Goal: Transaction & Acquisition: Purchase product/service

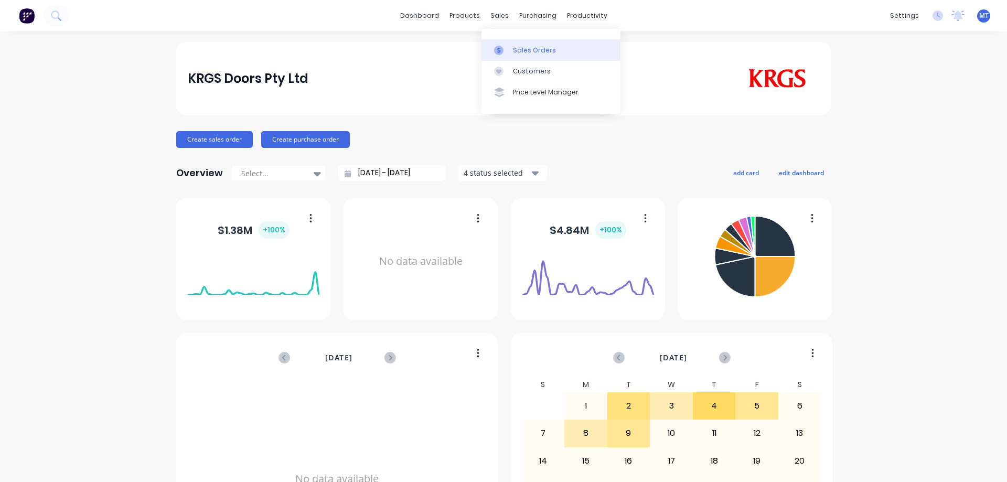
click at [498, 43] on link "Sales Orders" at bounding box center [550, 49] width 139 height 21
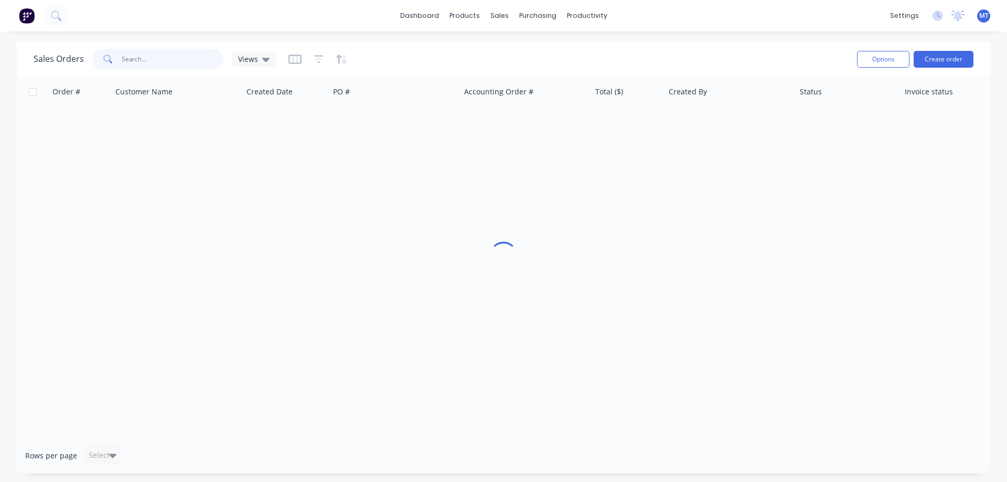
click at [132, 67] on input "text" at bounding box center [173, 59] width 102 height 21
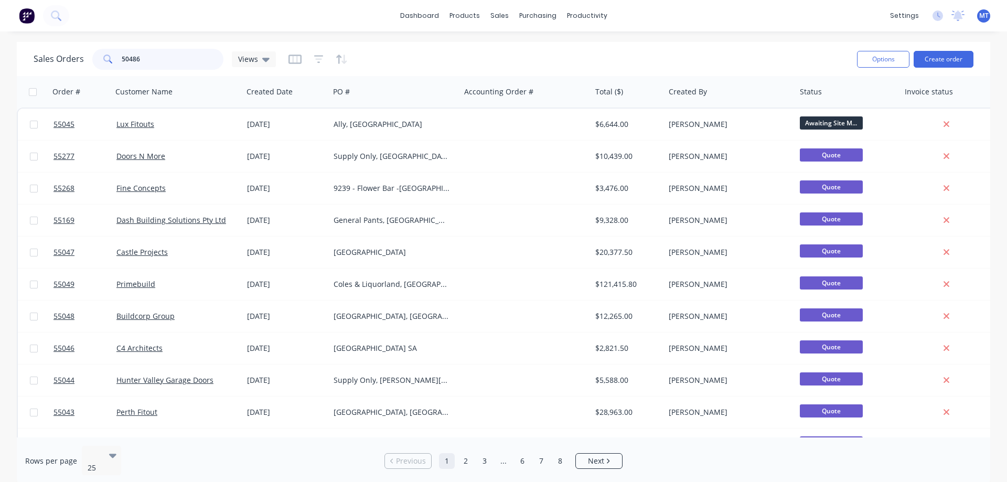
type input "50486"
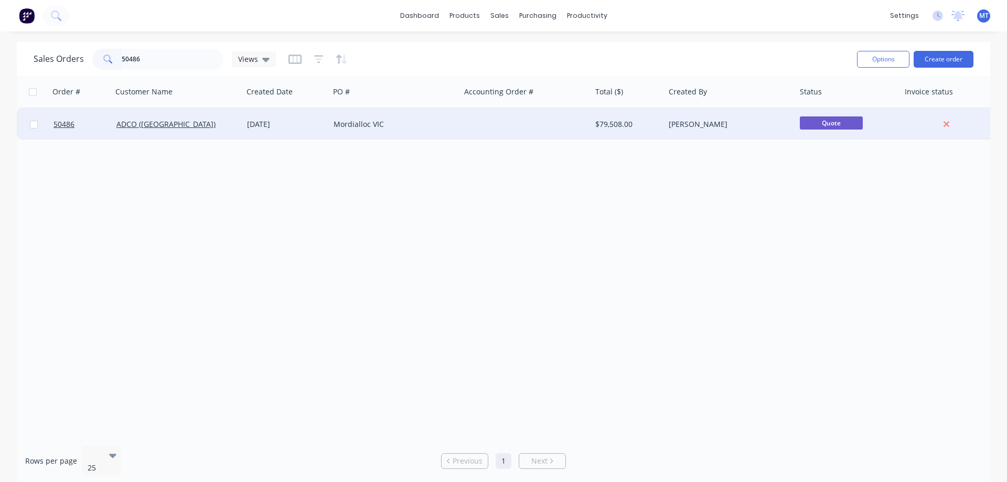
click at [275, 128] on div "[DATE]" at bounding box center [286, 124] width 78 height 10
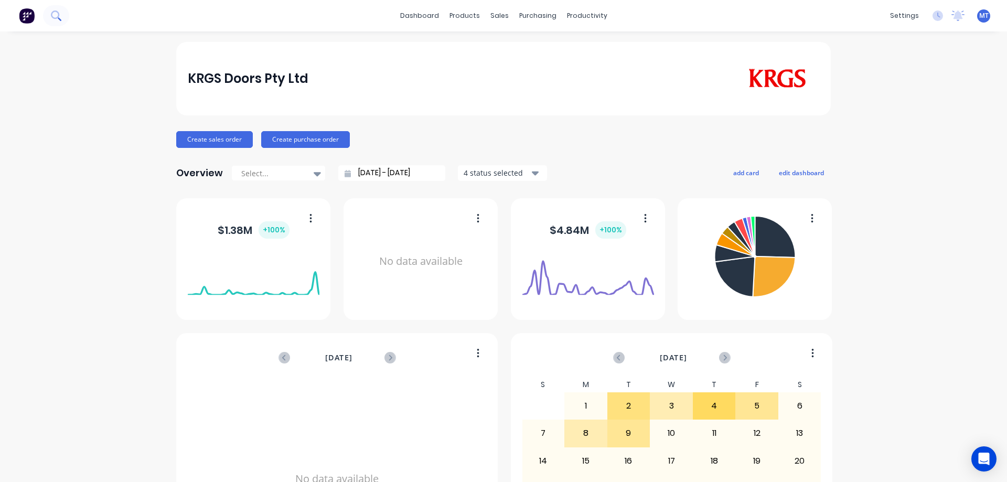
click at [58, 16] on icon at bounding box center [55, 14] width 8 height 8
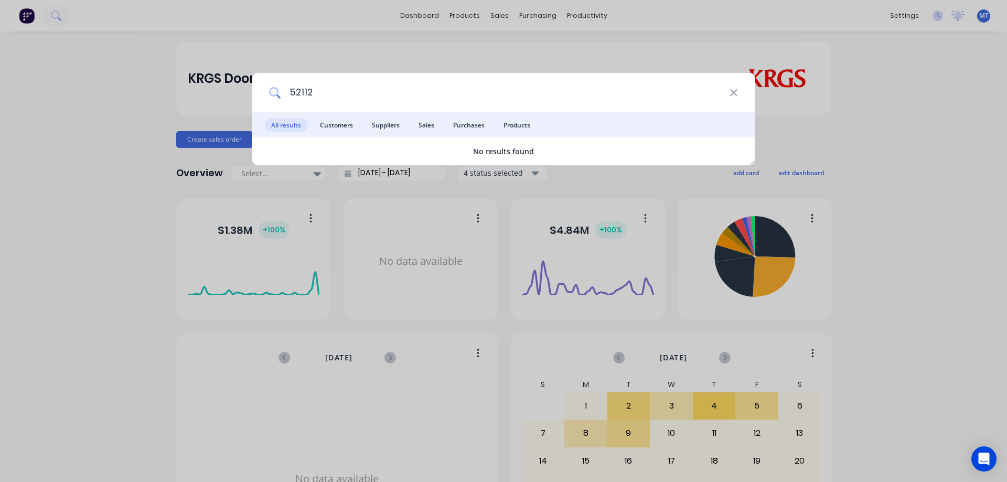
type input "52112"
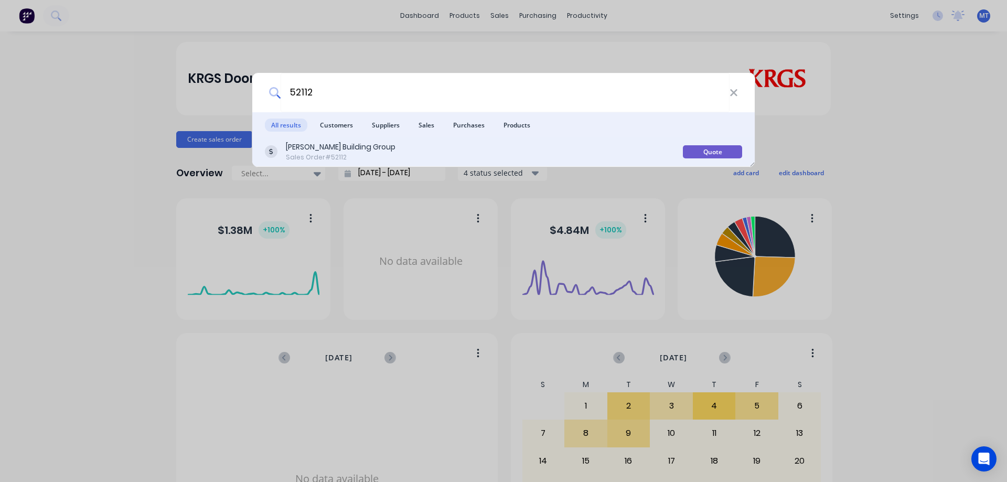
click at [333, 157] on div "Sales Order #52112" at bounding box center [341, 157] width 110 height 9
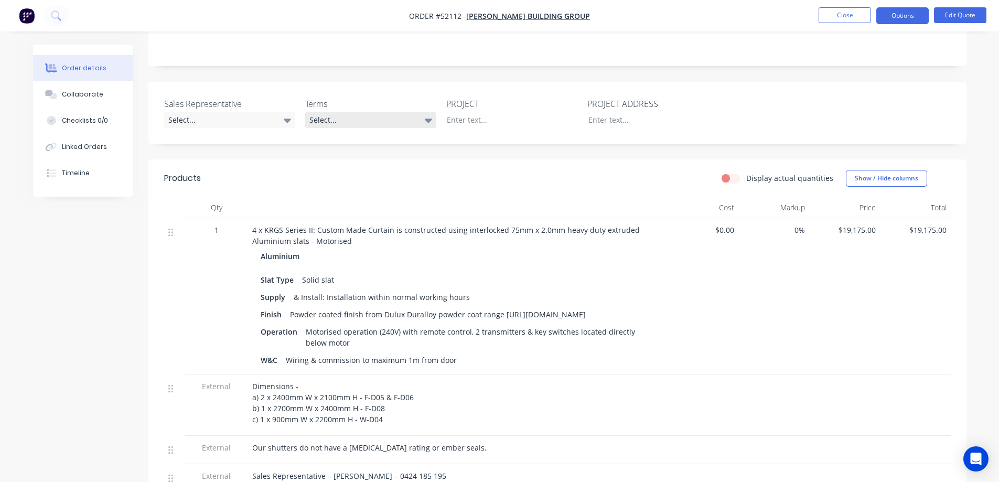
scroll to position [315, 0]
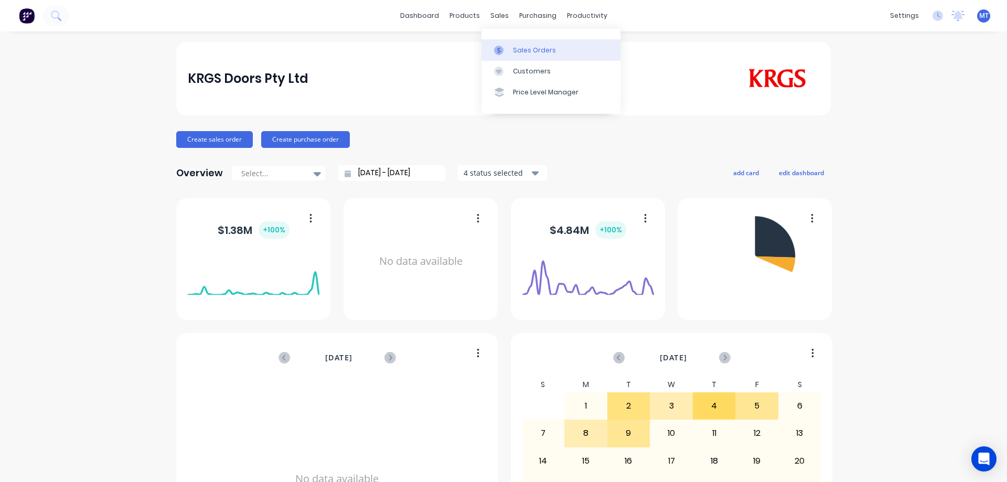
click at [513, 51] on div "Sales Orders" at bounding box center [534, 50] width 43 height 9
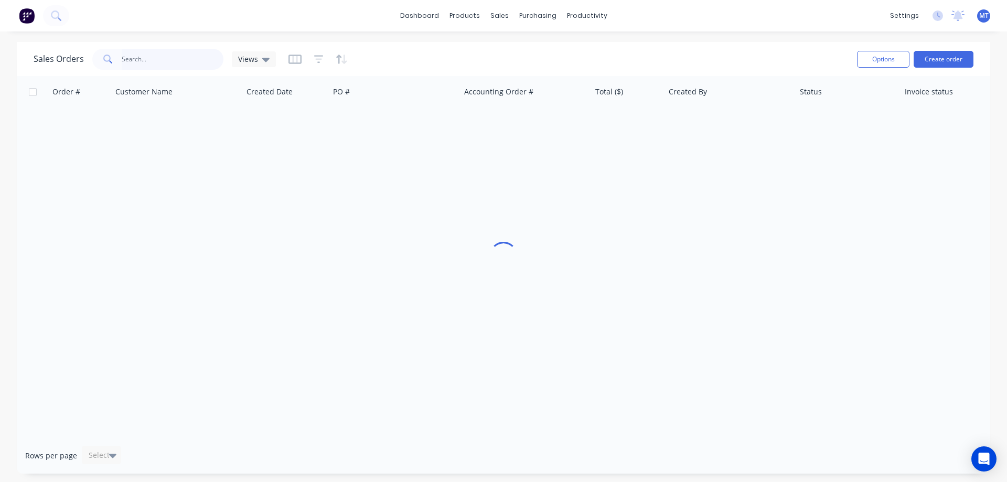
click at [144, 61] on input "text" at bounding box center [173, 59] width 102 height 21
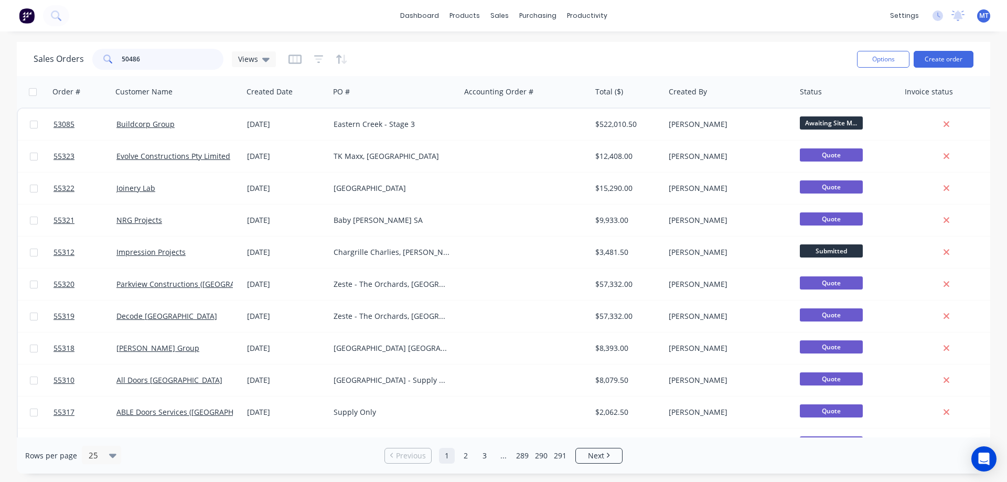
type input "50486"
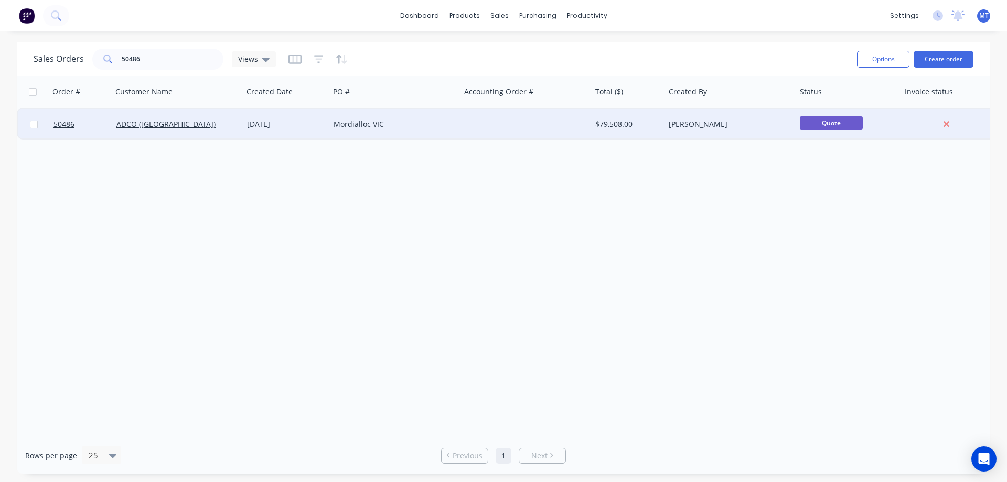
click at [220, 126] on div "ADCO ([GEOGRAPHIC_DATA])" at bounding box center [174, 124] width 116 height 10
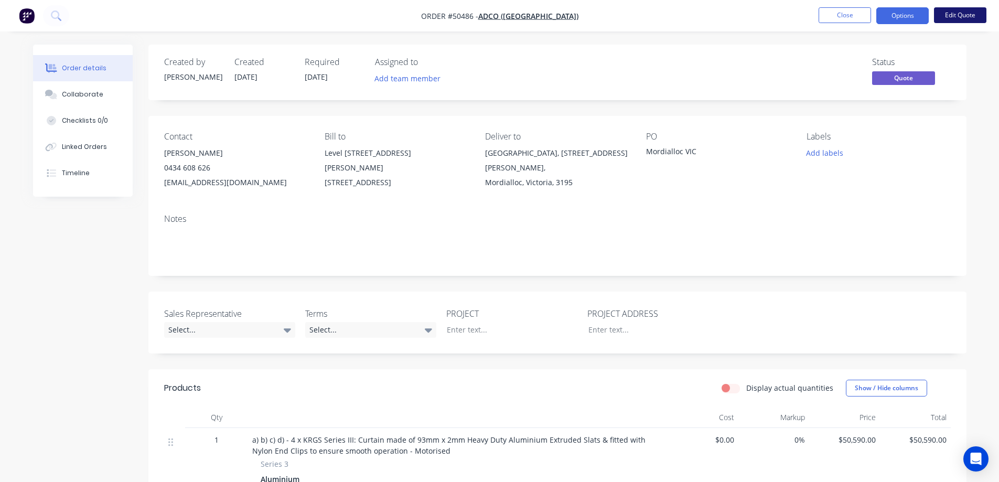
click at [969, 17] on button "Edit Quote" at bounding box center [960, 15] width 52 height 16
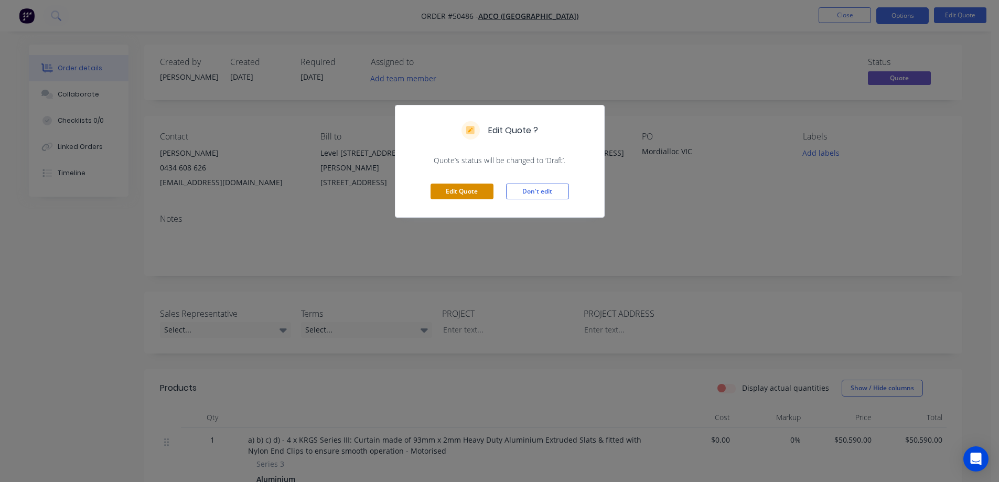
click at [474, 186] on button "Edit Quote" at bounding box center [462, 192] width 63 height 16
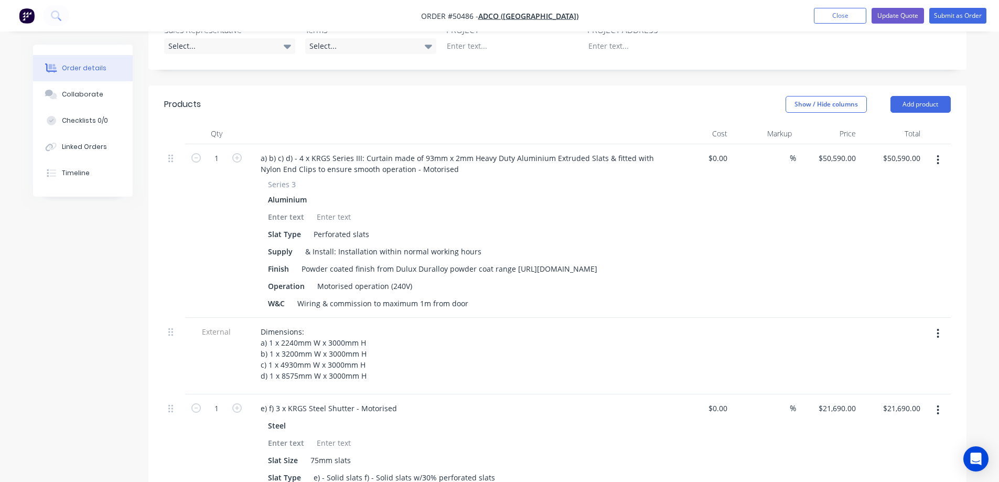
scroll to position [315, 0]
click at [937, 155] on button "button" at bounding box center [938, 160] width 25 height 19
click at [895, 243] on div "Delete" at bounding box center [901, 250] width 81 height 15
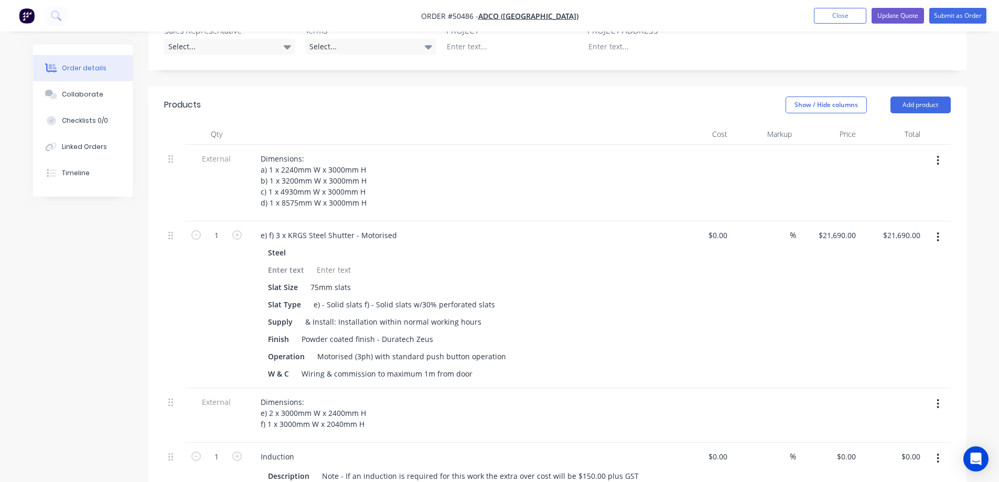
click at [940, 151] on button "button" at bounding box center [938, 160] width 25 height 19
click at [901, 201] on div "Delete" at bounding box center [901, 208] width 81 height 15
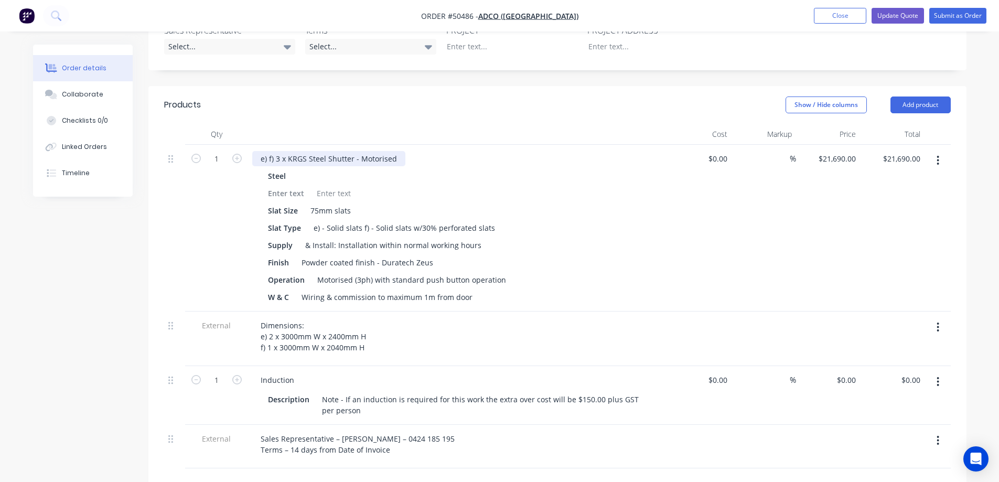
click at [271, 151] on div "e) f) 3 x KRGS Steel Shutter - Motorised" at bounding box center [328, 158] width 153 height 15
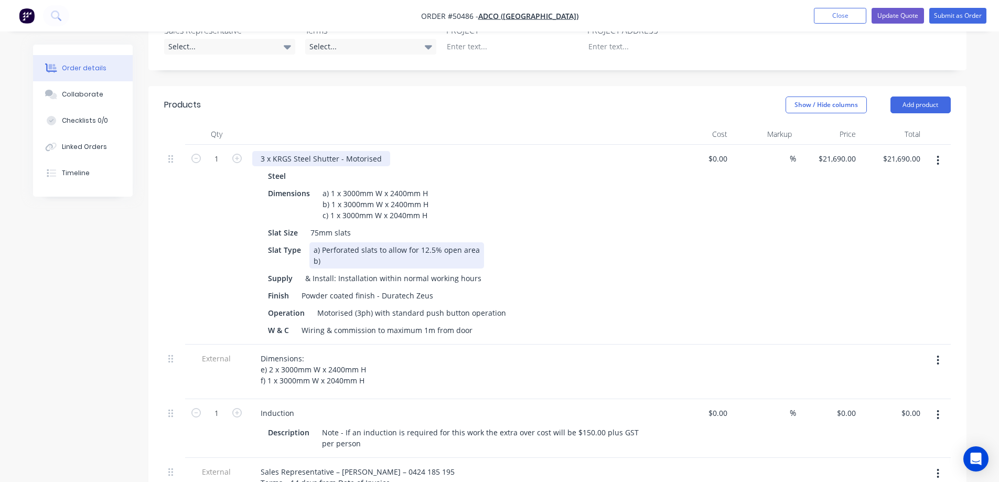
copy div "Perforated slats to allow for 12.5% open area"
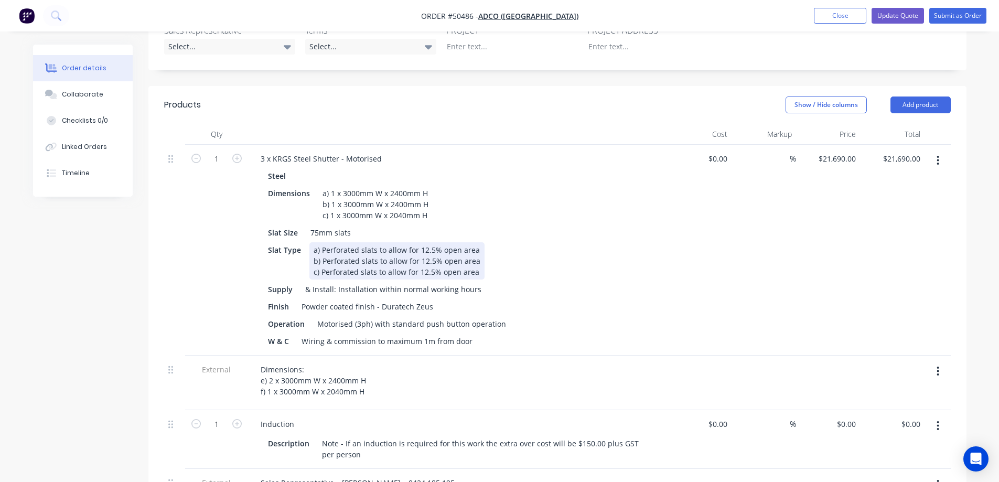
click at [433, 247] on div "a) Perforated slats to allow for 12.5% open area b) Perforated slats to allow f…" at bounding box center [396, 260] width 175 height 37
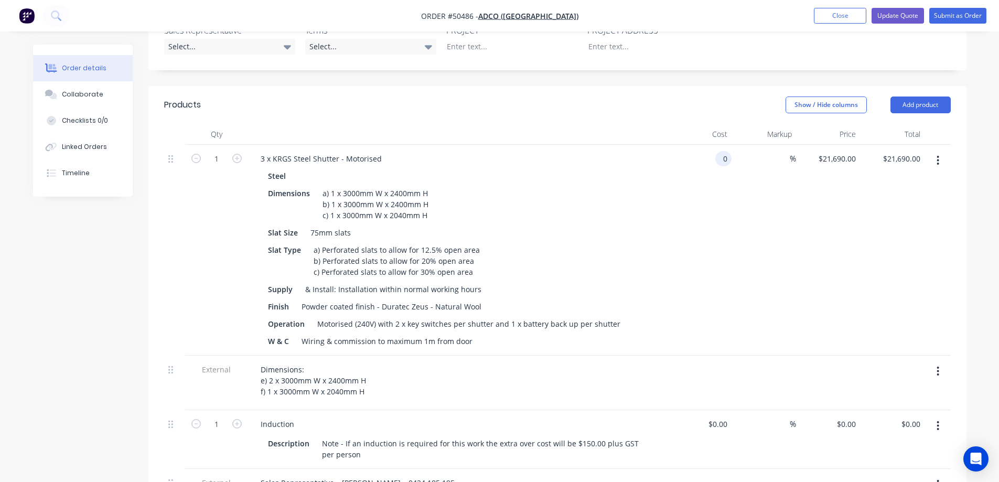
type input "$0.00"
click at [837, 145] on div "0 $0.00" at bounding box center [828, 250] width 65 height 211
type input "$38,640.00"
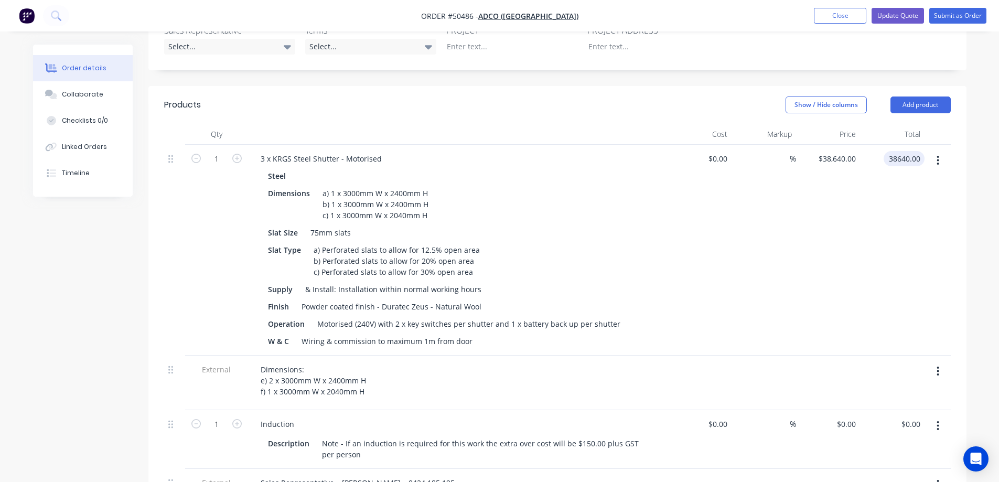
type input "$38,640.00"
click at [939, 366] on icon "button" at bounding box center [938, 372] width 3 height 12
click at [889, 412] on div "Delete" at bounding box center [901, 419] width 81 height 15
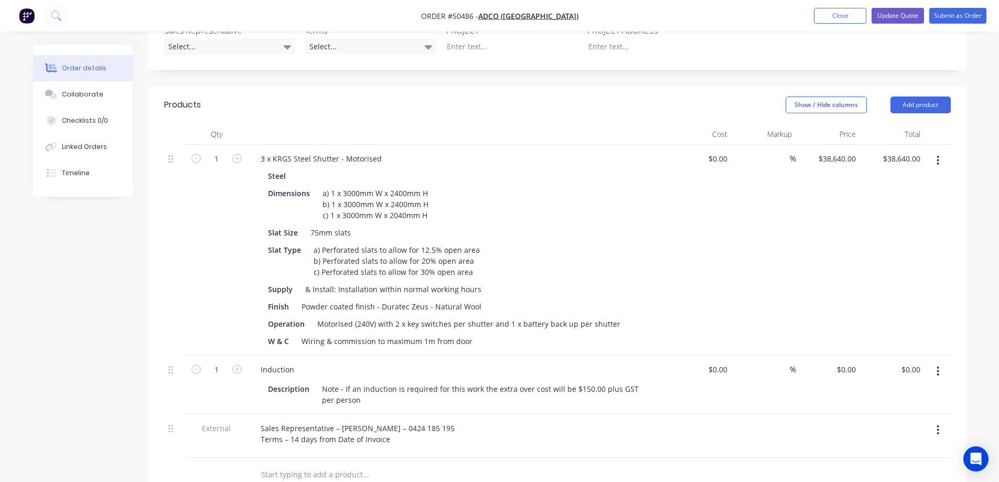
click at [938, 366] on icon "button" at bounding box center [938, 372] width 3 height 12
click at [889, 454] on div "Delete" at bounding box center [901, 461] width 81 height 15
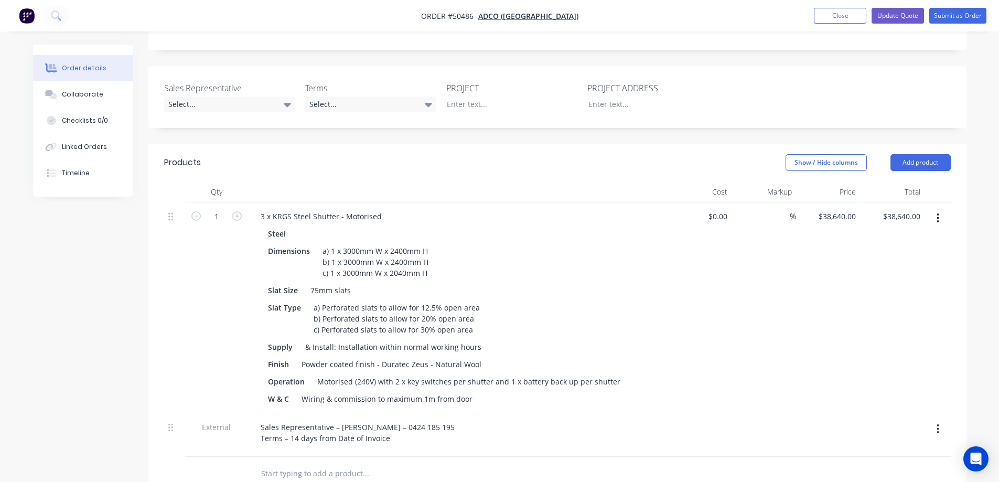
scroll to position [157, 0]
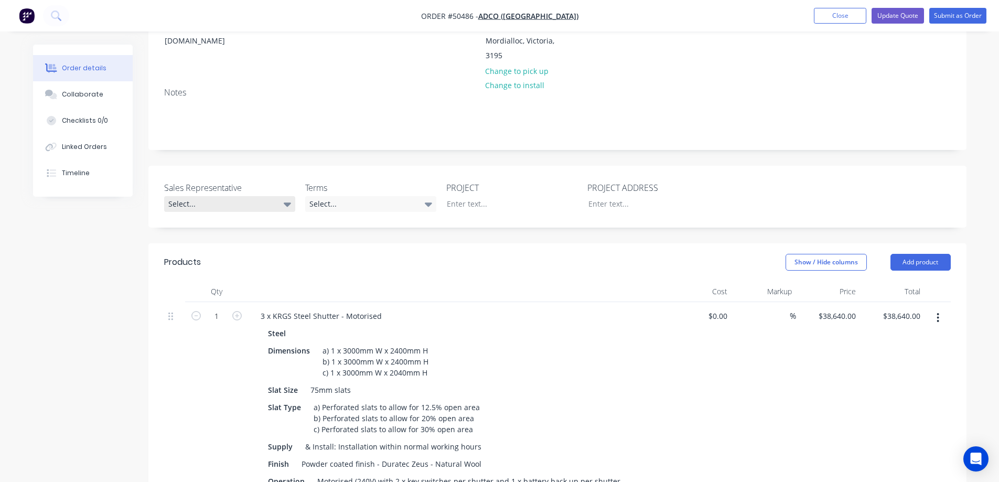
click at [210, 196] on div "Select..." at bounding box center [229, 204] width 131 height 16
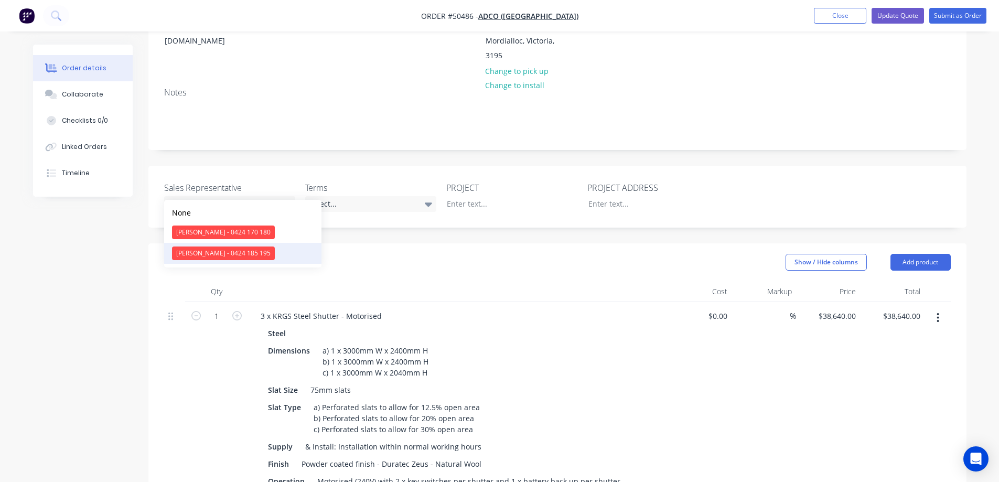
click at [200, 257] on div "[PERSON_NAME] - 0424 185 195" at bounding box center [223, 253] width 103 height 14
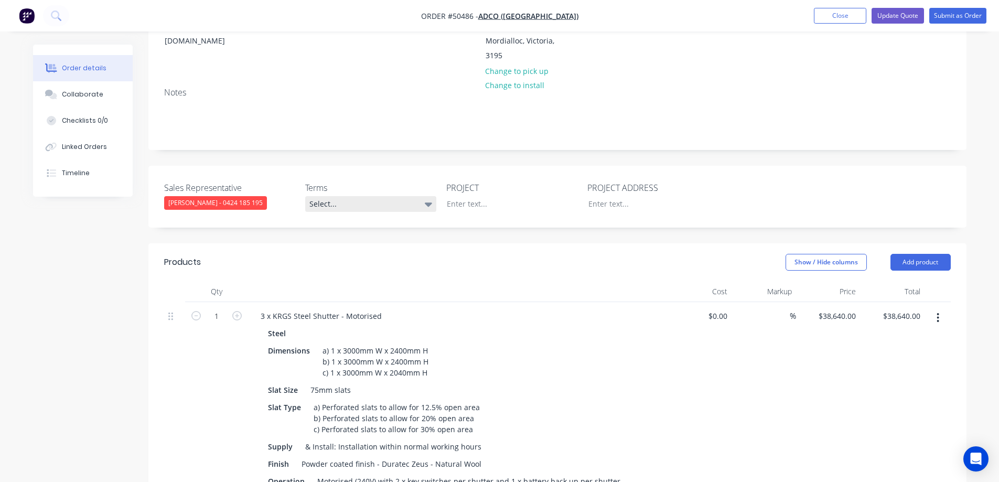
click at [335, 196] on div "Select..." at bounding box center [370, 204] width 131 height 16
click at [472, 281] on div at bounding box center [458, 291] width 420 height 21
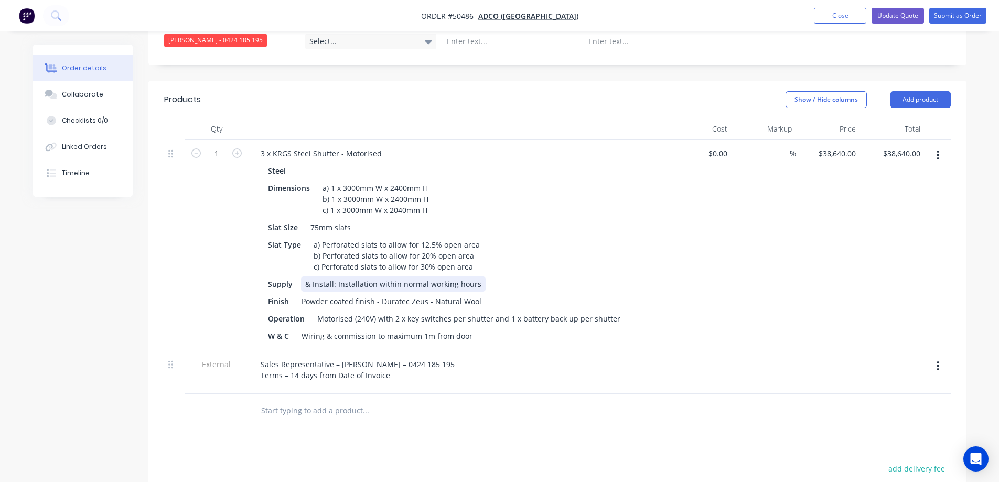
scroll to position [210, 0]
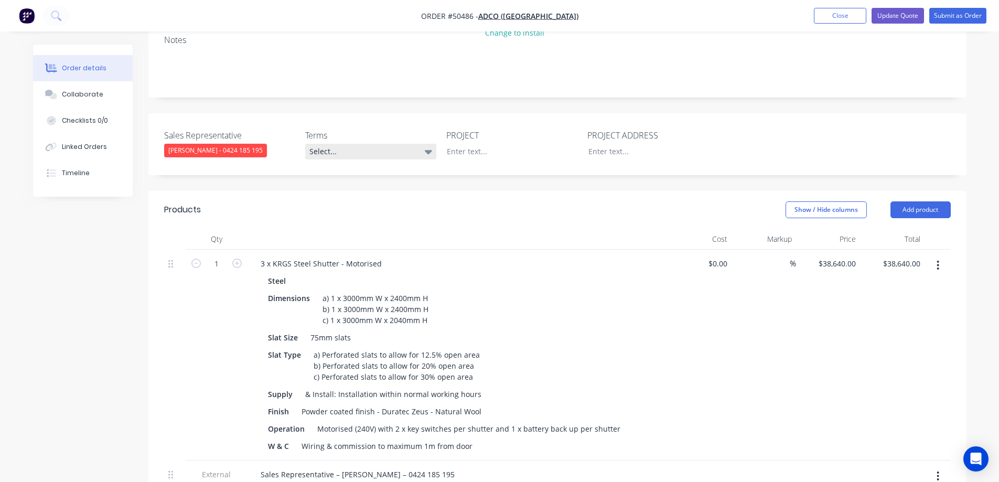
click at [352, 144] on div "Select..." at bounding box center [370, 152] width 131 height 16
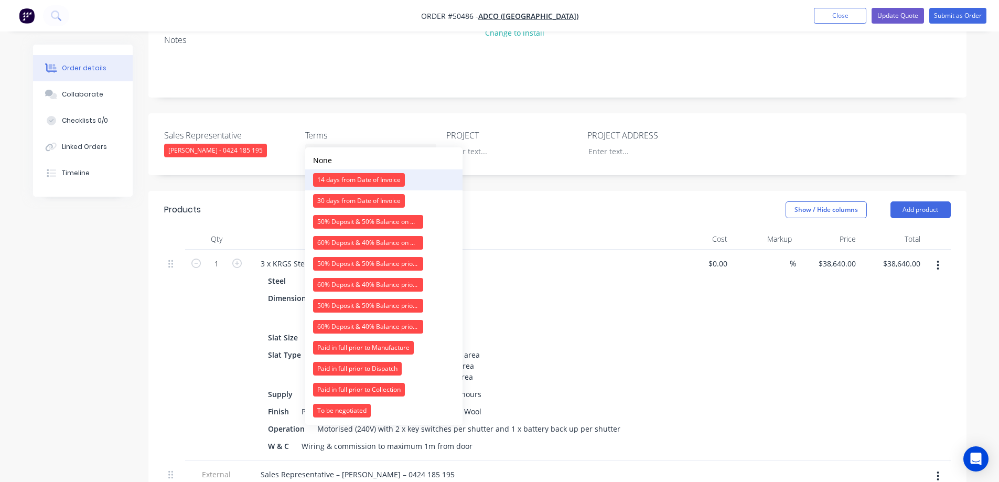
click at [330, 171] on button "14 days from Date of Invoice" at bounding box center [383, 179] width 157 height 21
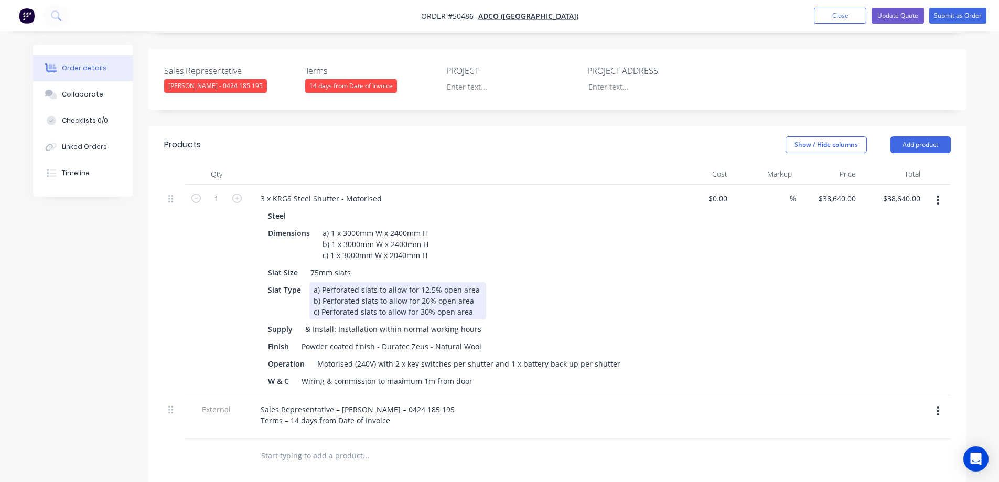
scroll to position [367, 0]
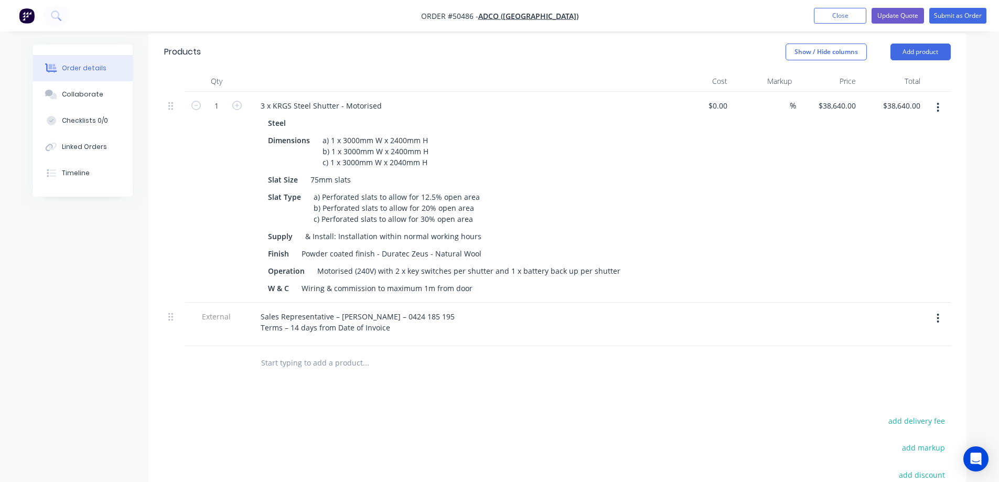
click at [940, 309] on button "button" at bounding box center [938, 318] width 25 height 19
click at [884, 359] on div "Delete" at bounding box center [901, 366] width 81 height 15
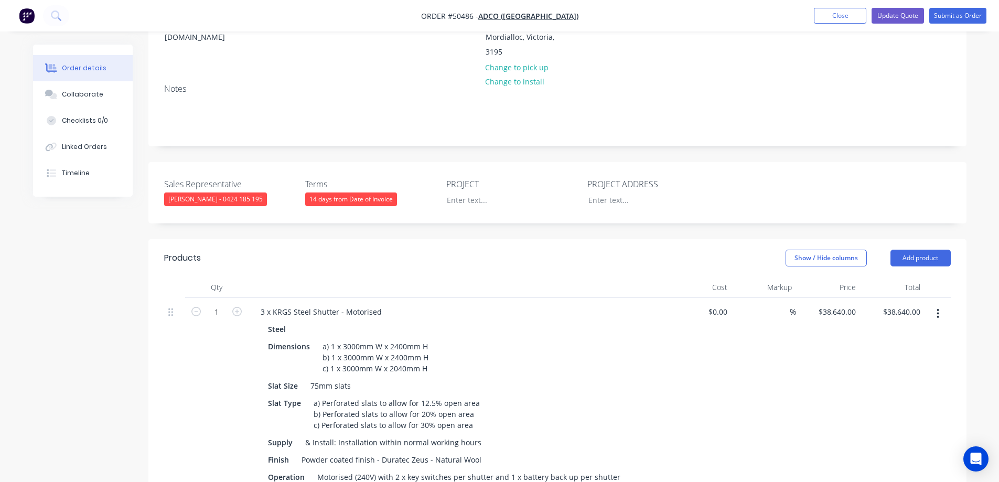
scroll to position [105, 0]
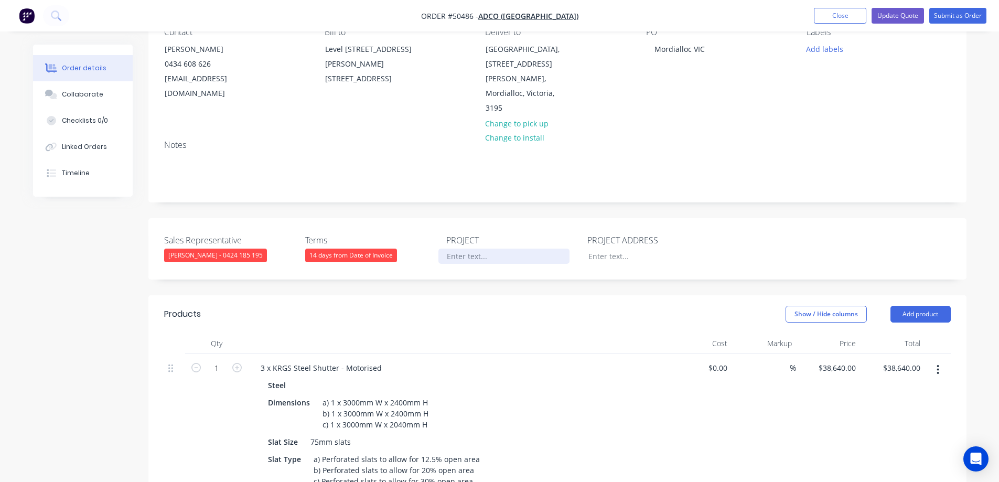
click at [468, 249] on div at bounding box center [503, 256] width 131 height 15
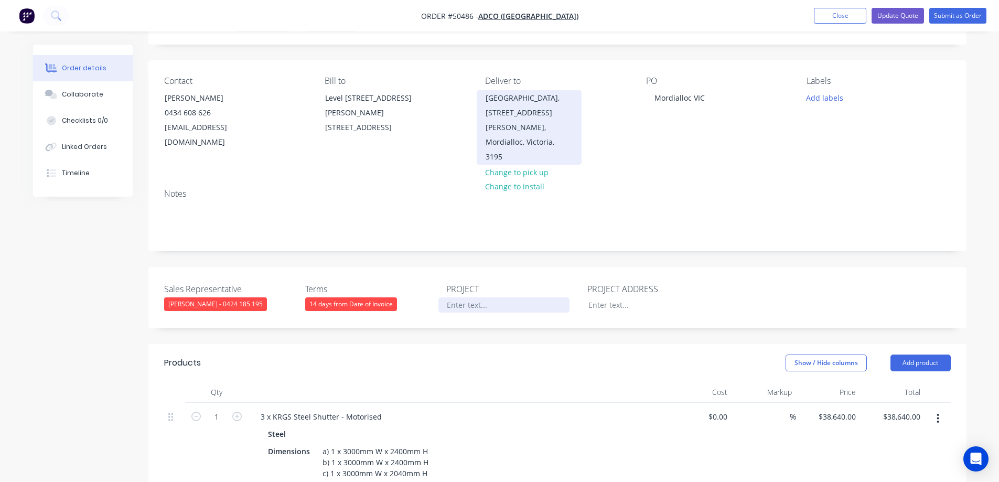
scroll to position [0, 0]
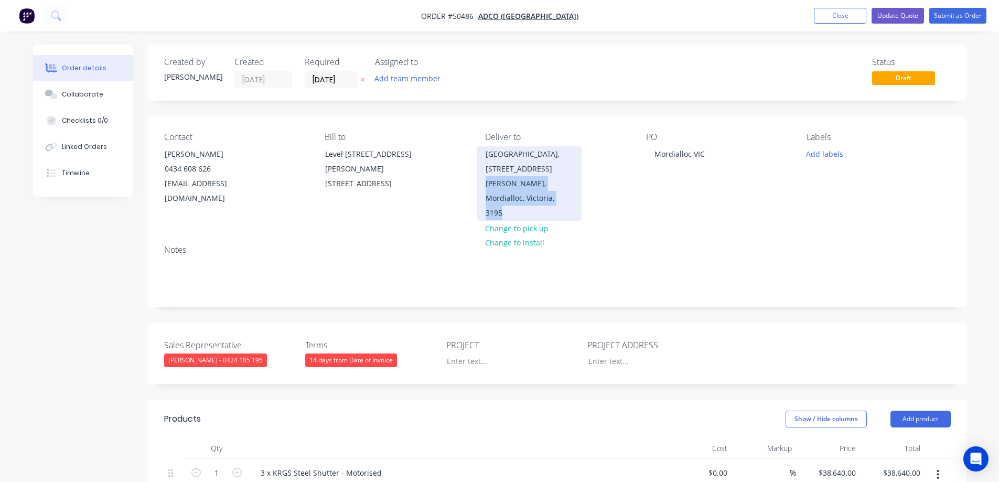
drag, startPoint x: 539, startPoint y: 167, endPoint x: 570, endPoint y: 195, distance: 42.0
click at [570, 195] on div "Kingston Aquatic & Leisure Centre, 1-7 Wells Rd, Mordialloc, Victoria, 3195" at bounding box center [529, 183] width 105 height 74
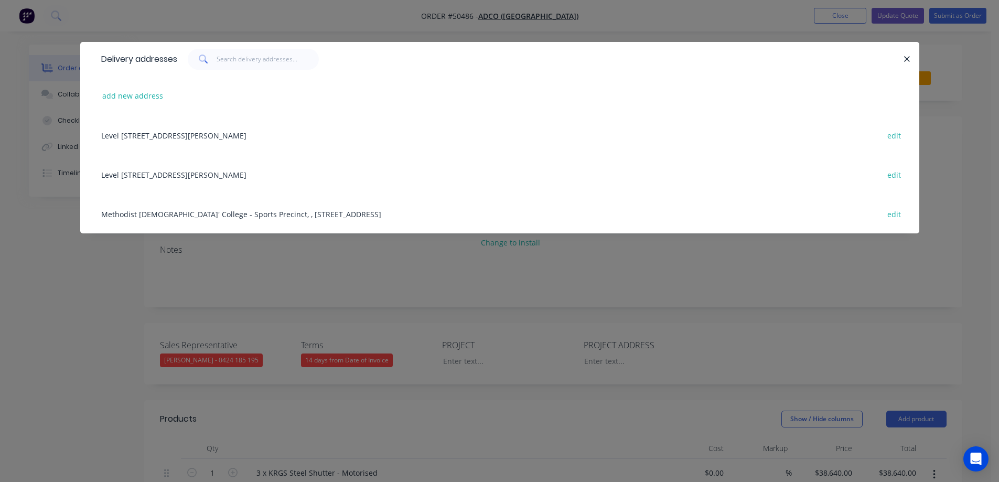
copy div "1-7 Wells Rd, Mordialloc, Victoria, 3195"
click at [610, 345] on div "Delivery addresses add new address Level 9, 75 Dorcas St, Sth Melbourne, Victor…" at bounding box center [499, 241] width 999 height 482
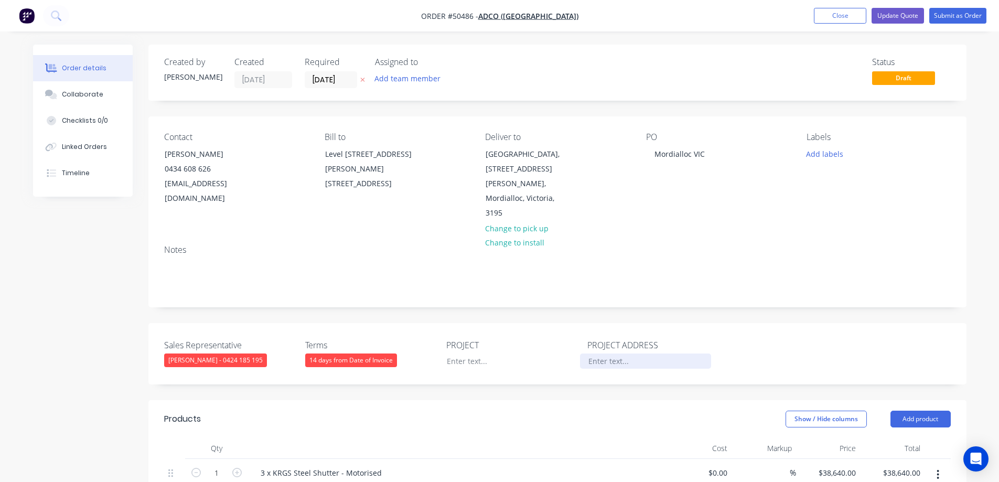
click at [598, 353] on div at bounding box center [645, 360] width 131 height 15
paste div
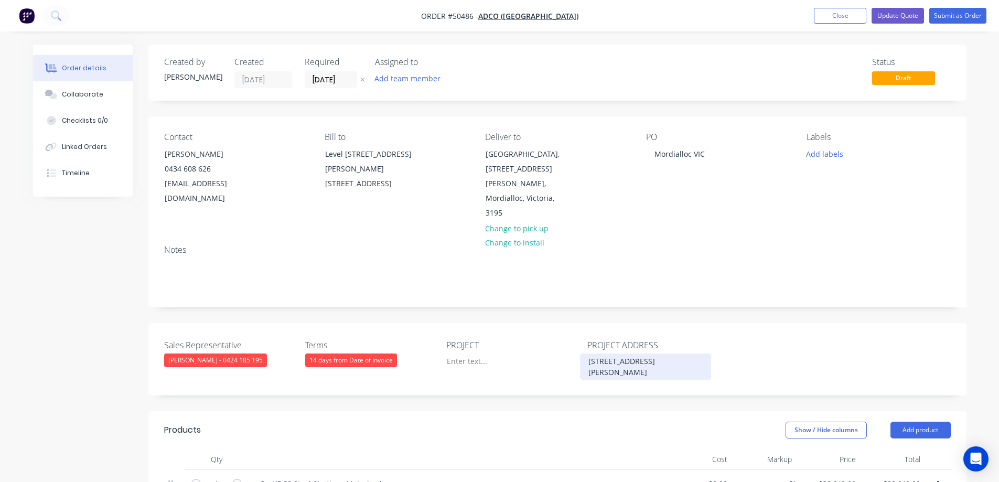
click at [634, 353] on div "1-7 Wells Rd,Mordialloc, Victoria, 3195" at bounding box center [645, 366] width 131 height 26
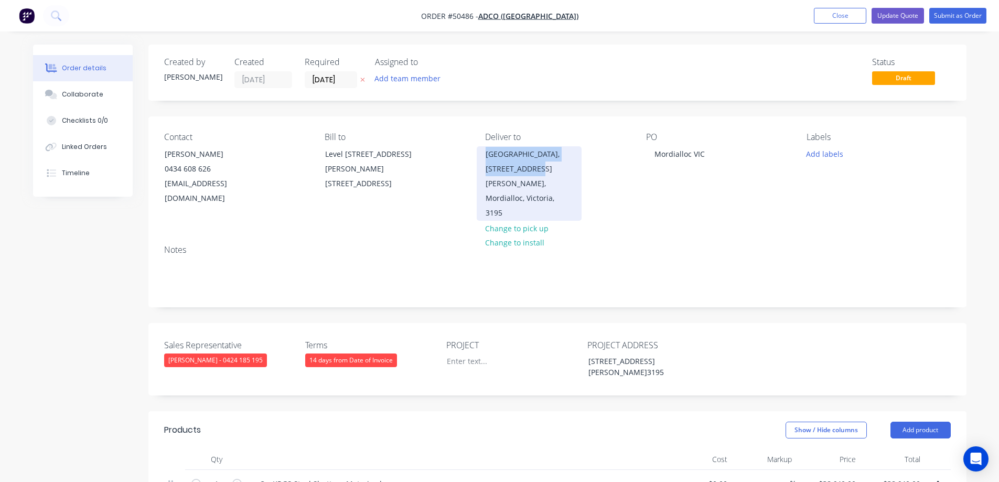
drag, startPoint x: 483, startPoint y: 155, endPoint x: 534, endPoint y: 175, distance: 54.8
click at [534, 175] on div "Kingston Aquatic & Leisure Centre, 1-7 Wells Rd, Mordialloc, Victoria, 3195" at bounding box center [529, 183] width 105 height 74
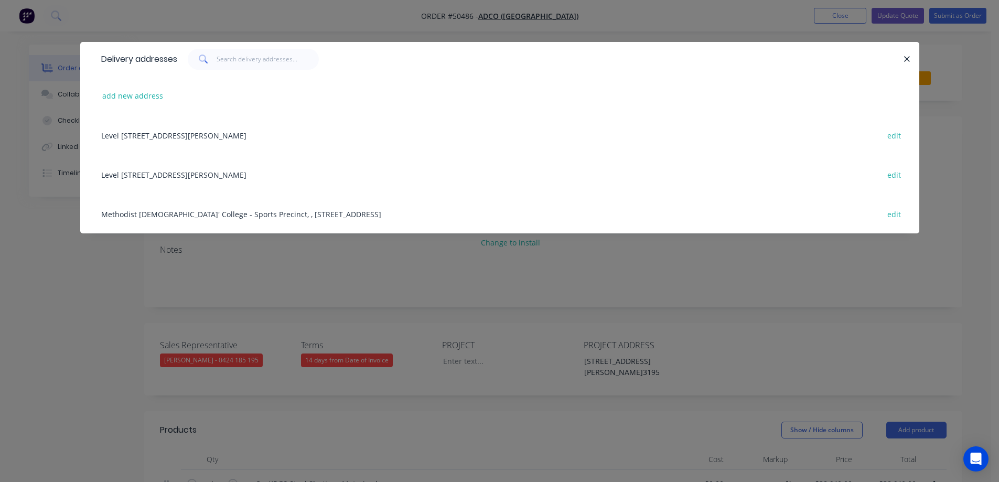
copy div "Kingston Aquatic & Leisure Centre"
click at [459, 350] on div "Delivery addresses add new address Level 9, 75 Dorcas St, Sth Melbourne, Victor…" at bounding box center [499, 241] width 999 height 482
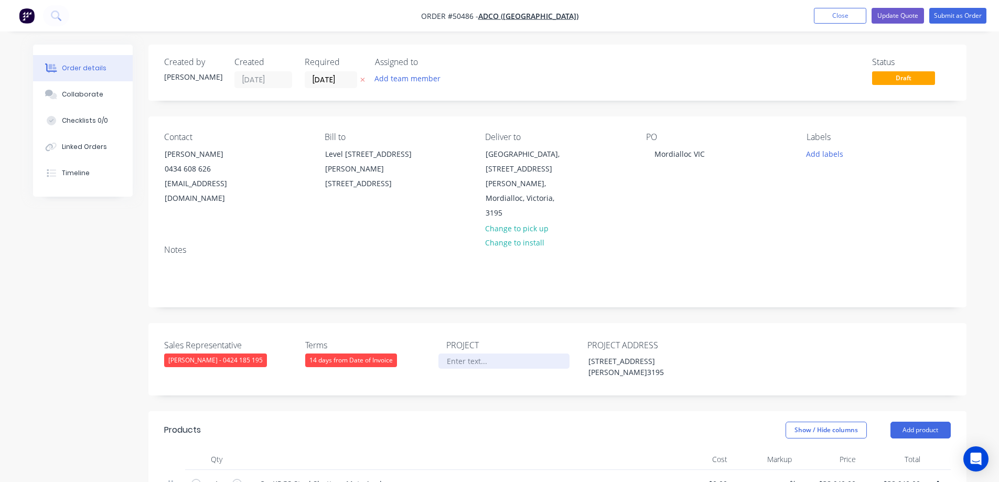
click at [459, 353] on div at bounding box center [503, 360] width 131 height 15
paste div
drag, startPoint x: 545, startPoint y: 364, endPoint x: 393, endPoint y: 343, distance: 153.4
click at [393, 343] on div "Sales Representative Drew Blackman - 0424 185 195 Terms 14 days from Date of In…" at bounding box center [557, 359] width 818 height 72
copy div "Kingston Aquatic & Leisure Centre, Mordialloc VIC"
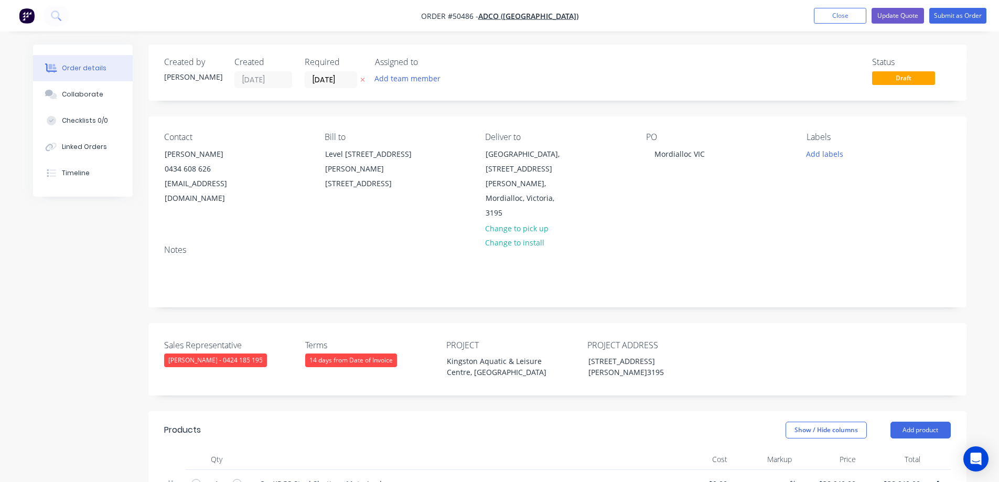
click at [701, 146] on div "PO Mordialloc VIC" at bounding box center [718, 176] width 144 height 89
click at [648, 153] on div "Mordialloc VIC" at bounding box center [679, 153] width 67 height 15
click at [649, 153] on div "Mordialloc VIC" at bounding box center [679, 153] width 67 height 15
paste div
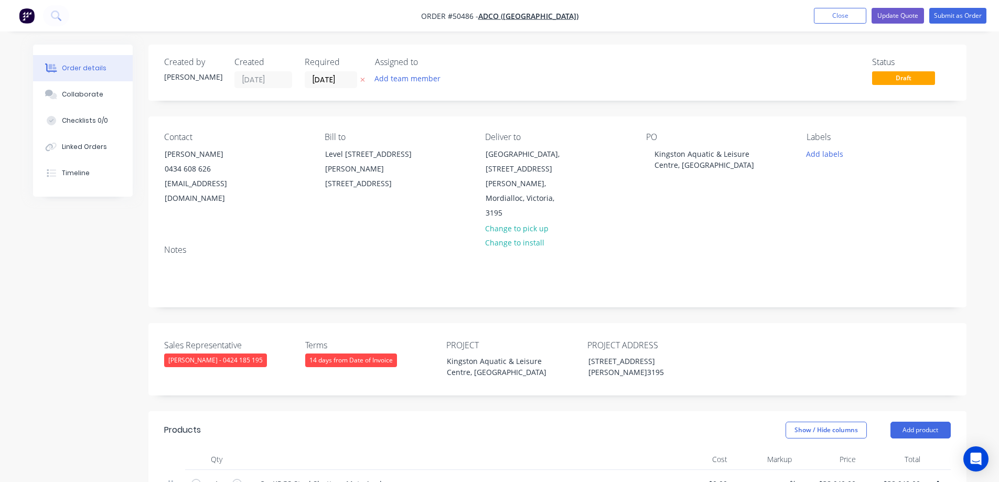
click at [688, 245] on div "Notes" at bounding box center [557, 250] width 787 height 10
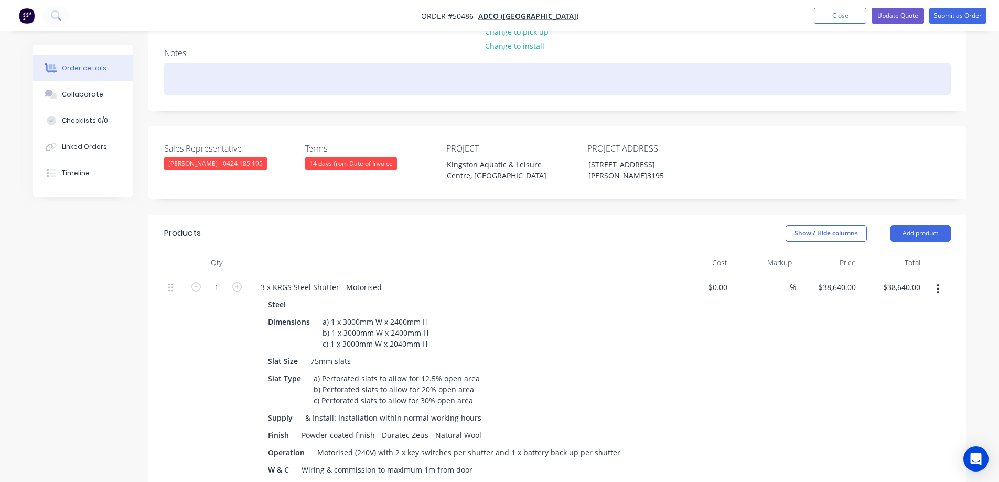
scroll to position [157, 0]
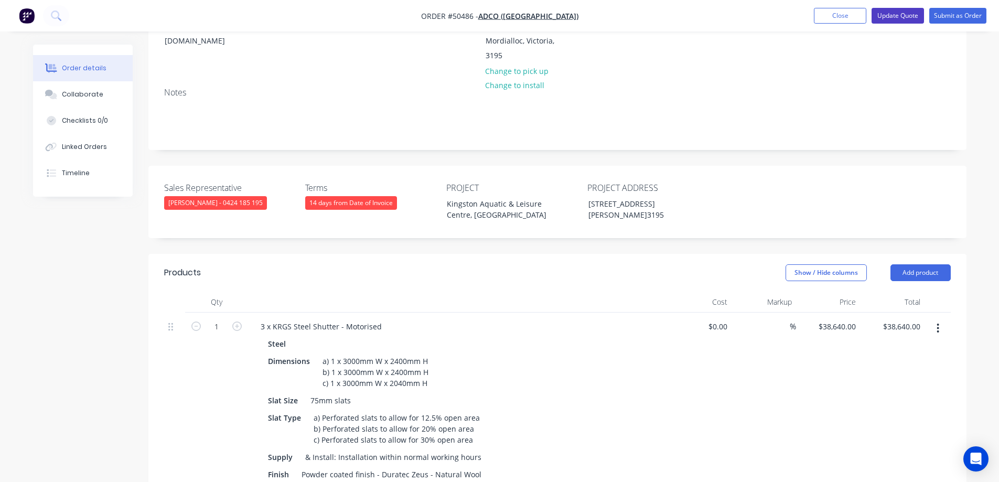
click at [898, 17] on button "Update Quote" at bounding box center [898, 16] width 52 height 16
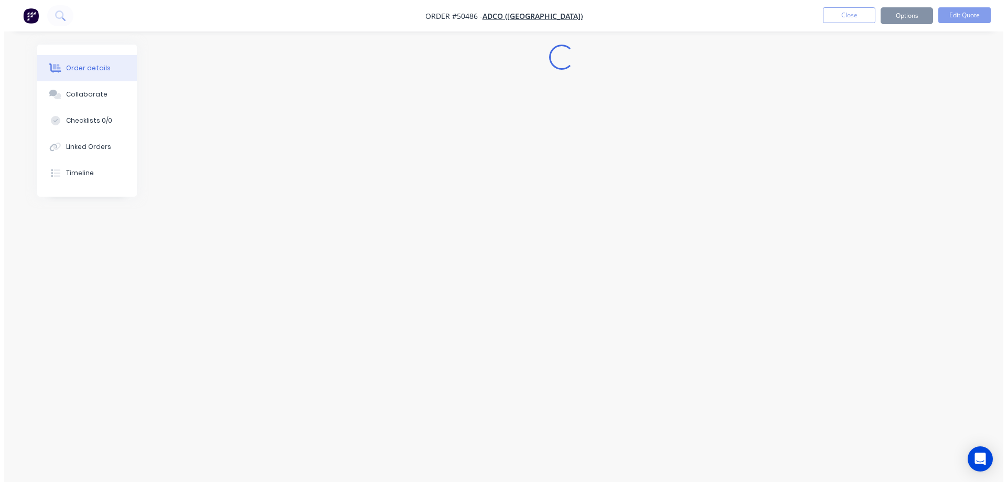
scroll to position [0, 0]
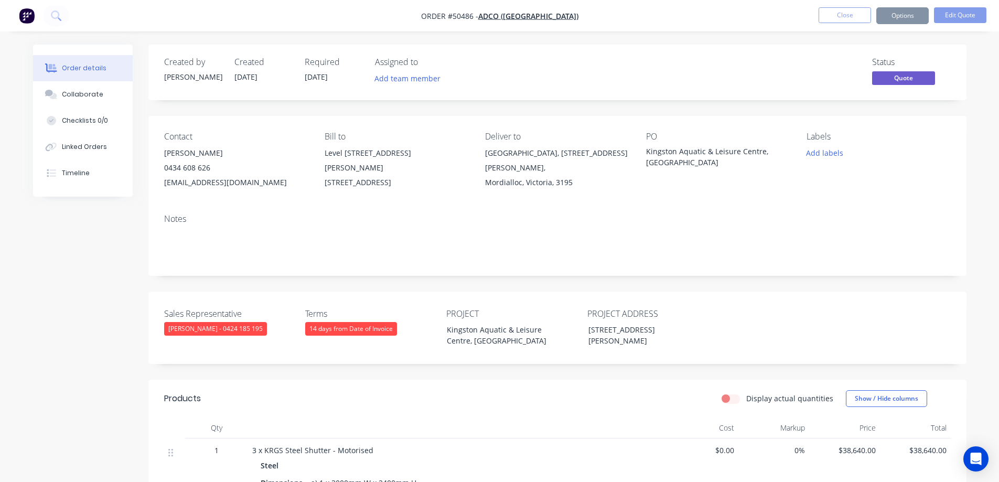
click at [900, 18] on button "Options" at bounding box center [902, 15] width 52 height 17
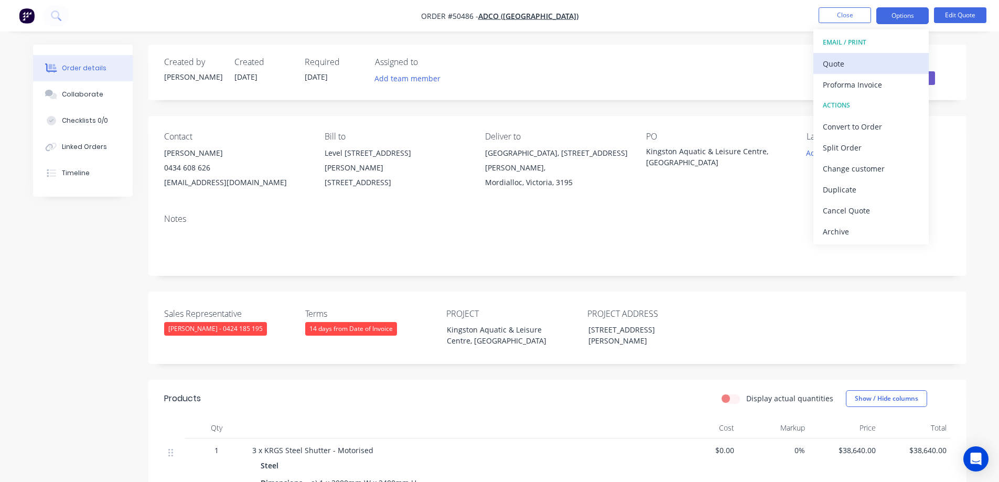
click at [863, 66] on div "Quote" at bounding box center [871, 63] width 96 height 15
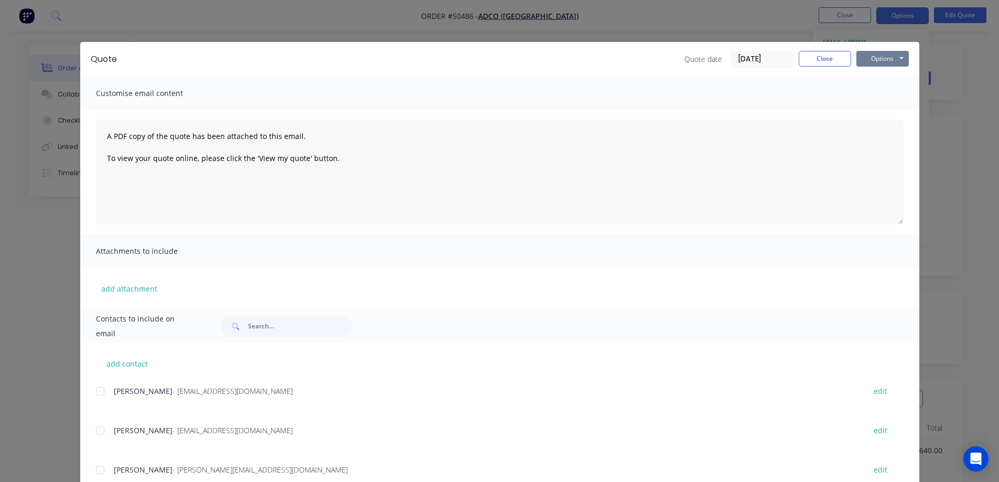
click at [872, 56] on button "Options" at bounding box center [882, 59] width 52 height 16
click at [873, 89] on button "Print" at bounding box center [889, 94] width 67 height 17
click at [809, 49] on div "Quote Quote date 10/09/25 Close Options Preview Print Email" at bounding box center [499, 59] width 839 height 34
click at [814, 56] on button "Close" at bounding box center [825, 59] width 52 height 16
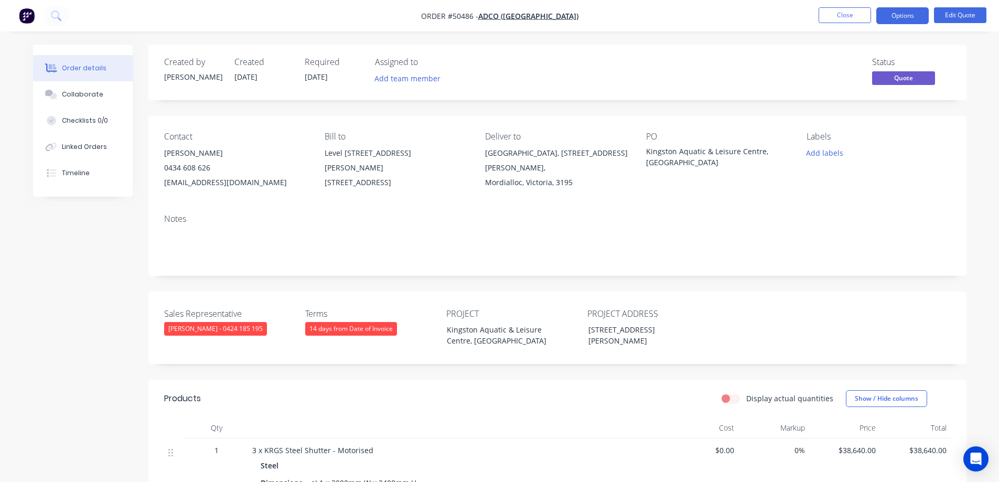
click at [192, 166] on div "0434 608 626" at bounding box center [236, 167] width 144 height 15
click at [966, 12] on button "Edit Quote" at bounding box center [960, 15] width 52 height 16
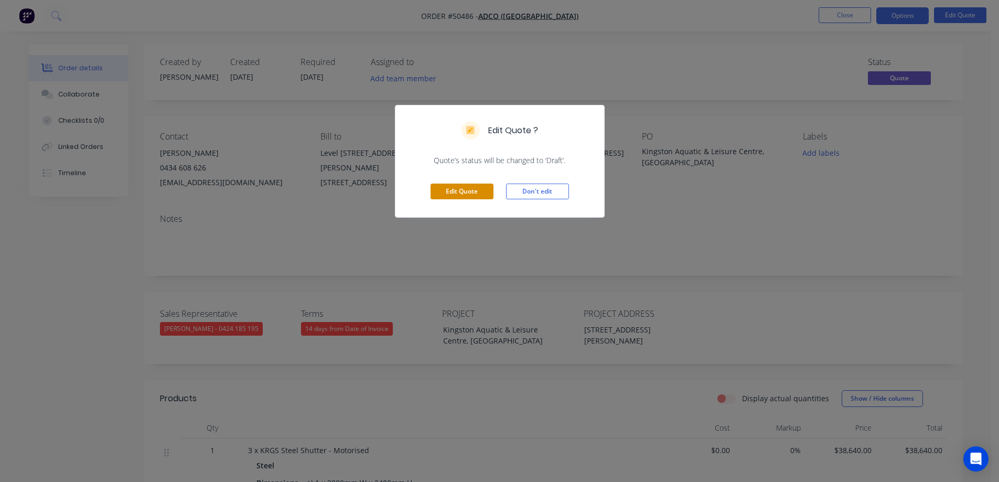
click at [462, 197] on button "Edit Quote" at bounding box center [462, 192] width 63 height 16
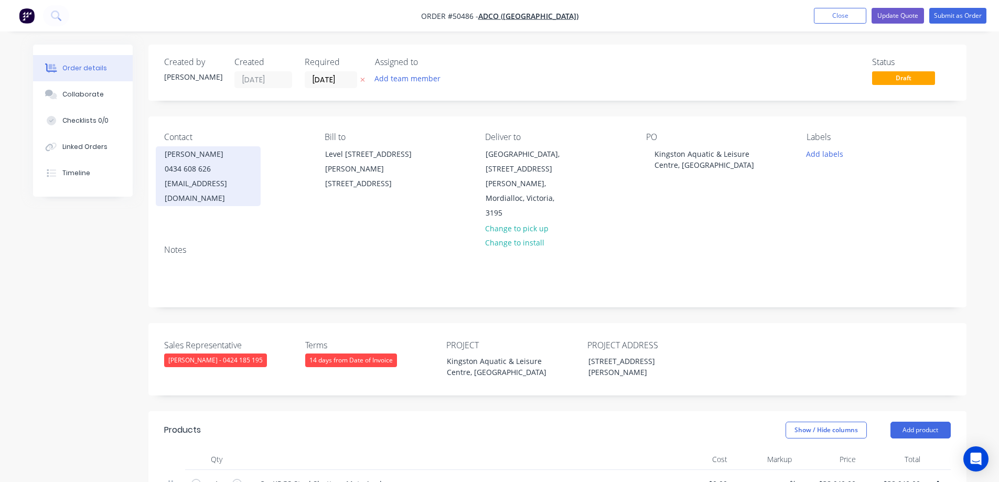
click at [198, 159] on div "Andrew Fullard" at bounding box center [208, 154] width 87 height 15
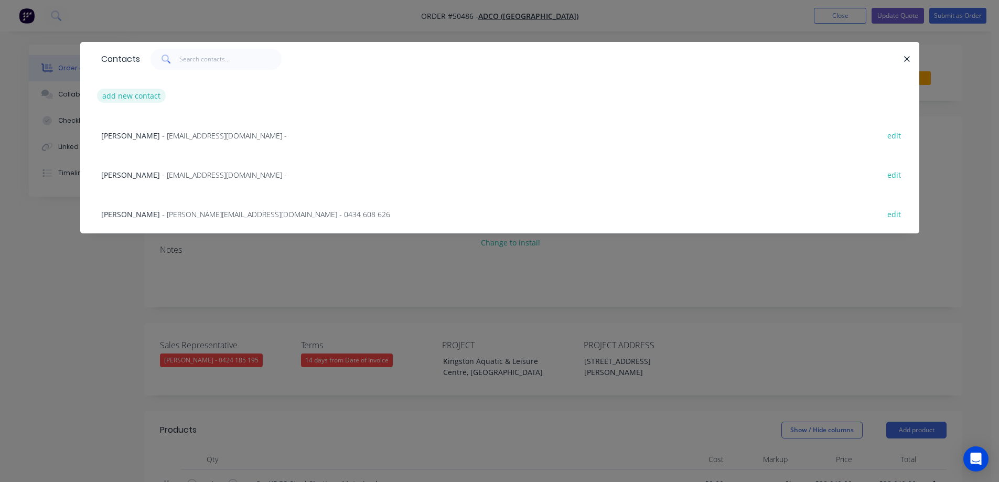
click at [144, 93] on button "add new contact" at bounding box center [131, 96] width 69 height 14
select select "AU"
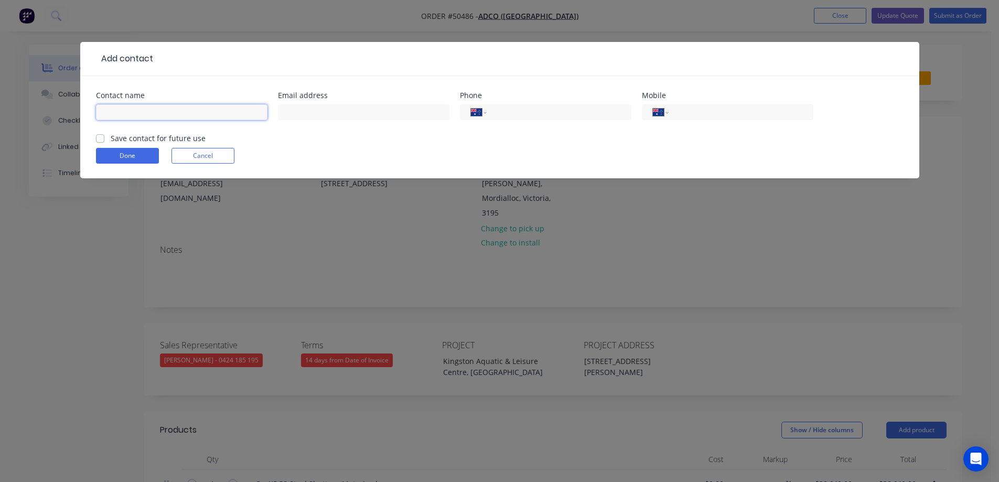
click at [160, 112] on input "text" at bounding box center [181, 112] width 171 height 16
type input "Luca Tevere"
type input "ltevere@adcoconstruct.com.au"
type input "0491 382 069"
click at [165, 143] on label "Save contact for future use" at bounding box center [158, 138] width 95 height 11
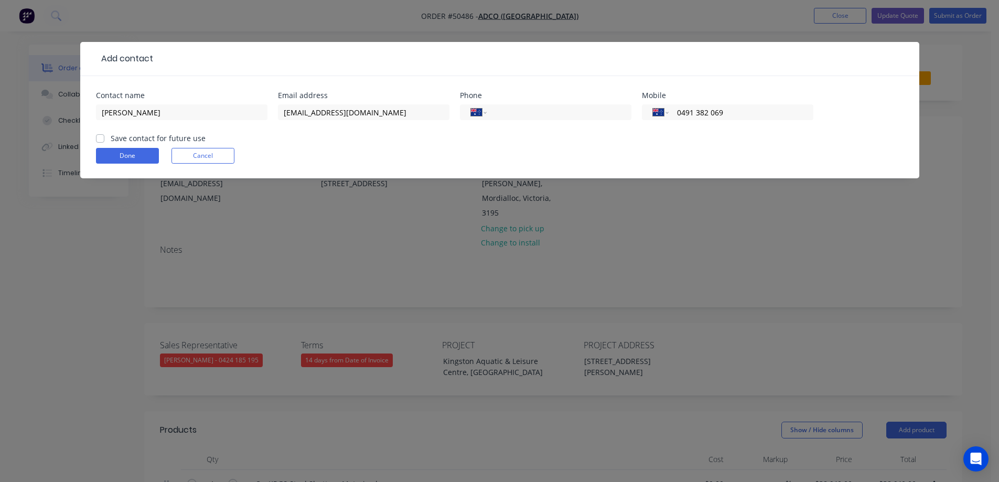
click at [104, 143] on input "Save contact for future use" at bounding box center [100, 138] width 8 height 10
checkbox input "true"
click at [136, 155] on button "Done" at bounding box center [127, 156] width 63 height 16
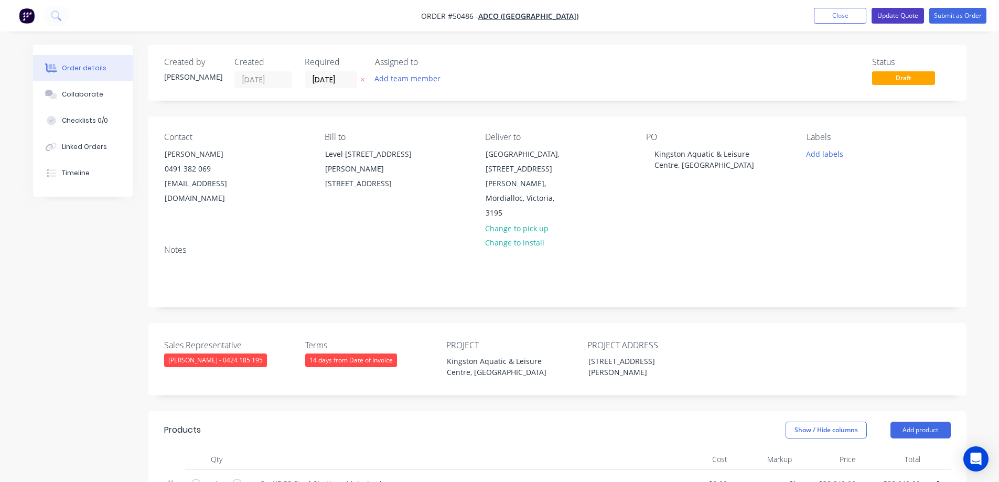
click at [908, 15] on button "Update Quote" at bounding box center [898, 16] width 52 height 16
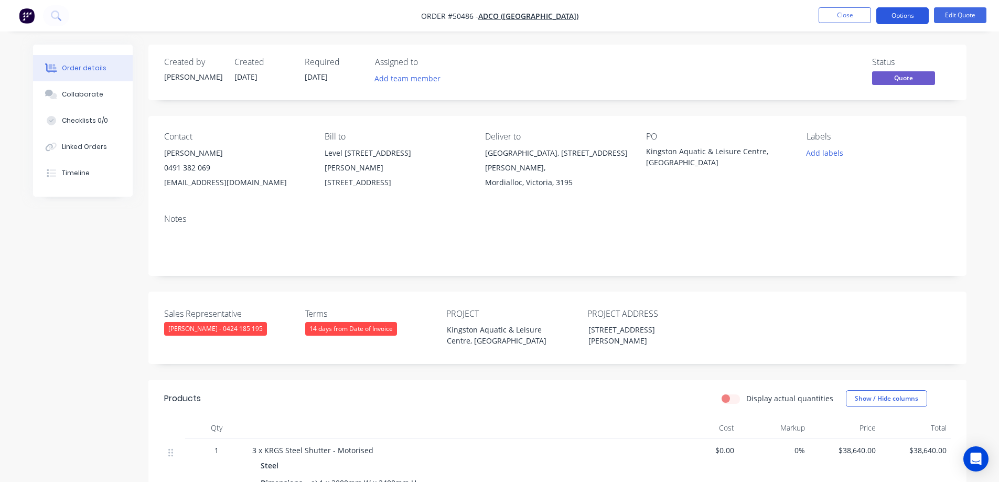
click at [908, 14] on button "Options" at bounding box center [902, 15] width 52 height 17
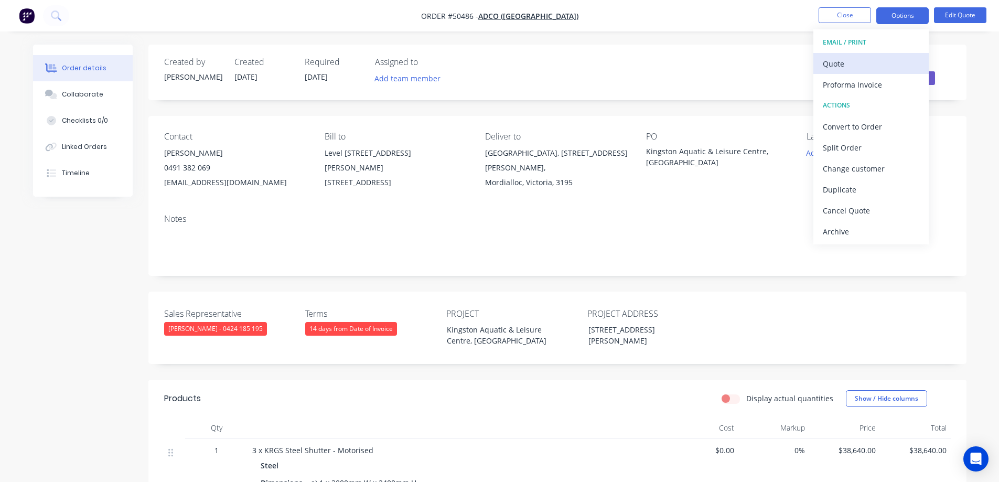
click at [869, 62] on div "Quote" at bounding box center [871, 63] width 96 height 15
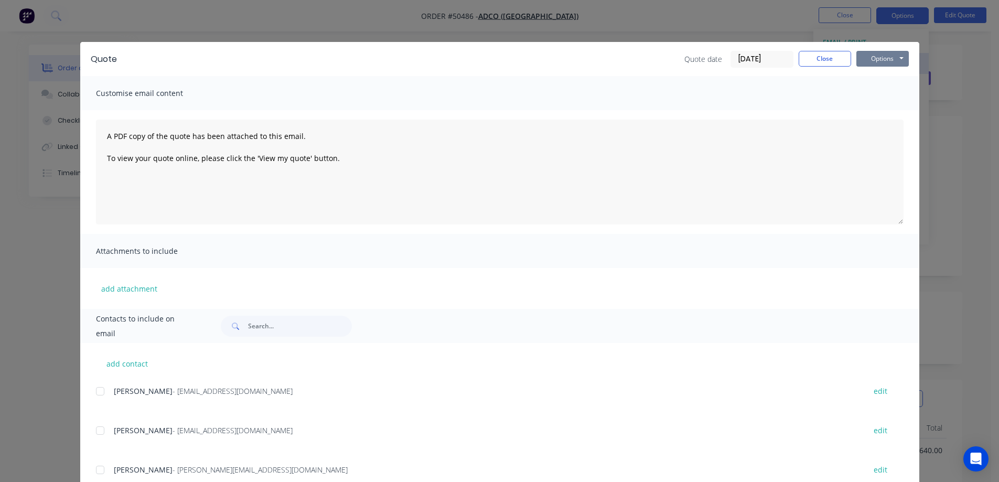
click at [869, 62] on button "Options" at bounding box center [882, 59] width 52 height 16
click at [867, 90] on button "Print" at bounding box center [889, 94] width 67 height 17
click at [817, 22] on div "Quote Quote date 10/09/25 Close Options Preview Print Email Customise email con…" at bounding box center [499, 241] width 999 height 482
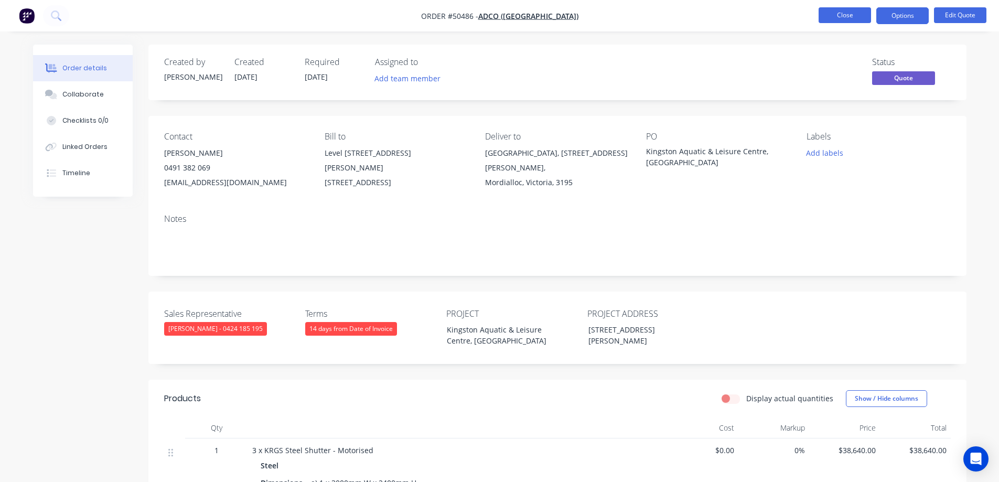
click at [842, 20] on button "Close" at bounding box center [845, 15] width 52 height 16
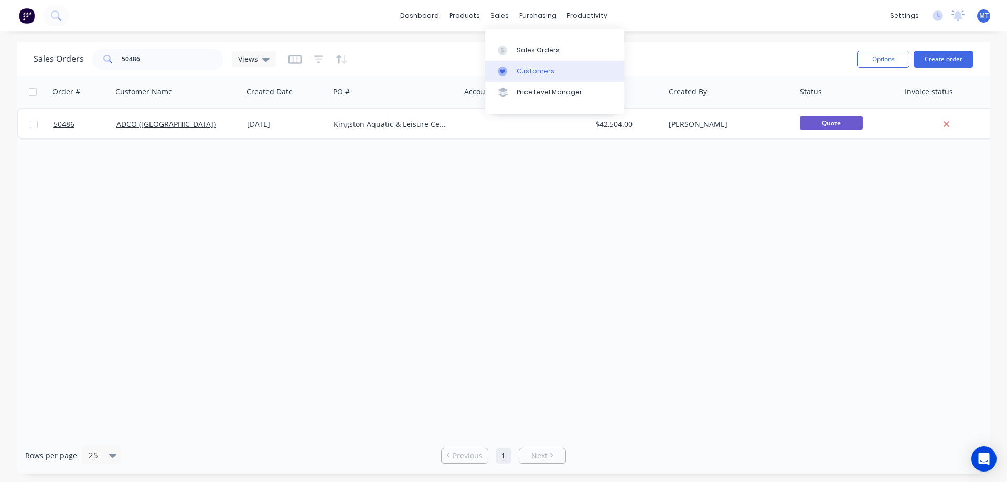
click at [517, 70] on div "Customers" at bounding box center [536, 71] width 38 height 9
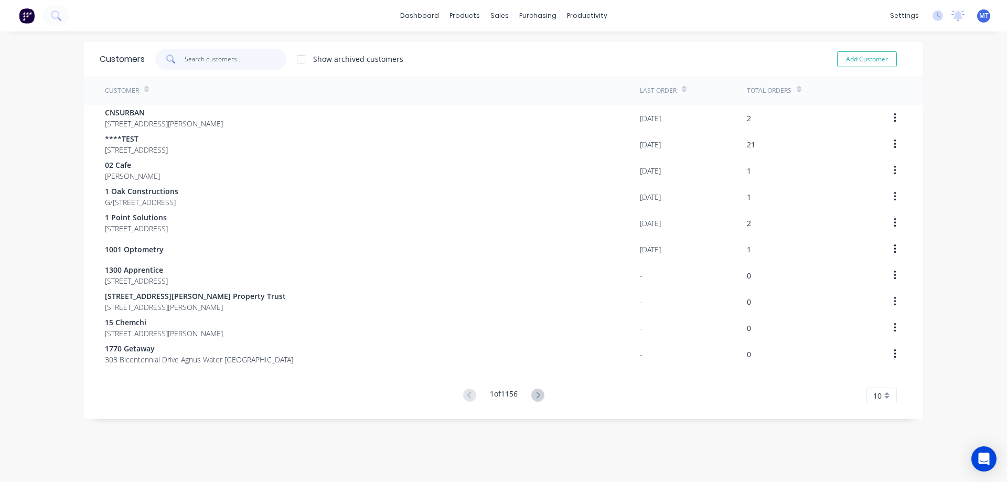
click at [213, 56] on input "text" at bounding box center [236, 59] width 102 height 21
click at [201, 57] on input "text" at bounding box center [236, 59] width 102 height 21
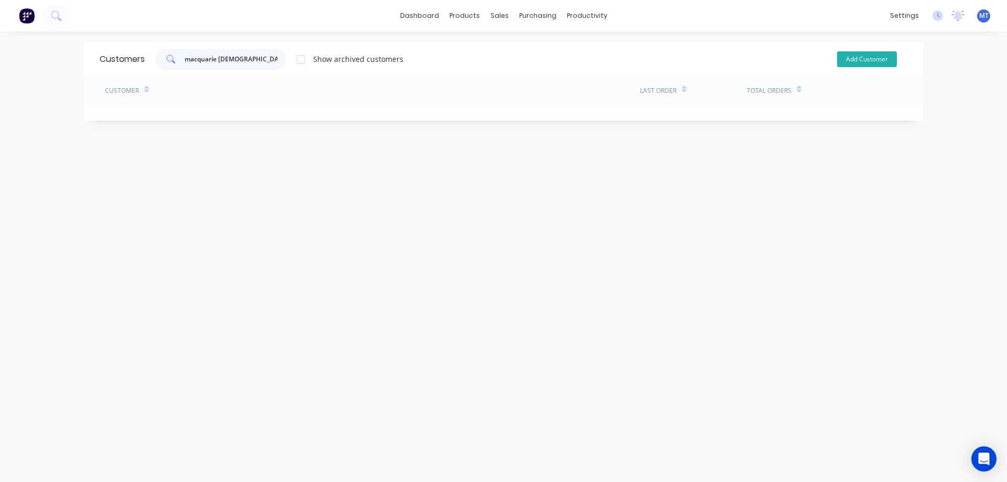
type input "macquarie anglican"
click at [864, 54] on button "Add Customer" at bounding box center [867, 59] width 60 height 16
select select "AU"
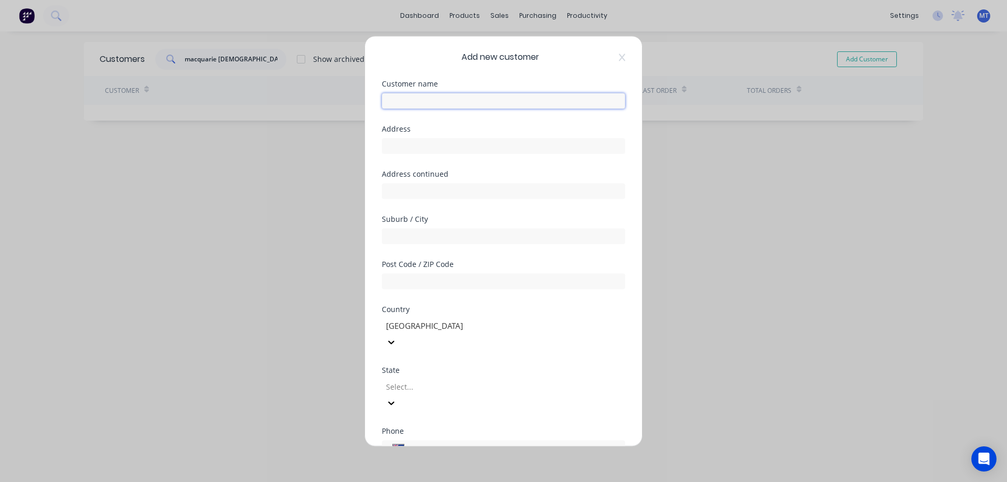
click at [434, 99] on input "text" at bounding box center [503, 101] width 243 height 16
type input "Macquarie Anglican"
type input "*"
type input "98 Balaclava Road,"
type input "Eastwood"
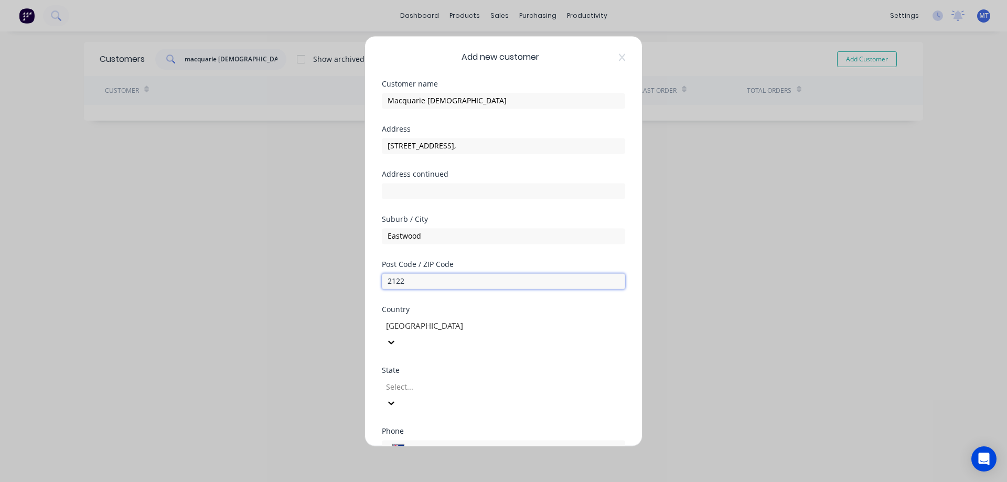
type input "2122"
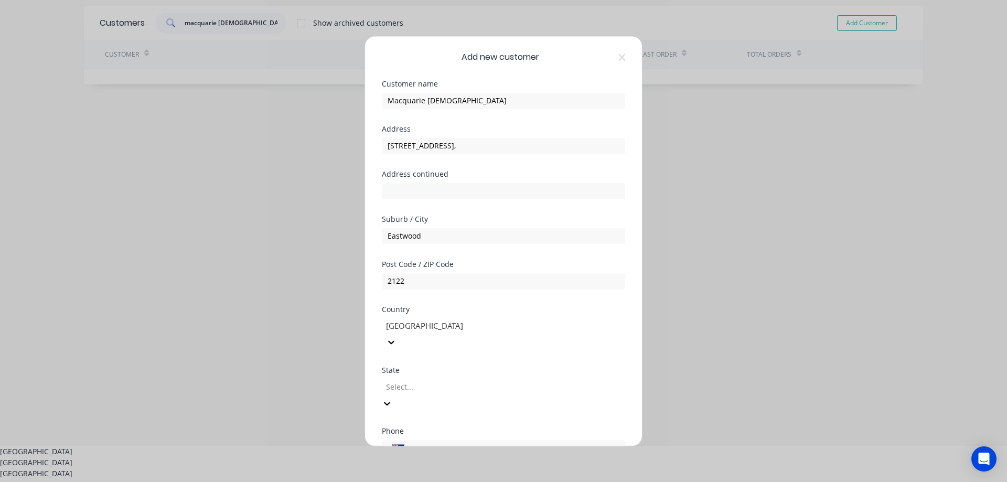
click at [435, 380] on div at bounding box center [460, 386] width 151 height 13
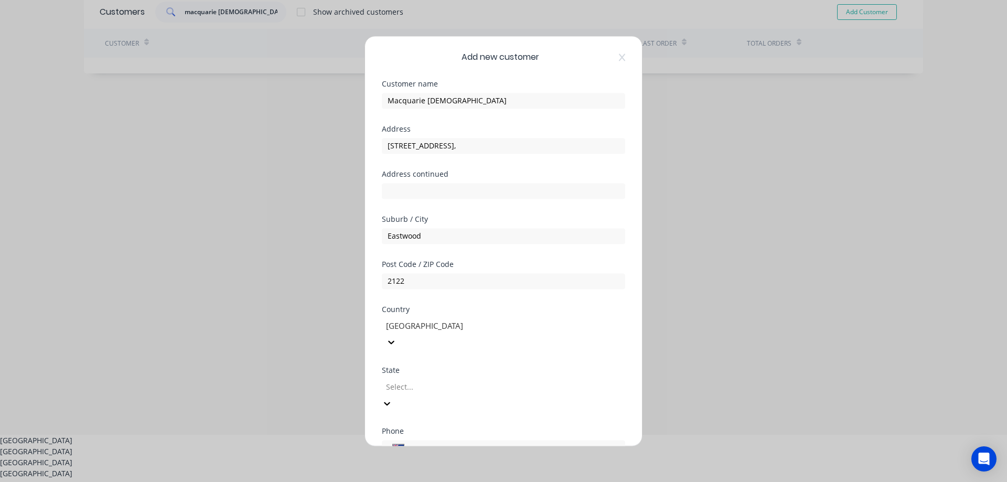
click at [425, 446] on div "New South Wales" at bounding box center [503, 451] width 1007 height 11
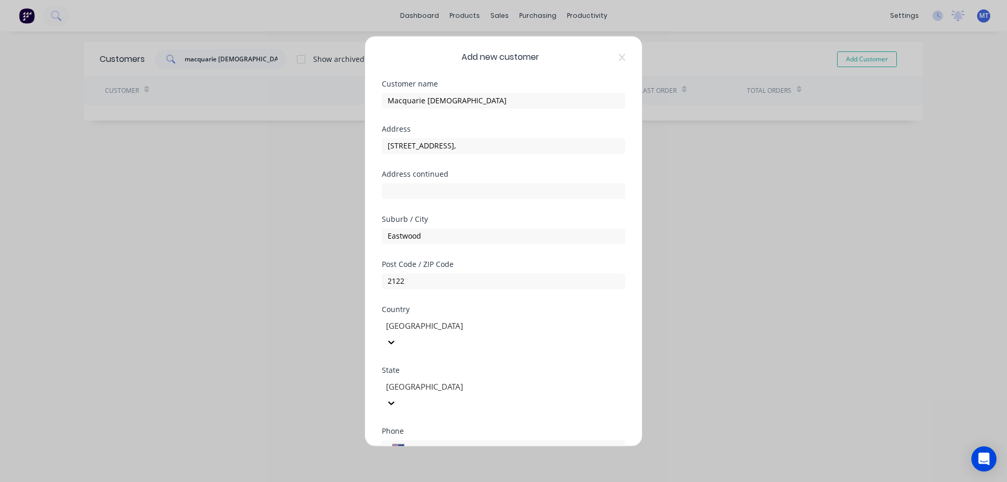
scroll to position [0, 0]
click at [443, 442] on input "tel" at bounding box center [515, 448] width 198 height 12
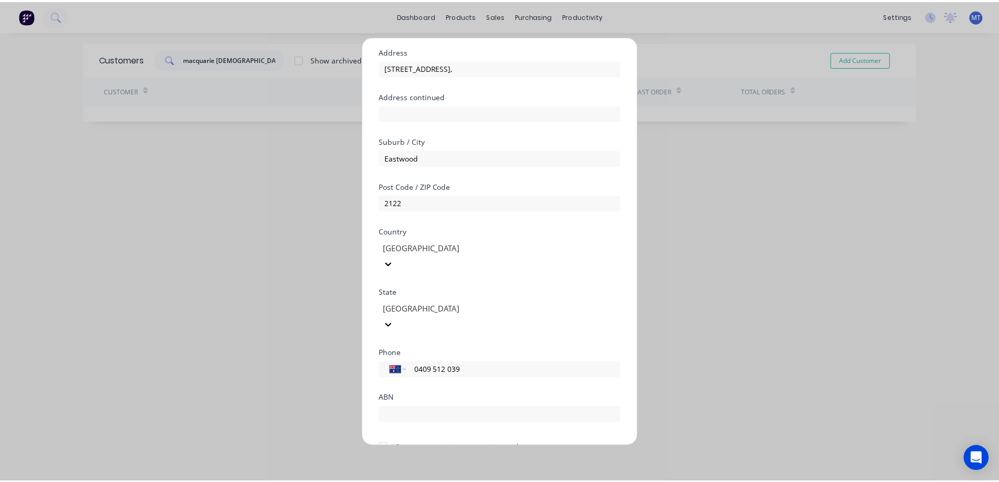
scroll to position [102, 0]
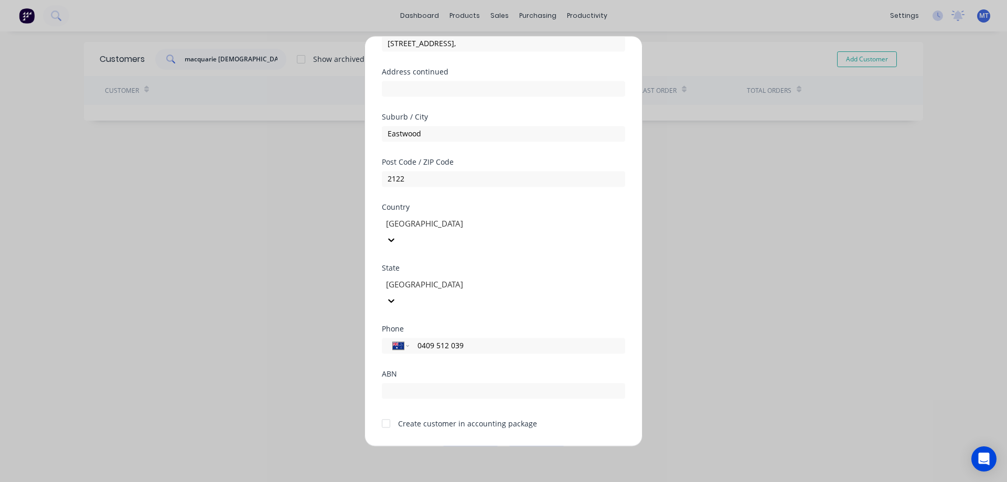
type input "0409 512 039"
click at [388, 413] on div at bounding box center [385, 423] width 21 height 21
click at [478, 446] on button "Save" at bounding box center [471, 454] width 58 height 17
click at [485, 446] on button "Save" at bounding box center [471, 454] width 58 height 17
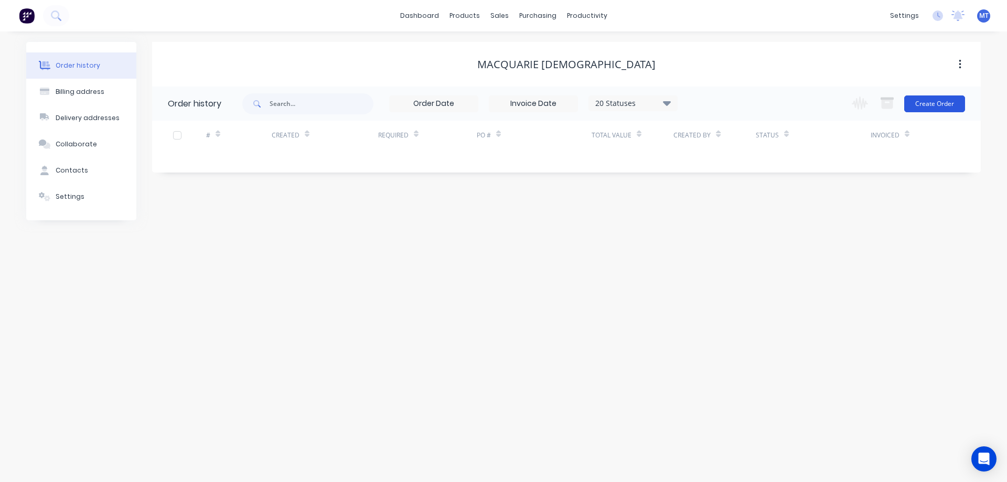
click at [936, 103] on button "Create Order" at bounding box center [934, 103] width 61 height 17
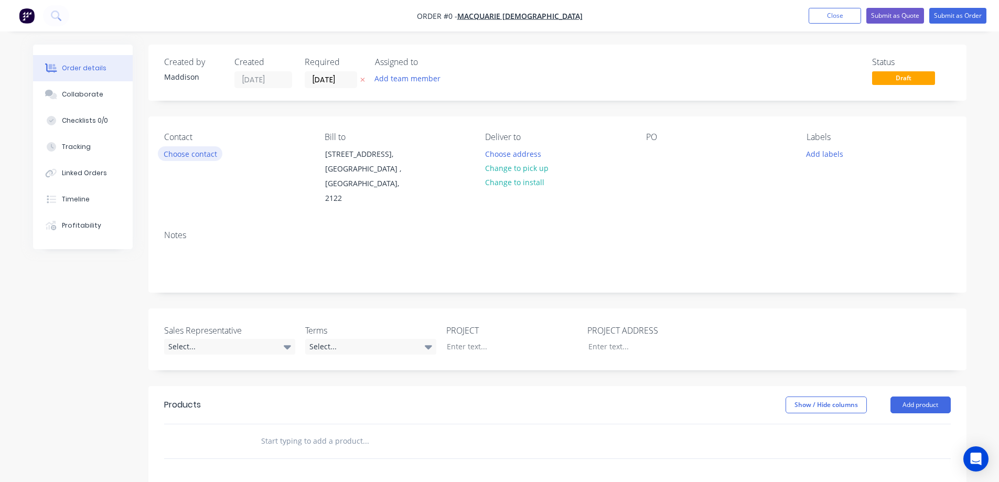
click at [194, 153] on button "Choose contact" at bounding box center [190, 153] width 65 height 14
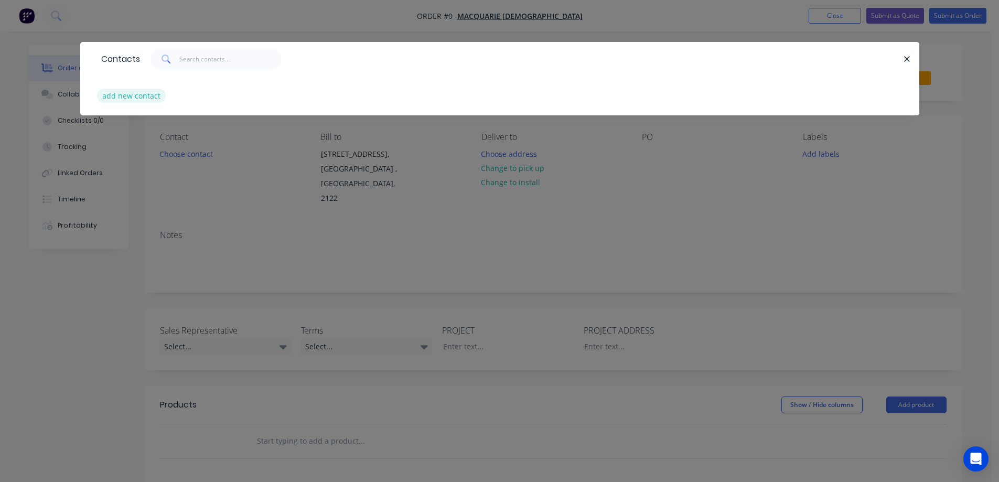
click at [131, 96] on button "add new contact" at bounding box center [131, 96] width 69 height 14
select select "AU"
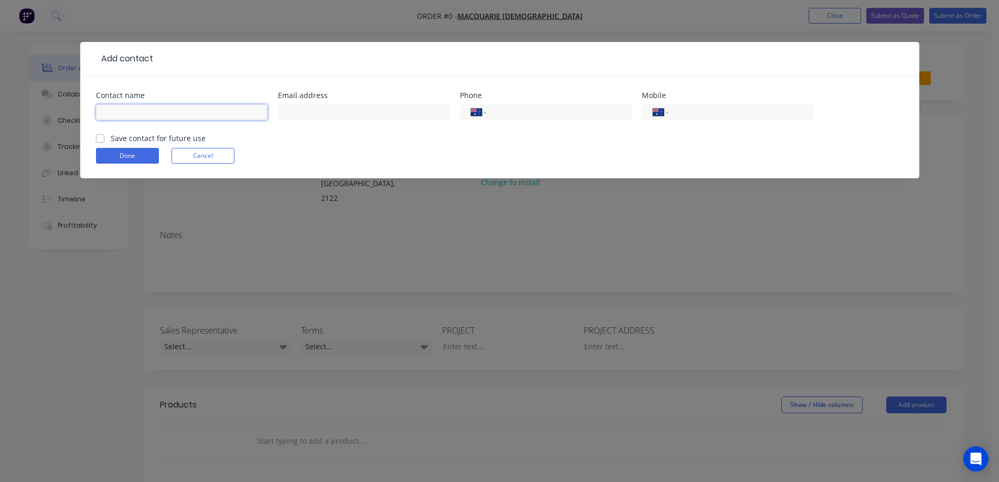
click at [141, 111] on input "text" at bounding box center [181, 112] width 171 height 16
type input "Tim Adams"
type input "tim@macquarieanglican.org"
type input "0409 512 039"
click at [128, 137] on label "Save contact for future use" at bounding box center [158, 138] width 95 height 11
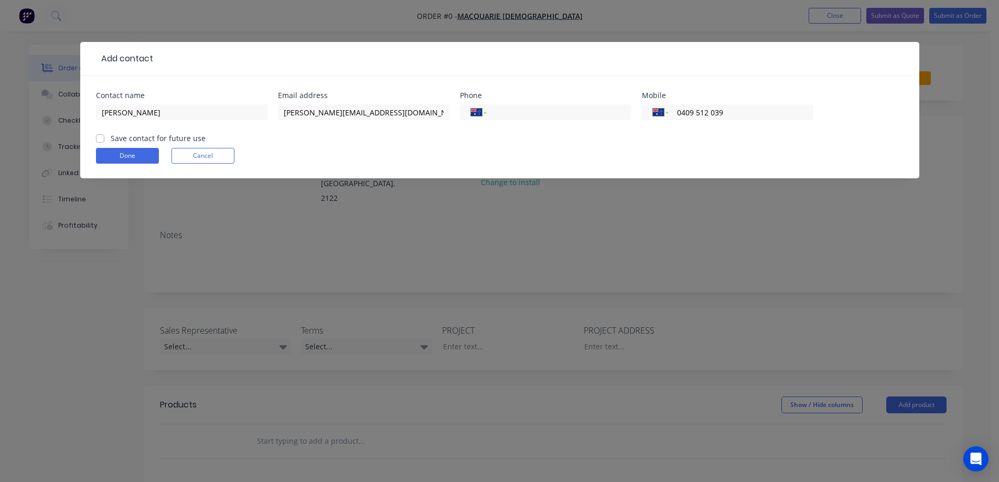
click at [104, 137] on input "Save contact for future use" at bounding box center [100, 138] width 8 height 10
checkbox input "true"
click at [132, 156] on button "Done" at bounding box center [127, 156] width 63 height 16
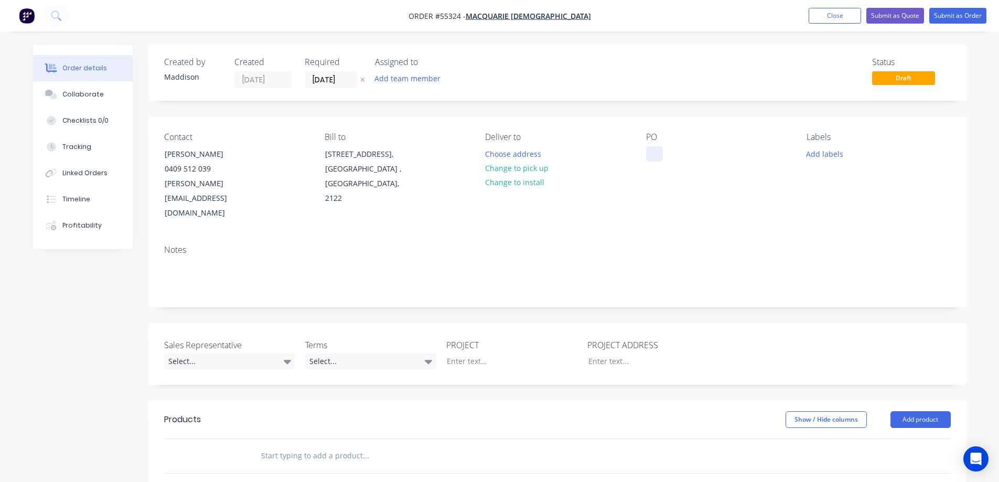
click at [652, 150] on div at bounding box center [654, 153] width 17 height 15
click at [487, 148] on button "Choose address" at bounding box center [512, 153] width 67 height 14
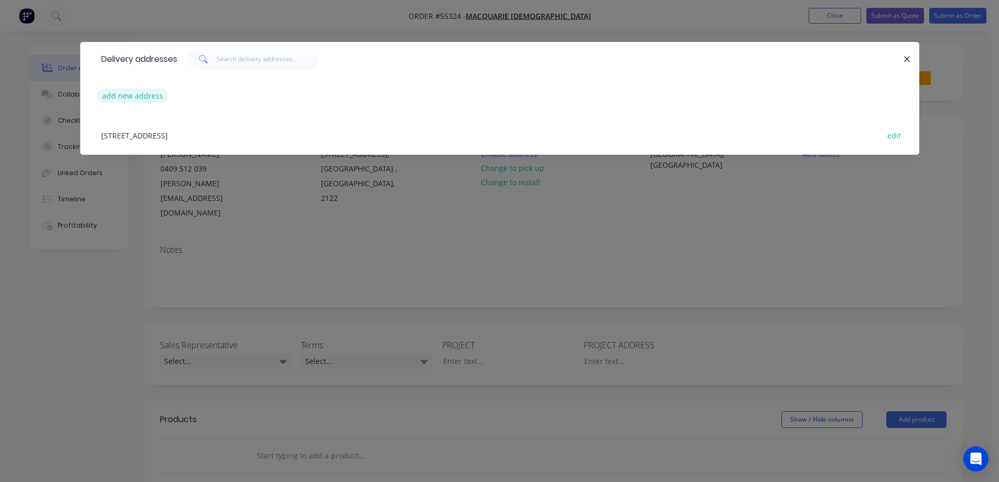
click at [158, 95] on button "add new address" at bounding box center [133, 96] width 72 height 14
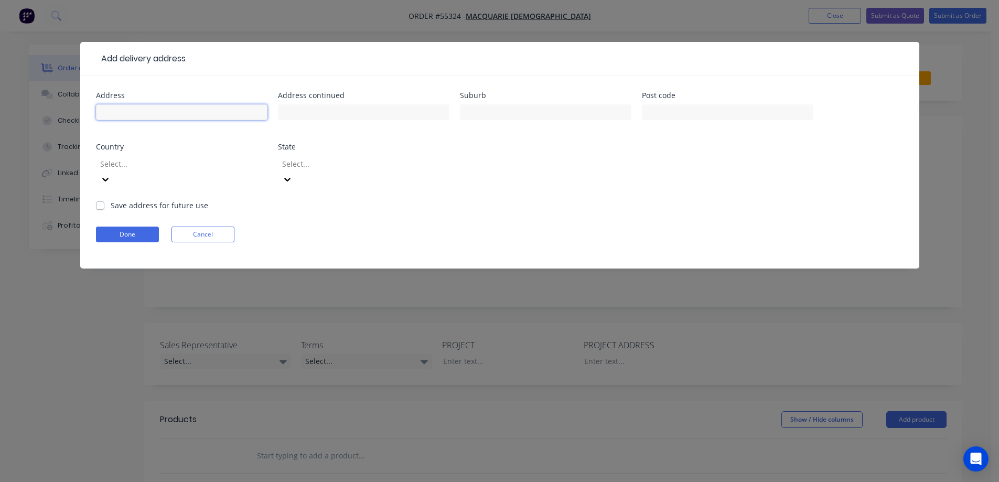
click at [154, 113] on input "text" at bounding box center [181, 112] width 171 height 16
type input "St Dunstans Preschool,"
type input "112 Lovell Road,"
type input "Eastwood"
type input "2122"
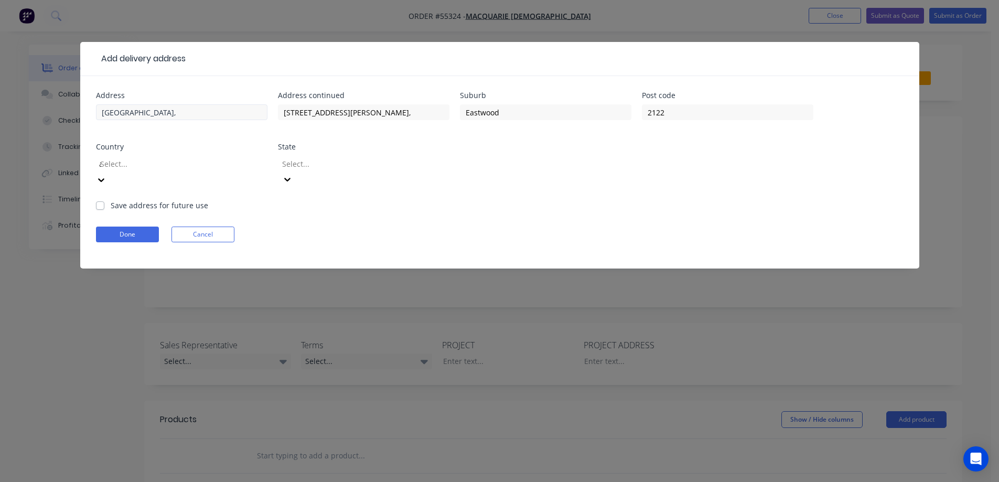
type input "aus"
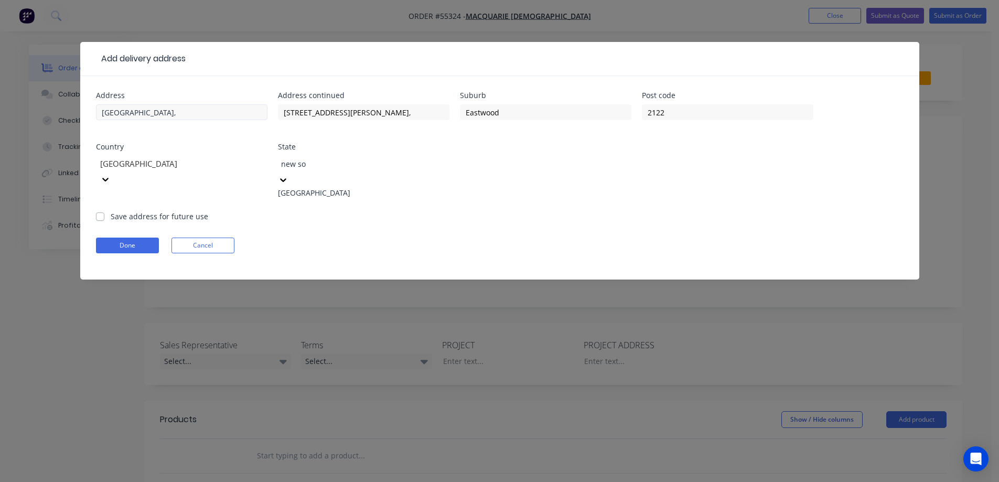
type input "new sou"
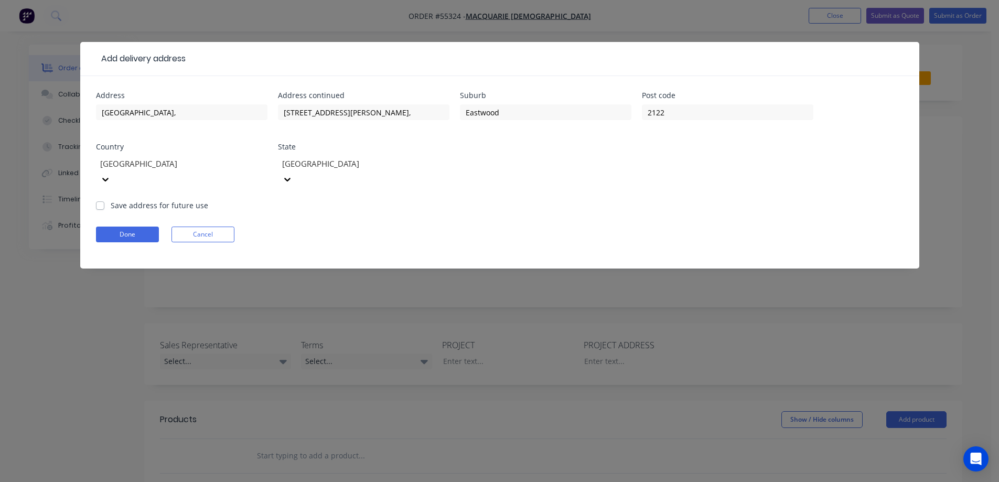
click at [138, 200] on label "Save address for future use" at bounding box center [160, 205] width 98 height 11
click at [104, 200] on input "Save address for future use" at bounding box center [100, 205] width 8 height 10
checkbox input "true"
click at [123, 227] on button "Done" at bounding box center [127, 235] width 63 height 16
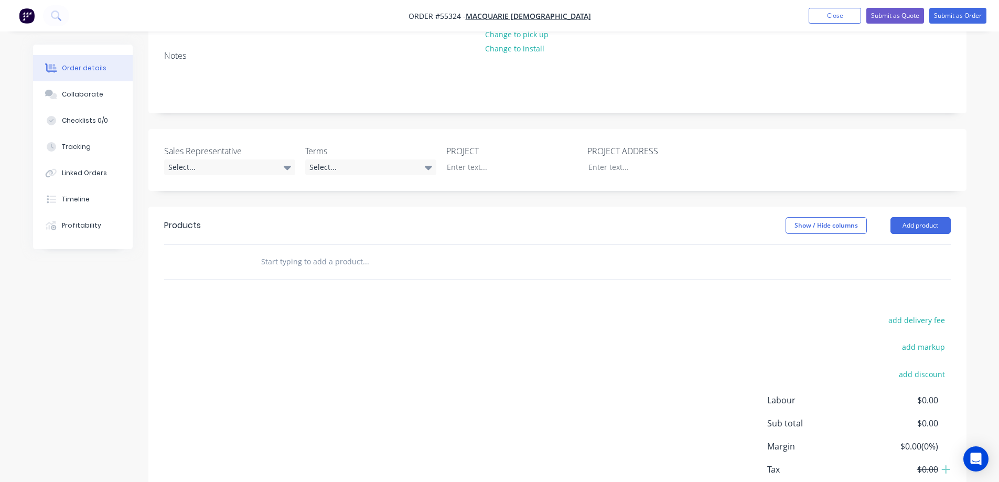
scroll to position [210, 0]
click at [173, 158] on div "Select..." at bounding box center [229, 166] width 131 height 16
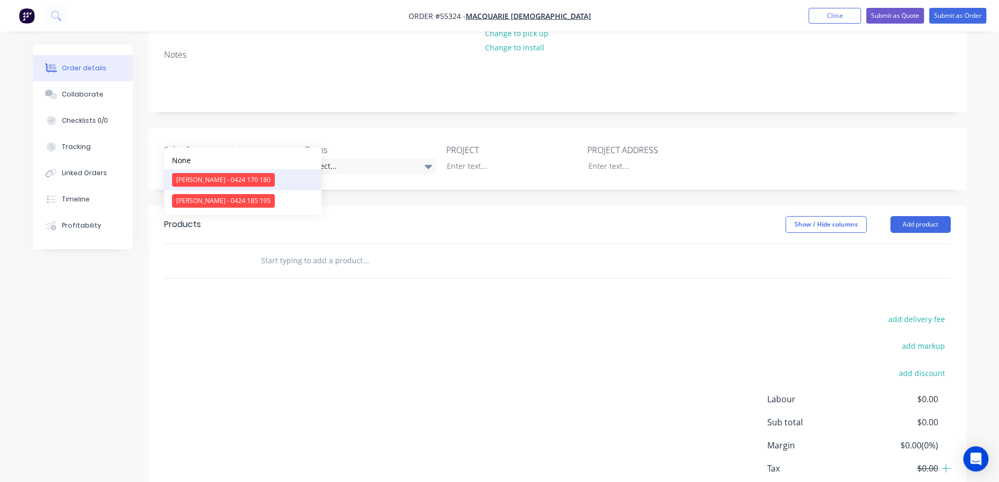
click at [191, 179] on div "Clayton Blackman - 0424 170 180" at bounding box center [223, 180] width 103 height 14
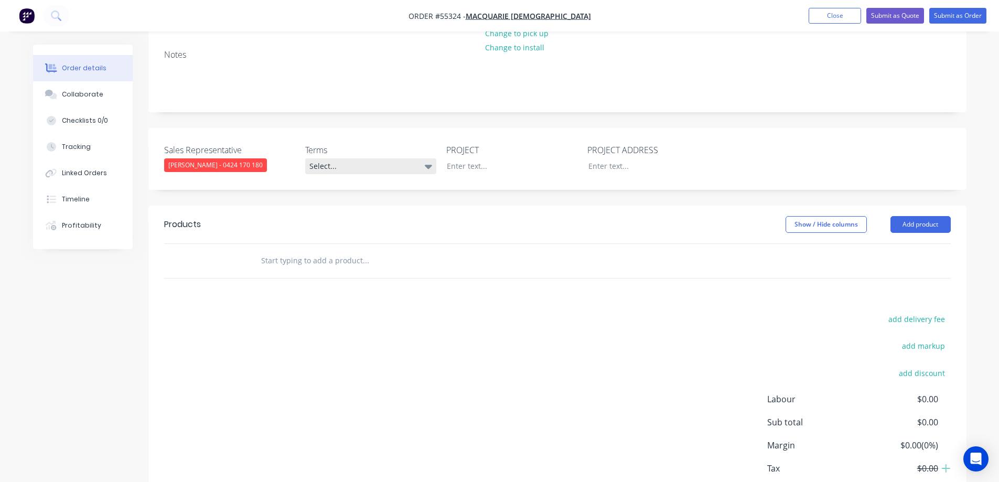
click at [351, 158] on div "Select..." at bounding box center [370, 166] width 131 height 16
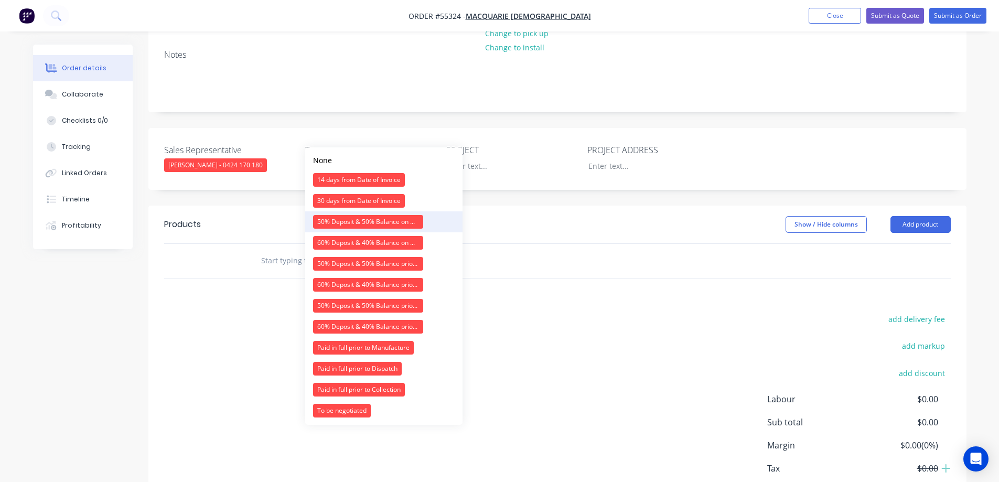
click at [343, 216] on div "50% Deposit & 50% Balance on Day of Installation" at bounding box center [368, 222] width 110 height 14
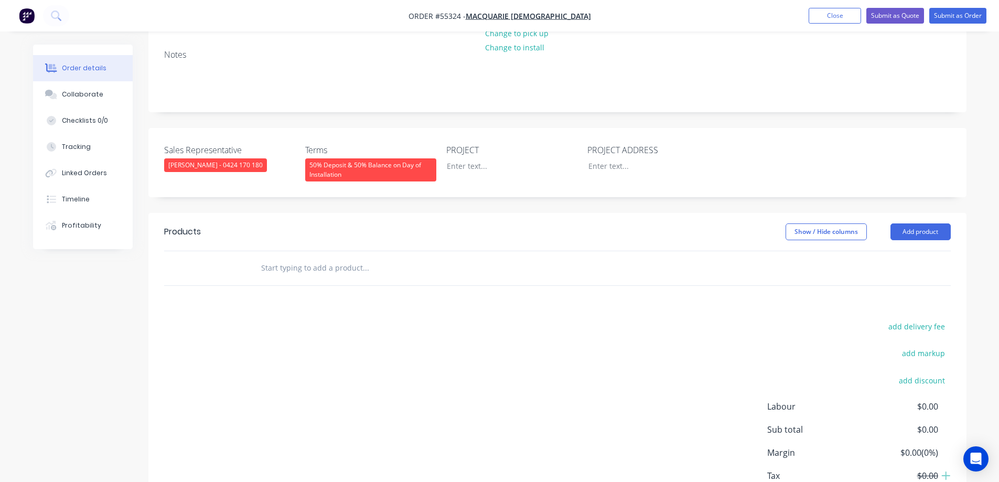
click at [455, 144] on div "PROJECT" at bounding box center [511, 163] width 131 height 38
click at [474, 158] on div at bounding box center [503, 165] width 131 height 15
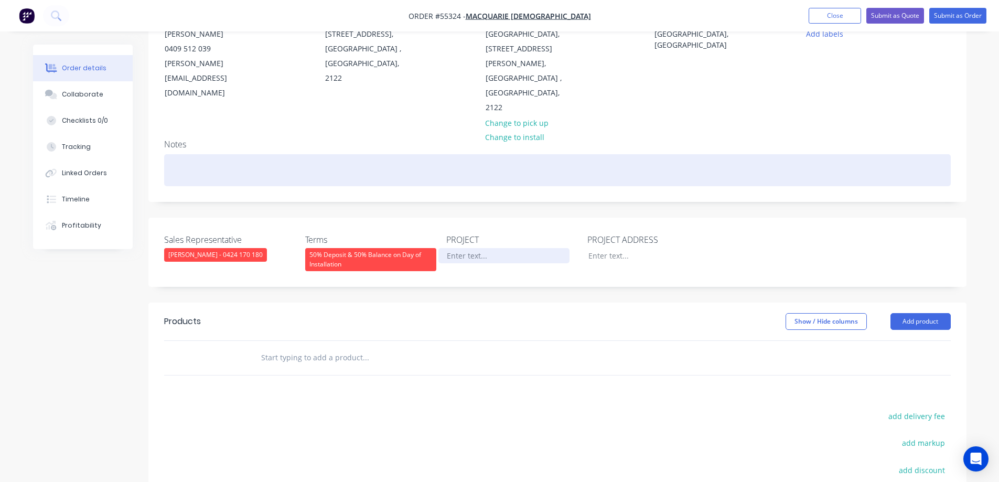
scroll to position [0, 0]
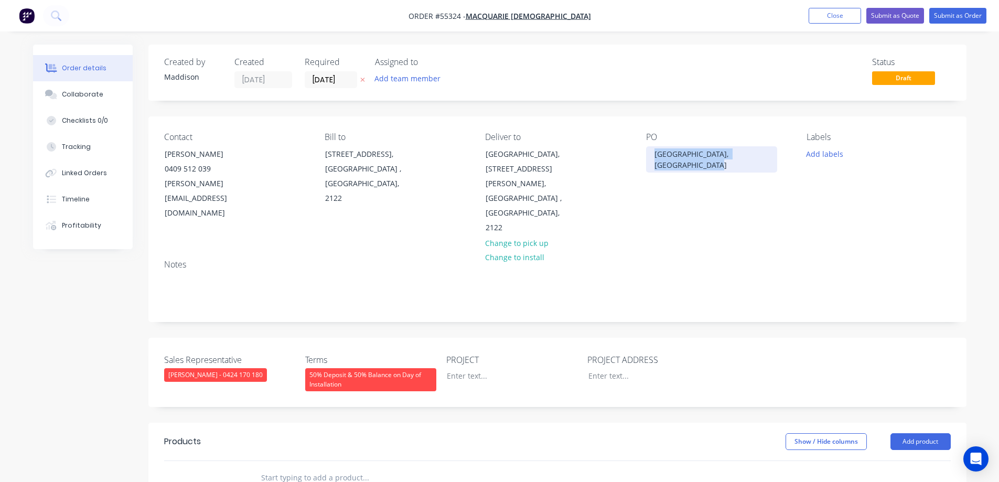
drag, startPoint x: 680, startPoint y: 163, endPoint x: 652, endPoint y: 153, distance: 29.2
click at [652, 153] on div "St Dunstans Preschool, Eastwood NSW" at bounding box center [711, 159] width 131 height 26
copy div "St Dunstans Preschool, Eastwood NSW"
click at [475, 368] on div at bounding box center [503, 375] width 131 height 15
paste div
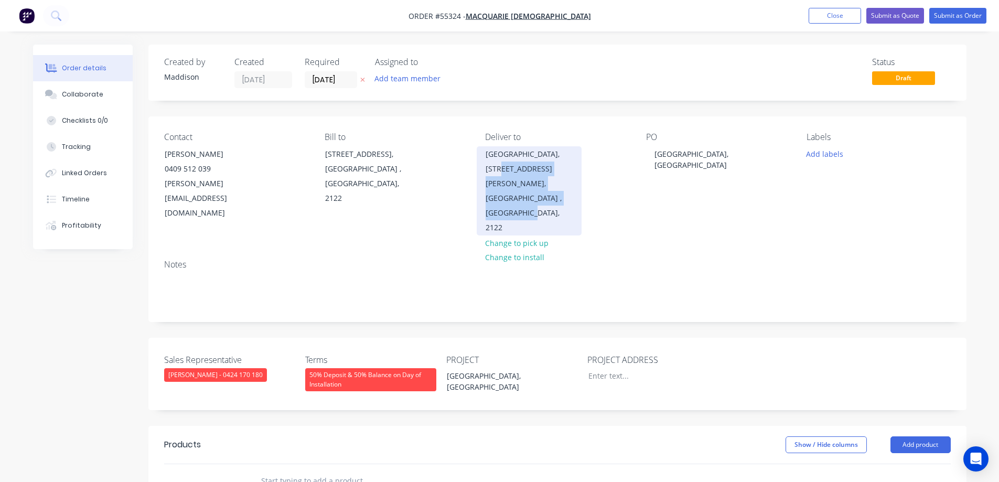
drag, startPoint x: 483, startPoint y: 171, endPoint x: 530, endPoint y: 202, distance: 55.9
click at [530, 202] on div "St Dunstans Preschool, 112 Lovell Road, Eastwood , New South Wales, 2122" at bounding box center [529, 190] width 105 height 89
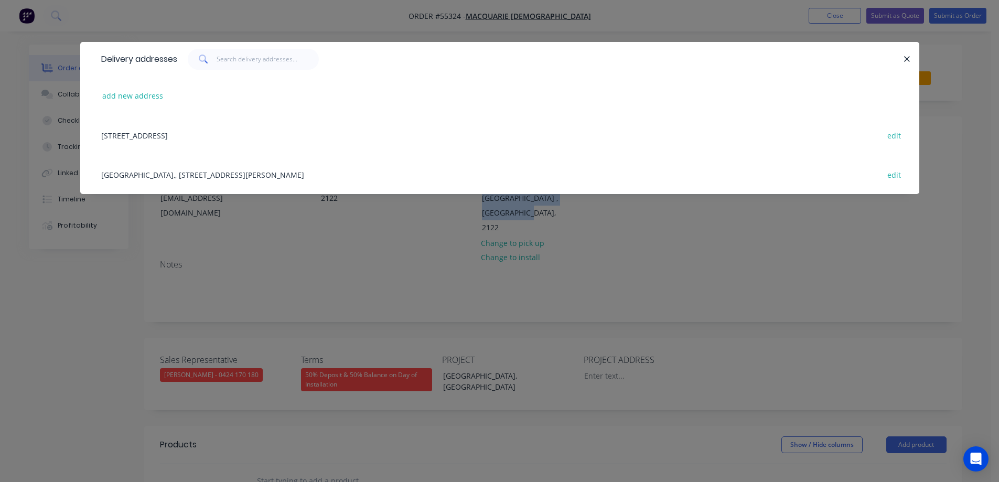
copy div "112 Lovell Road, Eastwood , New South Wales, 2122"
click at [611, 343] on div "Delivery addresses add new address 98 Balaclava Road, , Eastwood , New South Wa…" at bounding box center [499, 241] width 999 height 482
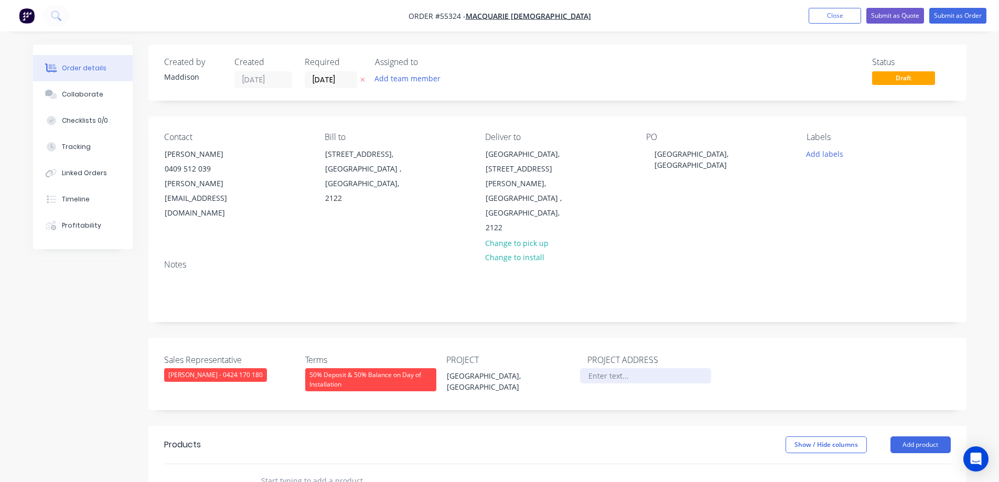
click at [611, 368] on div at bounding box center [645, 375] width 131 height 15
paste div
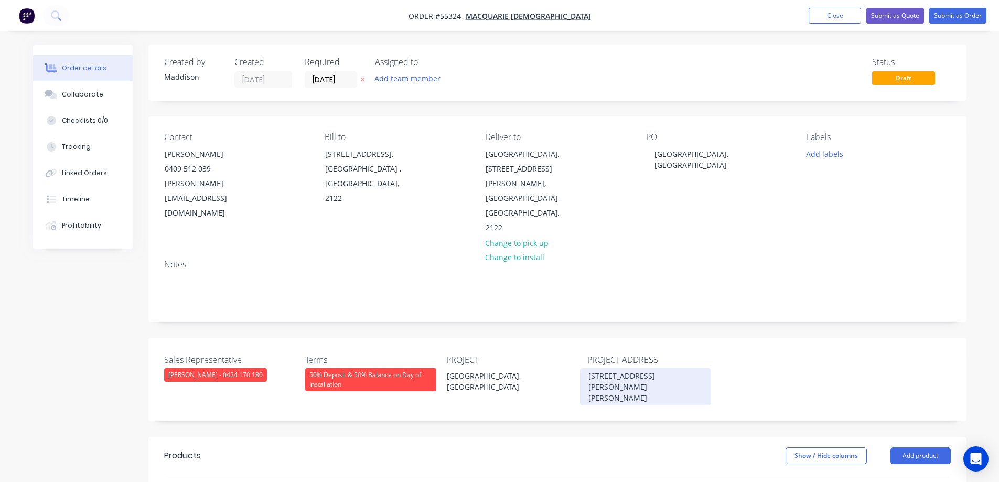
click at [646, 368] on div "112 Lovell Road,Eastwood , New South Wales, 2122" at bounding box center [645, 386] width 131 height 37
click at [631, 368] on div "112 Lovell Road, Eastwood , New South Wales, 2122" at bounding box center [645, 386] width 131 height 37
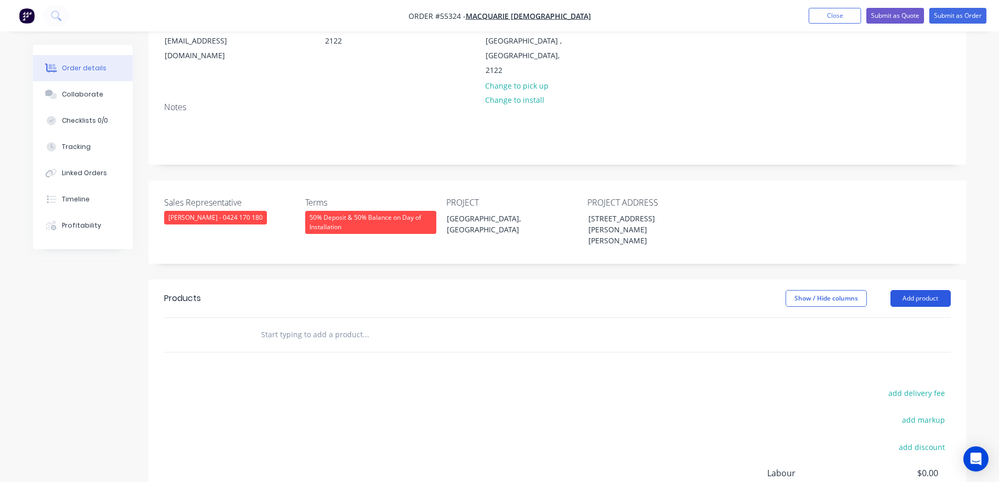
click at [922, 290] on button "Add product" at bounding box center [920, 298] width 60 height 17
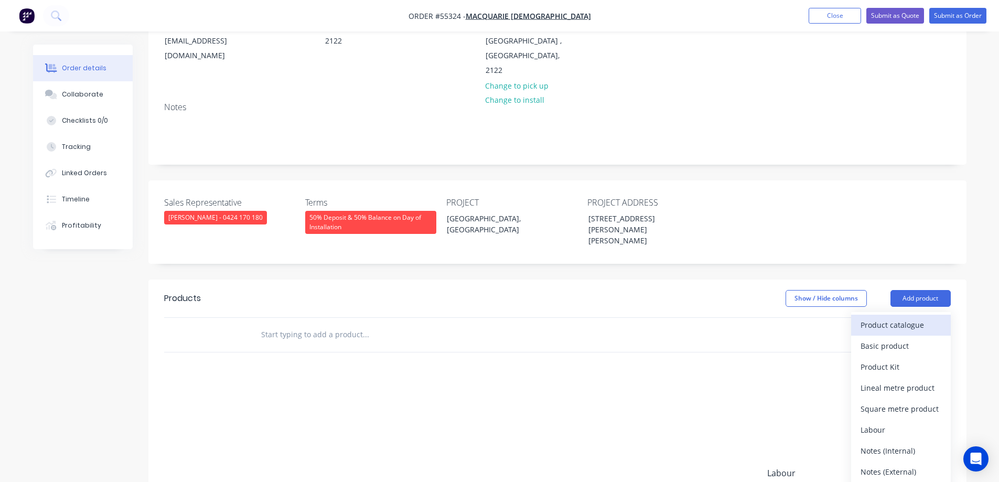
click at [865, 317] on div "Product catalogue" at bounding box center [901, 324] width 81 height 15
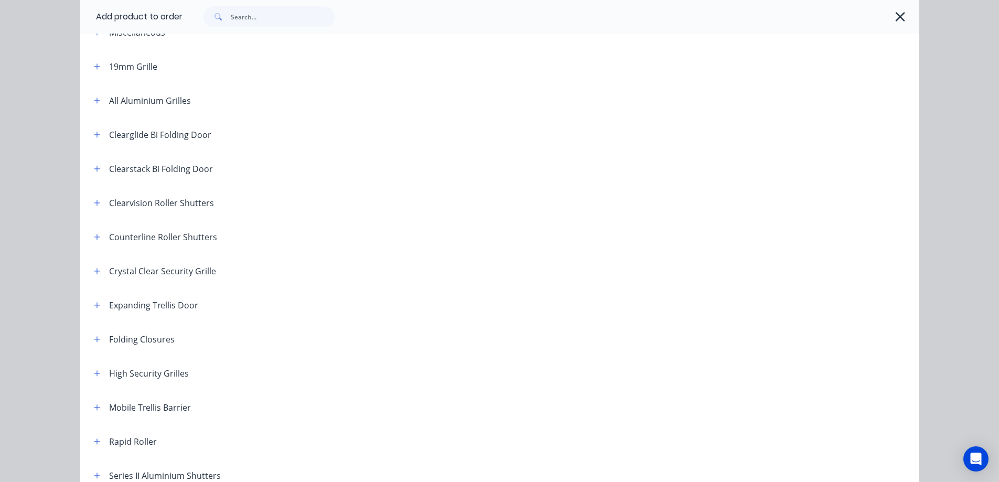
scroll to position [210, 0]
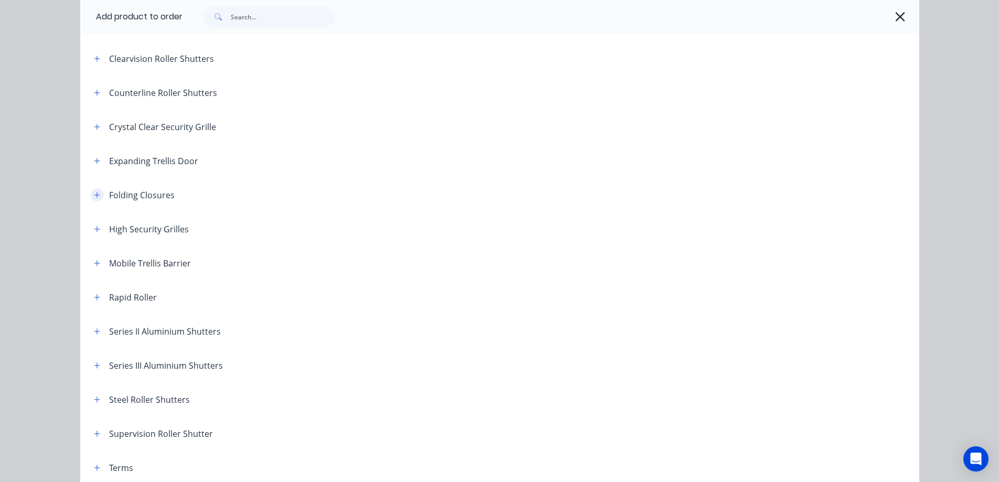
click at [94, 197] on icon "button" at bounding box center [97, 194] width 6 height 7
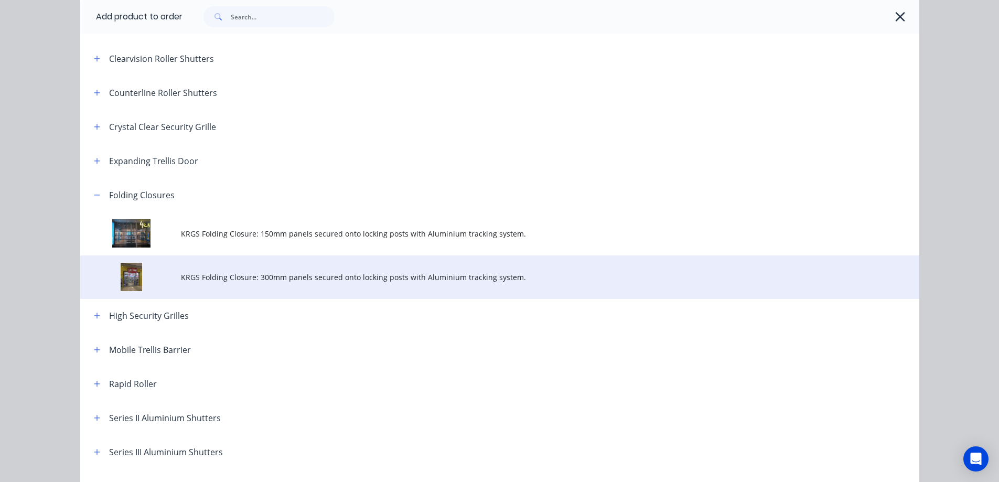
click at [203, 263] on td "KRGS Folding Closure: 300mm panels secured onto locking posts with Aluminium tr…" at bounding box center [550, 277] width 738 height 44
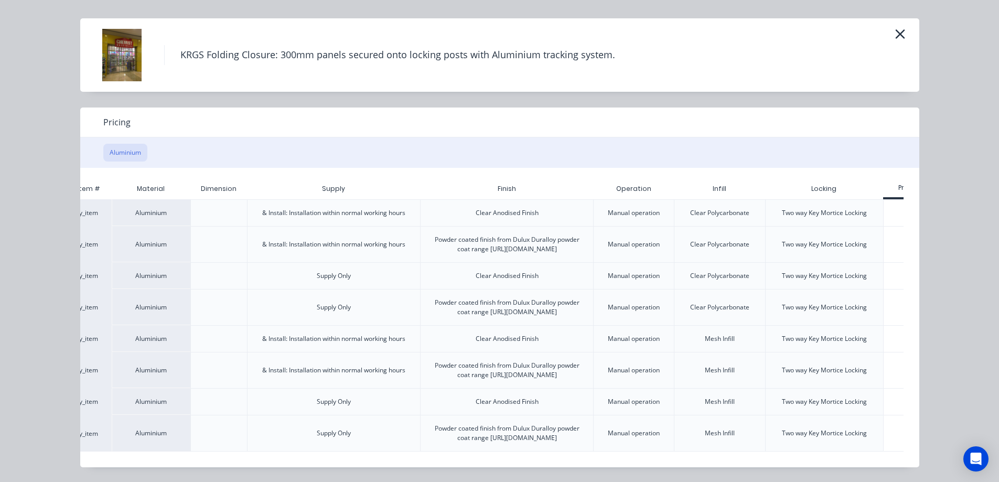
scroll to position [0, 92]
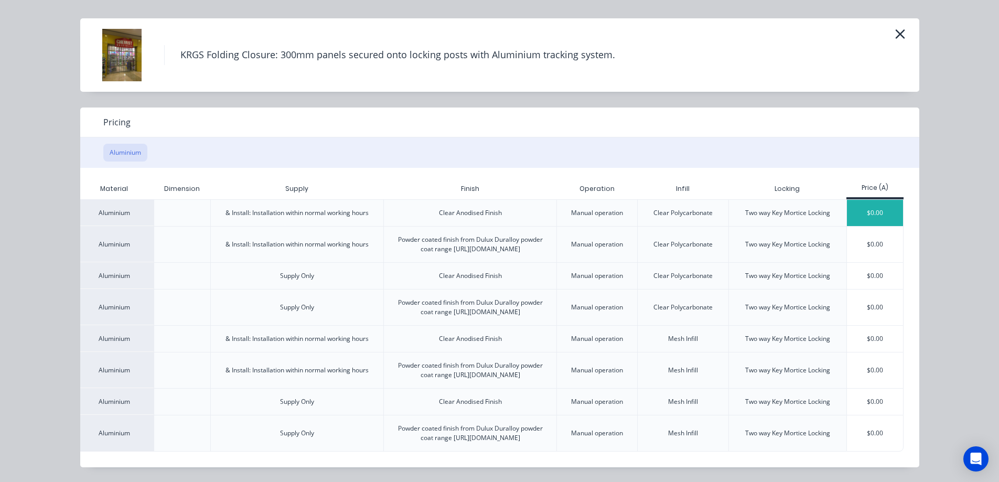
click at [863, 199] on div "$0.00" at bounding box center [874, 212] width 57 height 27
click at [855, 200] on div "$0.00" at bounding box center [875, 213] width 56 height 26
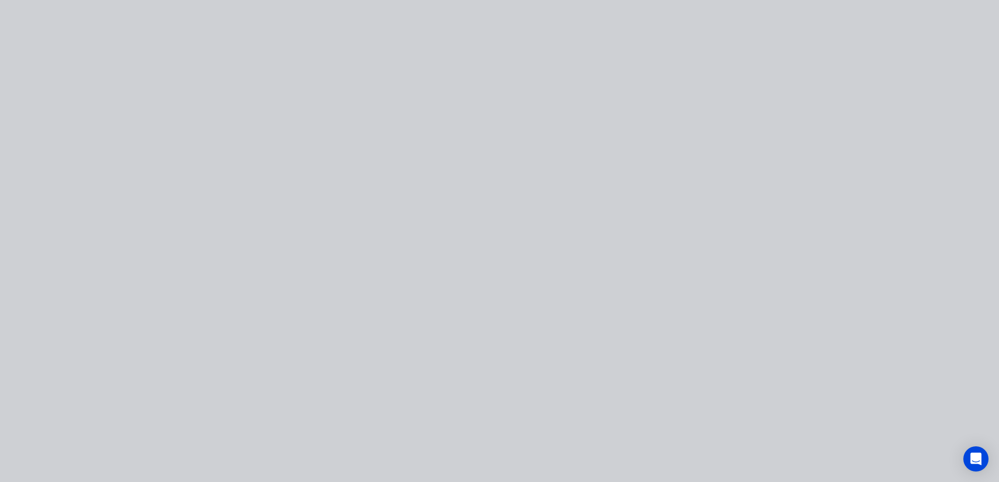
scroll to position [0, 0]
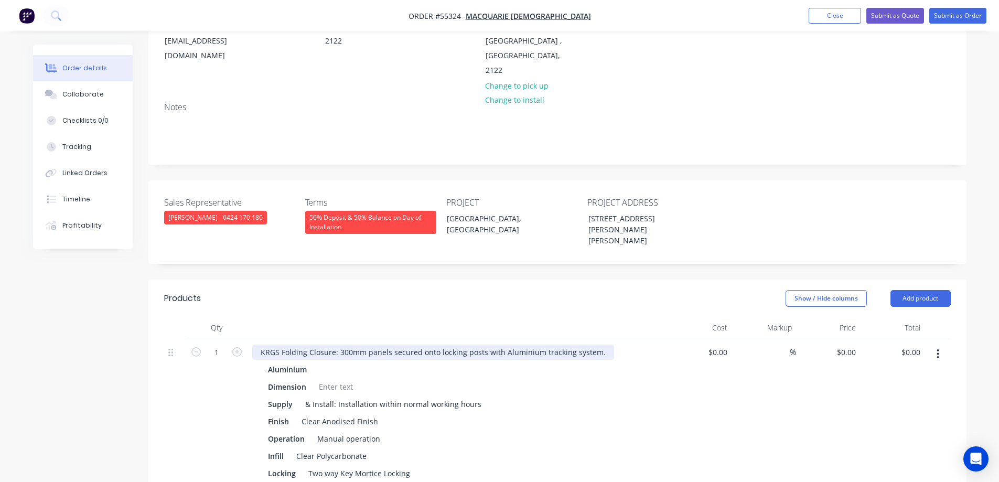
click at [254, 345] on div "KRGS Folding Closure: 300mm panels secured onto locking posts with Aluminium tr…" at bounding box center [433, 352] width 362 height 15
type input "$0.00"
type input "$9,715.00"
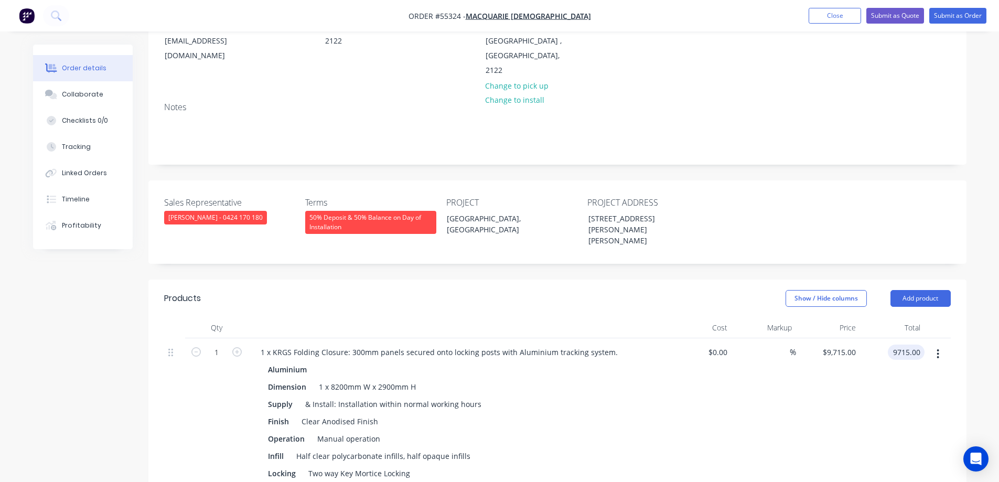
type input "$9,715.00"
click at [830, 357] on div "$9,715.00 $9,715.00" at bounding box center [828, 412] width 65 height 149
click at [908, 290] on button "Add product" at bounding box center [920, 298] width 60 height 17
click at [261, 345] on div "1 x KRGS Folding Closure: 300mm panels secured onto locking posts with Aluminiu…" at bounding box center [439, 352] width 374 height 15
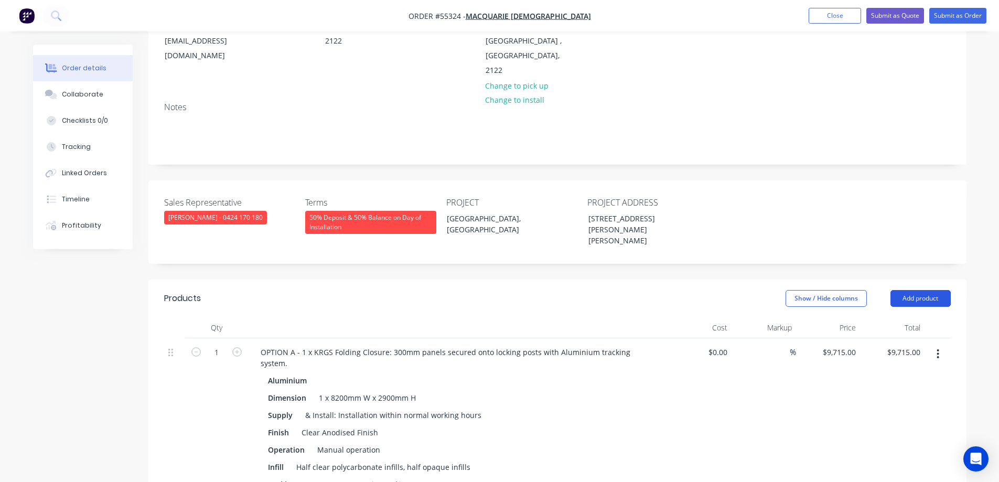
click at [928, 290] on button "Add product" at bounding box center [920, 298] width 60 height 17
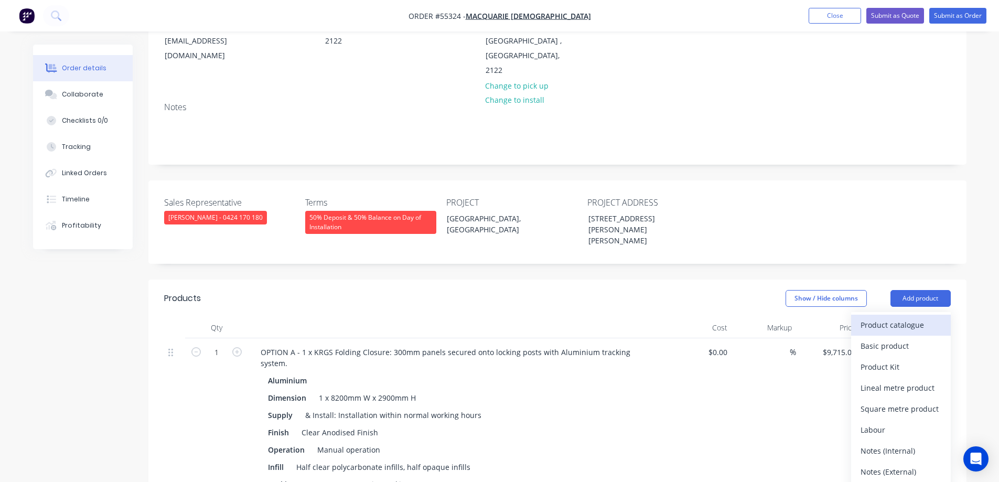
click at [887, 317] on div "Product catalogue" at bounding box center [901, 324] width 81 height 15
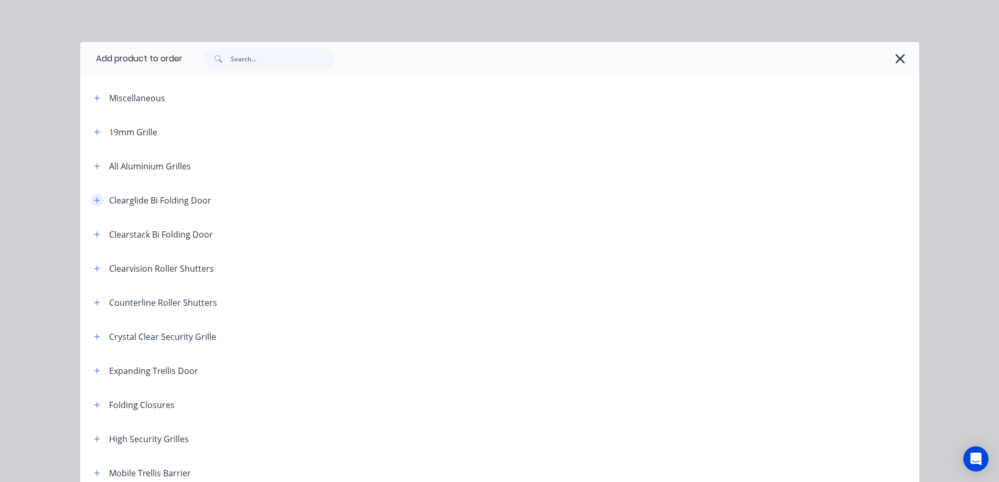
click at [95, 200] on icon "button" at bounding box center [97, 200] width 6 height 6
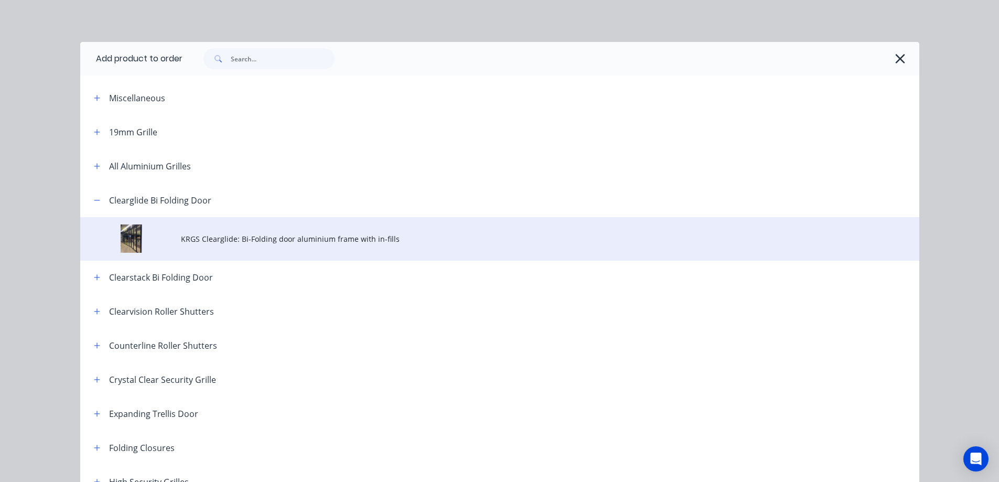
click at [216, 242] on span "KRGS Clearglide: Bi-Folding door aluminium frame with in-fills" at bounding box center [476, 238] width 590 height 11
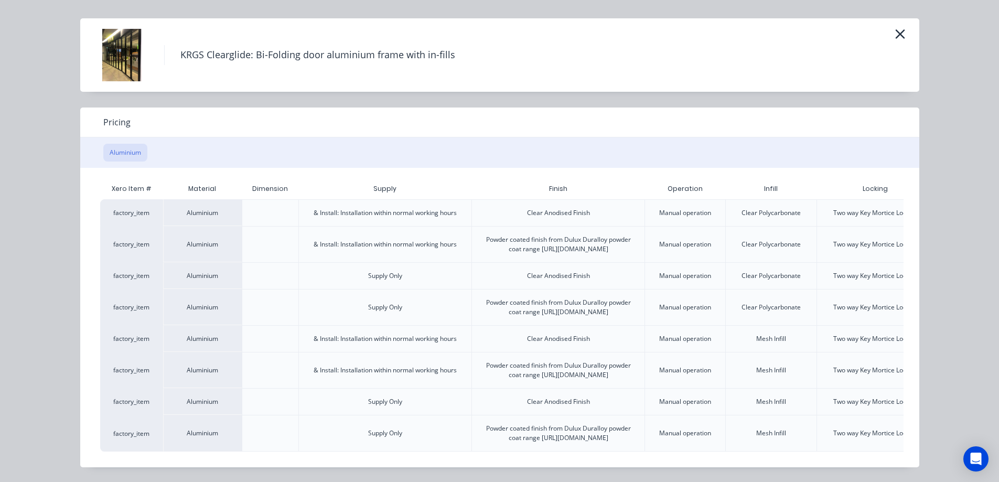
scroll to position [0, 92]
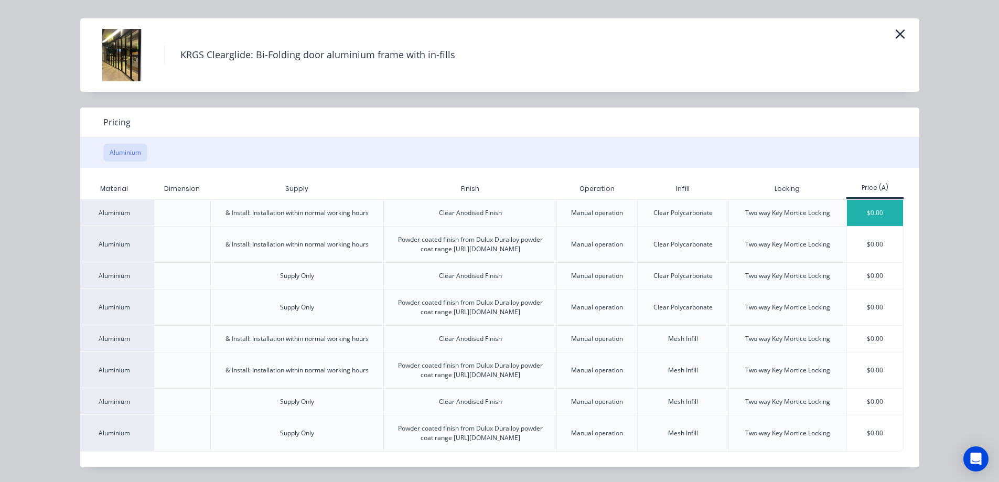
click at [875, 200] on div "$0.00" at bounding box center [875, 213] width 56 height 26
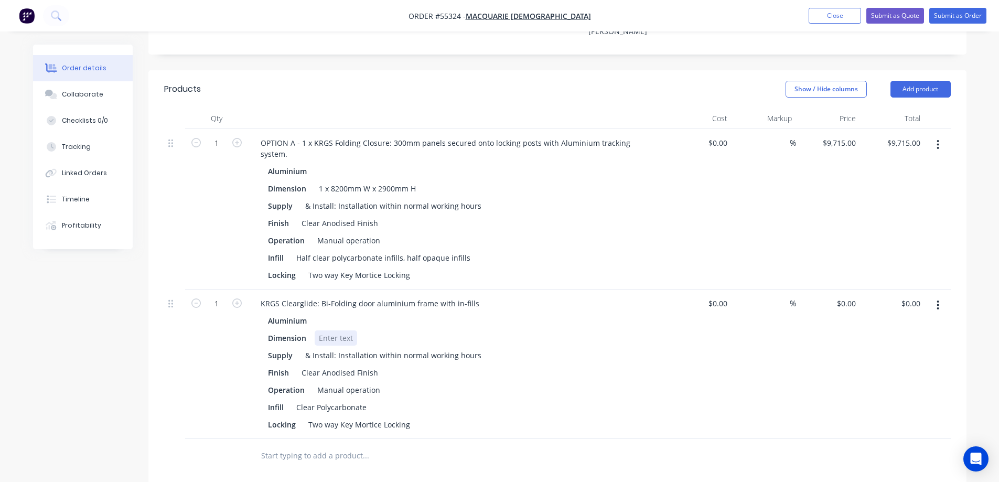
scroll to position [367, 0]
click at [261, 295] on div "KRGS Clearglide: Bi-Folding door aluminium frame with in-fills" at bounding box center [369, 302] width 235 height 15
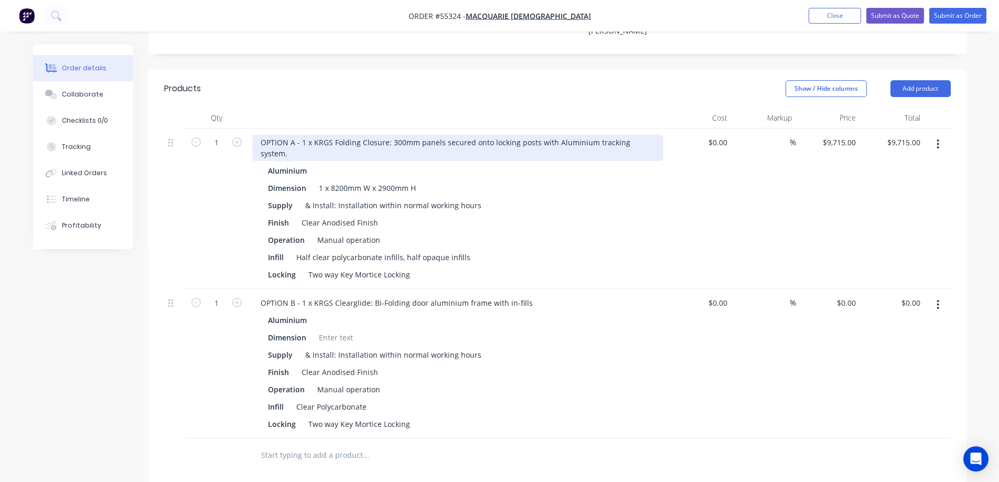
click at [447, 135] on div "OPTION A - 1 x KRGS Folding Closure: 300mm panels secured onto locking posts wi…" at bounding box center [457, 148] width 411 height 26
copy div "Includes the removal of the existing."
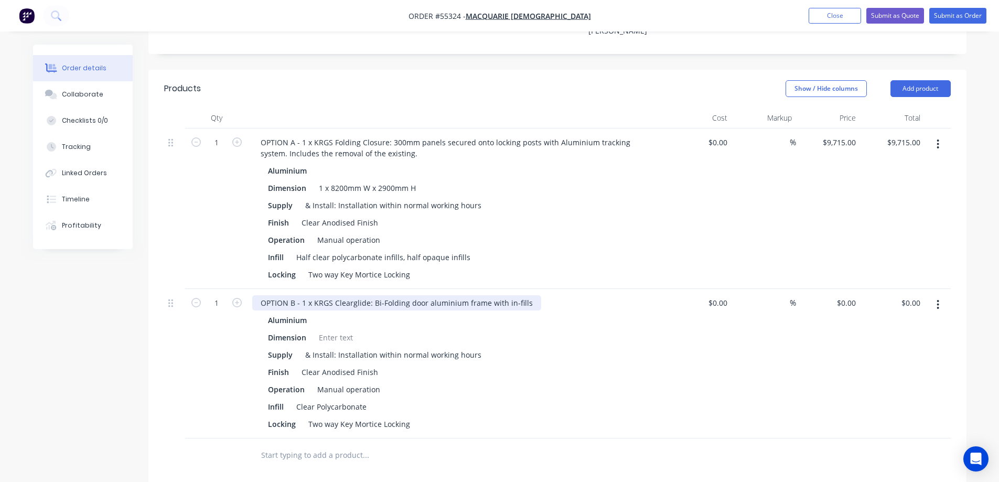
click at [353, 295] on div "OPTION B - 1 x KRGS Clearglide: Bi-Folding door aluminium frame with in-fills" at bounding box center [396, 302] width 289 height 15
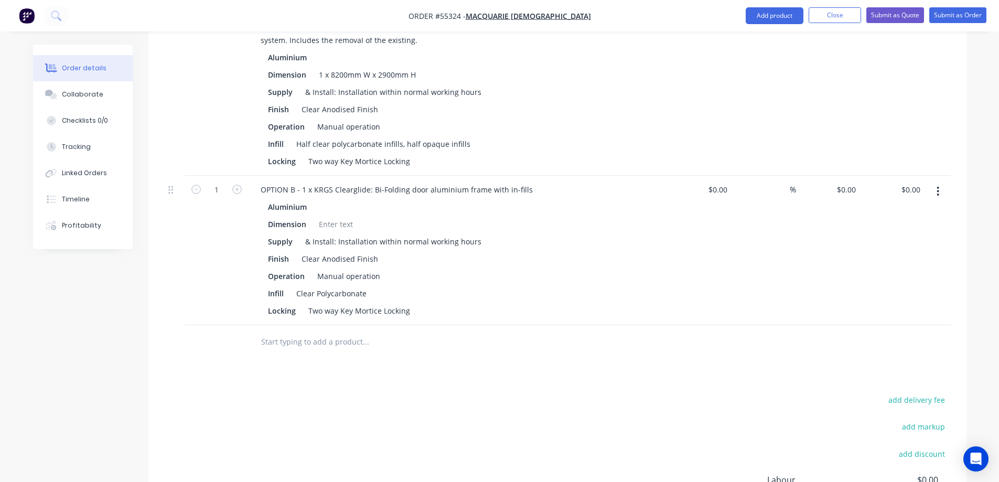
scroll to position [480, 0]
click at [466, 182] on div "OPTION B - 1 x KRGS Clearglide: Bi-Folding door aluminium frame with in-fills" at bounding box center [396, 189] width 289 height 15
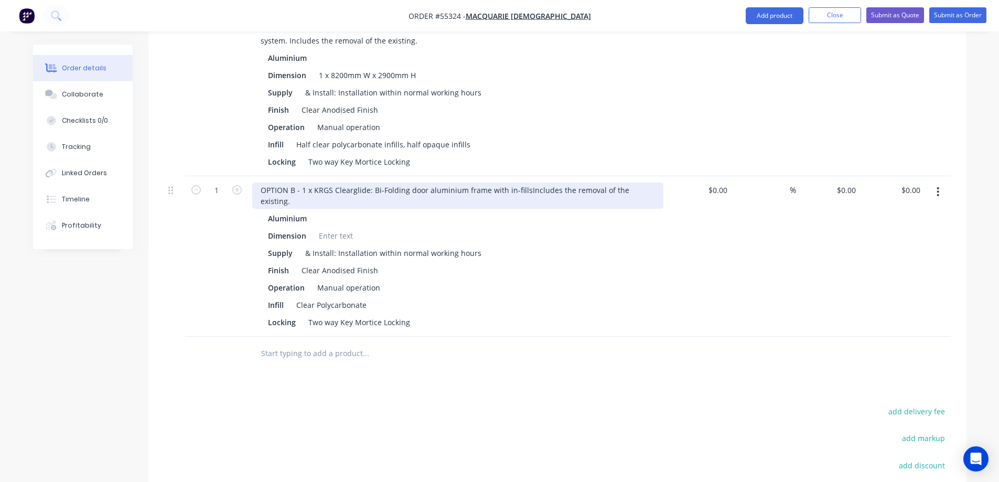
click at [522, 182] on div "OPTION B - 1 x KRGS Clearglide: Bi-Folding door aluminium frame with in-fillsIn…" at bounding box center [457, 195] width 411 height 26
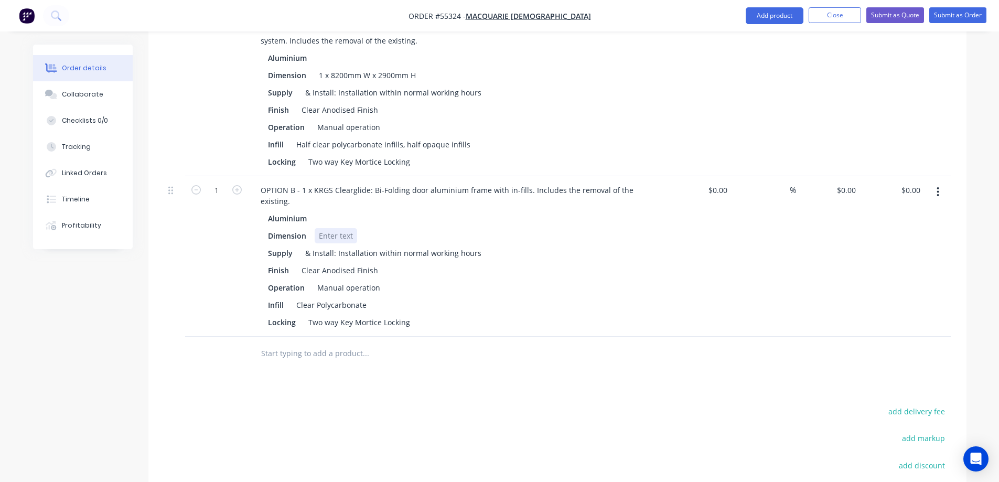
click at [319, 228] on div at bounding box center [336, 235] width 42 height 15
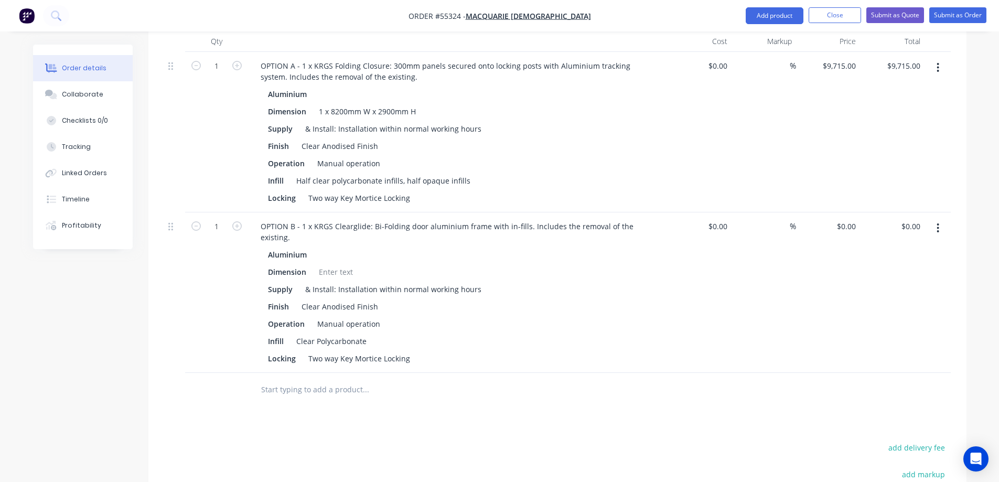
scroll to position [375, 0]
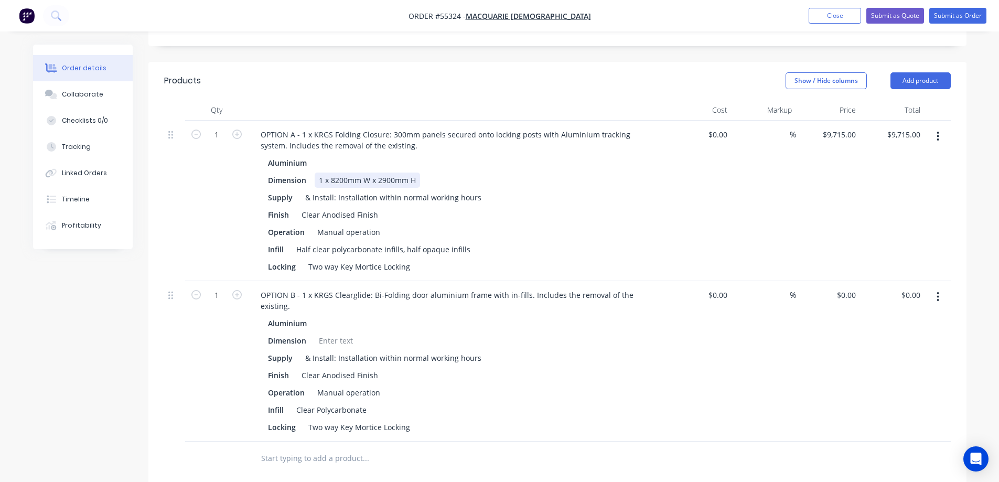
click at [331, 173] on div "1 x 8200mm W x 2900mm H" at bounding box center [367, 180] width 105 height 15
copy div "1 x 8200mm W x 2900mm H"
click at [336, 333] on div at bounding box center [336, 340] width 42 height 15
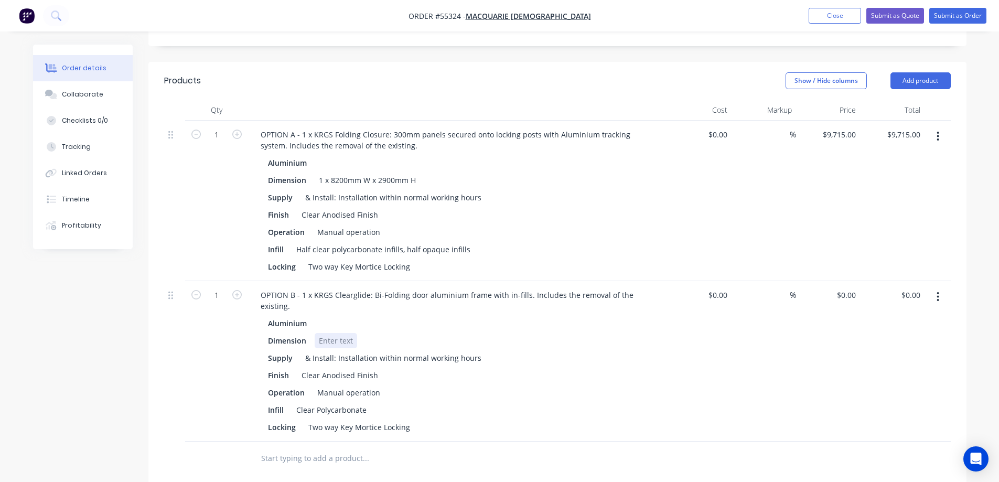
paste div
type input "$0.00"
type input "$19,375.00"
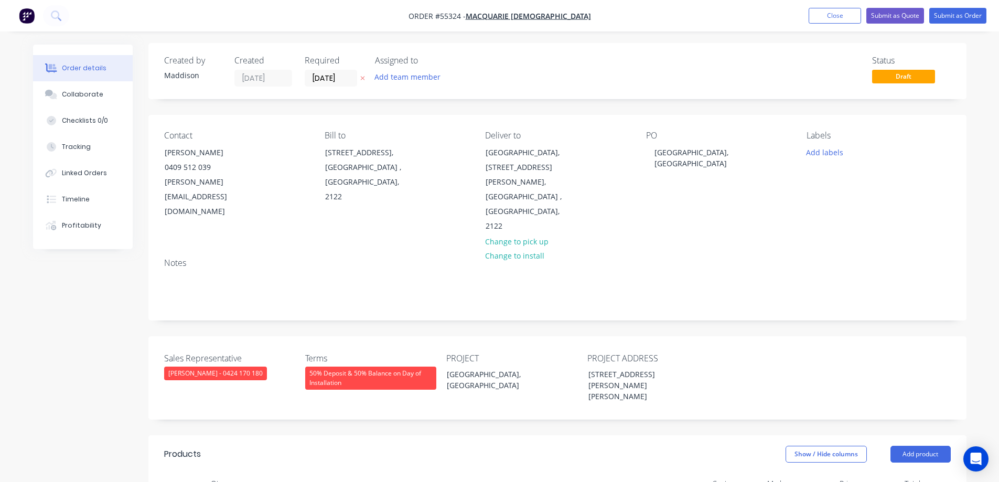
scroll to position [0, 0]
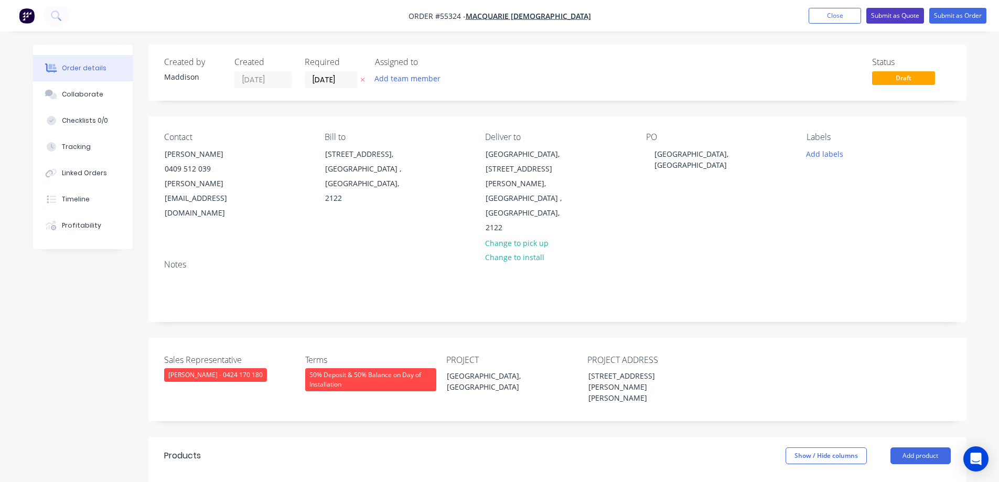
type input "$19,375.00"
click at [899, 14] on button "Submit as Quote" at bounding box center [895, 16] width 58 height 16
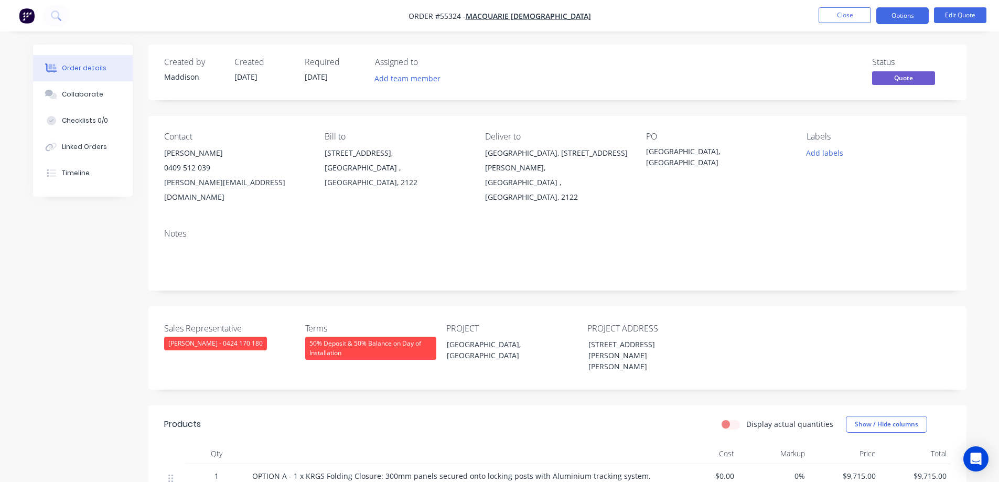
click at [899, 14] on button "Options" at bounding box center [902, 15] width 52 height 17
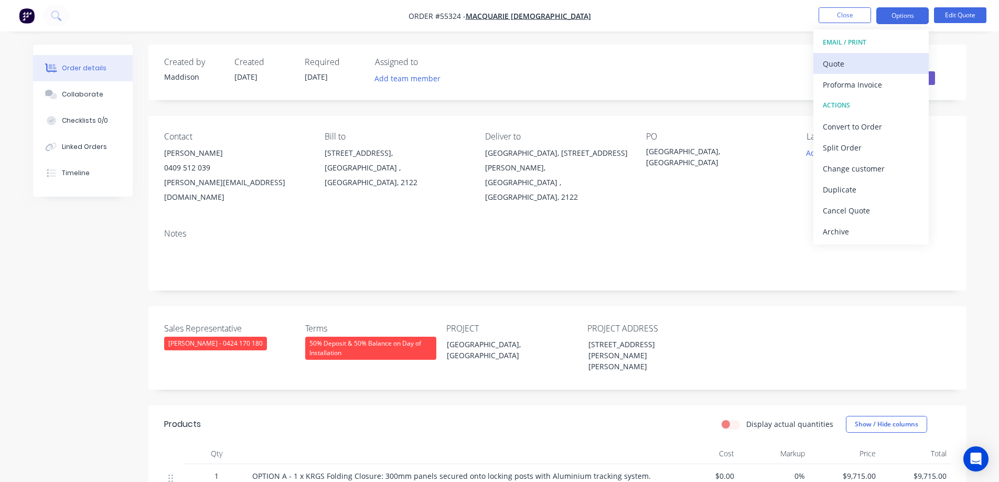
click at [876, 55] on button "Quote" at bounding box center [870, 63] width 115 height 21
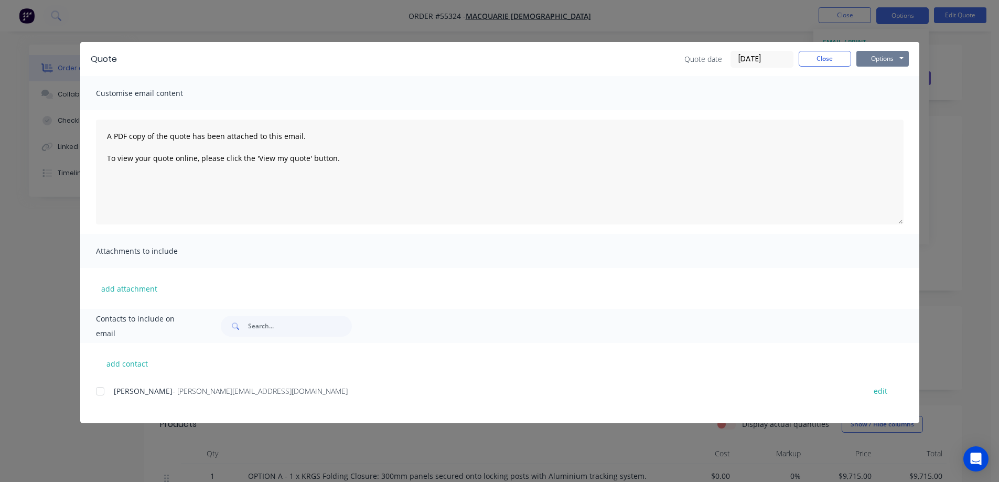
click at [877, 57] on button "Options" at bounding box center [882, 59] width 52 height 16
click at [883, 89] on button "Print" at bounding box center [889, 94] width 67 height 17
click at [814, 60] on button "Close" at bounding box center [825, 59] width 52 height 16
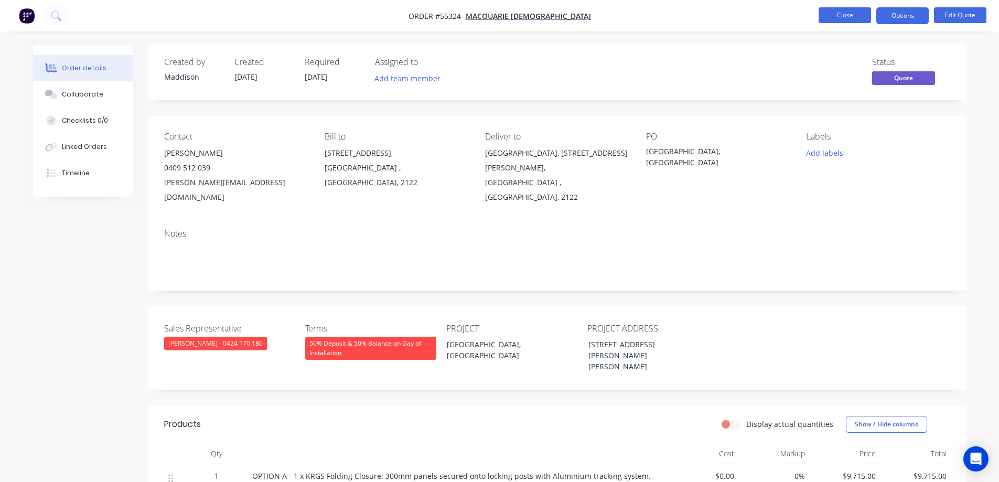
click at [835, 14] on button "Close" at bounding box center [845, 15] width 52 height 16
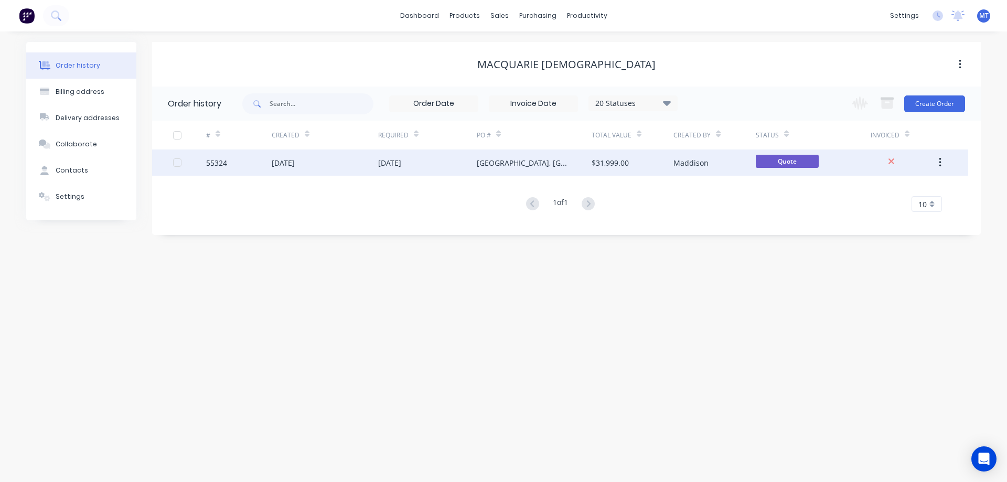
click at [497, 164] on div "St Dunstans Preschool, Eastwood NSW" at bounding box center [524, 162] width 94 height 11
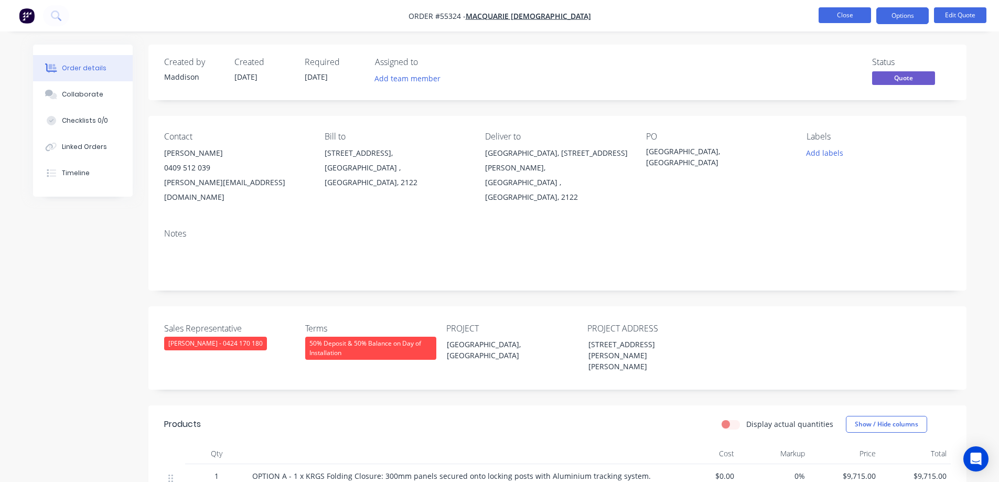
click at [853, 14] on button "Close" at bounding box center [845, 15] width 52 height 16
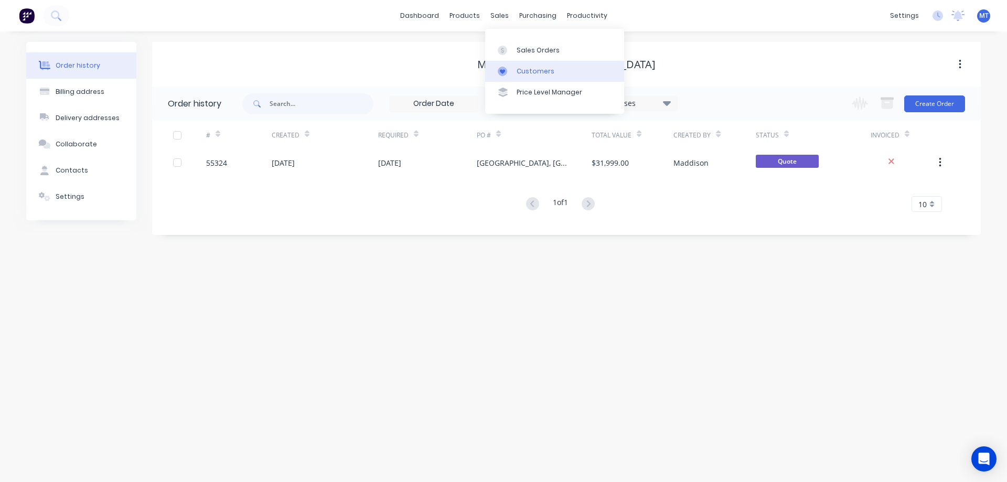
click at [511, 73] on div at bounding box center [506, 71] width 16 height 9
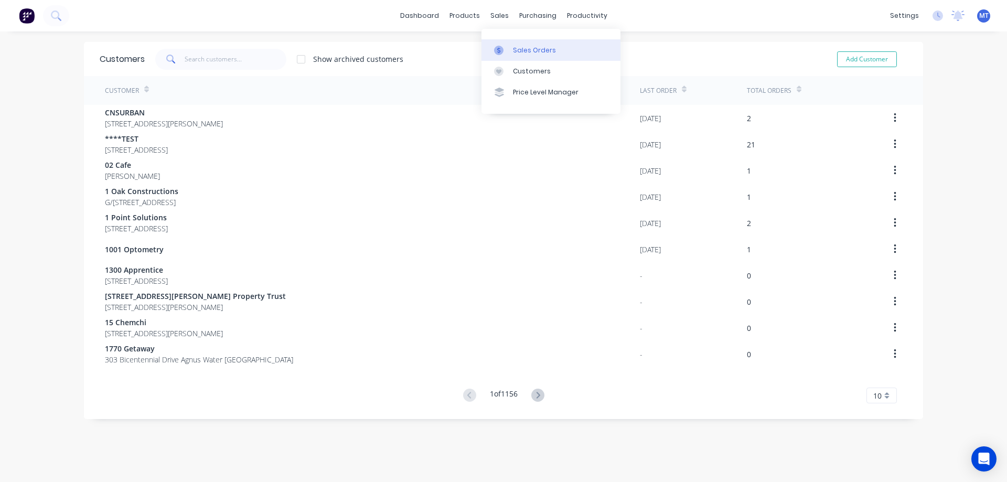
click at [507, 51] on div at bounding box center [502, 50] width 16 height 9
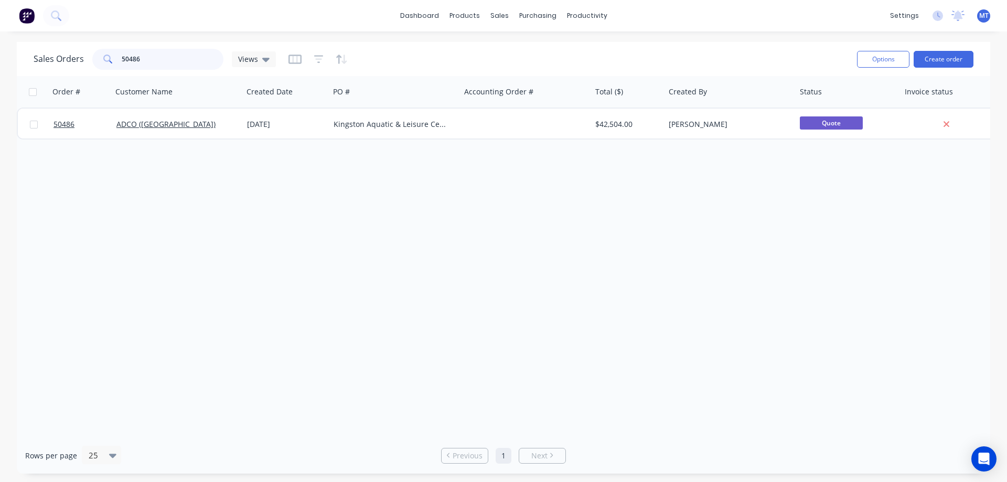
drag, startPoint x: 187, startPoint y: 58, endPoint x: 22, endPoint y: 48, distance: 165.5
click at [22, 48] on div "Sales Orders 50486 Views Options Create order" at bounding box center [503, 59] width 973 height 34
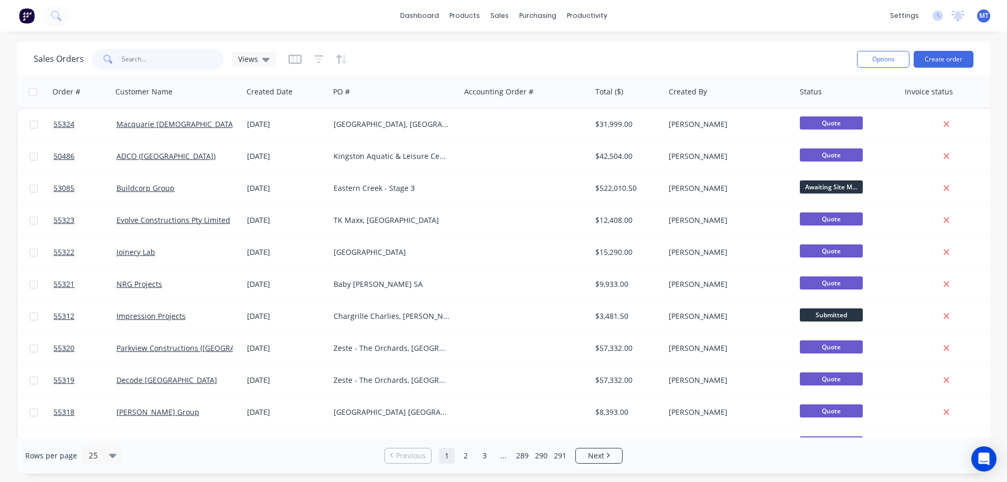
click at [158, 60] on input "text" at bounding box center [173, 59] width 102 height 21
type input "lg bui"
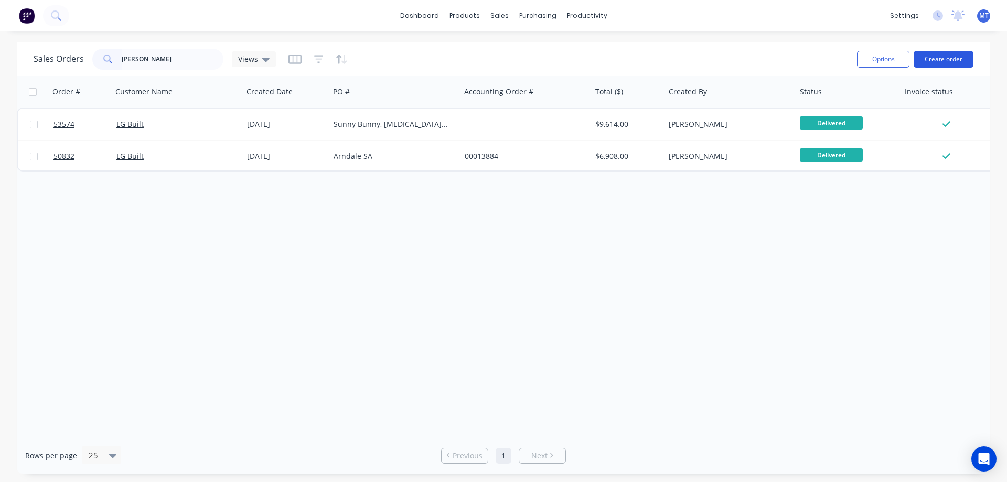
click at [943, 53] on button "Create order" at bounding box center [943, 59] width 60 height 17
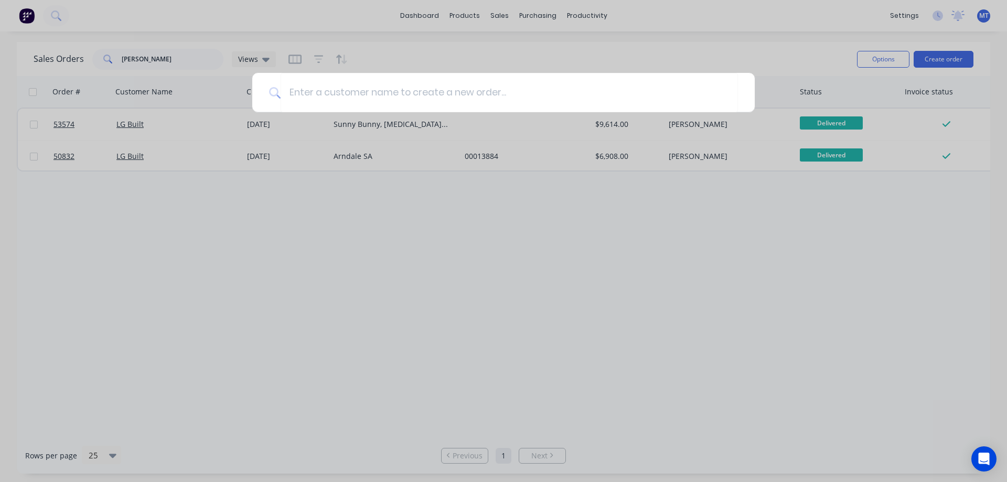
click at [237, 263] on div at bounding box center [503, 241] width 1007 height 482
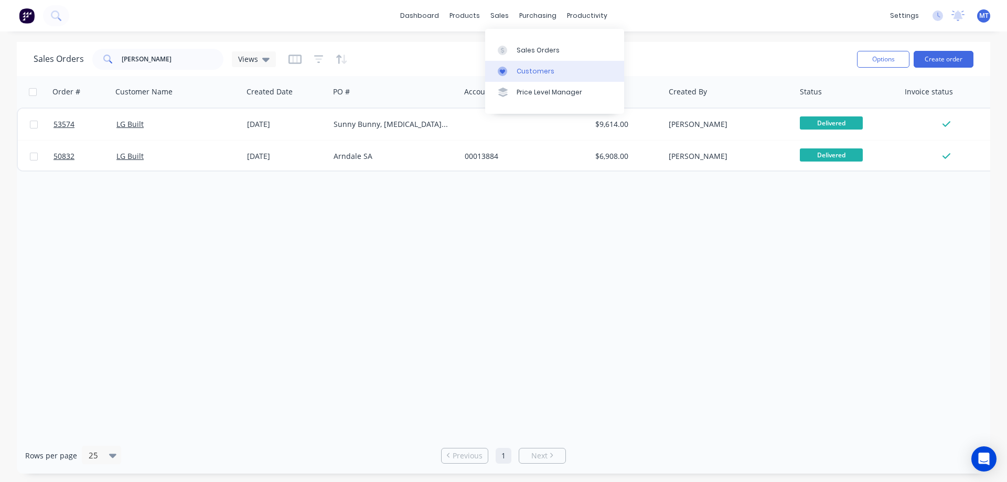
click at [511, 72] on div at bounding box center [506, 71] width 16 height 9
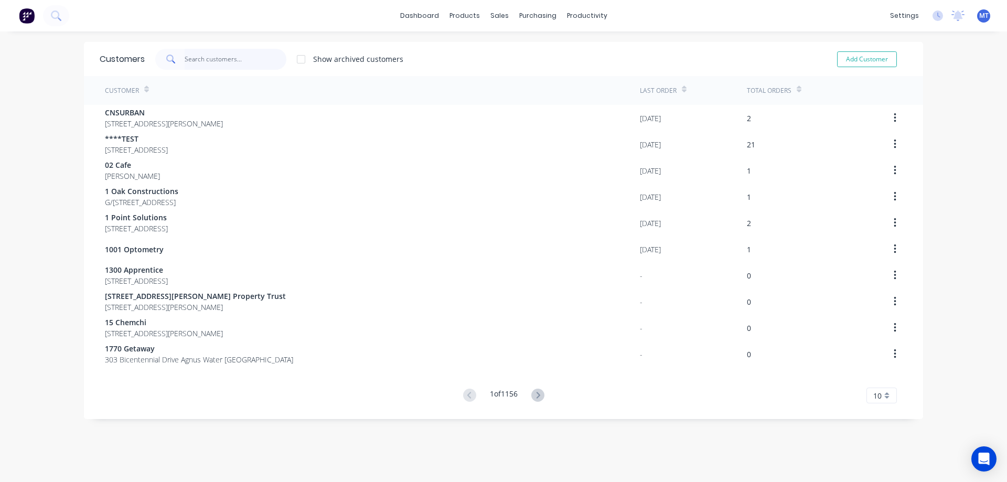
click at [199, 61] on input "text" at bounding box center [236, 59] width 102 height 21
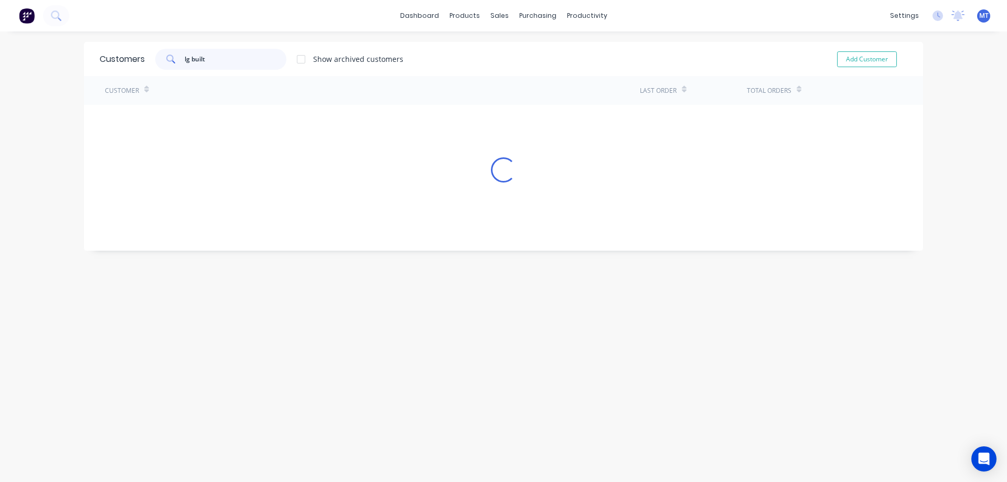
type input "lg built"
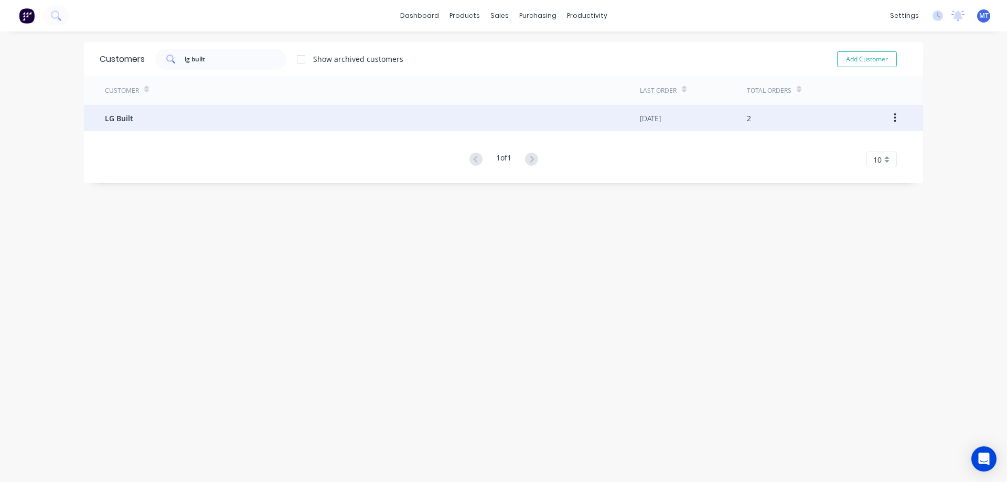
click at [177, 108] on div "LG Built" at bounding box center [372, 118] width 535 height 26
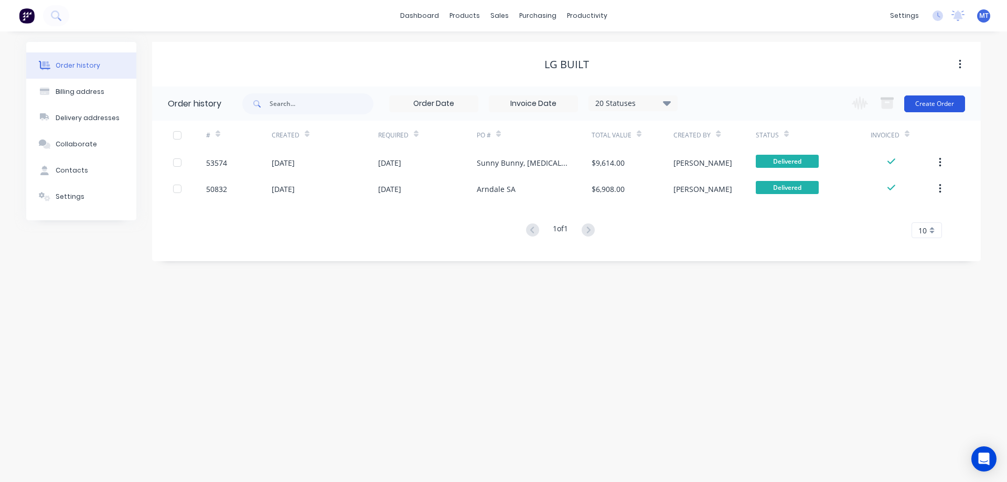
click at [939, 111] on button "Create Order" at bounding box center [934, 103] width 61 height 17
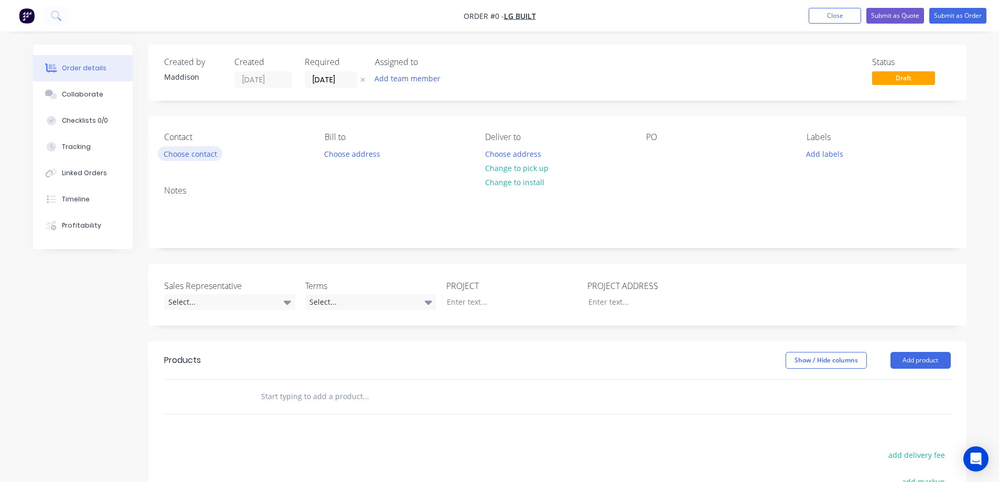
click at [205, 154] on button "Choose contact" at bounding box center [190, 153] width 65 height 14
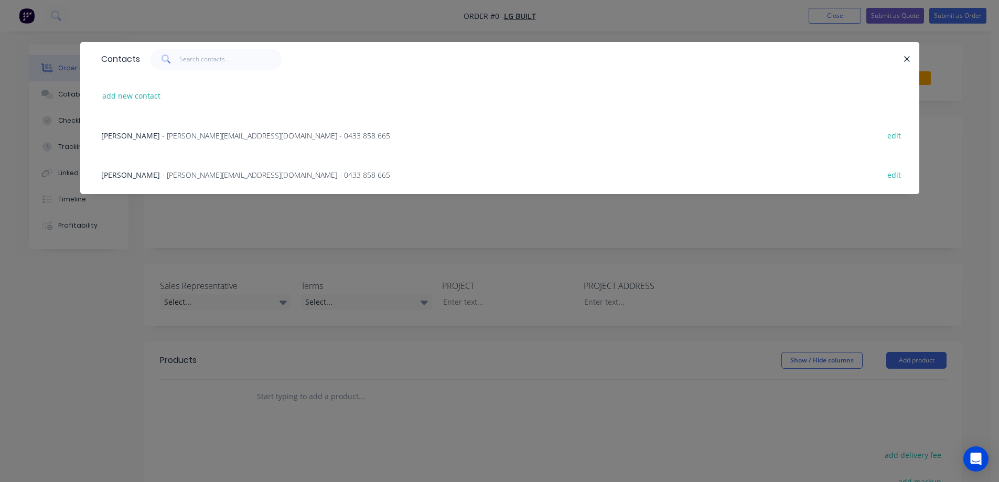
click at [128, 82] on div "add new contact" at bounding box center [500, 95] width 808 height 39
click at [132, 95] on button "add new contact" at bounding box center [131, 96] width 69 height 14
select select "AU"
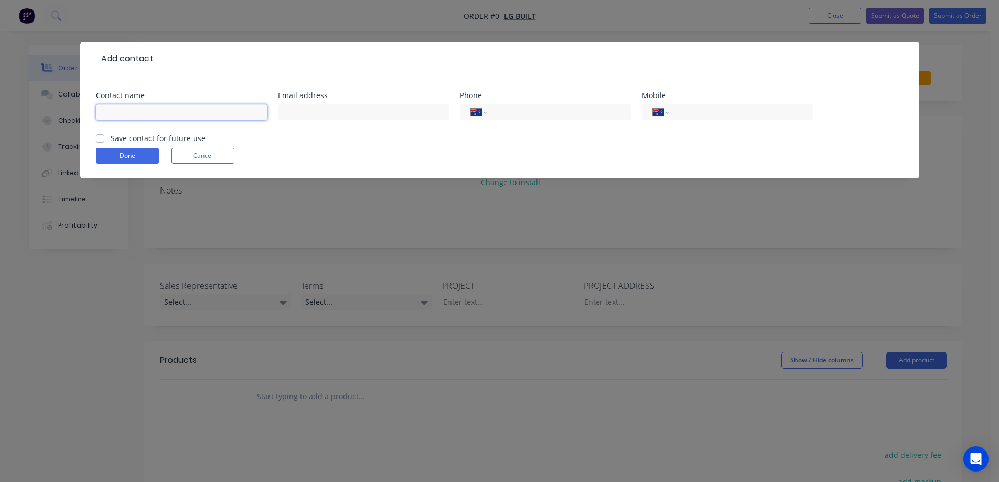
click at [139, 111] on input "text" at bounding box center [181, 112] width 171 height 16
type input "Aaron"
type input "aaron@lgbuilt.com.au"
type input "0401 964 808"
click at [130, 138] on label "Save contact for future use" at bounding box center [158, 138] width 95 height 11
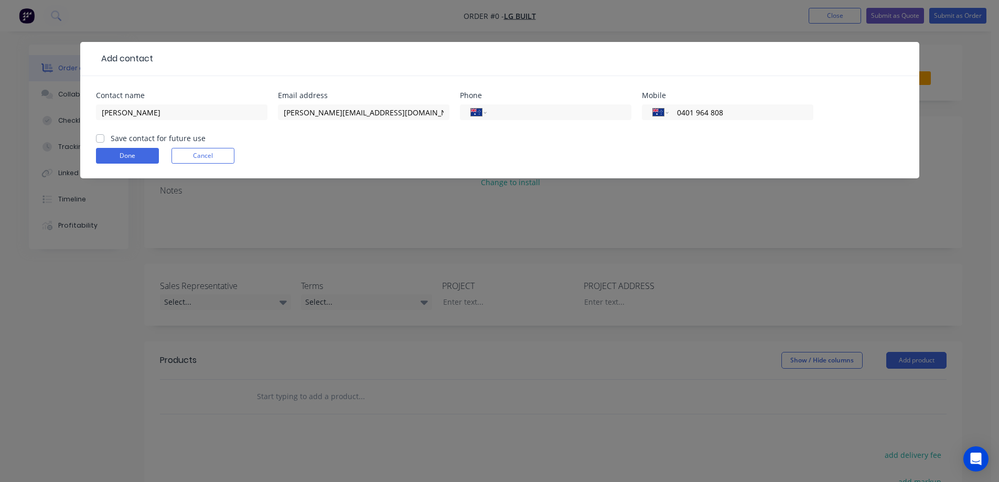
click at [104, 138] on input "Save contact for future use" at bounding box center [100, 138] width 8 height 10
checkbox input "true"
click at [131, 155] on button "Done" at bounding box center [127, 156] width 63 height 16
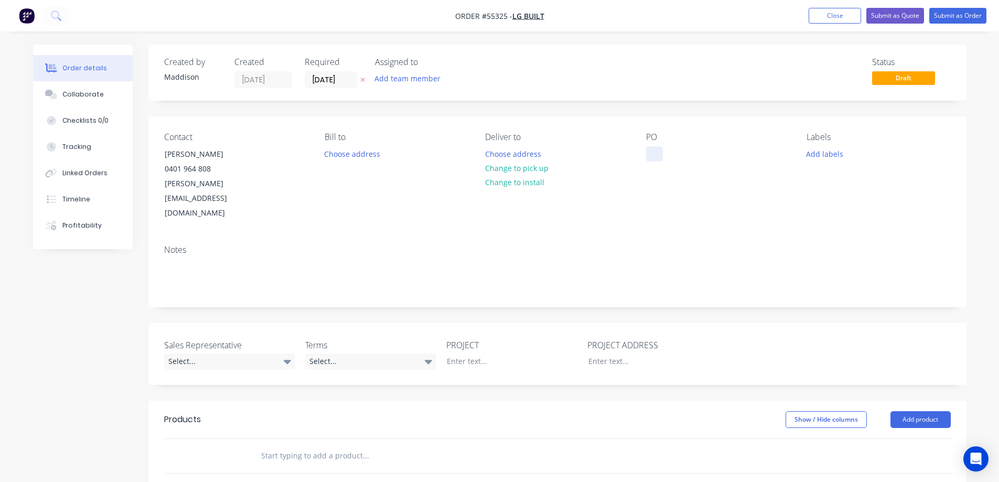
click at [651, 155] on div at bounding box center [654, 153] width 17 height 15
click at [506, 152] on button "Choose address" at bounding box center [512, 153] width 67 height 14
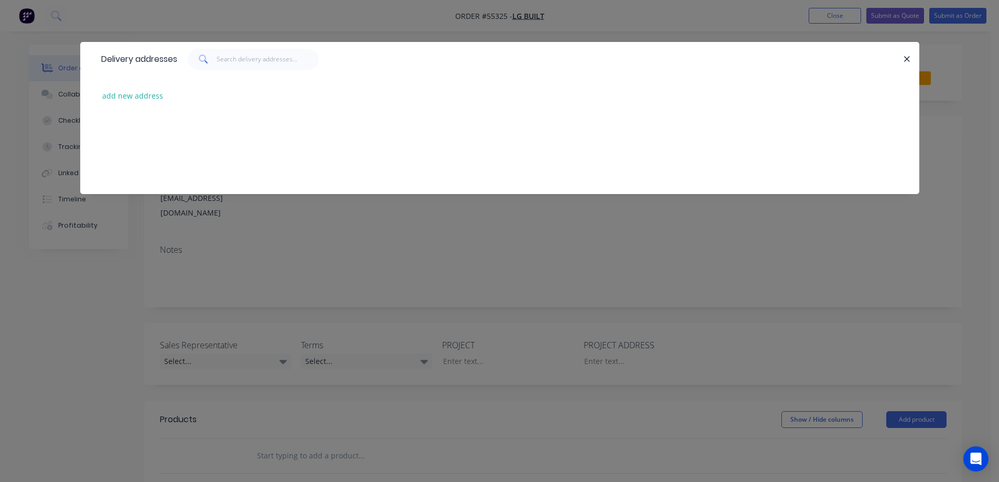
click at [132, 85] on div "add new address" at bounding box center [500, 95] width 808 height 39
click at [136, 96] on button "add new address" at bounding box center [133, 96] width 72 height 14
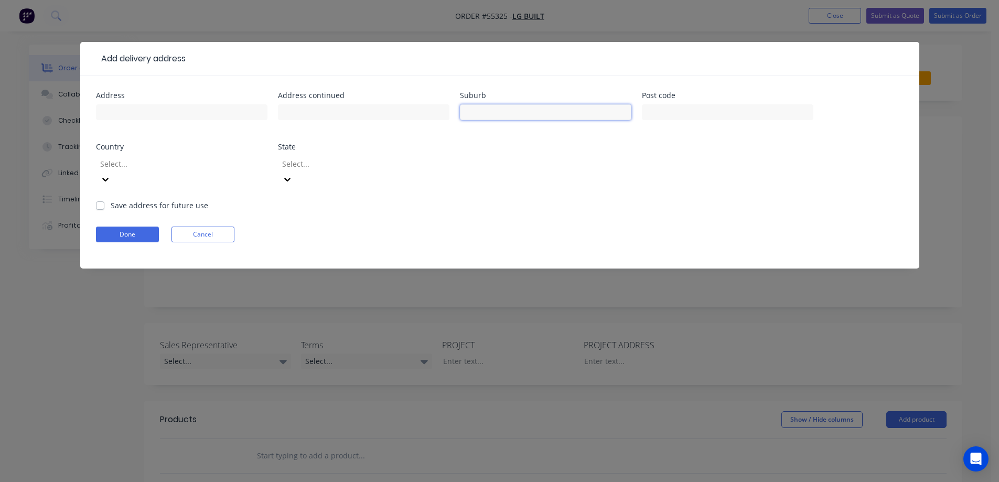
click at [491, 117] on input "text" at bounding box center [545, 112] width 171 height 16
type input "m"
type input "Murray Bridge"
type input "5253"
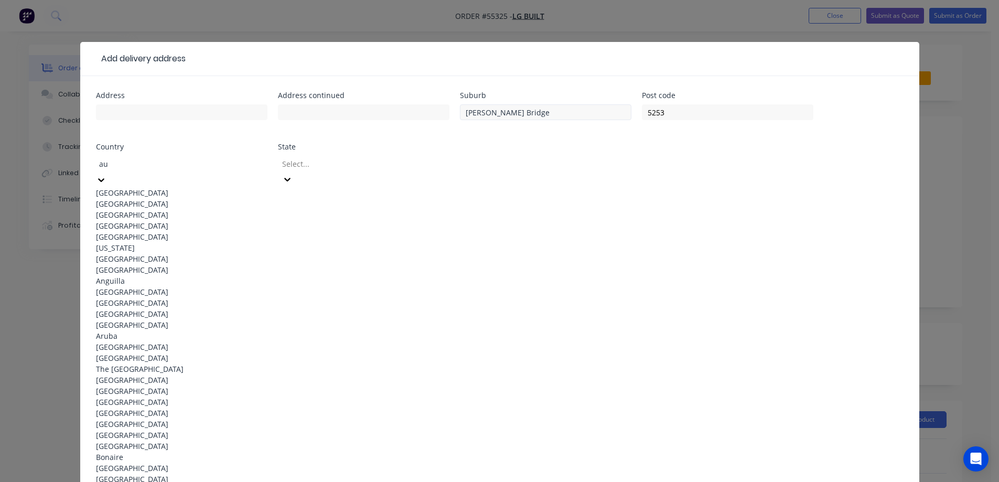
type input "aus"
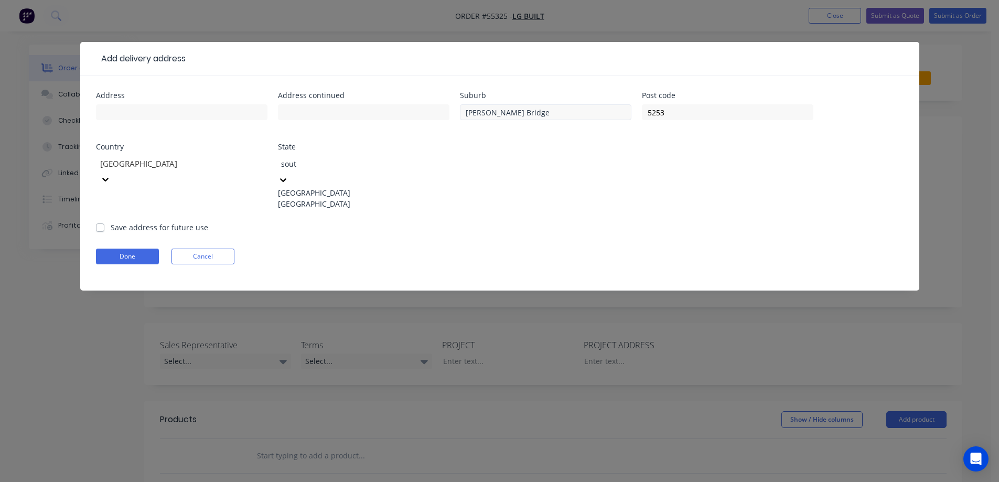
type input "south"
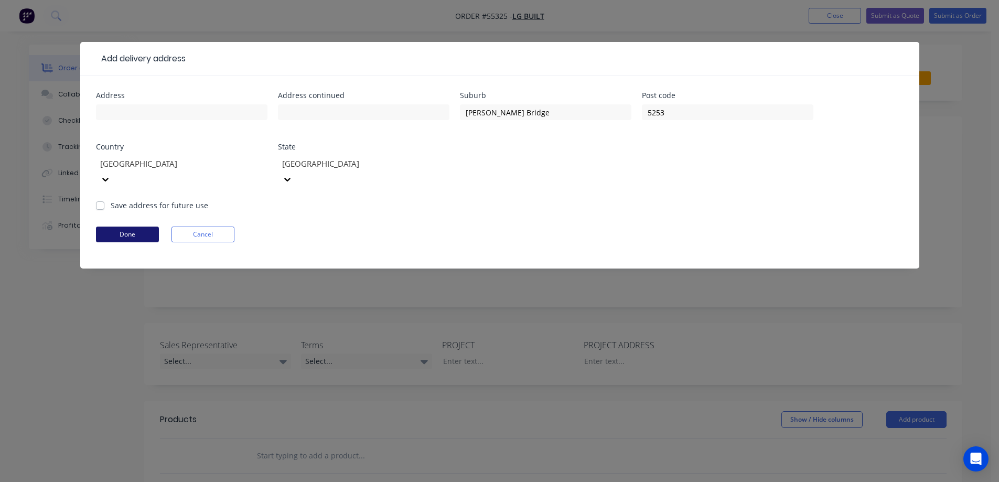
click at [133, 227] on button "Done" at bounding box center [127, 235] width 63 height 16
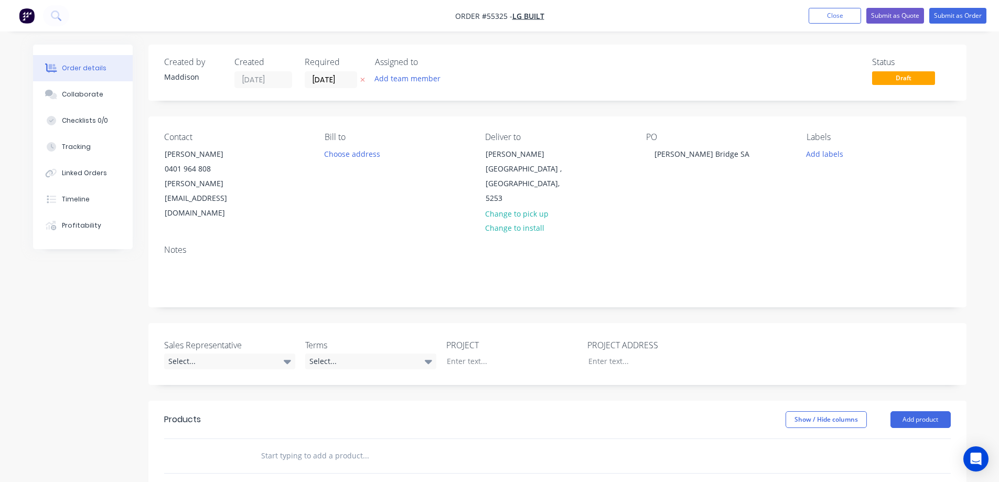
scroll to position [105, 0]
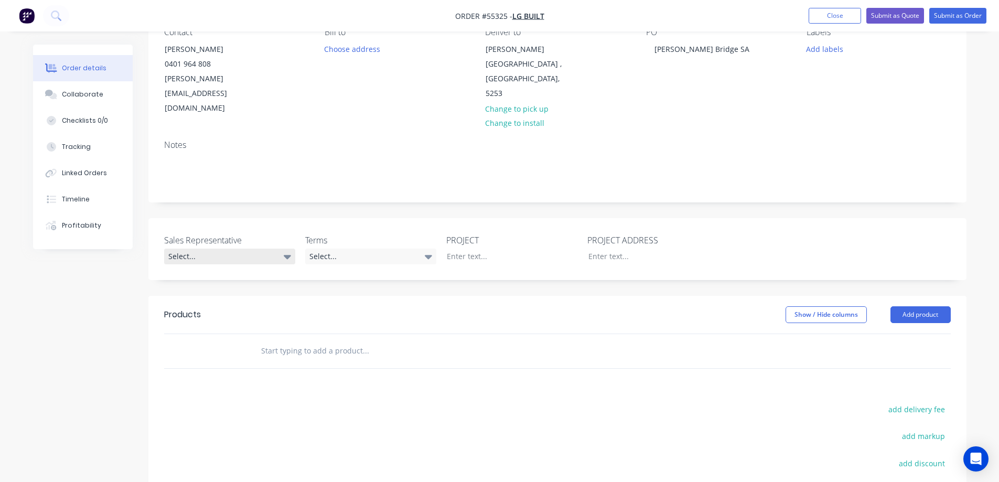
click at [195, 249] on div "Select..." at bounding box center [229, 257] width 131 height 16
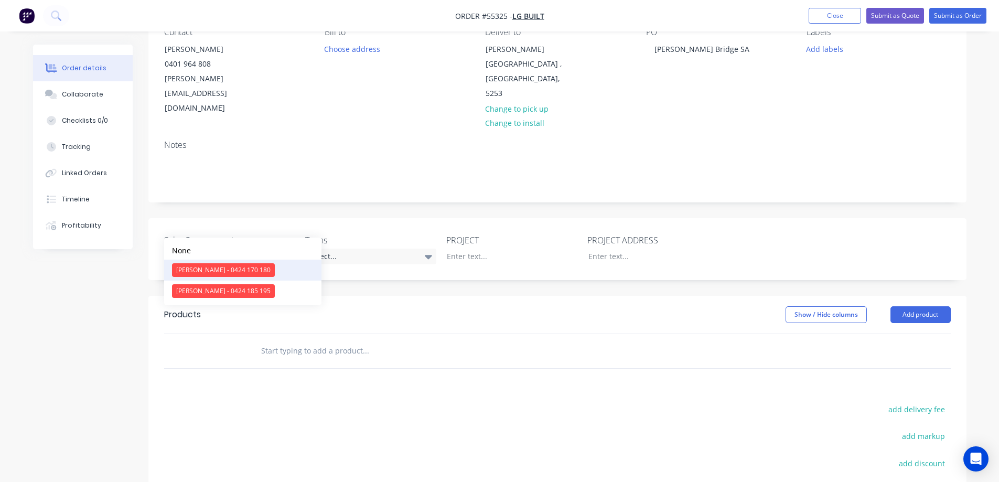
click at [195, 273] on div "Clayton Blackman - 0424 170 180" at bounding box center [223, 270] width 103 height 14
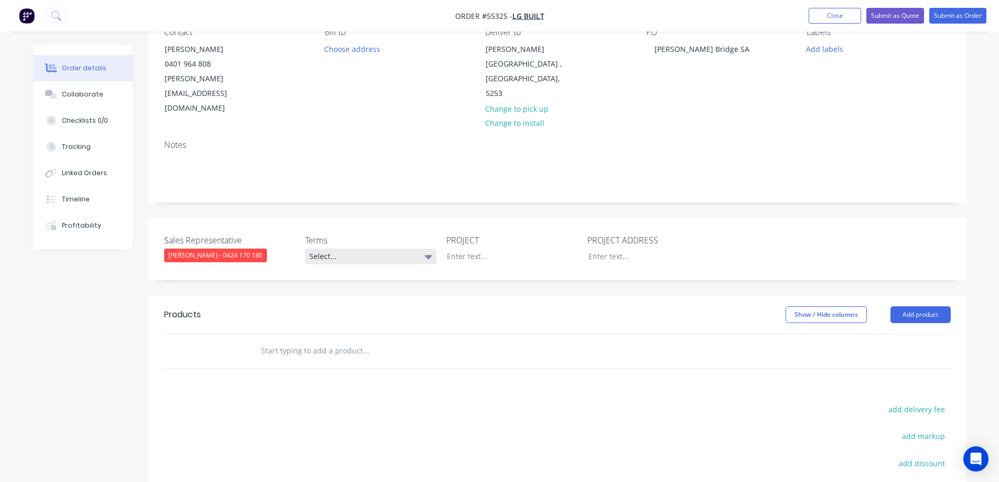
click at [338, 249] on div "Select..." at bounding box center [370, 257] width 131 height 16
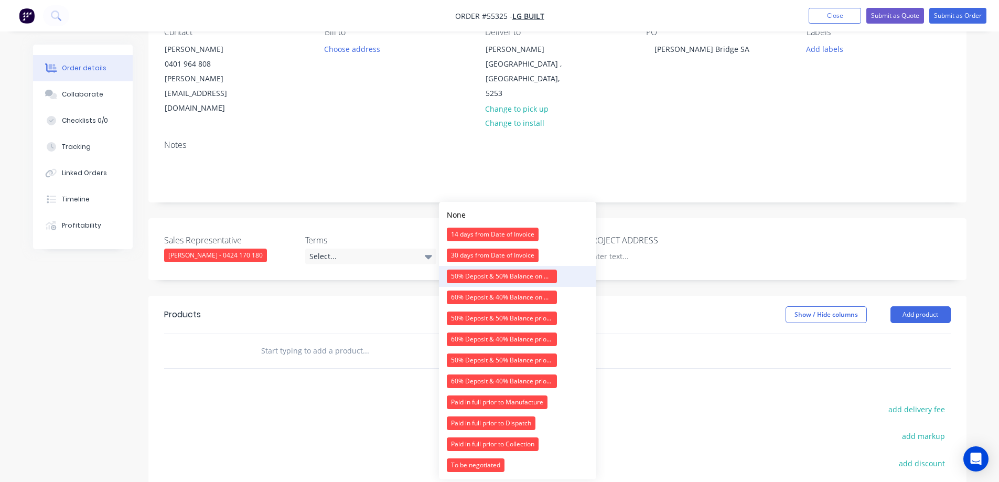
click at [474, 274] on div "50% Deposit & 50% Balance on Day of Installation" at bounding box center [502, 277] width 110 height 14
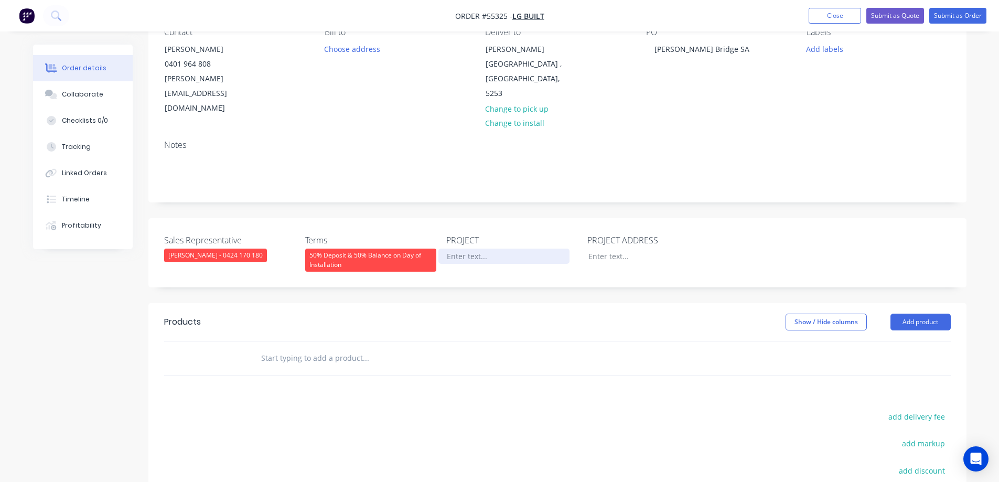
click at [510, 249] on div at bounding box center [503, 256] width 131 height 15
drag, startPoint x: 721, startPoint y: 49, endPoint x: 628, endPoint y: 50, distance: 92.8
click at [628, 50] on div "Contact Aaron 0401 964 808 aaron@lgbuilt.com.au Bill to Choose address Deliver …" at bounding box center [557, 72] width 818 height 120
copy div "Murray Bridge SA"
click at [468, 249] on div at bounding box center [503, 256] width 131 height 15
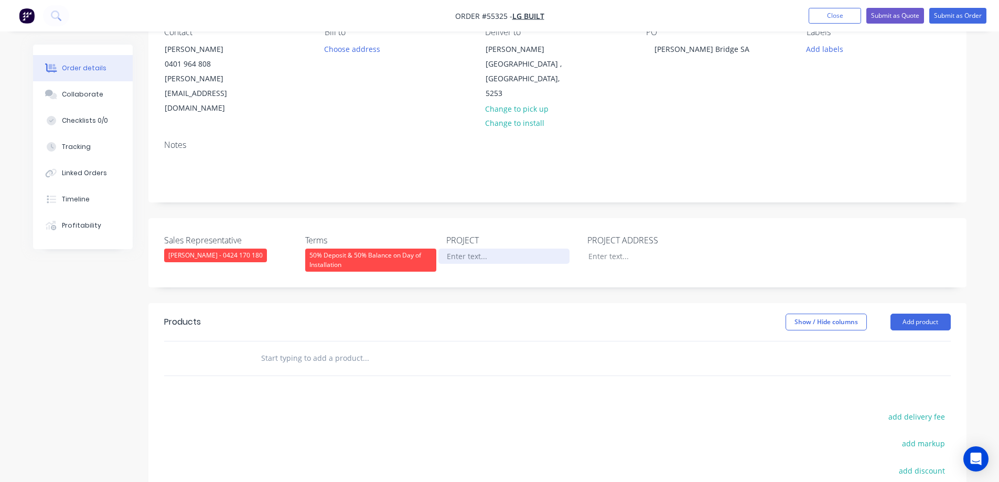
paste div
click at [616, 249] on div at bounding box center [645, 256] width 131 height 15
paste div
click at [923, 314] on button "Add product" at bounding box center [920, 322] width 60 height 17
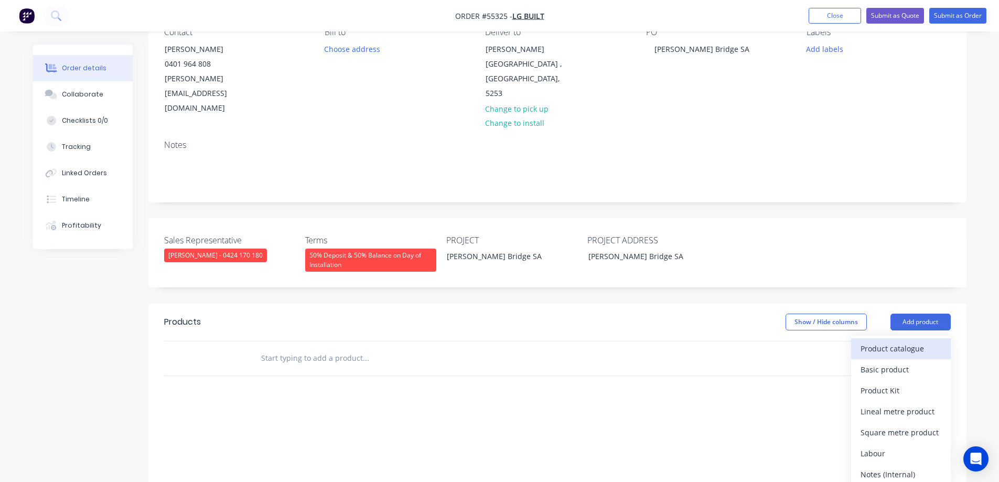
click at [911, 341] on div "Product catalogue" at bounding box center [901, 348] width 81 height 15
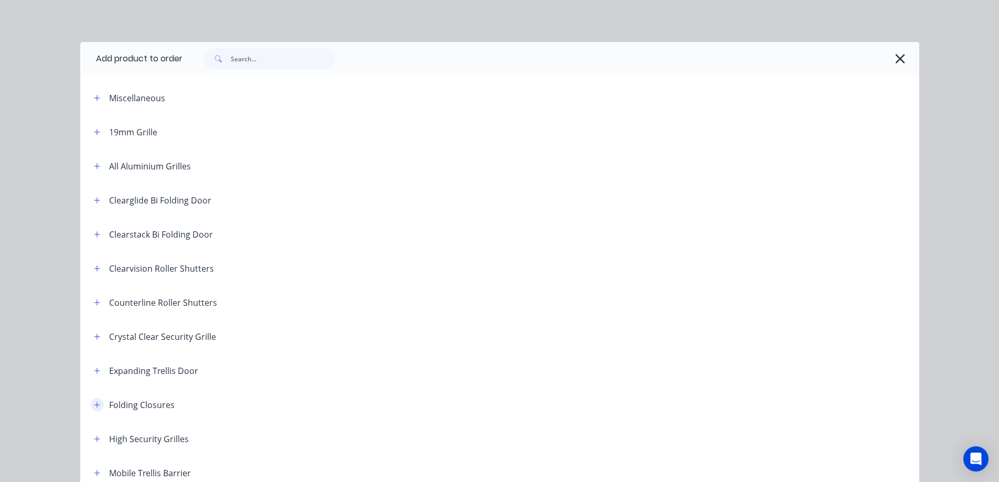
click at [91, 403] on button "button" at bounding box center [97, 404] width 13 height 13
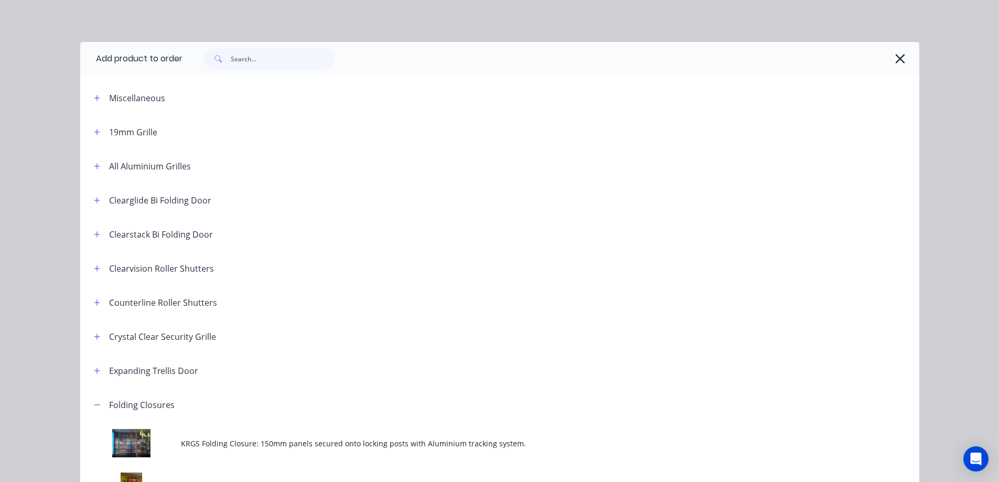
scroll to position [210, 0]
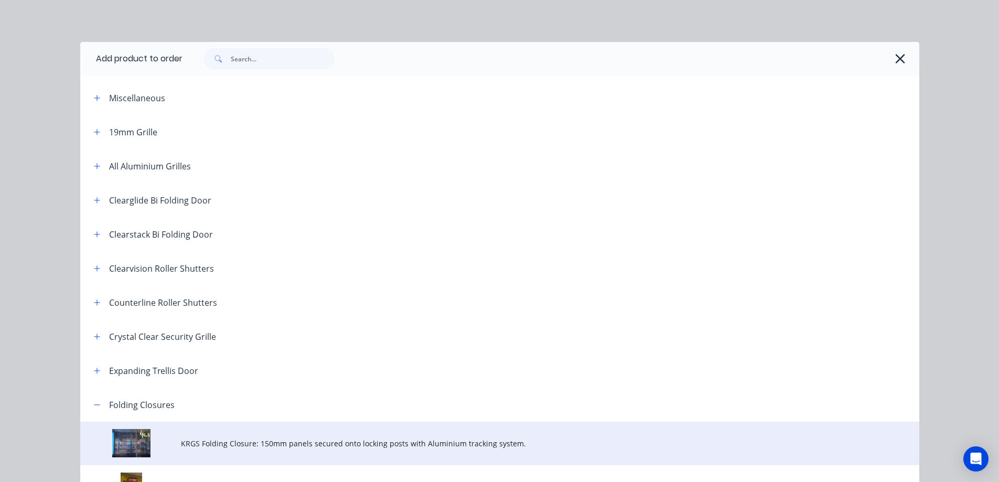
click at [237, 445] on span "KRGS Folding Closure: 150mm panels secured onto locking posts with Aluminium tr…" at bounding box center [476, 443] width 590 height 11
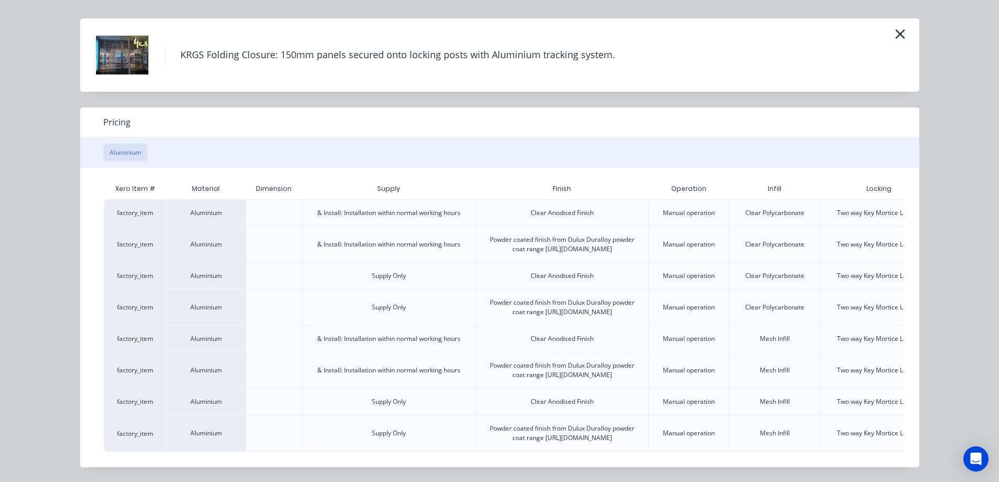
scroll to position [252, 0]
click at [295, 466] on div "KRGS Folding Closure: 150mm panels secured onto locking posts with Aluminium tr…" at bounding box center [499, 241] width 999 height 482
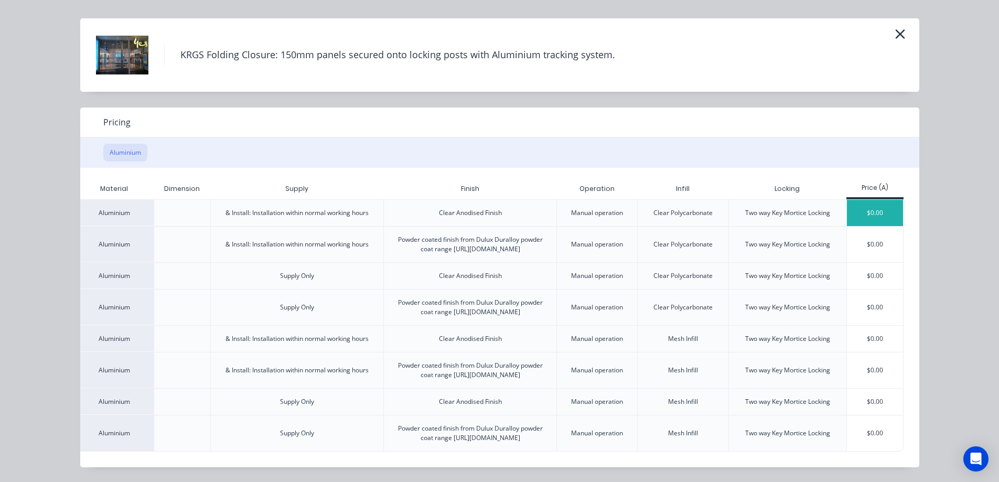
click at [866, 200] on div "$0.00" at bounding box center [875, 213] width 56 height 26
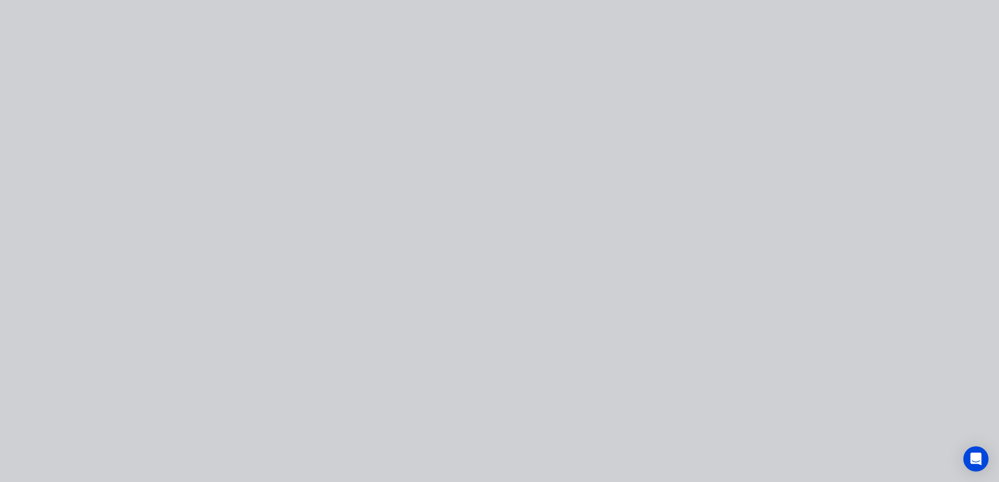
scroll to position [0, 0]
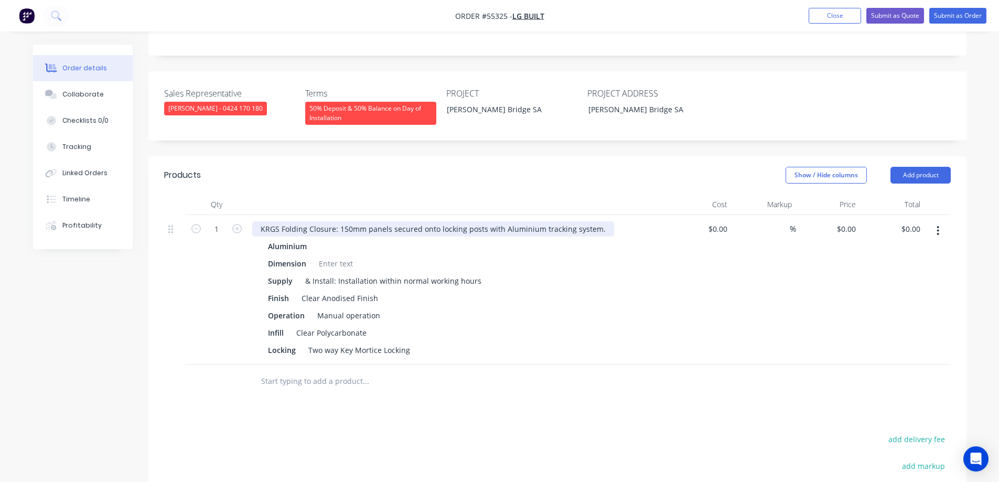
click at [257, 221] on div "KRGS Folding Closure: 150mm panels secured onto locking posts with Aluminium tr…" at bounding box center [433, 228] width 362 height 15
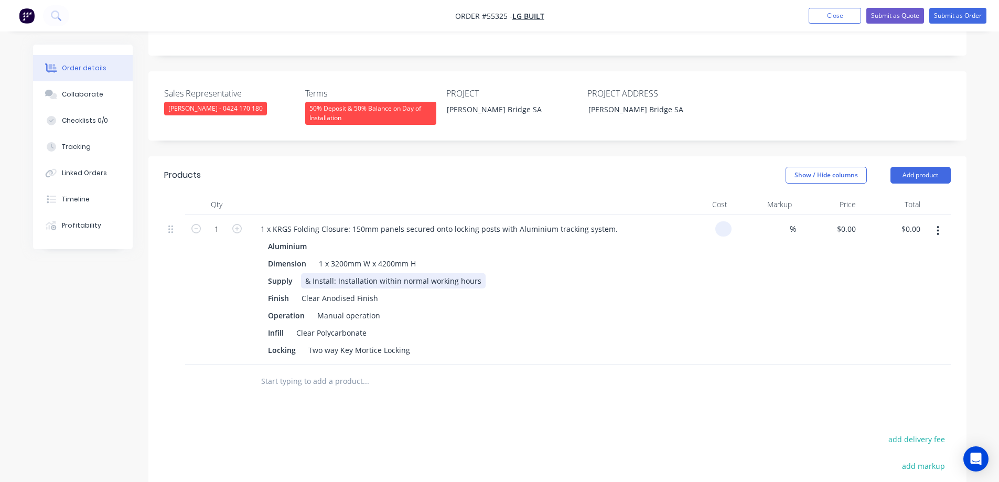
type input "$0.00"
type input "$6,540.00"
click at [436, 364] on div at bounding box center [437, 381] width 378 height 34
click at [889, 13] on button "Submit as Quote" at bounding box center [895, 16] width 58 height 16
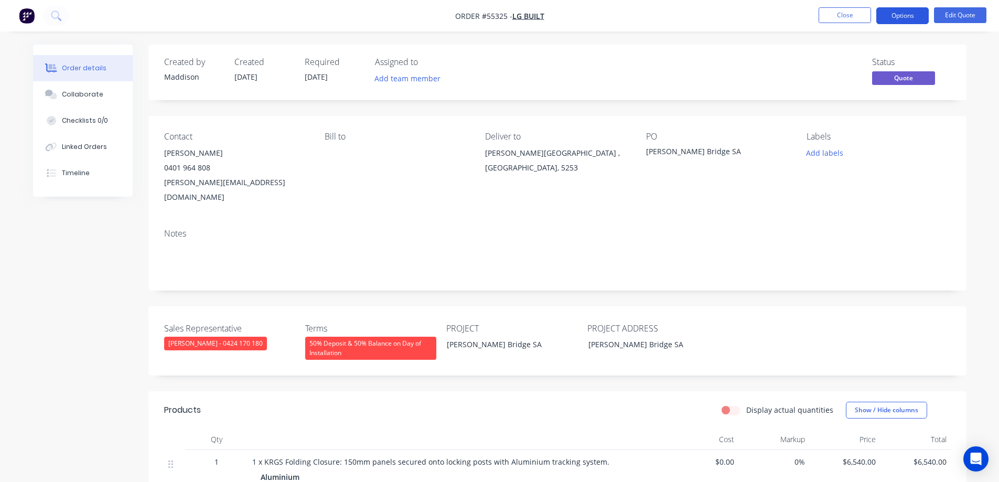
click at [893, 19] on button "Options" at bounding box center [902, 15] width 52 height 17
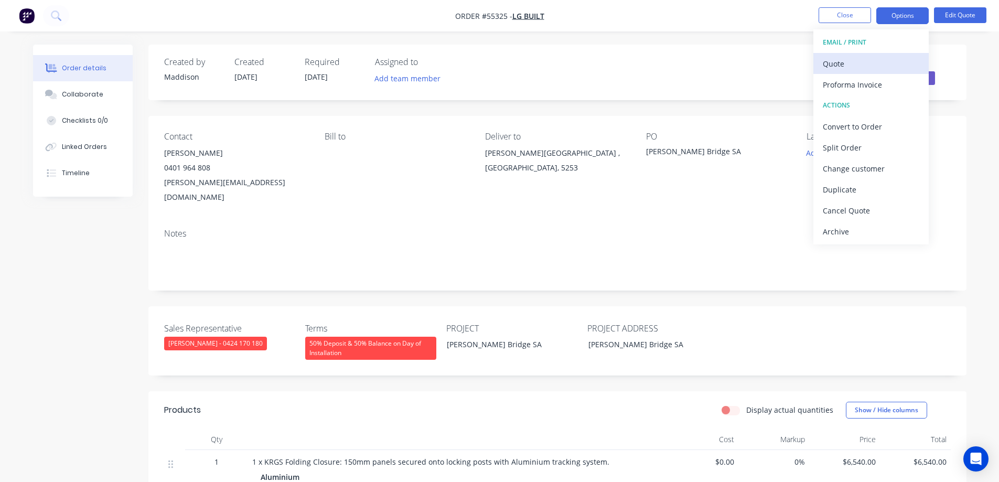
click at [875, 58] on div "Quote" at bounding box center [871, 63] width 96 height 15
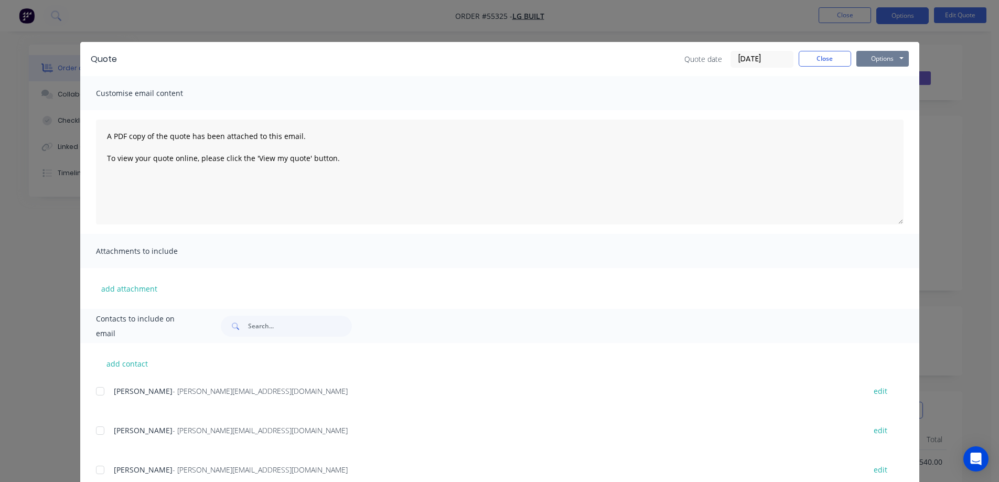
click at [875, 58] on button "Options" at bounding box center [882, 59] width 52 height 16
click at [878, 90] on button "Print" at bounding box center [889, 94] width 67 height 17
drag, startPoint x: 691, startPoint y: 31, endPoint x: 753, endPoint y: 35, distance: 61.5
click at [691, 31] on div "Quote Quote date 10/09/25 Close Options Preview Print Email Customise email con…" at bounding box center [499, 241] width 999 height 482
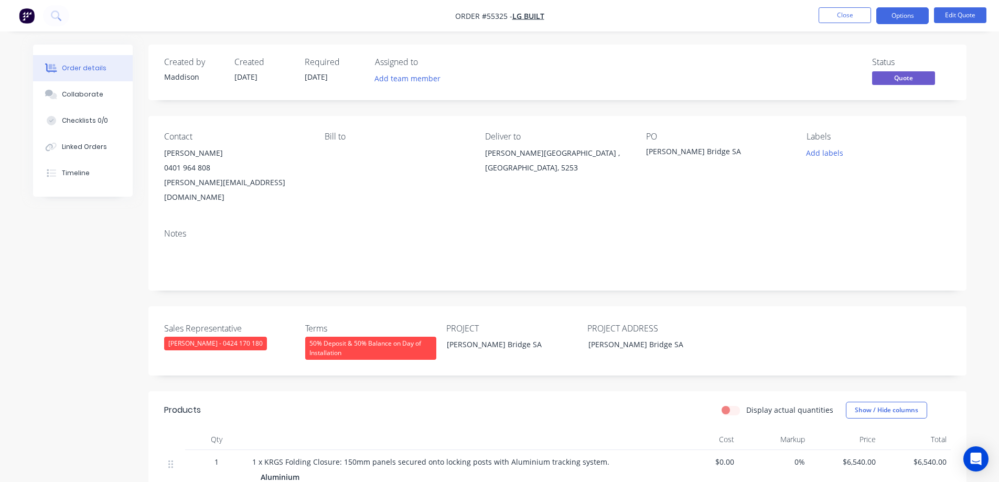
click at [659, 28] on nav "Order #55325 - LG Built Close Options Edit Quote" at bounding box center [499, 15] width 999 height 31
click at [850, 18] on button "Close" at bounding box center [845, 15] width 52 height 16
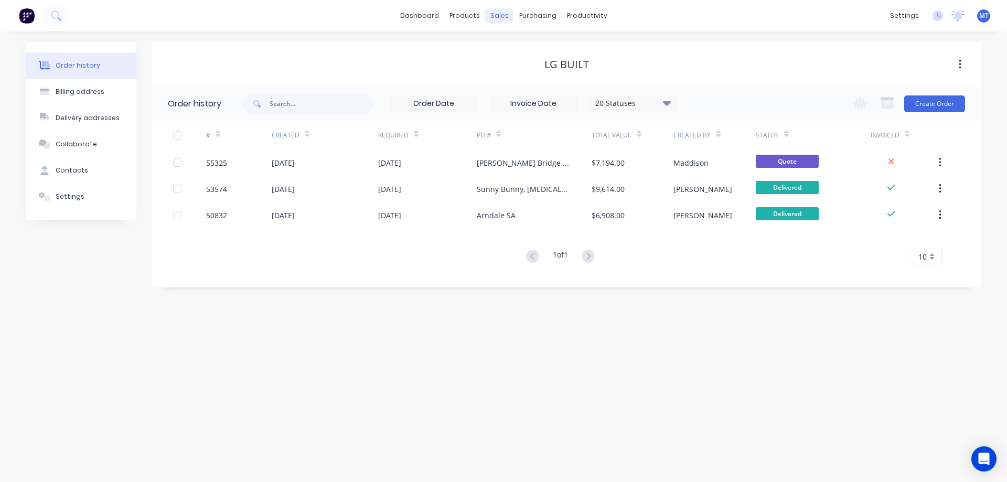
click at [495, 13] on div "sales" at bounding box center [499, 16] width 29 height 16
click at [507, 48] on div at bounding box center [506, 50] width 16 height 9
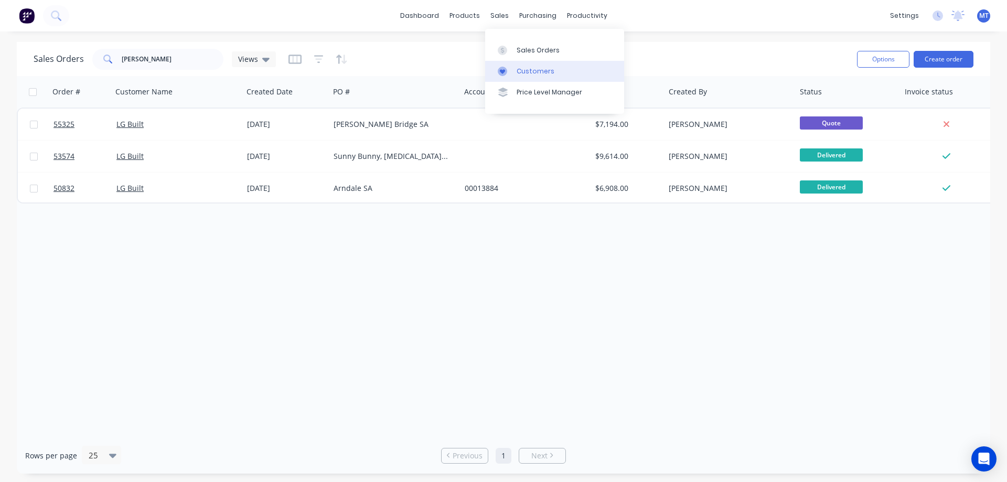
click at [517, 67] on div "Customers" at bounding box center [536, 71] width 38 height 9
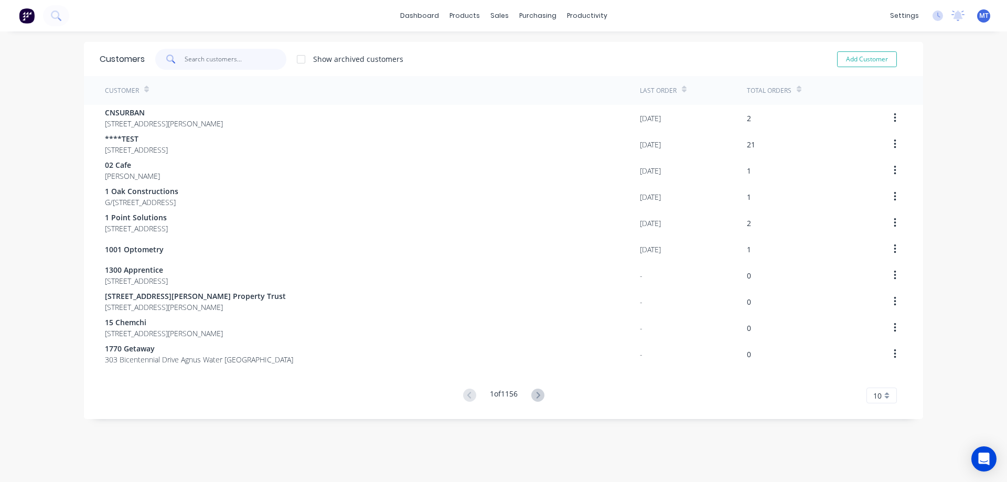
click at [185, 62] on input "text" at bounding box center [236, 59] width 102 height 21
click at [214, 58] on input "text" at bounding box center [236, 59] width 102 height 21
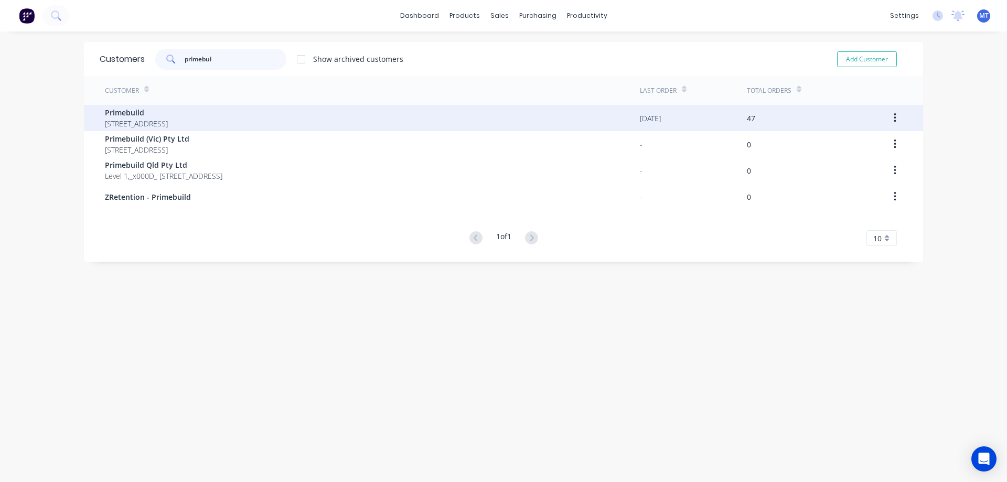
type input "primebui"
click at [228, 105] on div "Primebuild 6 Hassall St Parramatta New South Wales 2150" at bounding box center [372, 118] width 535 height 26
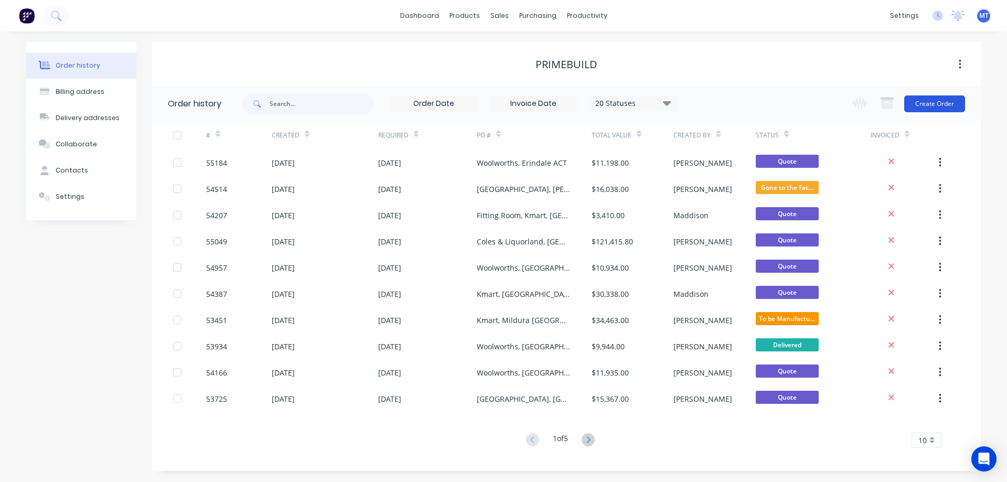
click at [928, 104] on button "Create Order" at bounding box center [934, 103] width 61 height 17
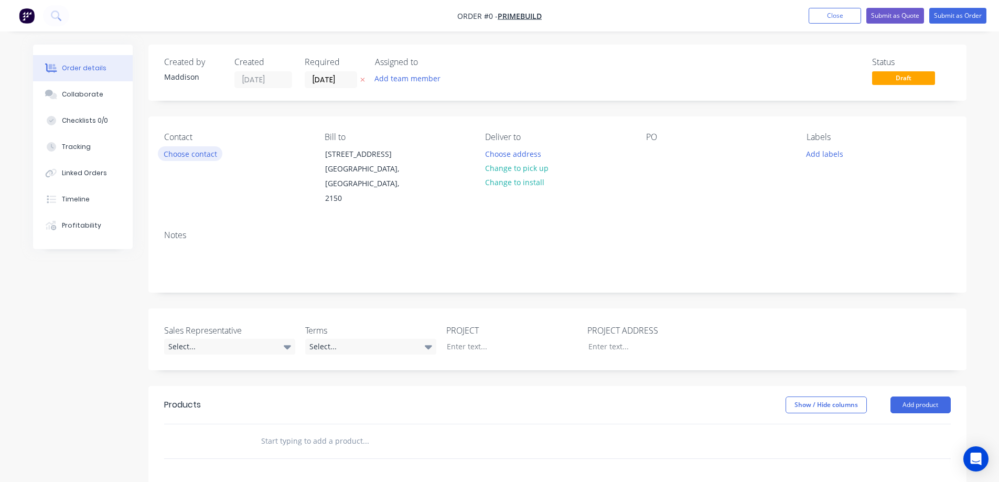
click at [174, 150] on button "Choose contact" at bounding box center [190, 153] width 65 height 14
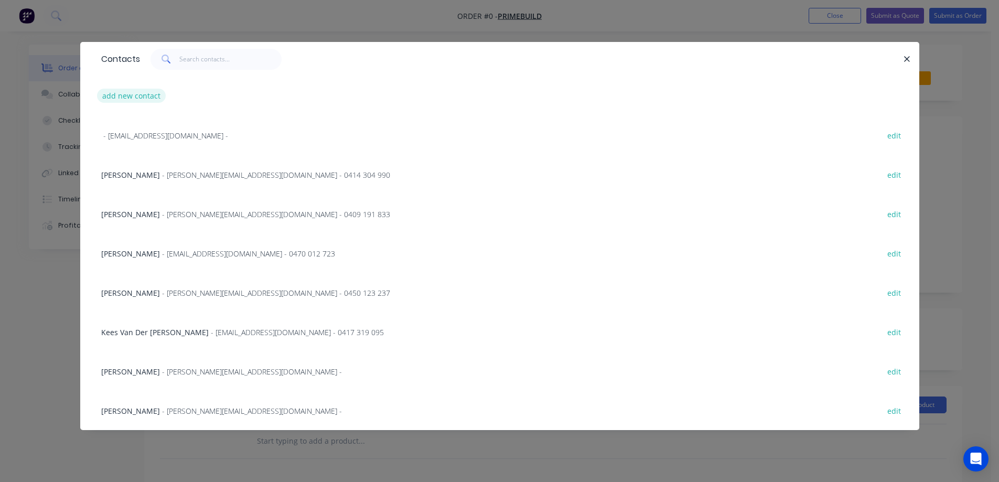
click at [138, 100] on button "add new contact" at bounding box center [131, 96] width 69 height 14
select select "AU"
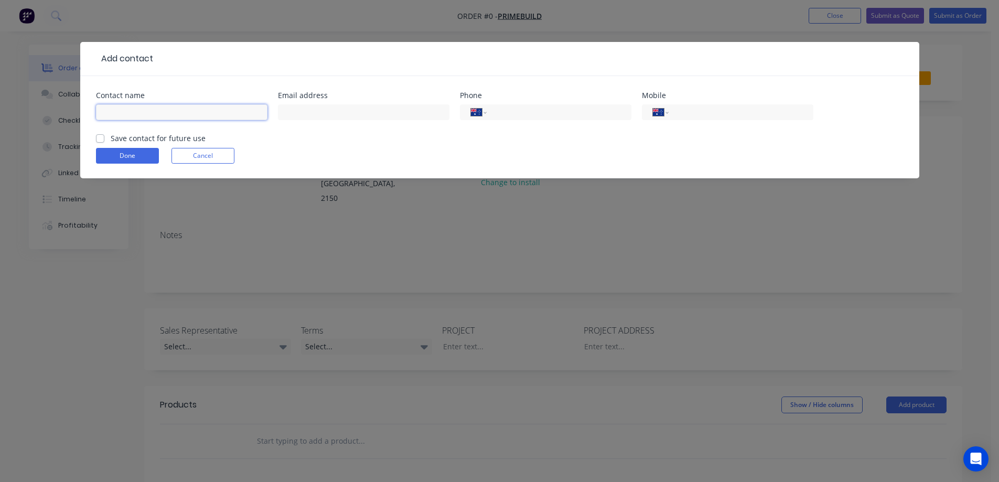
click at [178, 105] on input "text" at bounding box center [181, 112] width 171 height 16
type input "Michael Plummer"
type input "michael.p@primebuild.com.au"
click at [142, 136] on label "Save contact for future use" at bounding box center [158, 138] width 95 height 11
click at [104, 136] on input "Save contact for future use" at bounding box center [100, 138] width 8 height 10
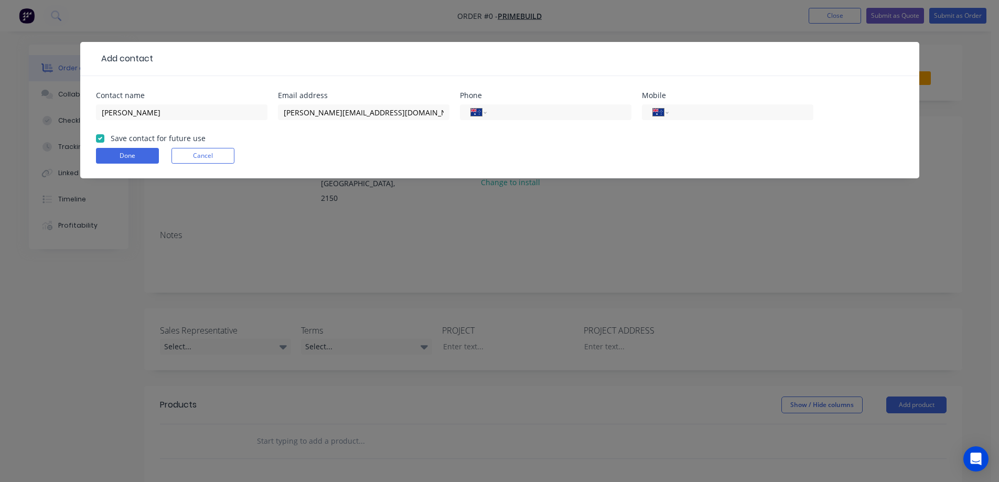
checkbox input "true"
click at [127, 153] on button "Done" at bounding box center [127, 156] width 63 height 16
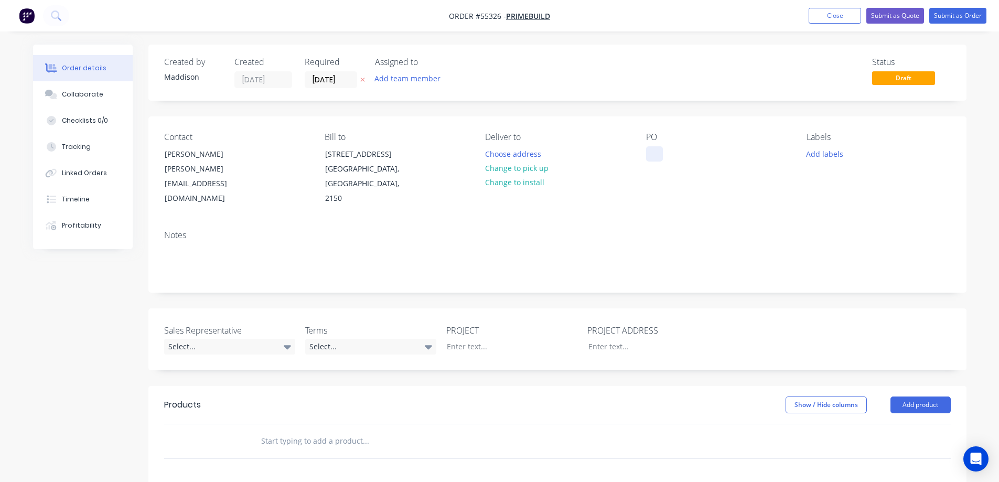
click at [653, 156] on div at bounding box center [654, 153] width 17 height 15
click at [512, 153] on button "Choose address" at bounding box center [512, 153] width 67 height 14
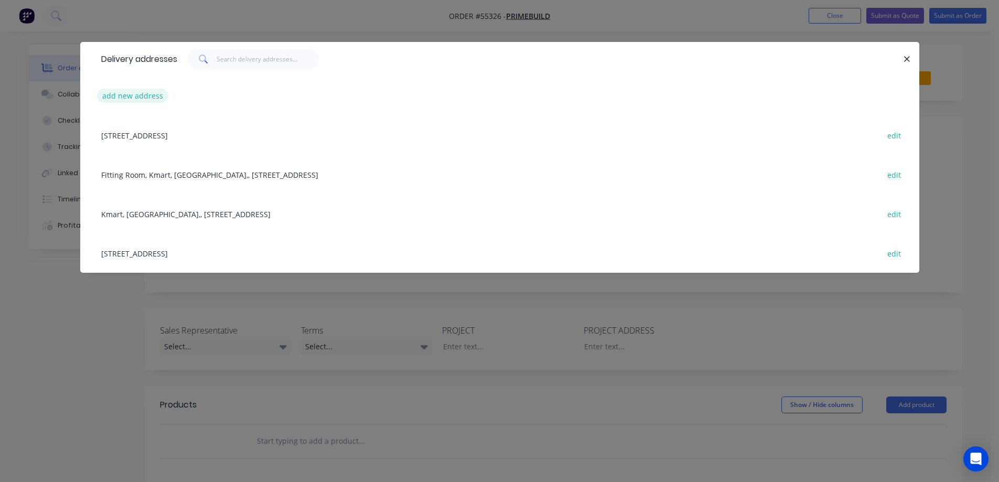
click at [128, 92] on button "add new address" at bounding box center [133, 96] width 72 height 14
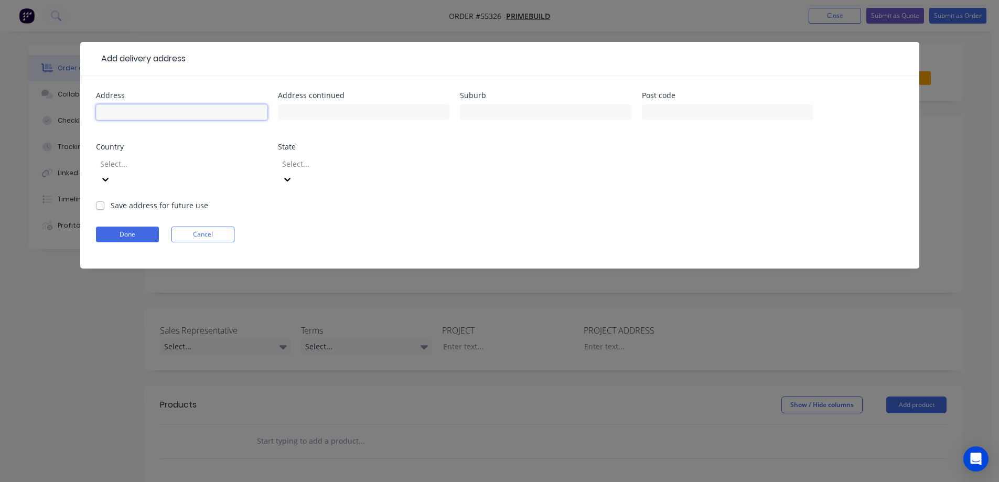
click at [134, 108] on input "text" at bounding box center [181, 112] width 171 height 16
type input "Coles,"
type input "V"
type input "Corio"
click at [697, 105] on input "text" at bounding box center [727, 112] width 171 height 16
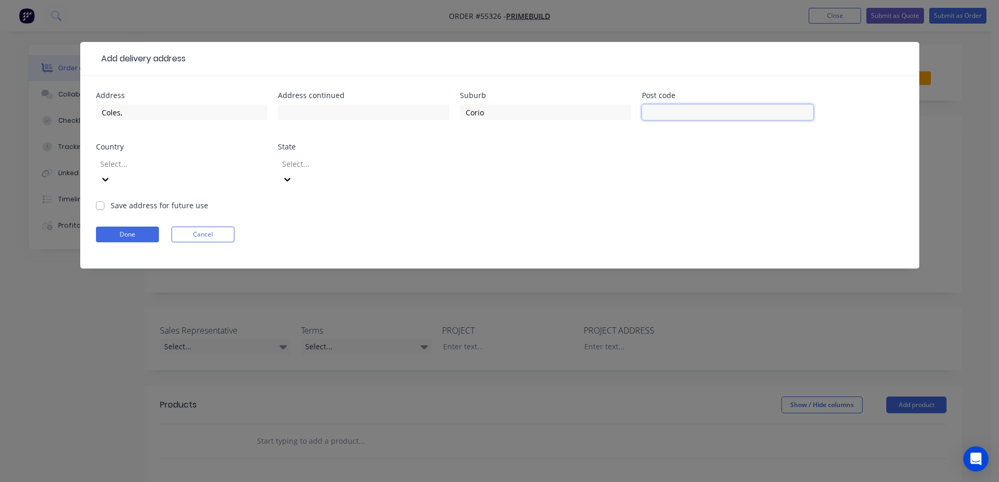
click at [688, 113] on input "text" at bounding box center [727, 112] width 171 height 16
type input "3214"
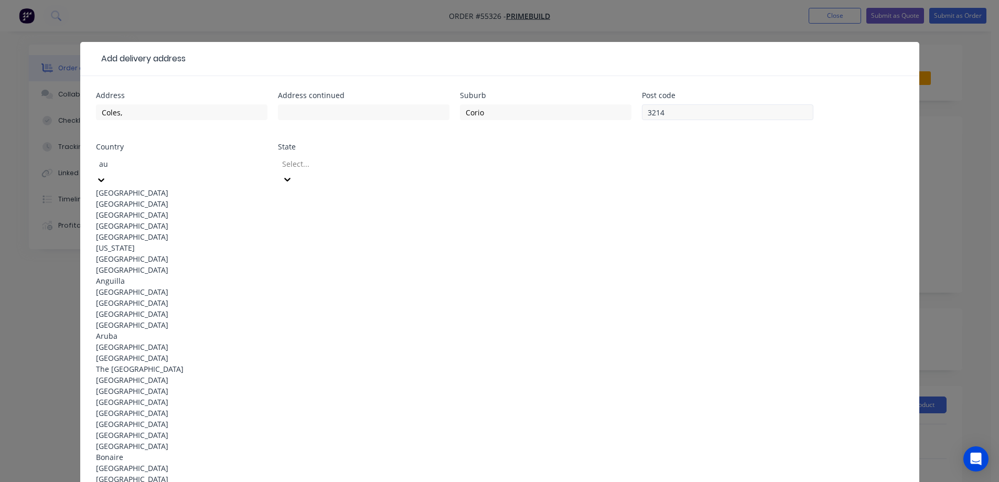
type input "aus"
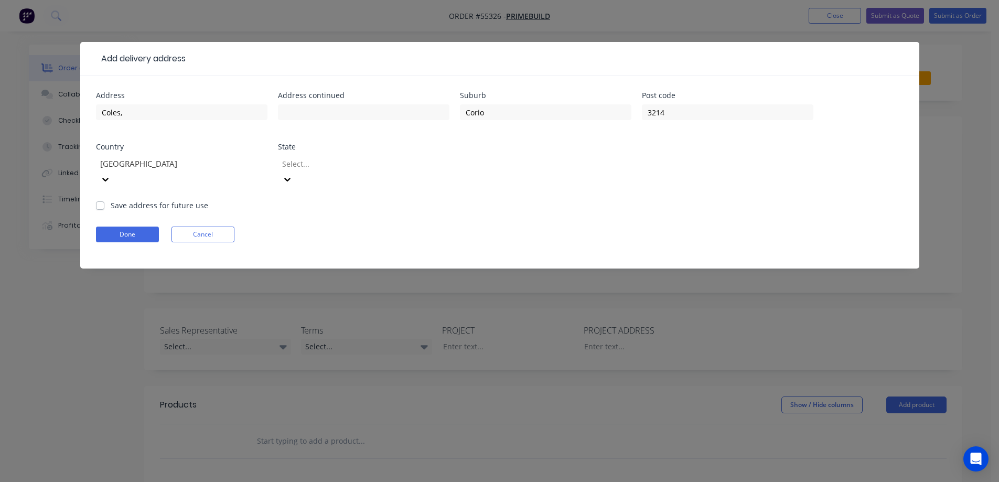
click at [326, 170] on div at bounding box center [356, 163] width 151 height 13
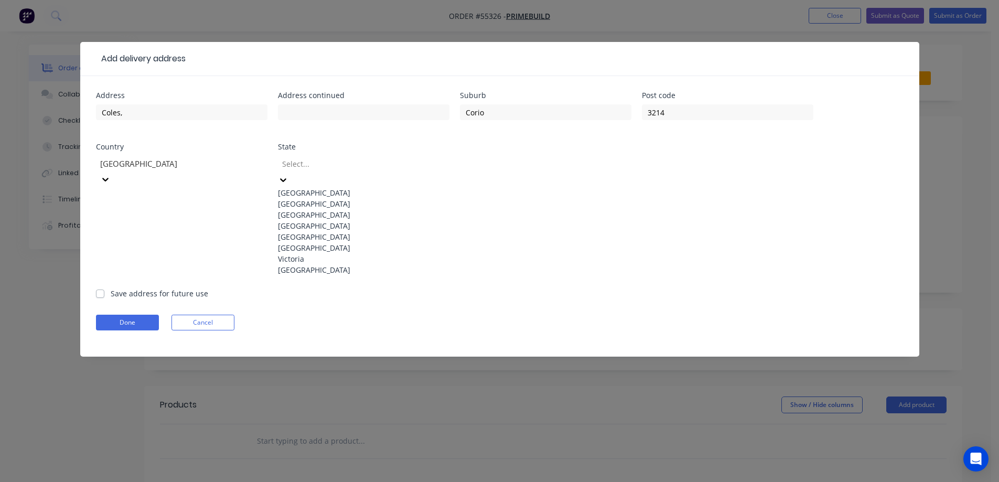
click at [307, 264] on div "Victoria" at bounding box center [363, 258] width 171 height 11
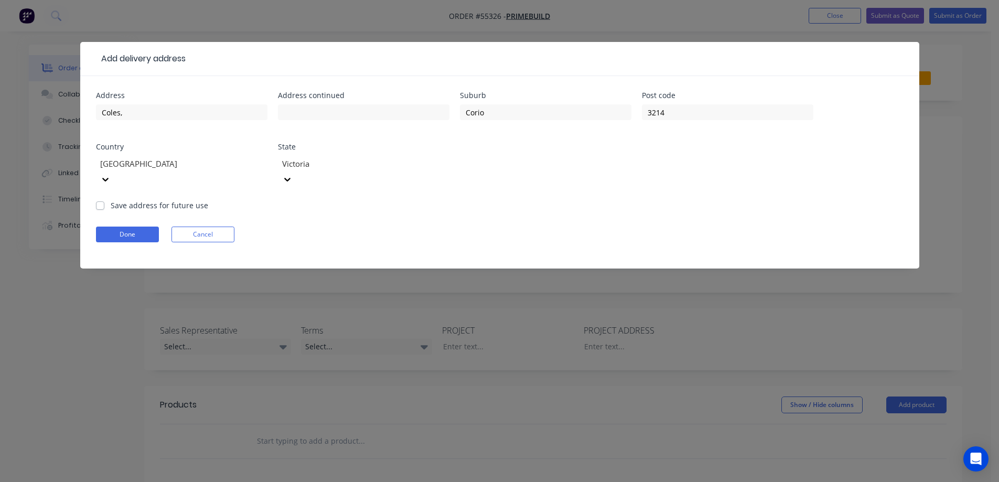
click at [126, 200] on label "Save address for future use" at bounding box center [160, 205] width 98 height 11
click at [104, 200] on input "Save address for future use" at bounding box center [100, 205] width 8 height 10
checkbox input "true"
click at [123, 227] on button "Done" at bounding box center [127, 235] width 63 height 16
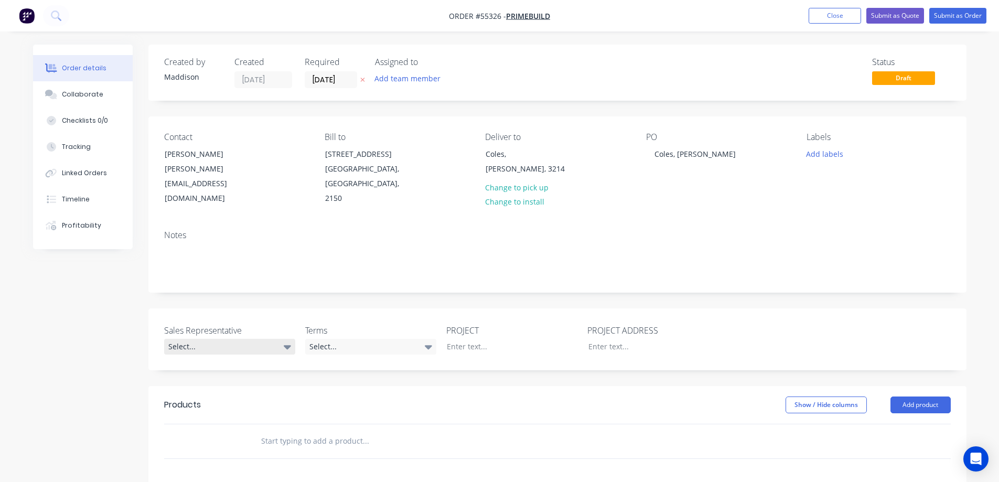
click at [216, 339] on div "Select..." at bounding box center [229, 347] width 131 height 16
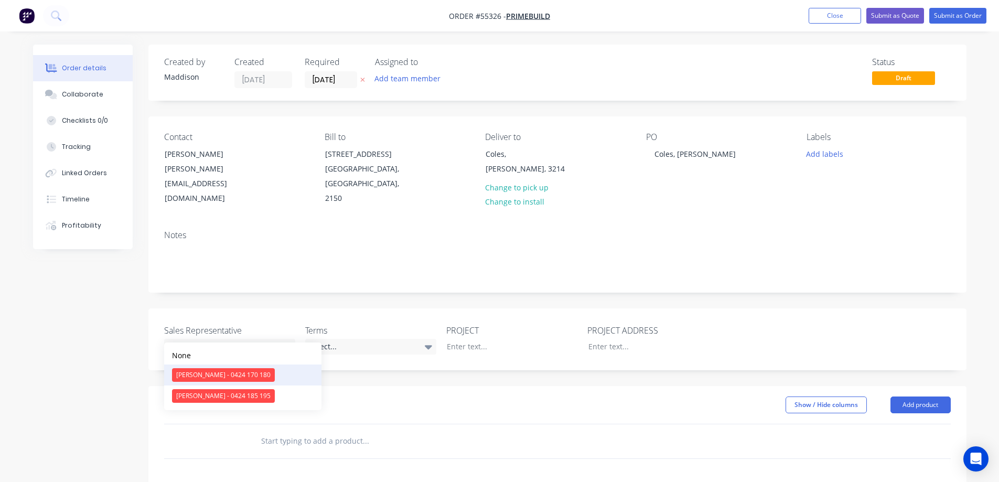
click at [213, 377] on div "Clayton Blackman - 0424 170 180" at bounding box center [223, 375] width 103 height 14
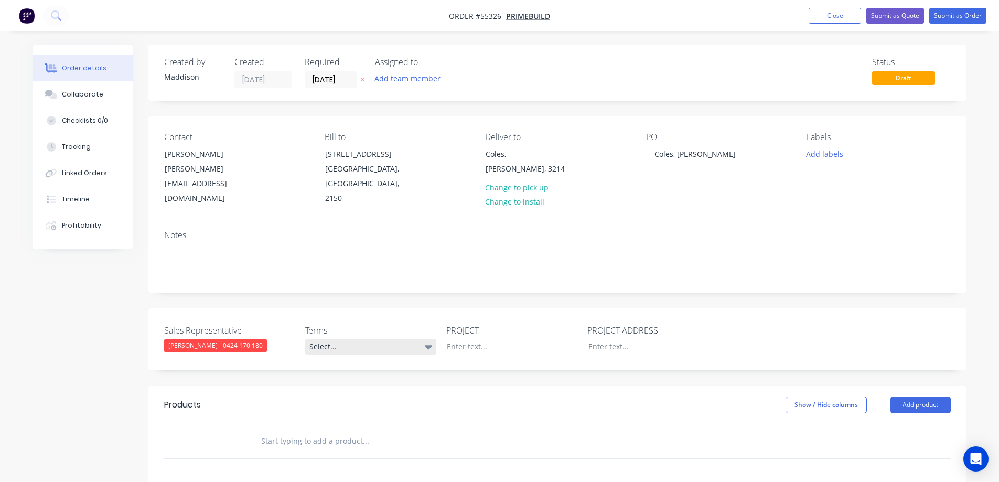
click at [348, 339] on div "Select..." at bounding box center [370, 347] width 131 height 16
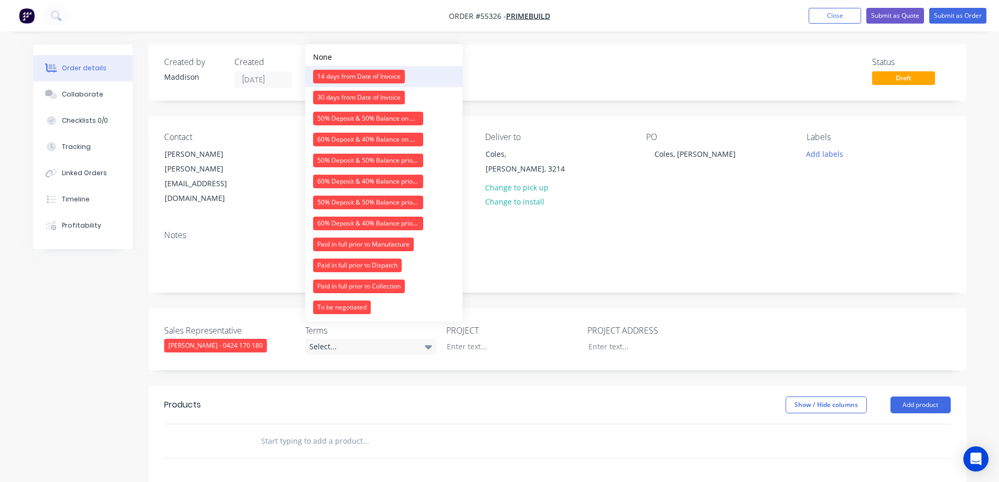
click at [334, 80] on div "14 days from Date of Invoice" at bounding box center [359, 77] width 92 height 14
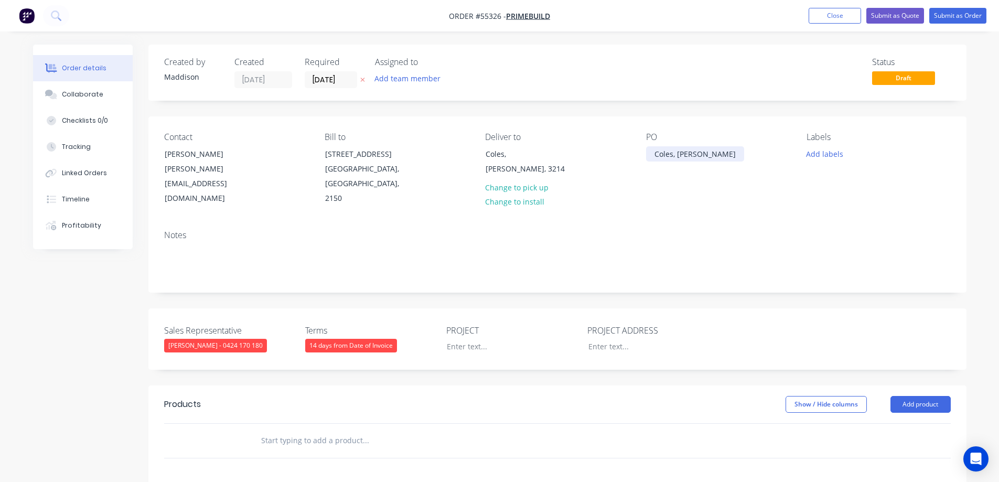
click at [683, 153] on div "Coles, Corio VIC" at bounding box center [695, 153] width 98 height 15
copy div "Coles, Corio VIC"
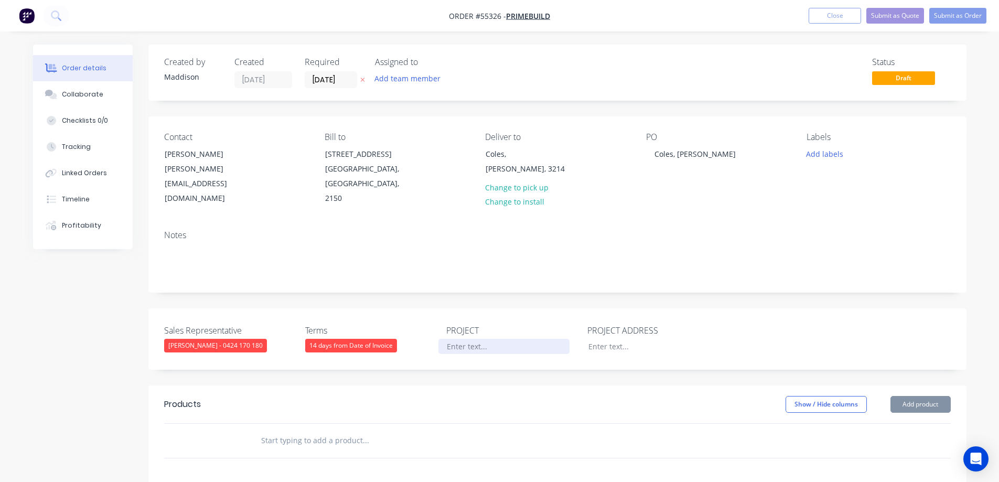
click at [459, 339] on div at bounding box center [503, 346] width 131 height 15
paste div
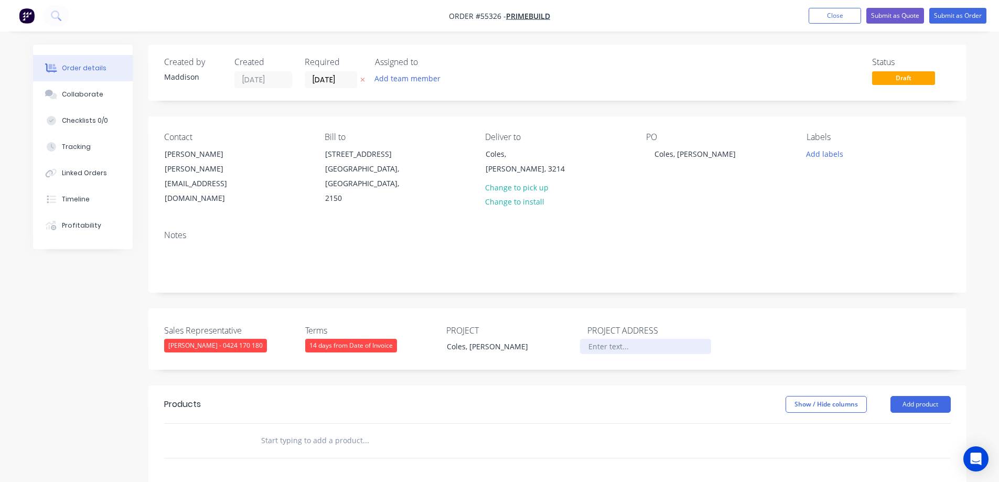
paste div
click at [531, 308] on div "Sales Representative Clayton Blackman - 0424 170 180 Terms 14 days from Date of…" at bounding box center [557, 338] width 818 height 61
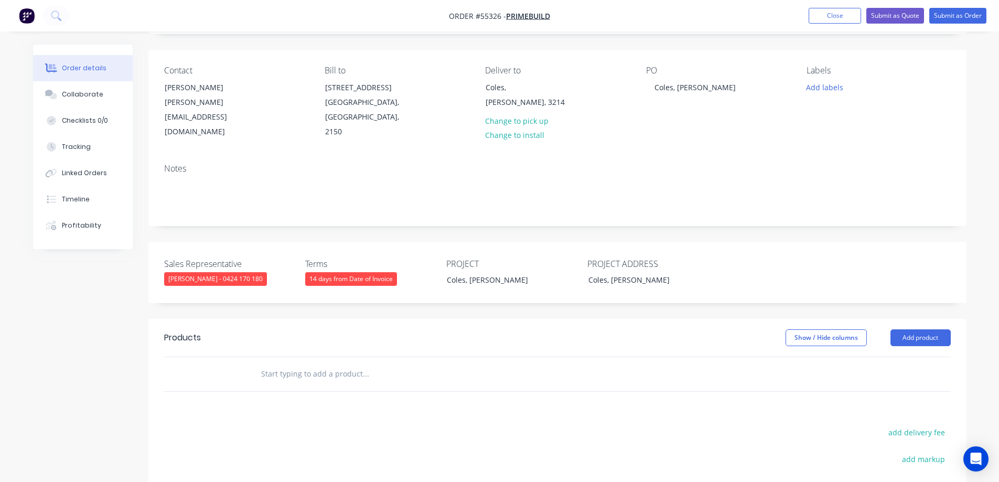
scroll to position [157, 0]
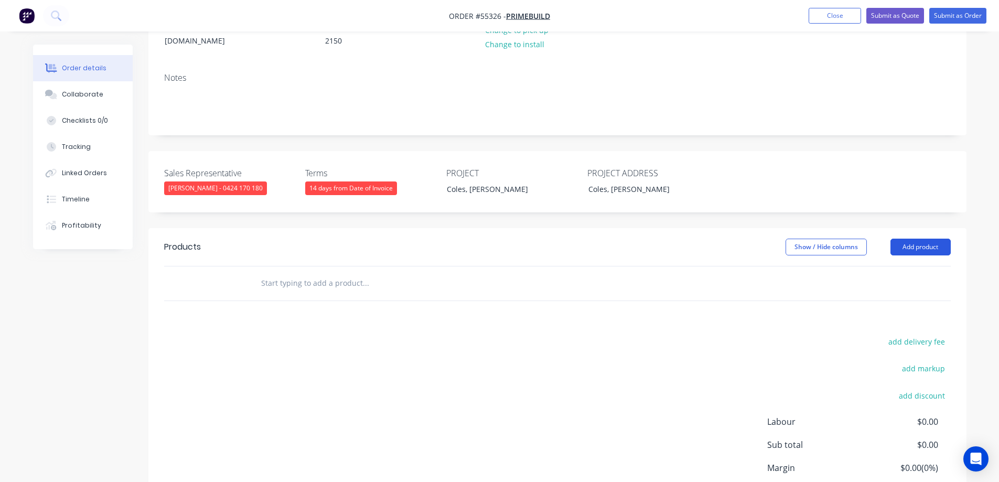
click at [904, 239] on button "Add product" at bounding box center [920, 247] width 60 height 17
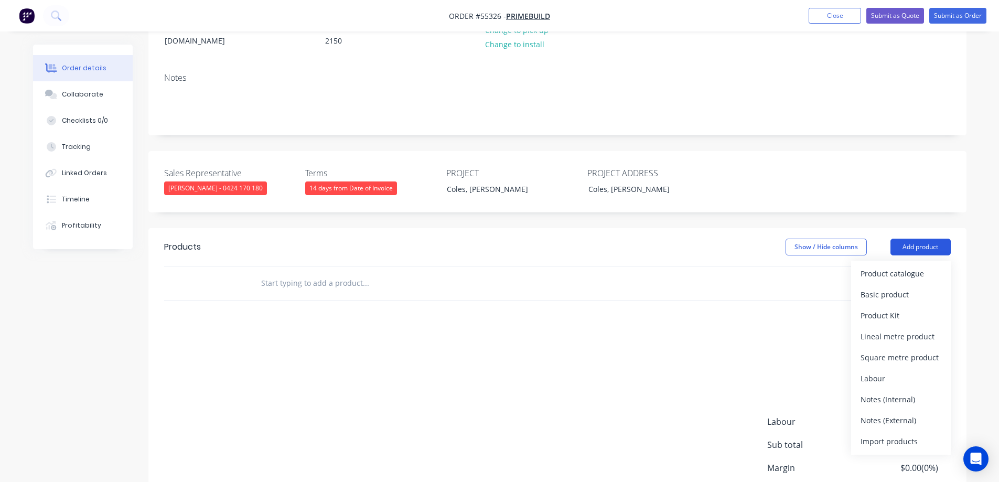
click at [907, 266] on div "Product catalogue" at bounding box center [901, 273] width 81 height 15
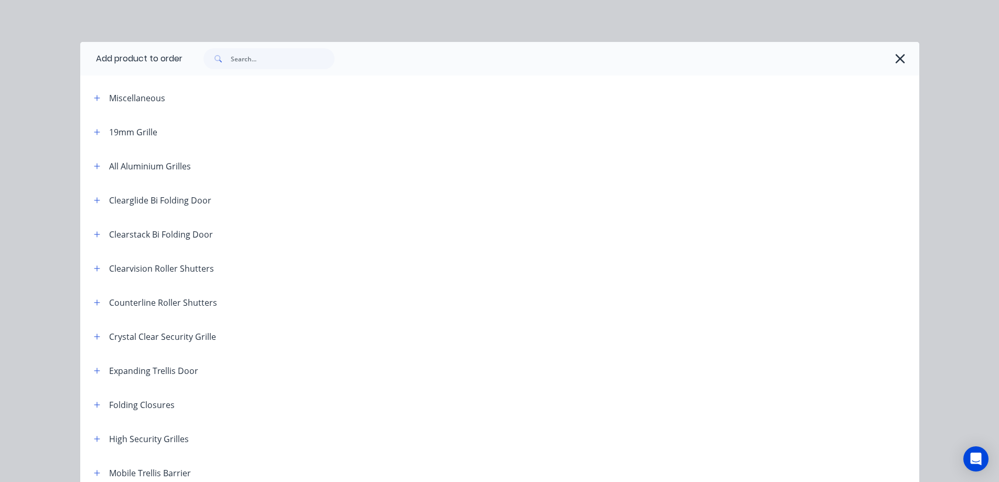
scroll to position [293, 0]
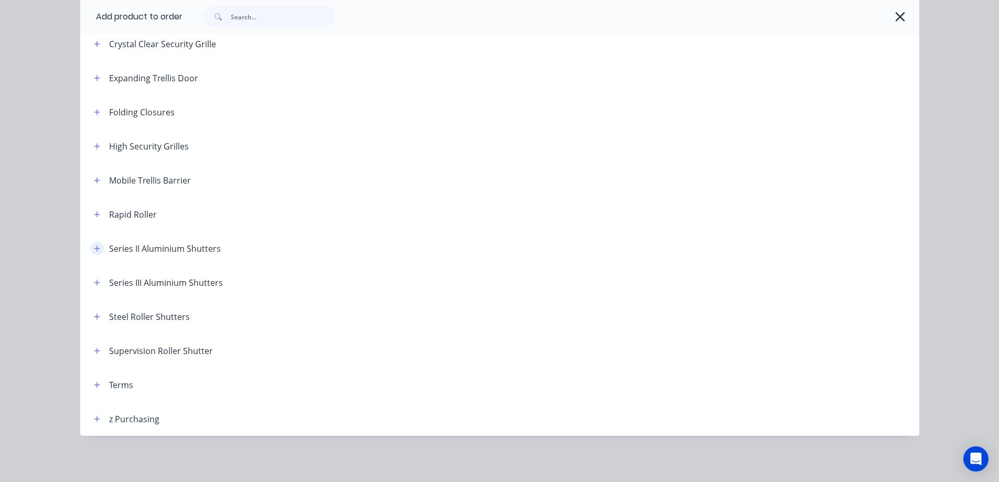
click at [94, 250] on icon "button" at bounding box center [97, 248] width 6 height 6
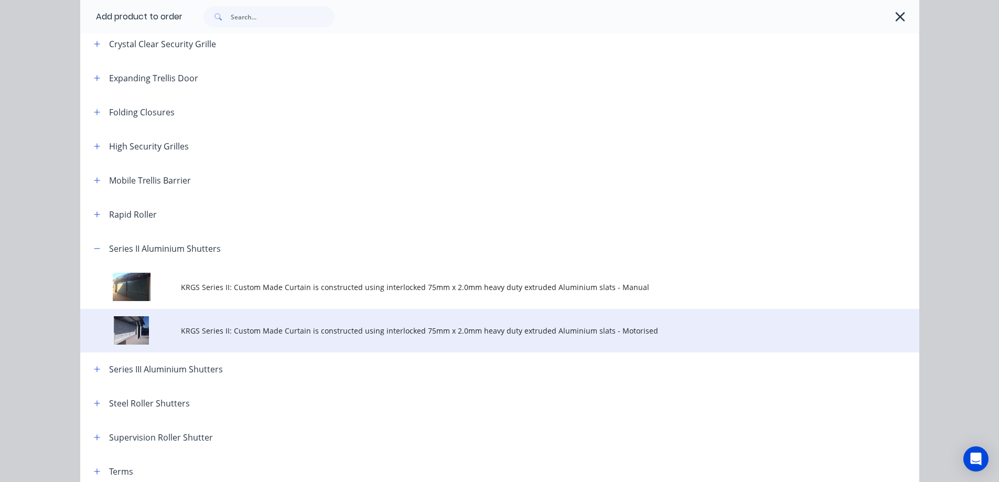
click at [224, 318] on td "KRGS Series II: Custom Made Curtain is constructed using interlocked 75mm x 2.0…" at bounding box center [550, 331] width 738 height 44
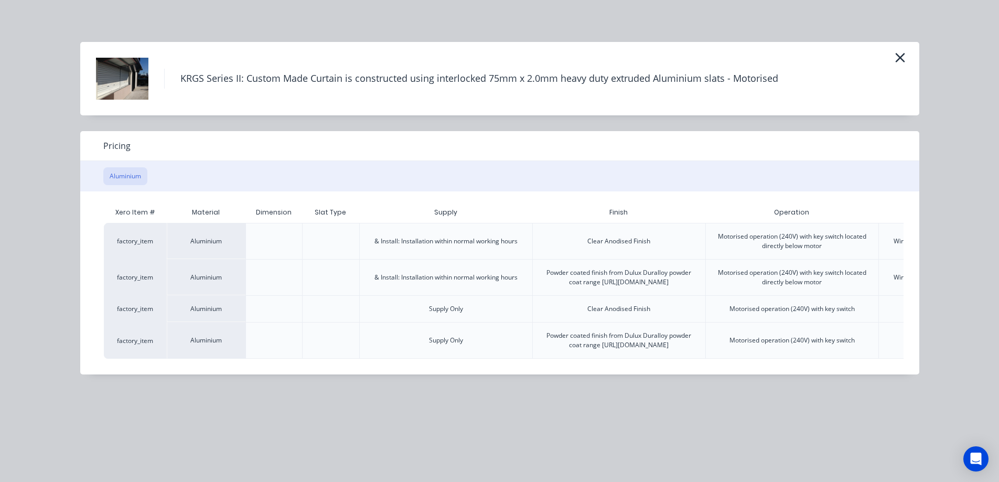
scroll to position [0, 205]
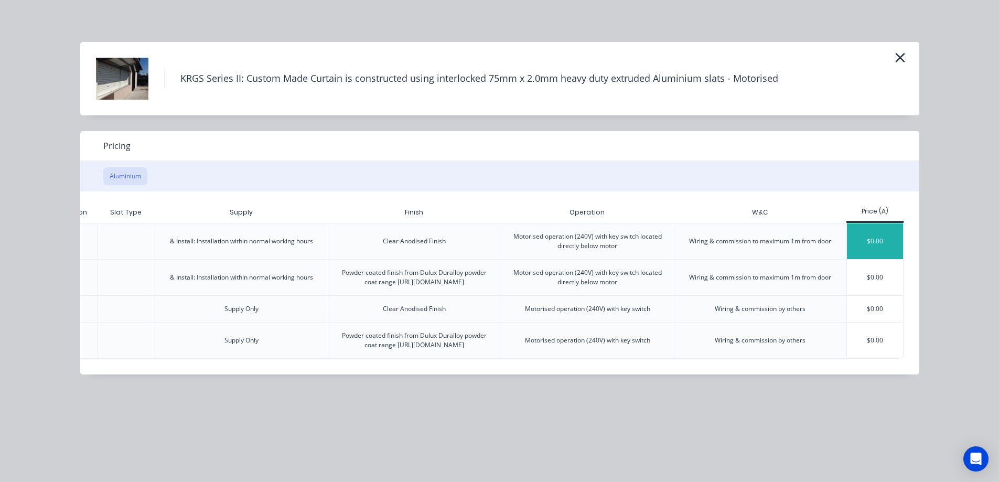
click at [871, 241] on div "$0.00" at bounding box center [875, 241] width 56 height 36
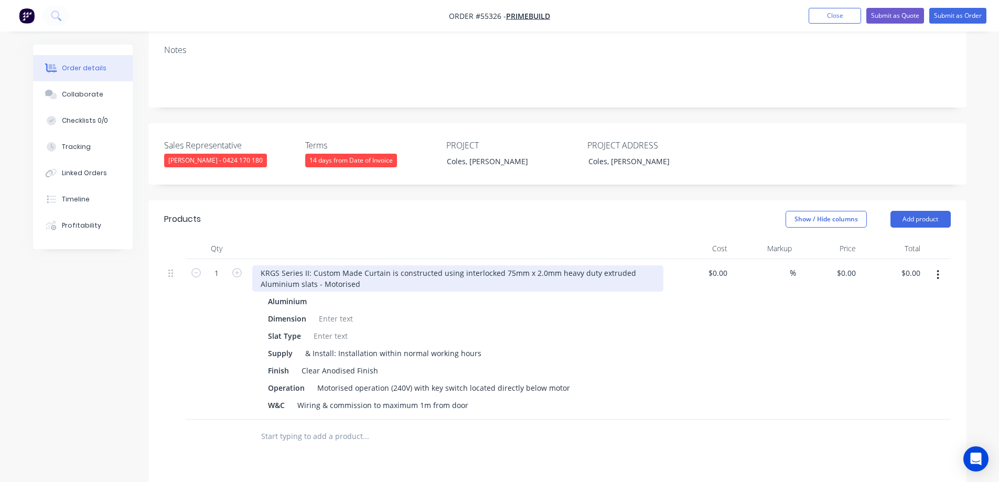
scroll to position [262, 0]
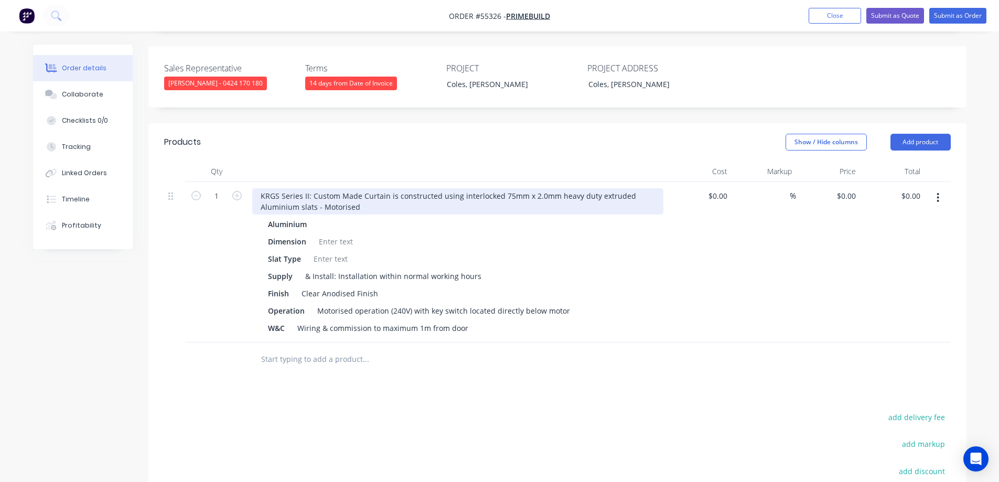
click at [262, 188] on div "KRGS Series II: Custom Made Curtain is constructed using interlocked 75mm x 2.0…" at bounding box center [457, 201] width 411 height 26
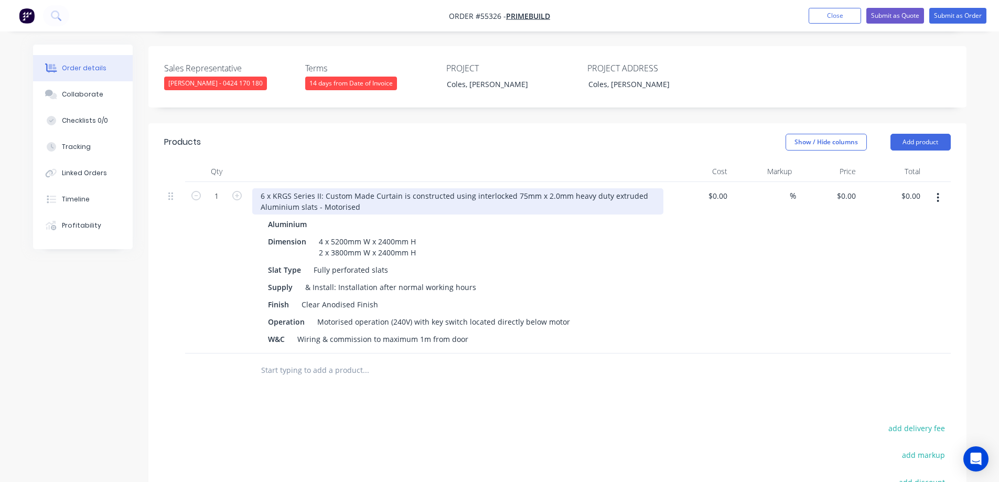
click at [339, 191] on div "6 x KRGS Series II: Custom Made Curtain is constructed using interlocked 75mm x…" at bounding box center [457, 201] width 411 height 26
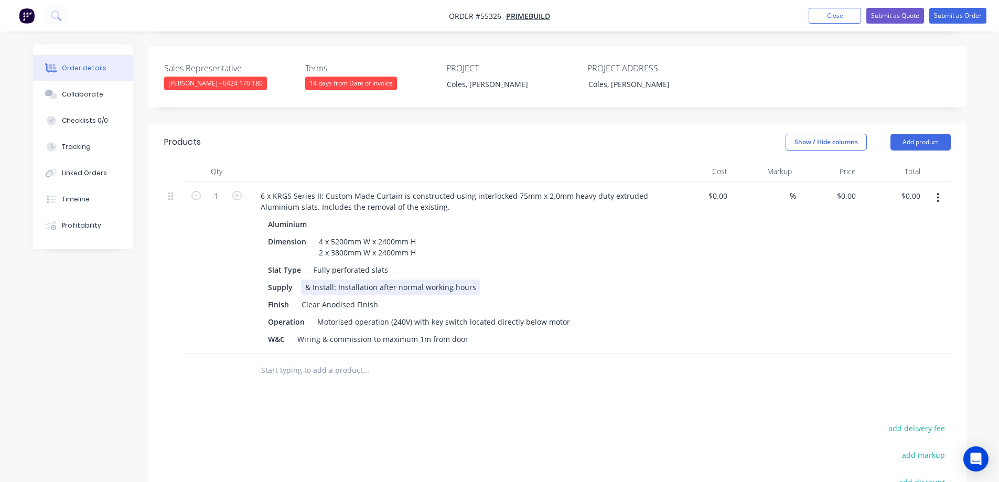
click at [343, 280] on div "& Install: Installation after normal working hours" at bounding box center [390, 287] width 179 height 15
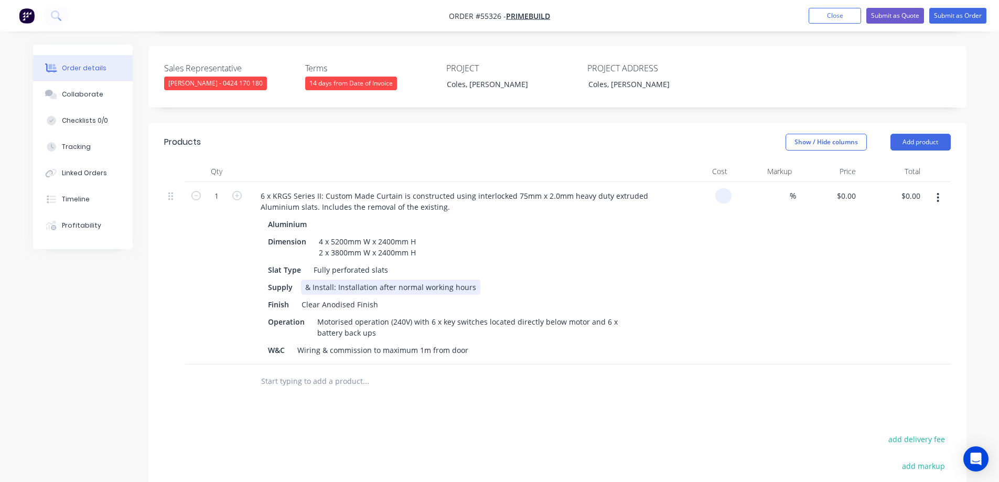
type input "$0.00"
type input "$50,150.00"
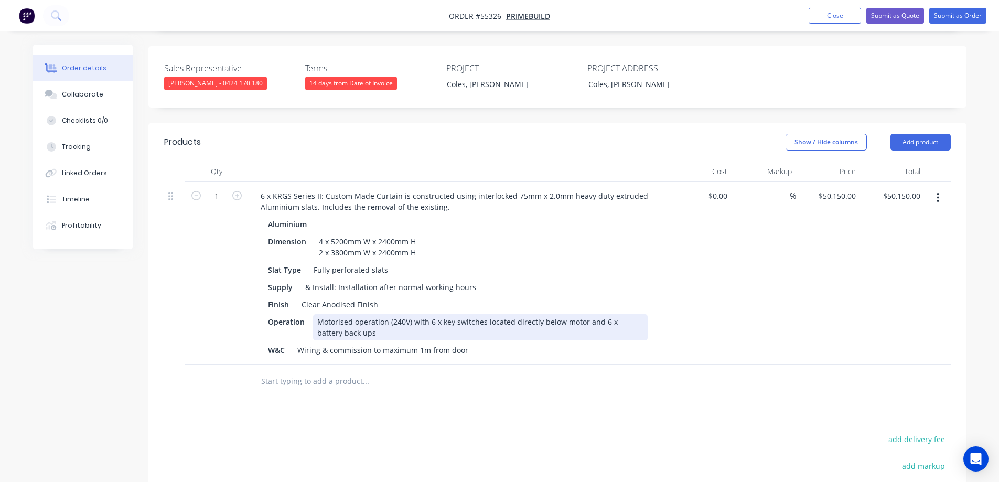
type input "50150.00"
click at [390, 314] on div "Motorised operation (240V) with 6 x key switches located directly below motor a…" at bounding box center [480, 327] width 335 height 26
type input "$0.00"
click at [394, 314] on div "Motorised operation (240V) with 6 x key switches located directly below motor a…" at bounding box center [480, 327] width 335 height 26
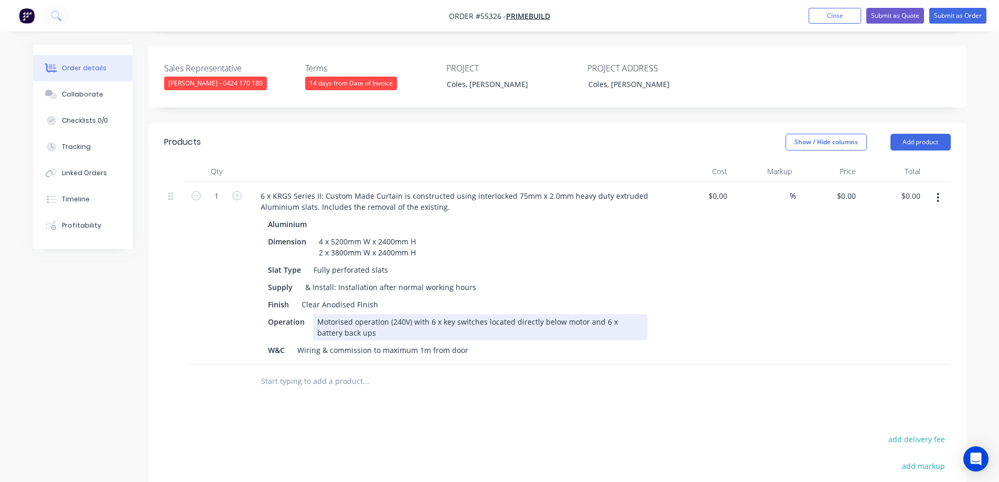
click at [394, 314] on div "Motorised operation (240V) with 6 x key switches located directly below motor a…" at bounding box center [480, 327] width 335 height 26
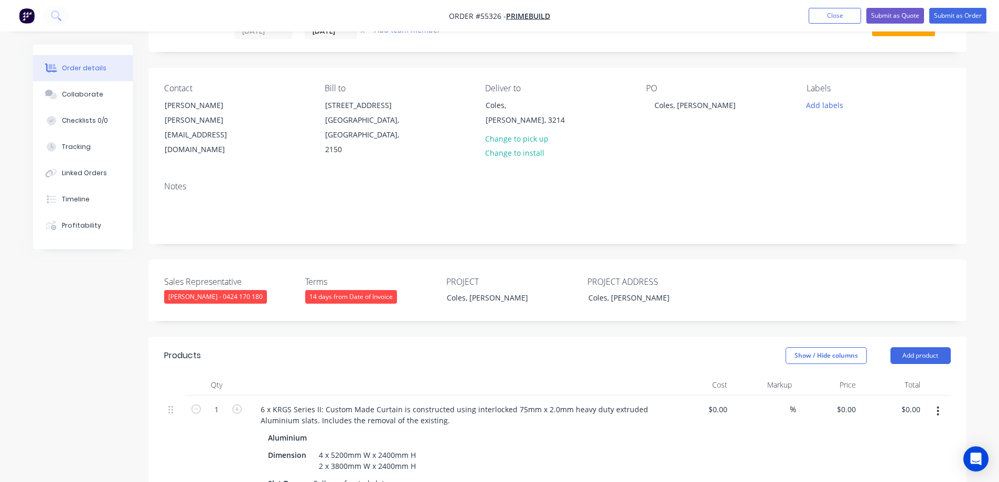
scroll to position [0, 0]
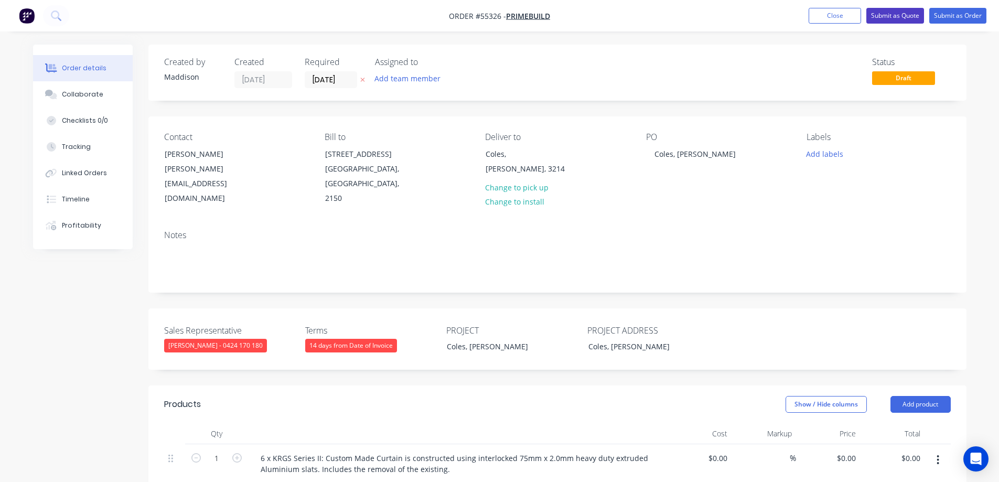
click at [896, 13] on button "Submit as Quote" at bounding box center [895, 16] width 58 height 16
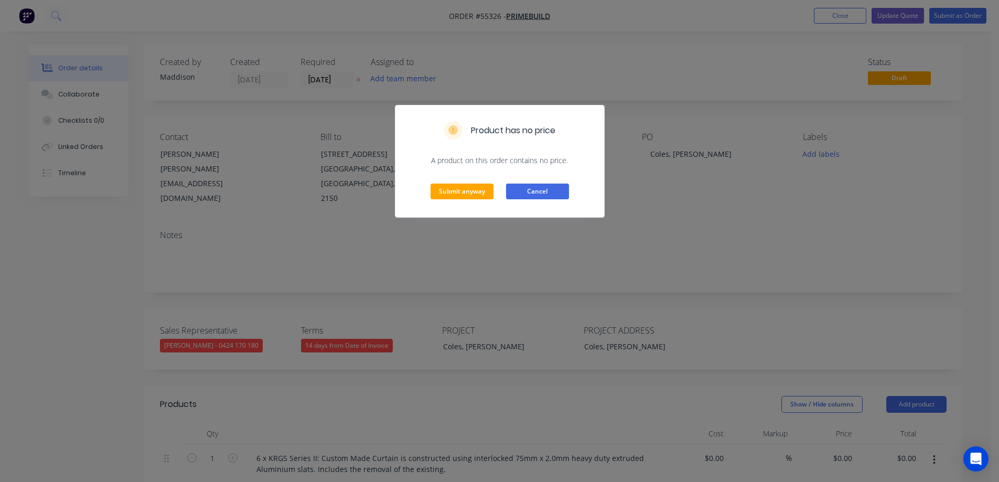
click at [564, 192] on button "Cancel" at bounding box center [537, 192] width 63 height 16
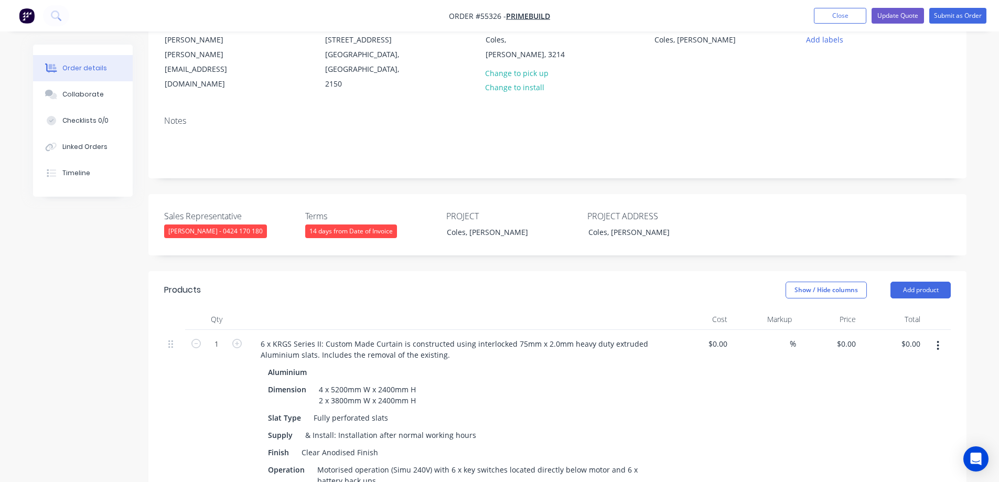
scroll to position [157, 0]
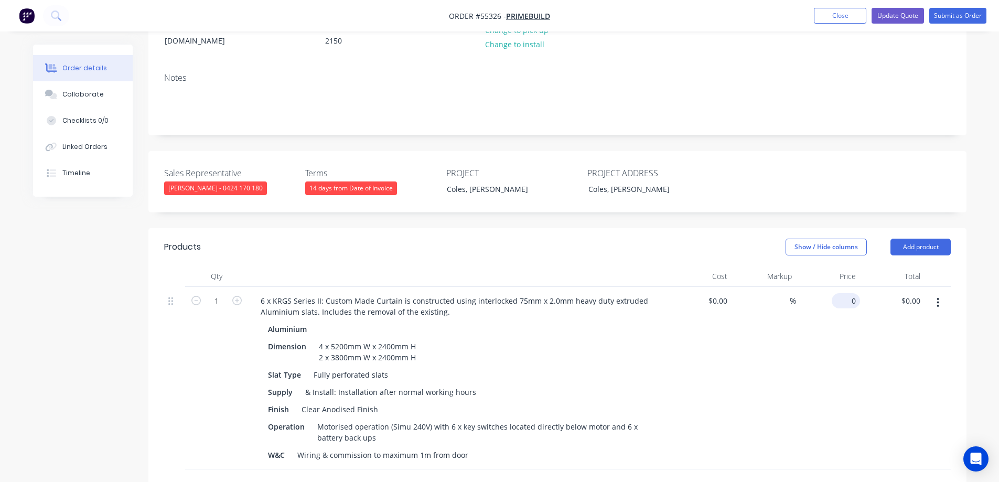
click at [852, 293] on input "0" at bounding box center [848, 300] width 24 height 15
type input "$50,150.00"
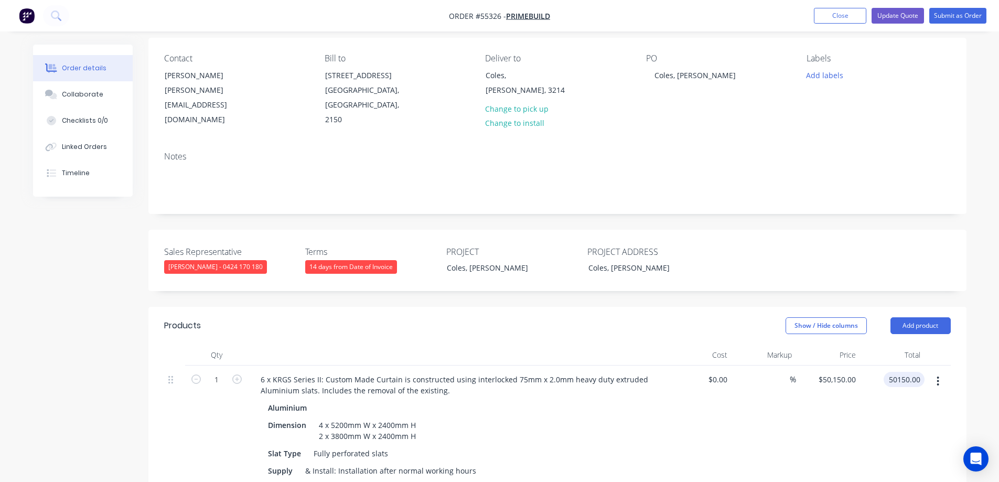
scroll to position [0, 0]
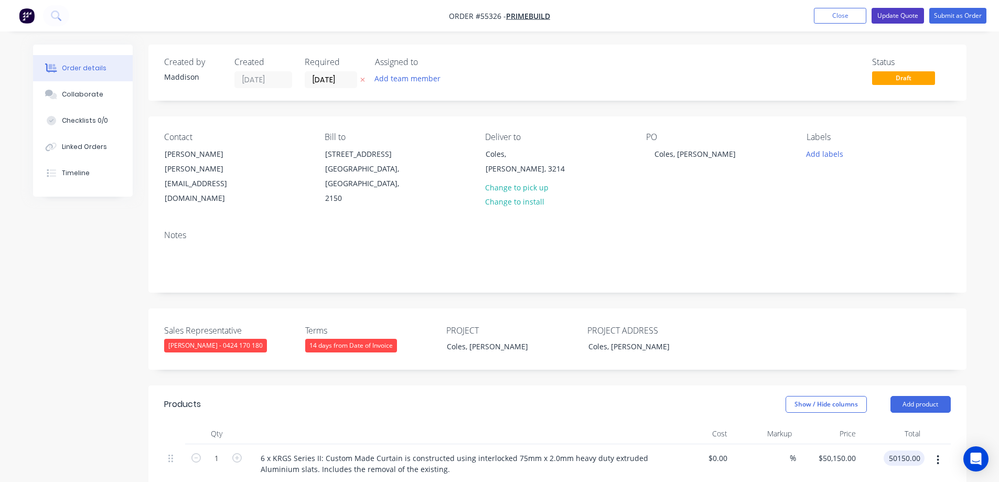
type input "$50,150.00"
click at [908, 13] on button "Update Quote" at bounding box center [898, 16] width 52 height 16
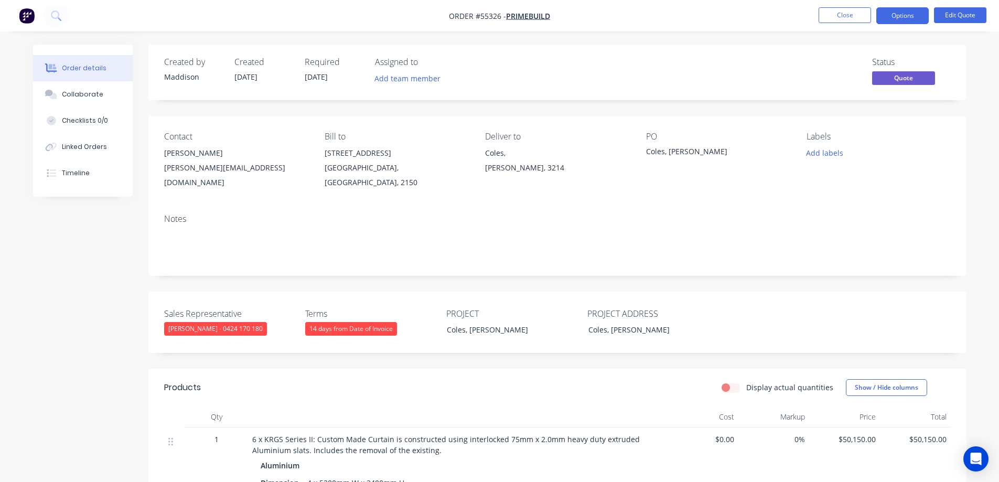
click at [908, 13] on button "Options" at bounding box center [902, 15] width 52 height 17
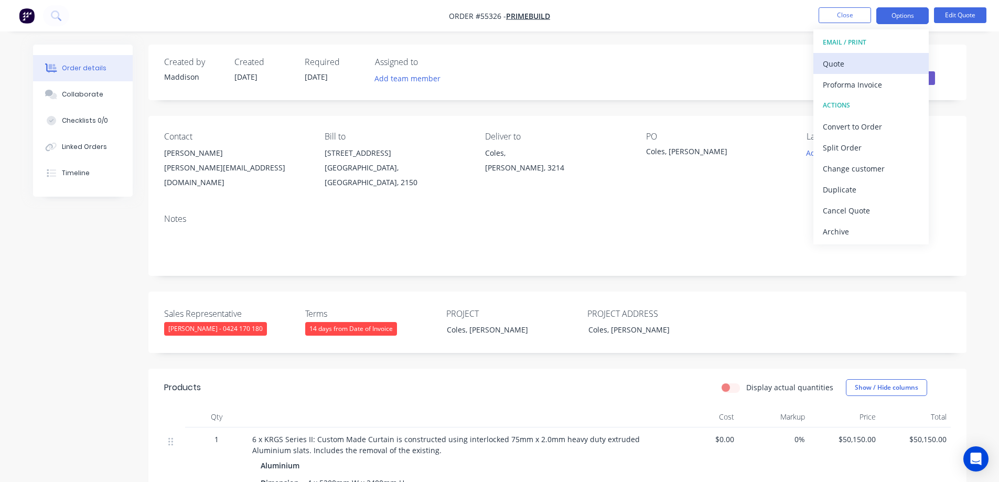
click at [841, 67] on div "Quote" at bounding box center [871, 63] width 96 height 15
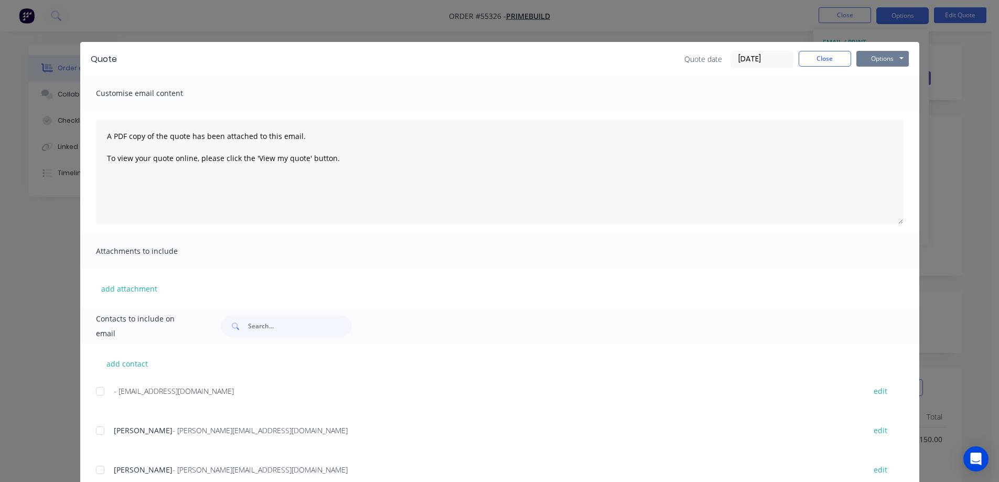
click at [859, 60] on button "Options" at bounding box center [882, 59] width 52 height 16
click at [876, 91] on button "Print" at bounding box center [889, 94] width 67 height 17
drag, startPoint x: 558, startPoint y: 0, endPoint x: 717, endPoint y: 22, distance: 160.3
click at [560, 0] on div "Quote Quote date 10/09/25 Close Options Preview Print Email Customise email con…" at bounding box center [499, 241] width 999 height 482
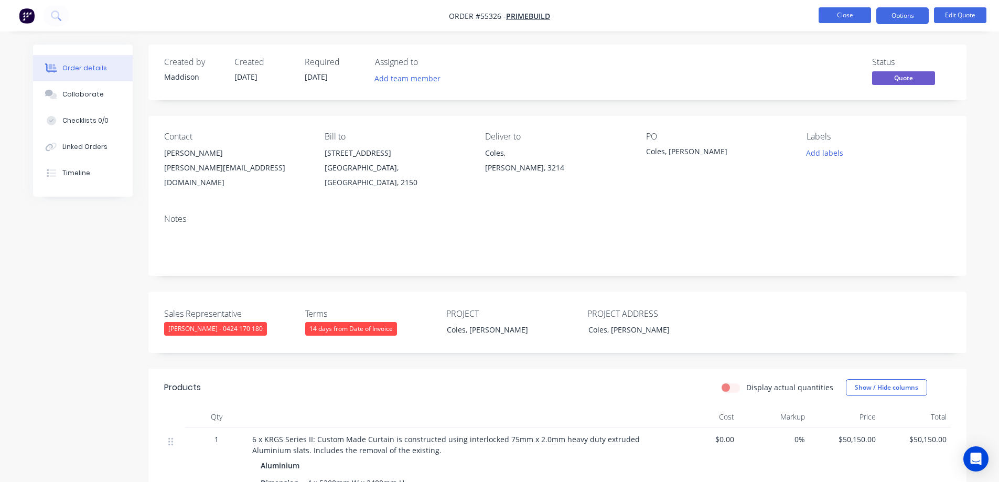
click at [851, 19] on button "Close" at bounding box center [845, 15] width 52 height 16
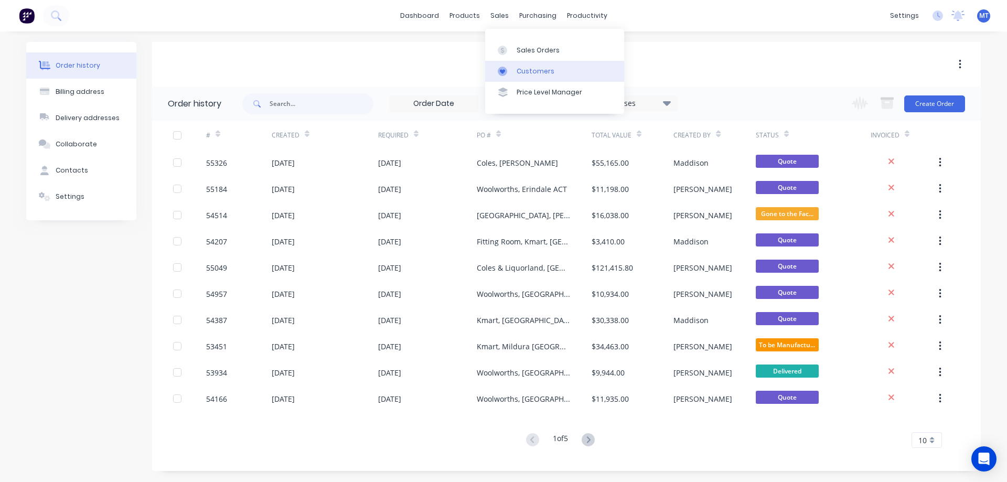
click at [513, 70] on div at bounding box center [506, 71] width 16 height 9
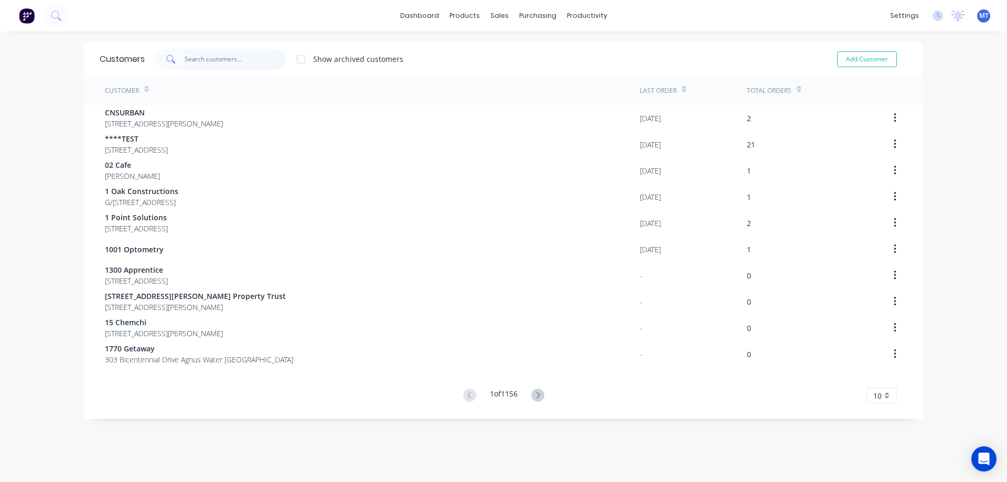
click at [228, 60] on input "text" at bounding box center [236, 59] width 102 height 21
click at [227, 48] on div "Customers Show archived customers Add Customer" at bounding box center [503, 59] width 839 height 34
click at [231, 53] on input "text" at bounding box center [236, 59] width 102 height 21
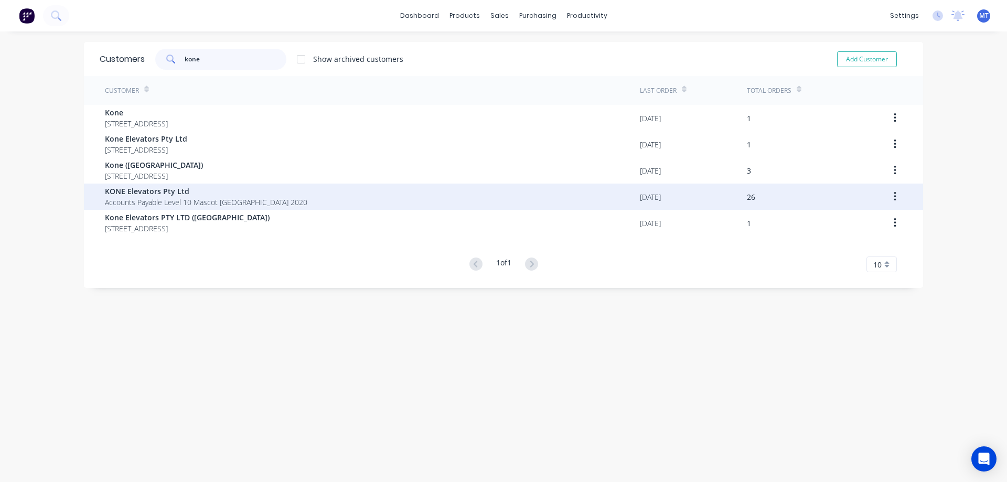
type input "kone"
click at [174, 197] on span "Accounts Payable Level 10 Mascot New South Wales 2020" at bounding box center [206, 202] width 202 height 11
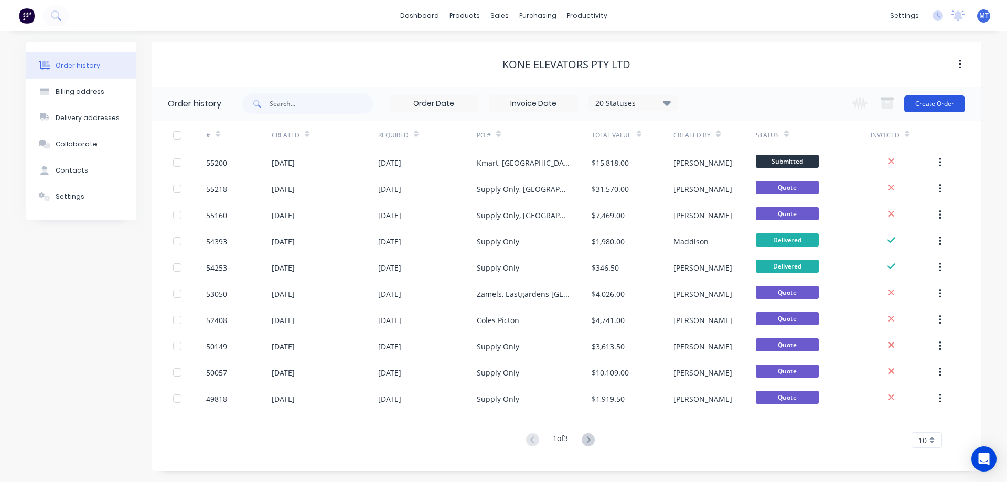
click at [938, 104] on button "Create Order" at bounding box center [934, 103] width 61 height 17
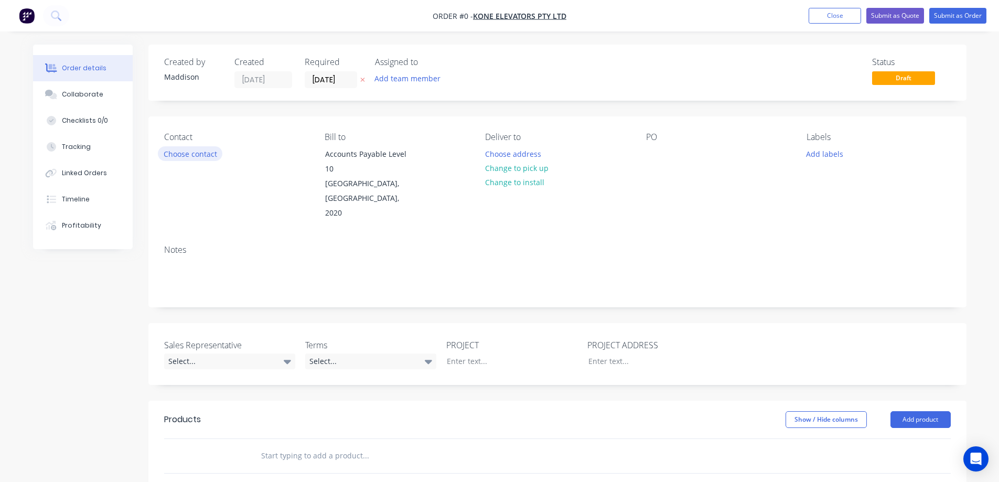
click at [181, 154] on button "Choose contact" at bounding box center [190, 153] width 65 height 14
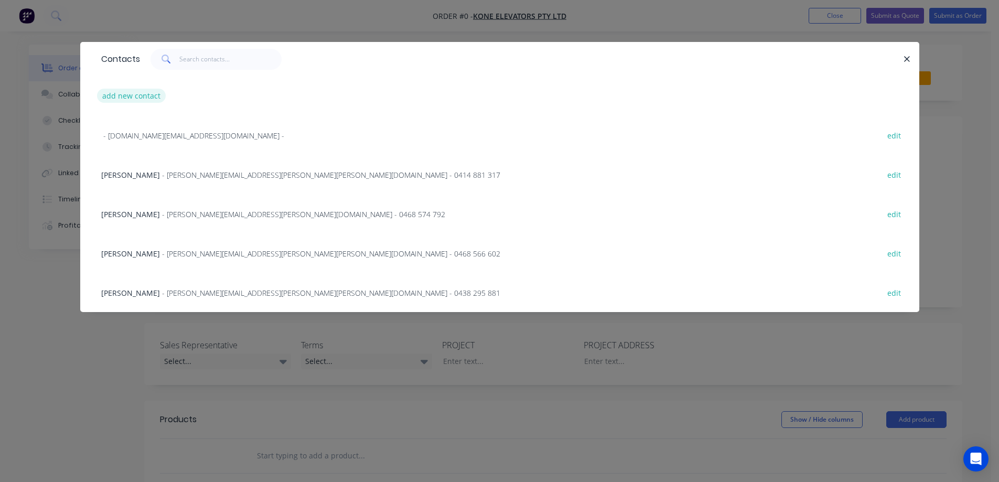
click at [137, 95] on button "add new contact" at bounding box center [131, 96] width 69 height 14
select select "AU"
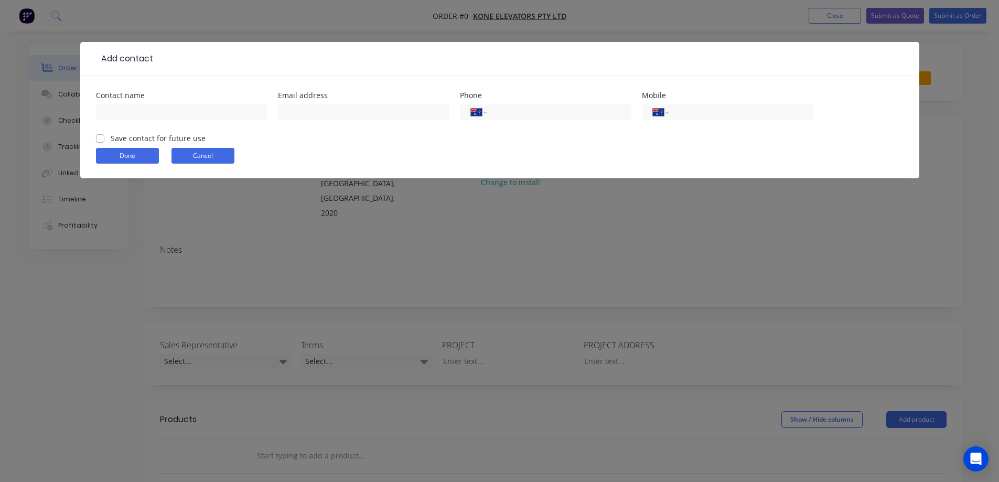
click at [207, 157] on button "Cancel" at bounding box center [202, 156] width 63 height 16
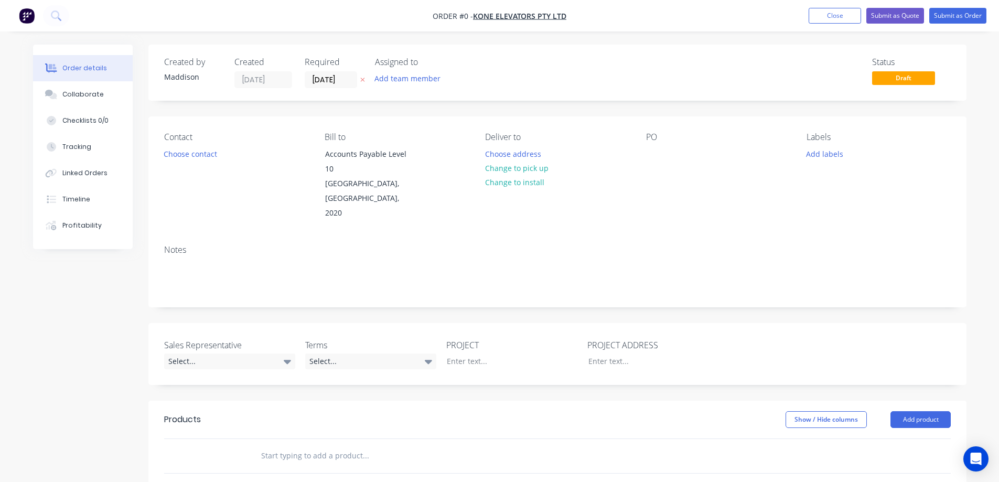
click at [207, 157] on button "Choose contact" at bounding box center [190, 153] width 65 height 14
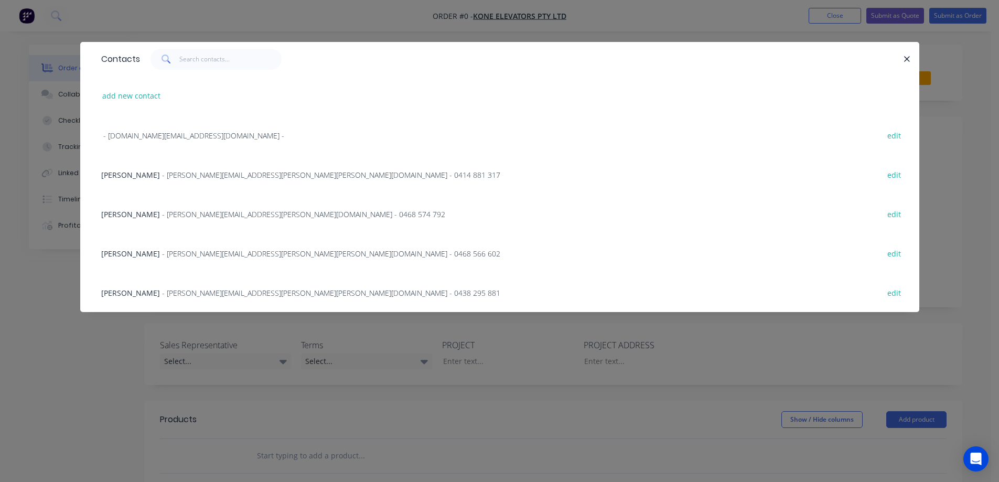
click at [200, 292] on span "- ashley.grimmond@kone.com - 0438 295 881" at bounding box center [331, 293] width 338 height 10
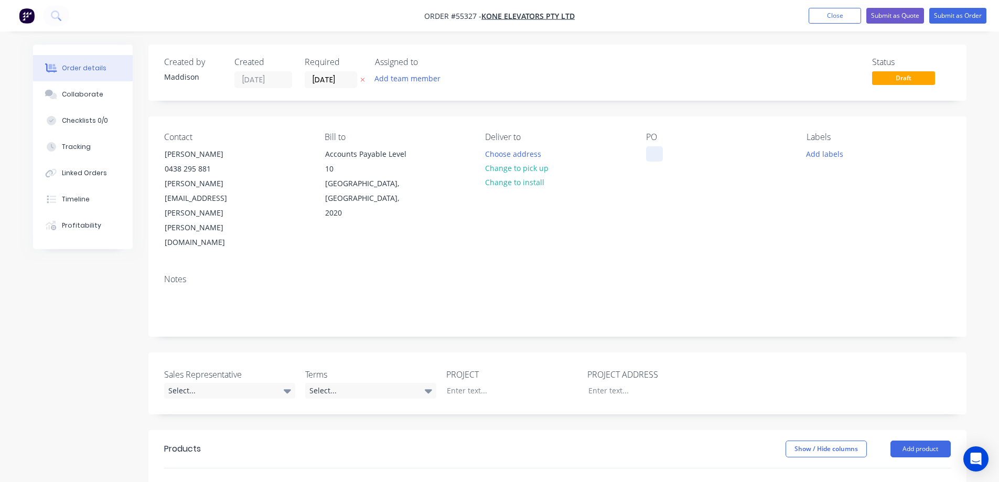
click at [654, 152] on div at bounding box center [654, 153] width 17 height 15
click at [514, 152] on button "Choose address" at bounding box center [512, 153] width 67 height 14
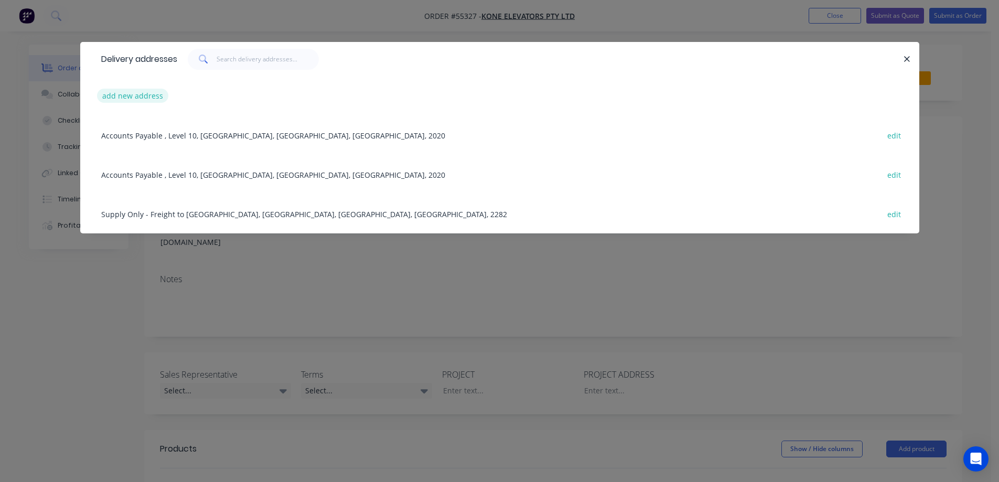
click at [134, 95] on button "add new address" at bounding box center [133, 96] width 72 height 14
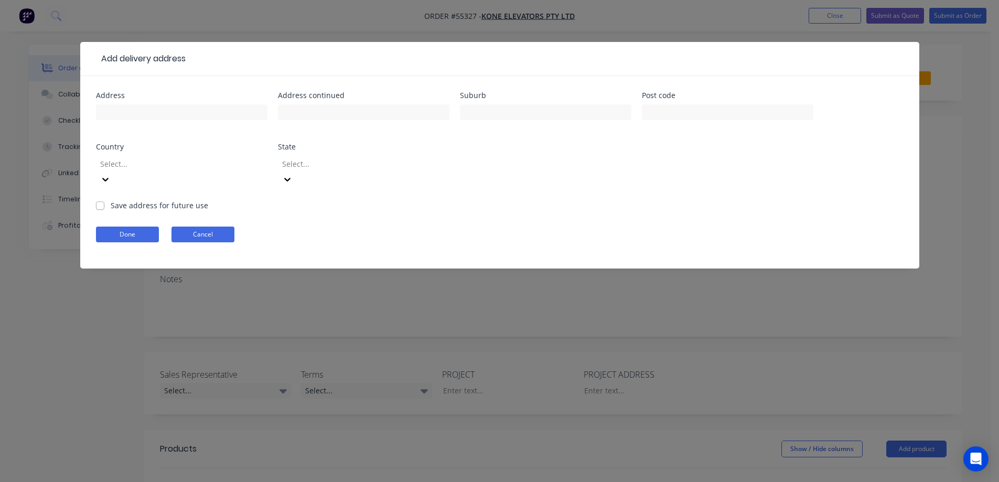
click at [190, 227] on button "Cancel" at bounding box center [202, 235] width 63 height 16
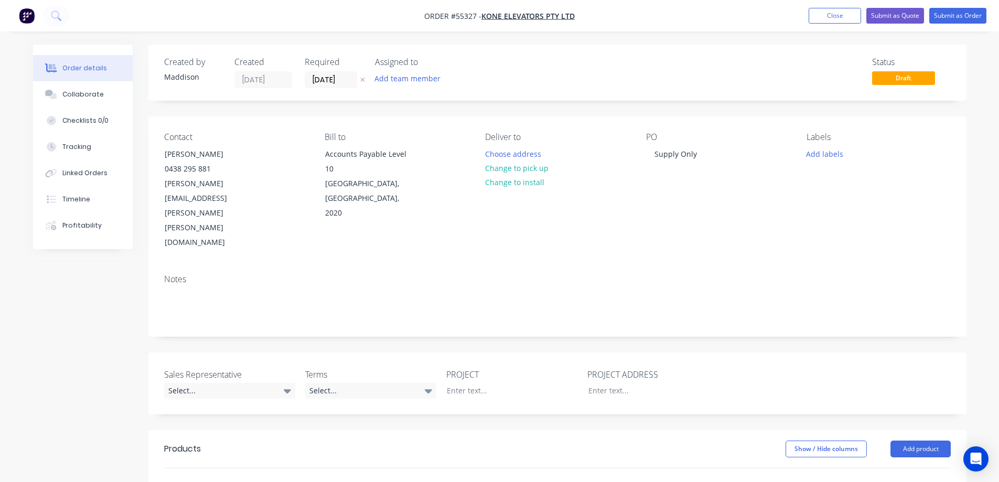
click at [506, 143] on div "Deliver to Choose address Change to pick up Change to install" at bounding box center [557, 191] width 144 height 118
click at [510, 156] on button "Choose address" at bounding box center [512, 153] width 67 height 14
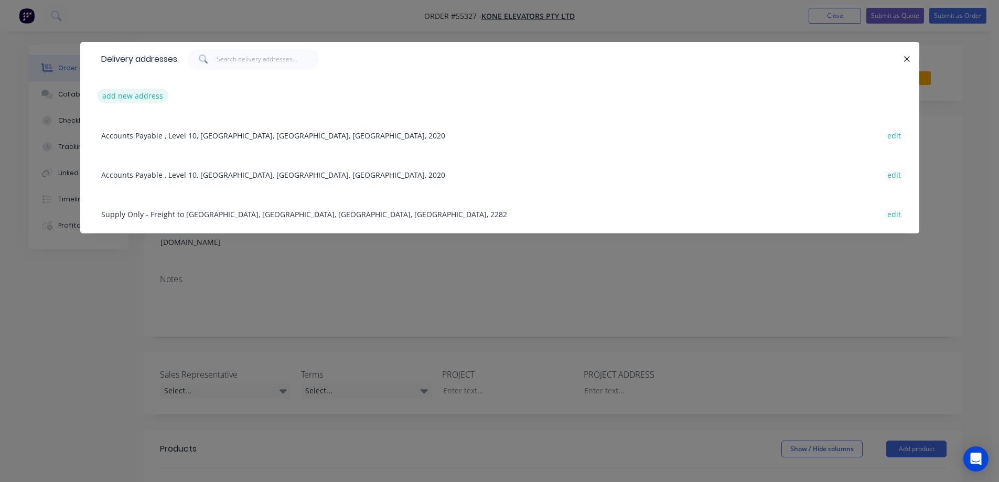
click at [117, 93] on button "add new address" at bounding box center [133, 96] width 72 height 14
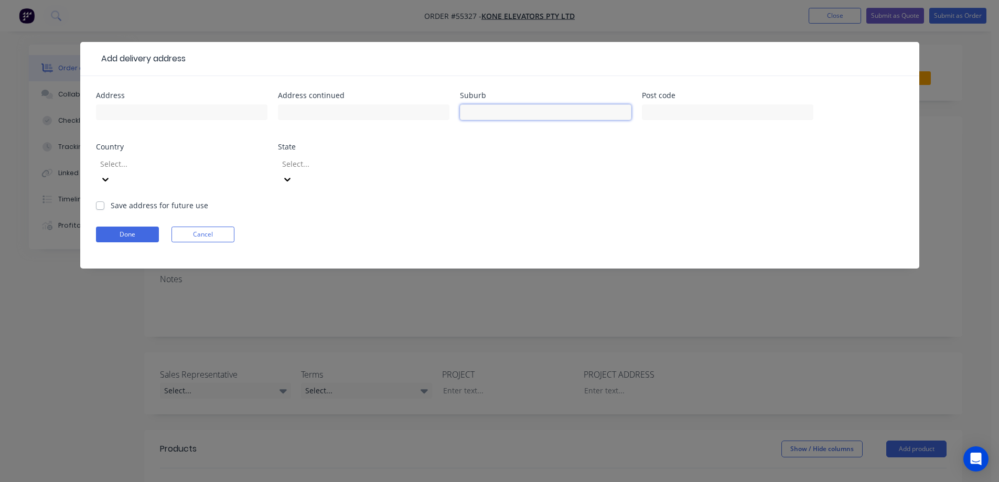
click at [482, 112] on input "text" at bounding box center [545, 112] width 171 height 16
type input "S"
type input "Supply Only - Freight to Adelaide SA"
type input "Adelaide"
type input "5000"
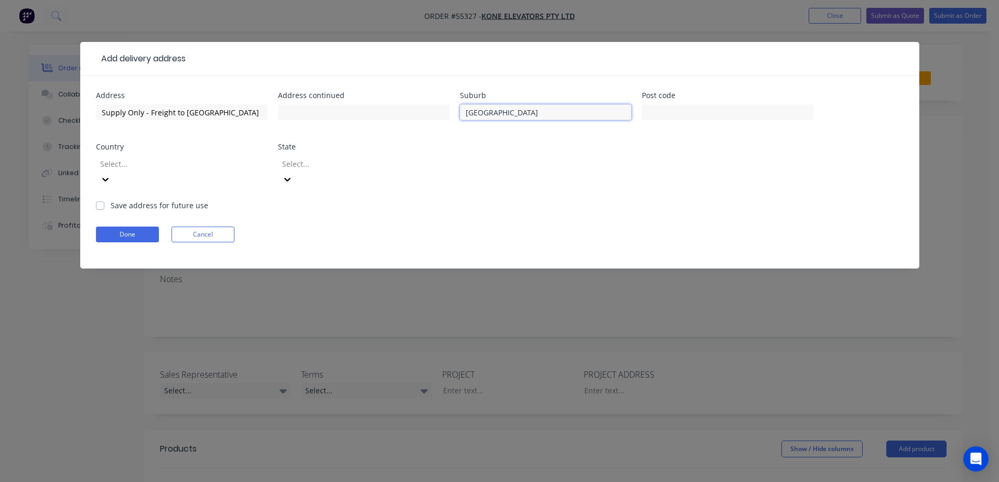
click at [482, 112] on input "Adelaide" at bounding box center [545, 112] width 171 height 16
click at [130, 200] on label "Save address for future use" at bounding box center [160, 205] width 98 height 11
click at [104, 200] on input "Save address for future use" at bounding box center [100, 205] width 8 height 10
checkbox input "true"
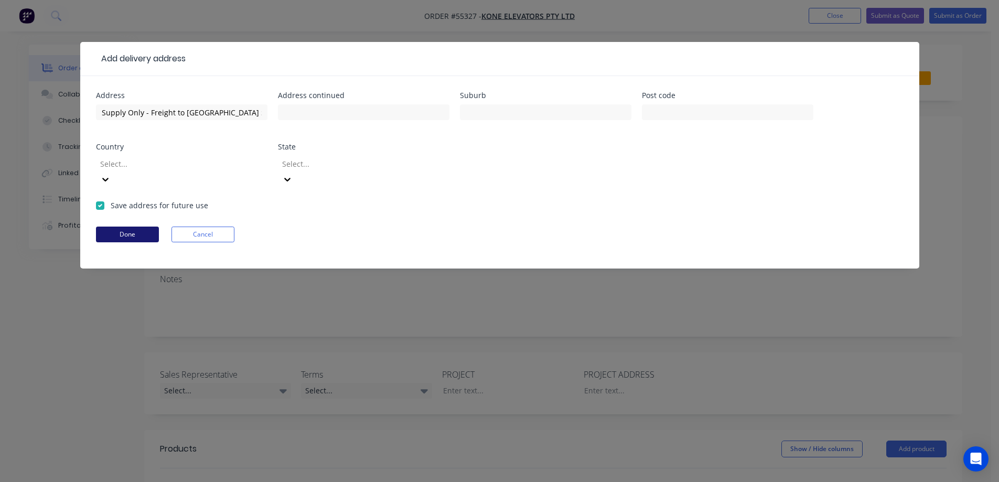
click at [124, 227] on button "Done" at bounding box center [127, 235] width 63 height 16
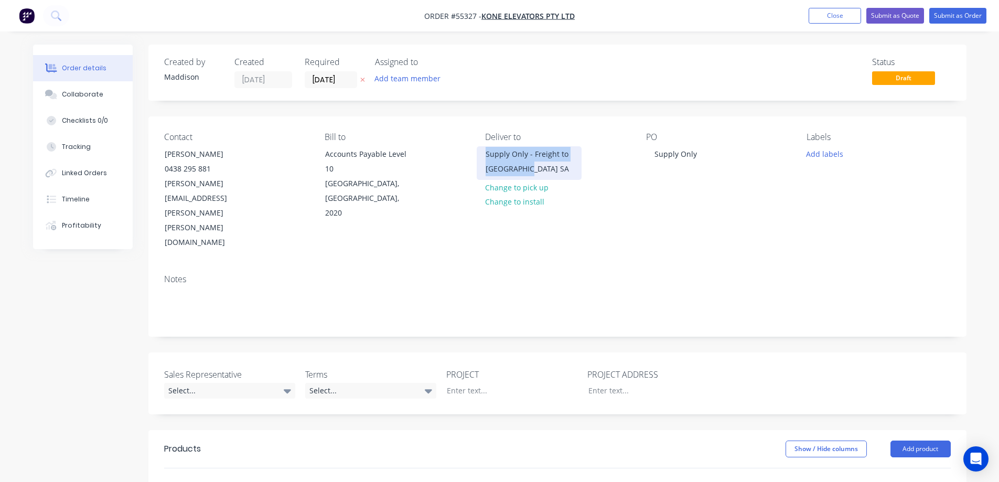
drag, startPoint x: 537, startPoint y: 171, endPoint x: 481, endPoint y: 154, distance: 58.6
click at [481, 154] on div "Supply Only - Freight to Adelaide SA" at bounding box center [529, 163] width 105 height 34
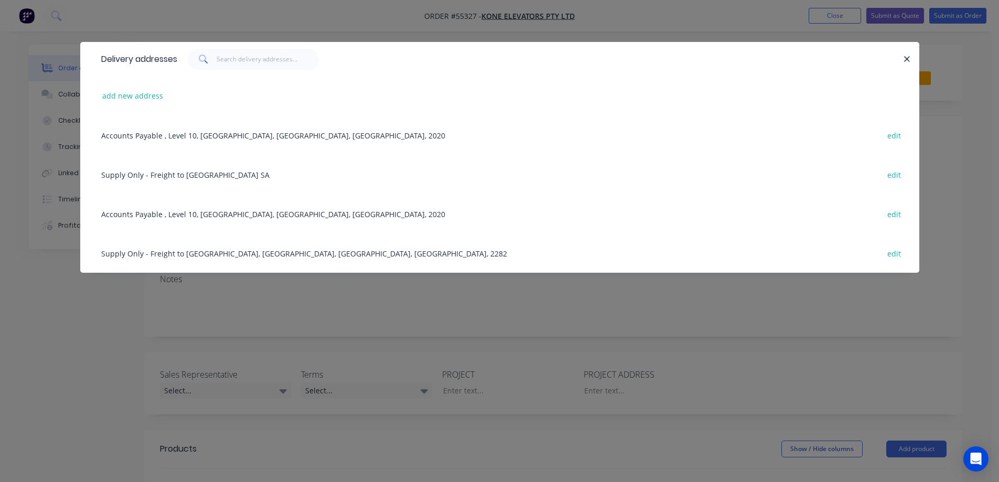
click at [620, 310] on div "Delivery addresses add new address Accounts Payable , Level 10, Mascot, New Sou…" at bounding box center [499, 241] width 999 height 482
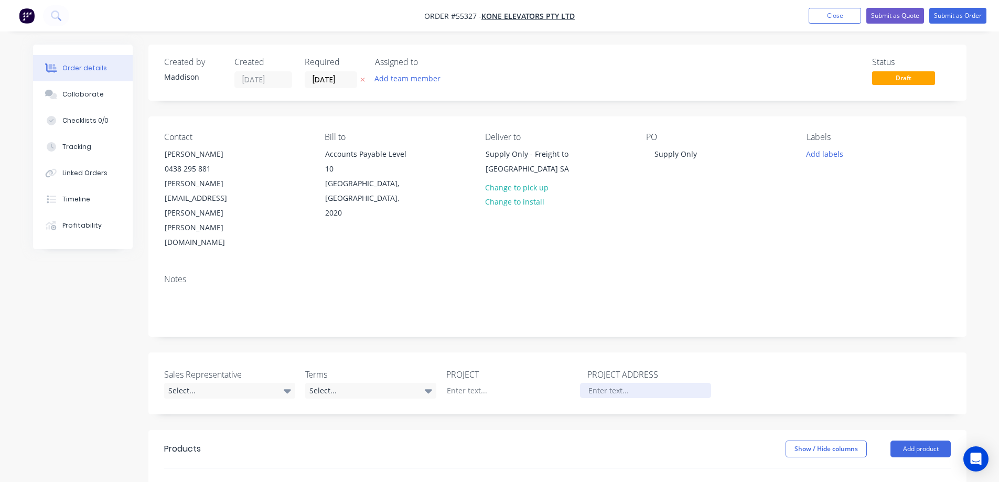
click at [603, 383] on div at bounding box center [645, 390] width 131 height 15
paste div
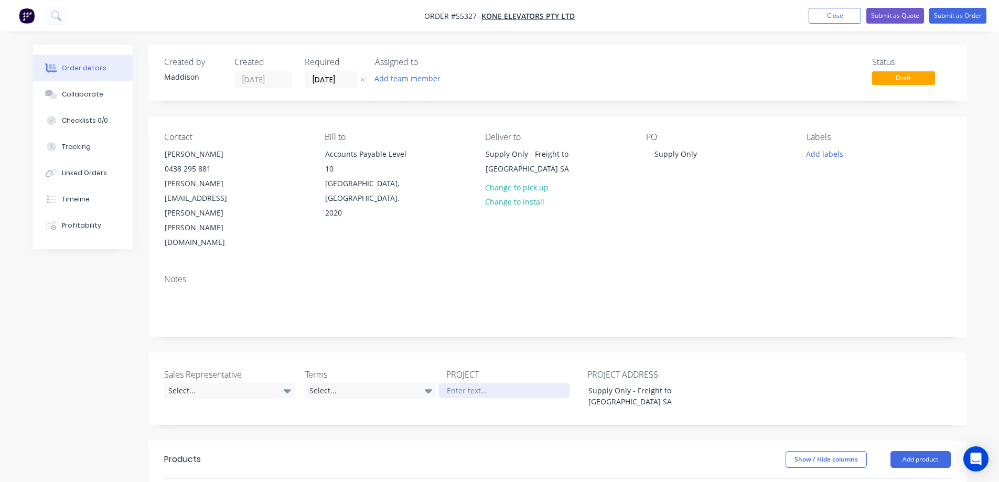
click at [474, 383] on div at bounding box center [503, 390] width 131 height 15
click at [237, 383] on div "Select..." at bounding box center [229, 391] width 131 height 16
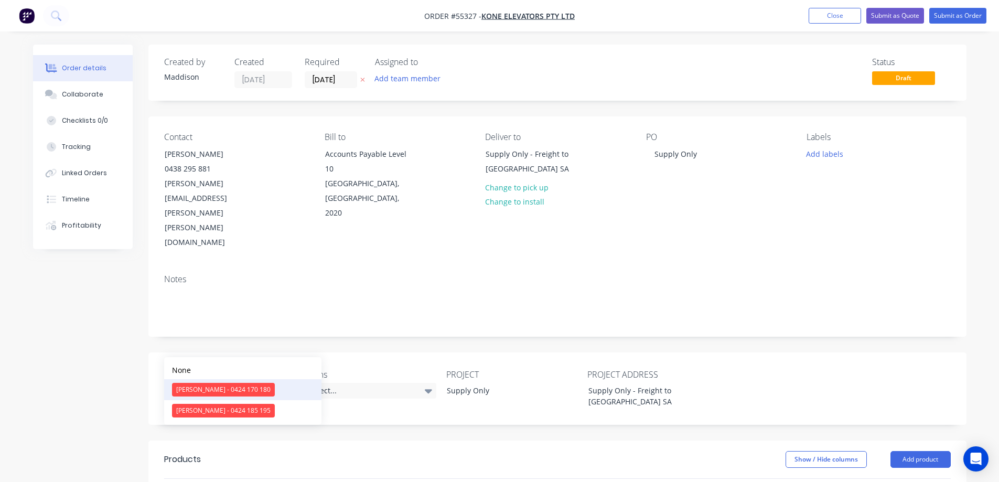
click at [199, 393] on div "Clayton Blackman - 0424 170 180" at bounding box center [223, 390] width 103 height 14
click at [358, 383] on div "Select..." at bounding box center [370, 391] width 131 height 16
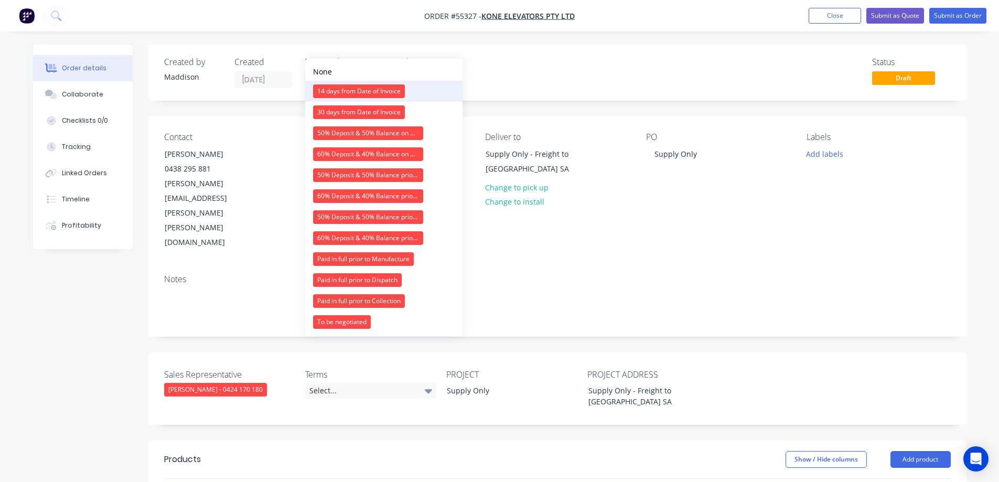
click at [354, 94] on div "14 days from Date of Invoice" at bounding box center [359, 91] width 92 height 14
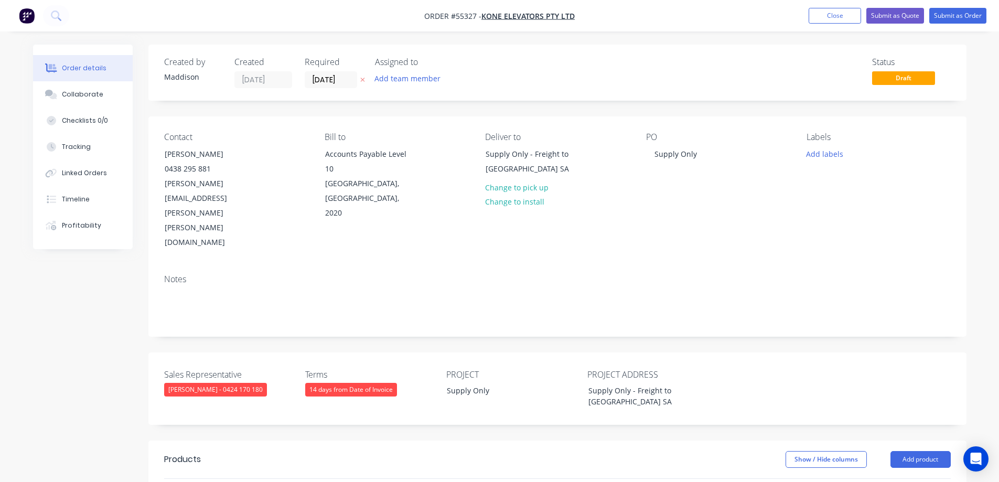
click at [343, 383] on div "14 days from Date of Invoice" at bounding box center [351, 390] width 92 height 14
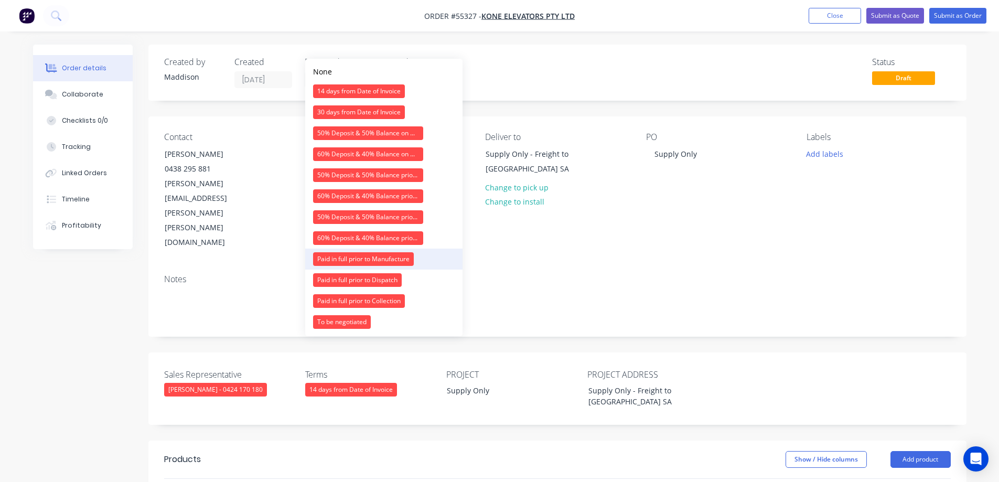
click at [374, 261] on div "Paid in full prior to Manufacture" at bounding box center [363, 259] width 101 height 14
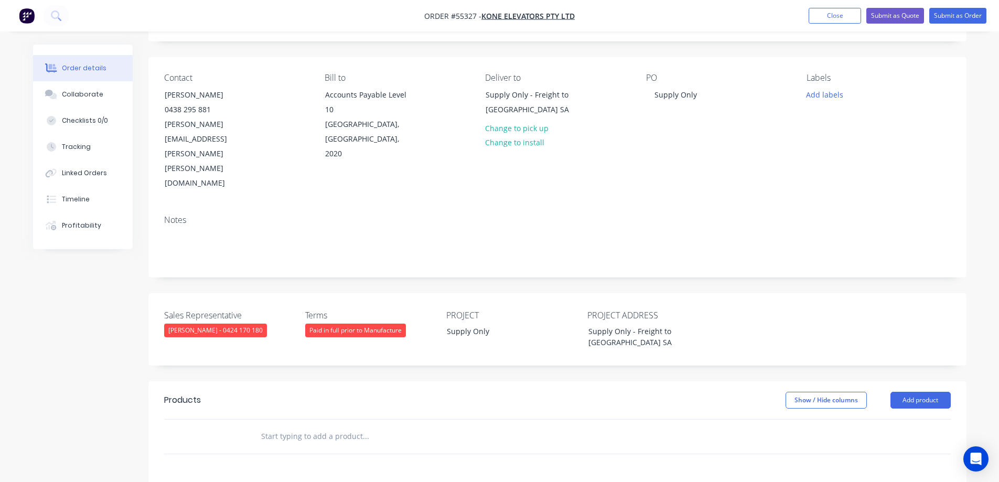
scroll to position [105, 0]
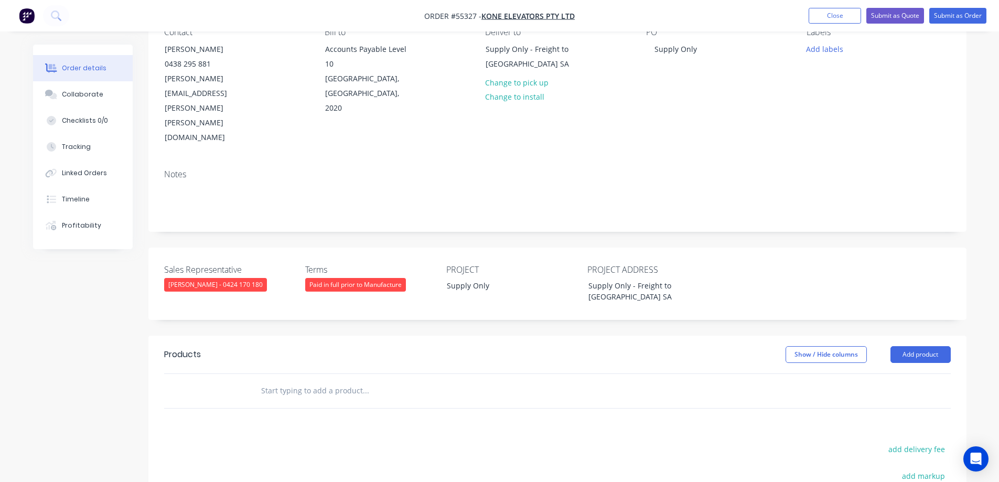
click at [975, 316] on div "Order details Collaborate Checklists 0/0 Tracking Linked Orders Timeline Profit…" at bounding box center [500, 308] width 954 height 736
click at [925, 346] on button "Add product" at bounding box center [920, 354] width 60 height 17
click at [897, 373] on div "Product catalogue" at bounding box center [901, 380] width 81 height 15
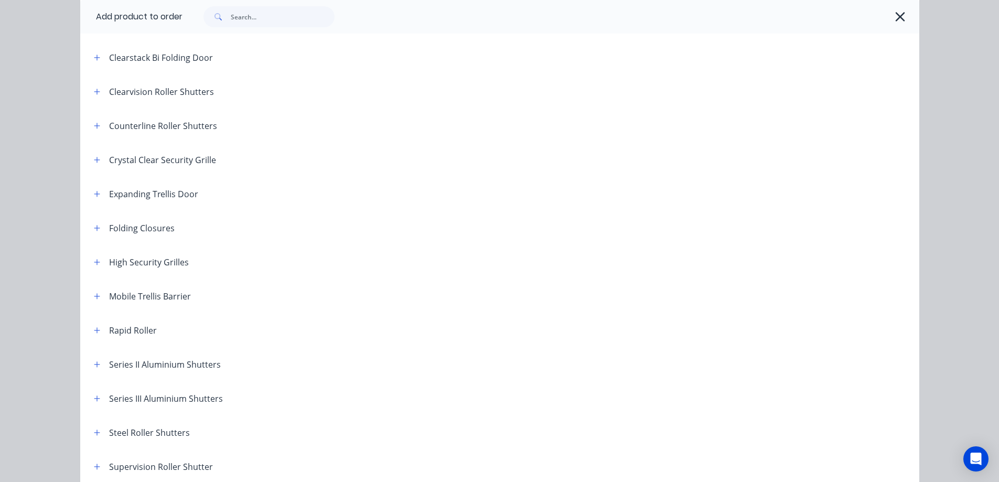
scroll to position [210, 0]
click at [94, 362] on icon "button" at bounding box center [97, 365] width 6 height 7
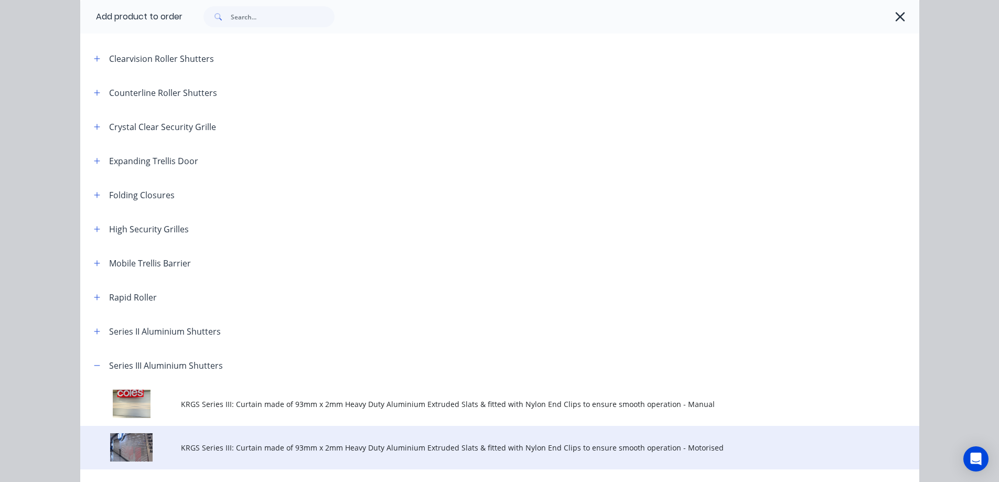
click at [229, 435] on td "KRGS Series III: Curtain made of 93mm x 2mm Heavy Duty Aluminium Extruded Slats…" at bounding box center [550, 448] width 738 height 44
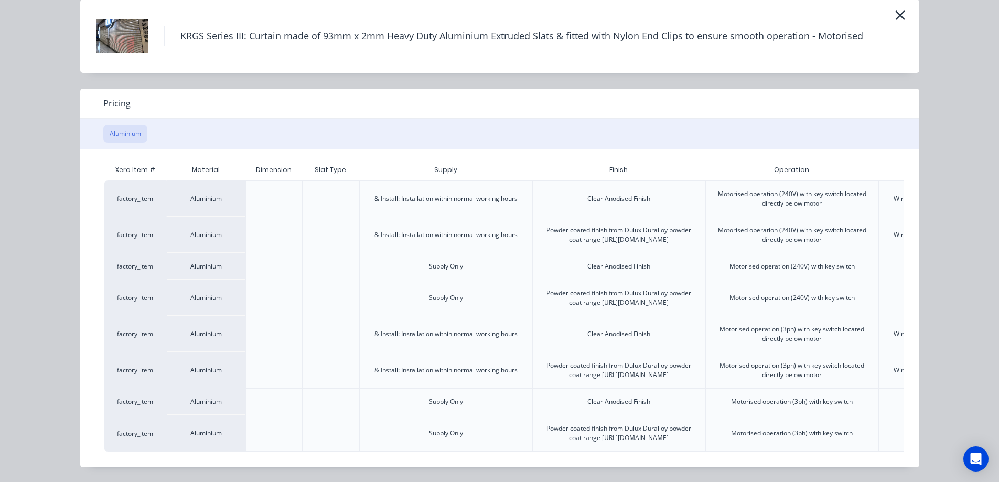
scroll to position [157, 0]
click at [277, 452] on div "Xero Item # Material Dimension Slat Type Supply Finish Operation W&C Price (A) …" at bounding box center [491, 308] width 823 height 318
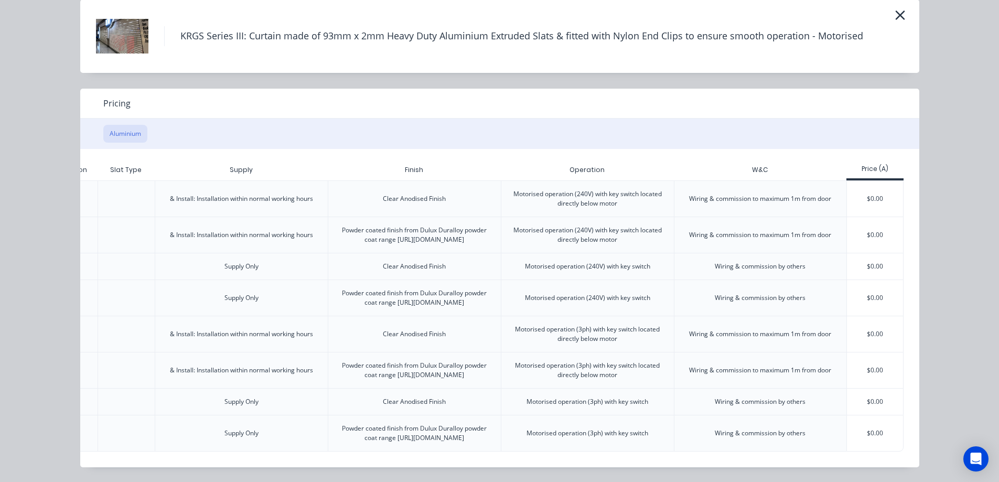
scroll to position [88, 0]
click at [864, 181] on div "$0.00" at bounding box center [875, 199] width 56 height 36
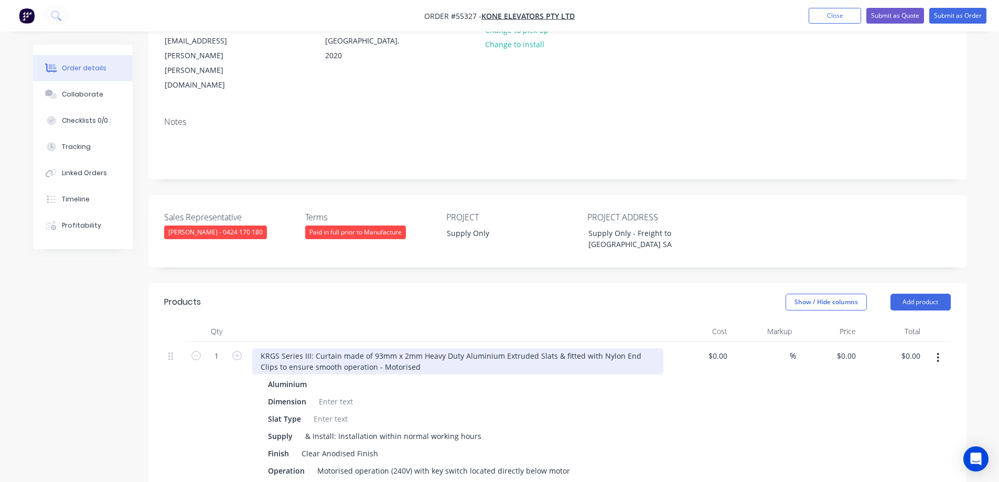
click at [261, 348] on div "KRGS Series III: Curtain made of 93mm x 2mm Heavy Duty Aluminium Extruded Slats…" at bounding box center [457, 361] width 411 height 26
click at [257, 348] on div "KRGS Series III: Curtain made of 93mm x 2mm Heavy Duty Aluminium Extruded Slats…" at bounding box center [457, 361] width 411 height 26
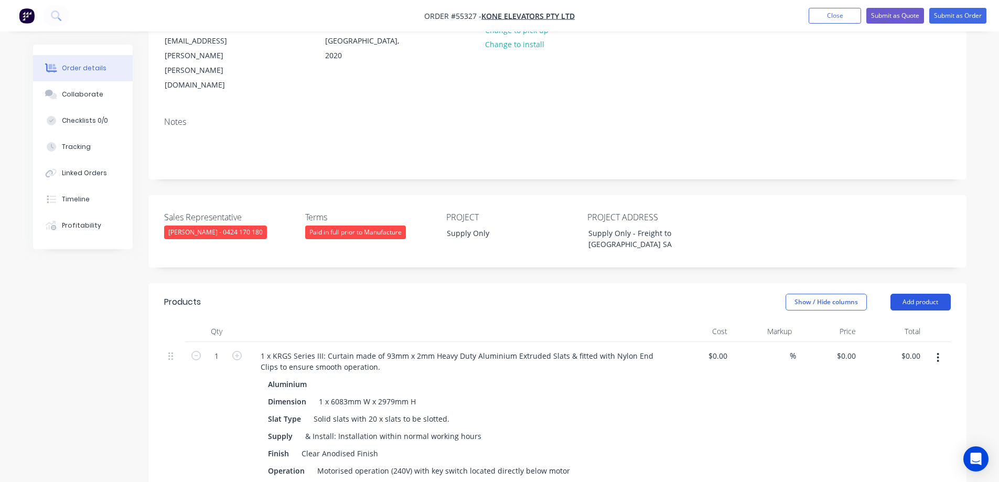
click at [901, 294] on button "Add product" at bounding box center [920, 302] width 60 height 17
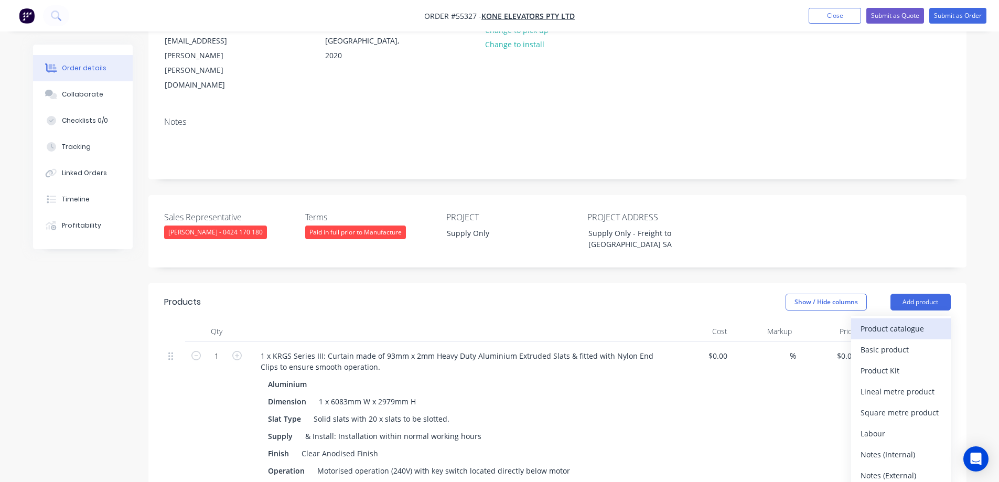
click at [898, 321] on div "Product catalogue" at bounding box center [901, 328] width 81 height 15
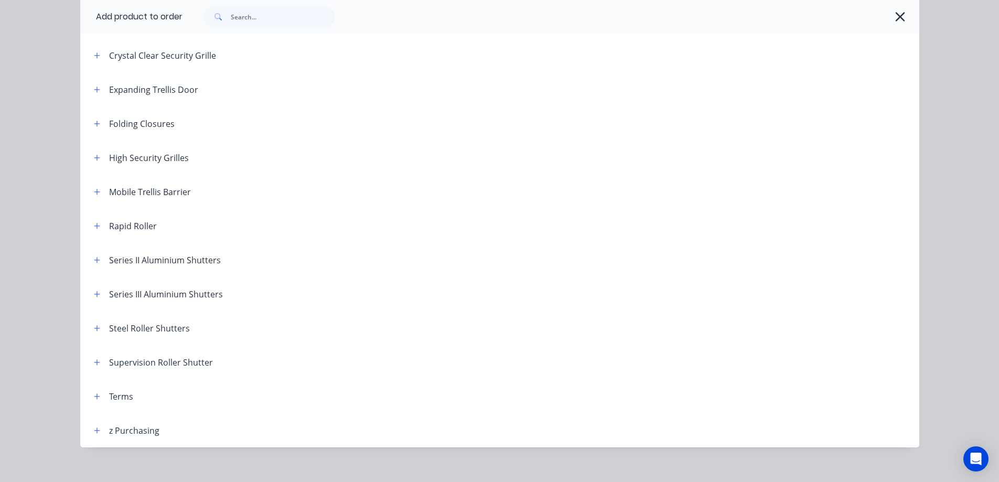
scroll to position [293, 0]
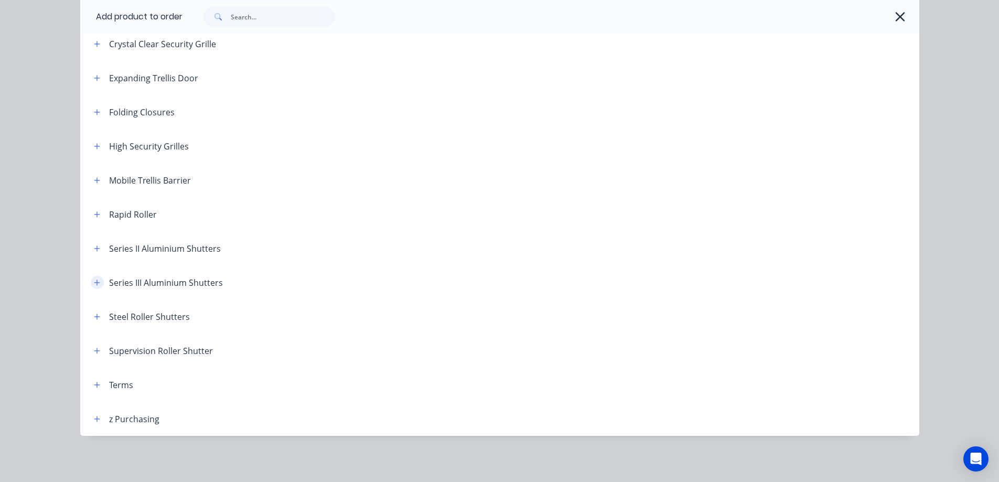
click at [91, 279] on button "button" at bounding box center [97, 282] width 13 height 13
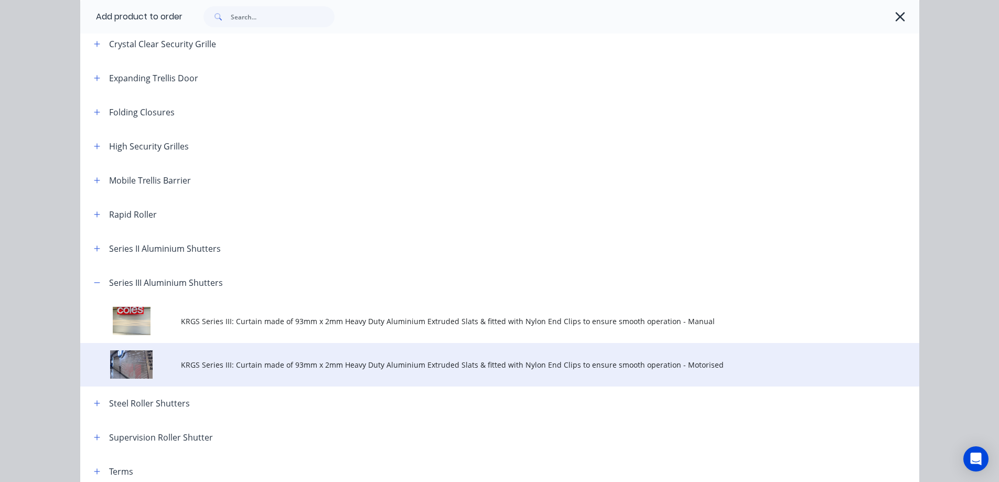
click at [219, 358] on td "KRGS Series III: Curtain made of 93mm x 2mm Heavy Duty Aluminium Extruded Slats…" at bounding box center [550, 365] width 738 height 44
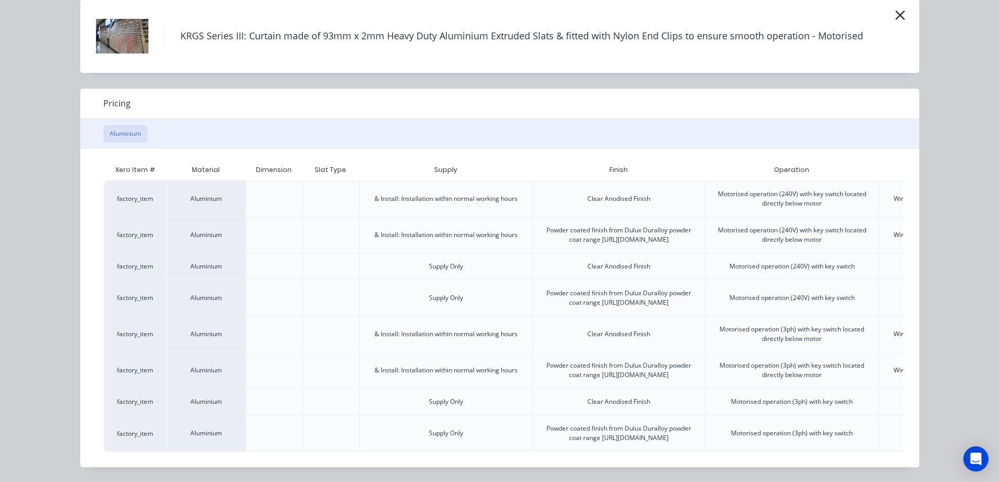
scroll to position [0, 205]
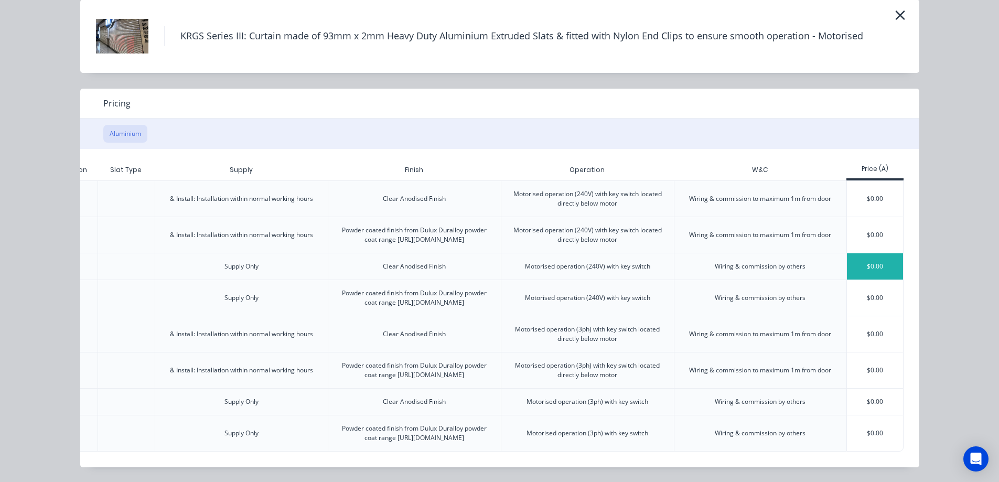
click at [875, 253] on div "$0.00" at bounding box center [875, 266] width 56 height 26
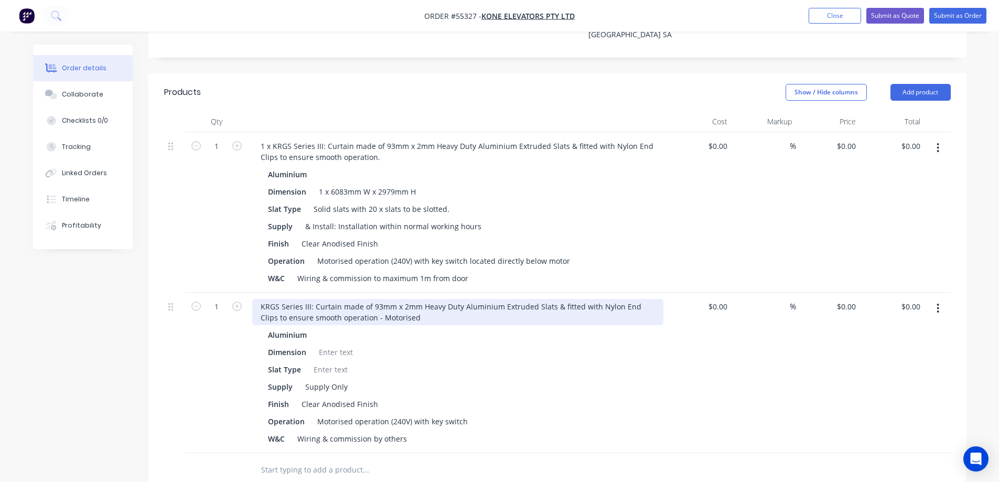
click at [256, 299] on div "KRGS Series III: Curtain made of 93mm x 2mm Heavy Duty Aluminium Extruded Slats…" at bounding box center [457, 312] width 411 height 26
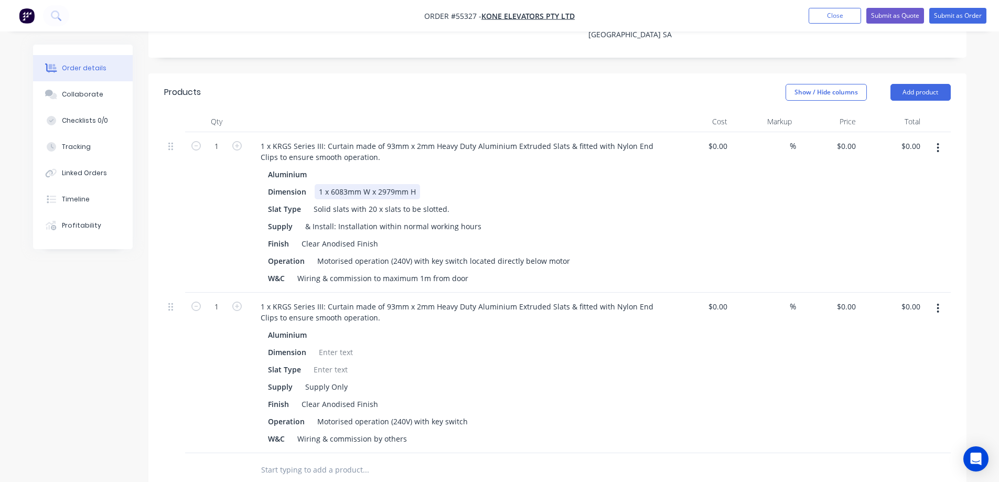
click at [337, 184] on div "1 x 6083mm W x 2979mm H" at bounding box center [367, 191] width 105 height 15
click at [336, 345] on div at bounding box center [336, 352] width 42 height 15
paste div
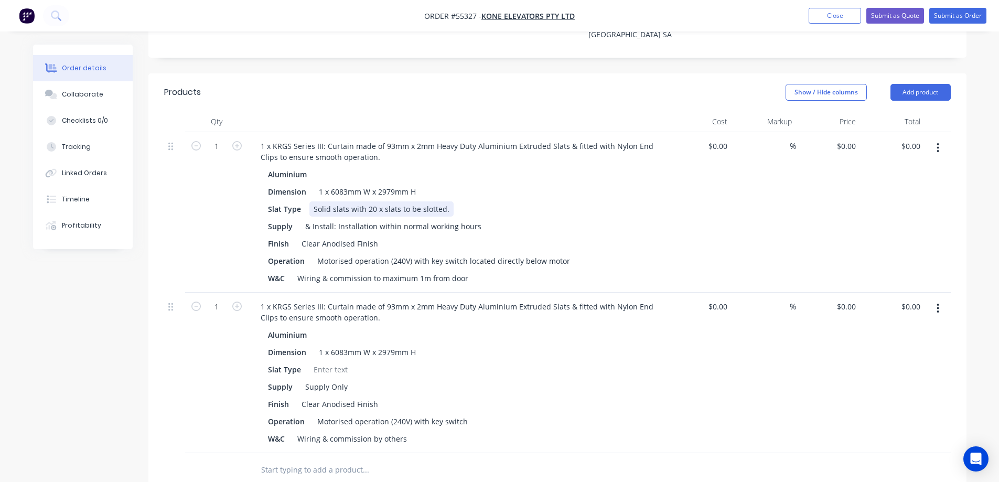
click at [345, 201] on div "Solid slats with 20 x slats to be slotted." at bounding box center [381, 208] width 144 height 15
click at [317, 362] on div at bounding box center [330, 369] width 42 height 15
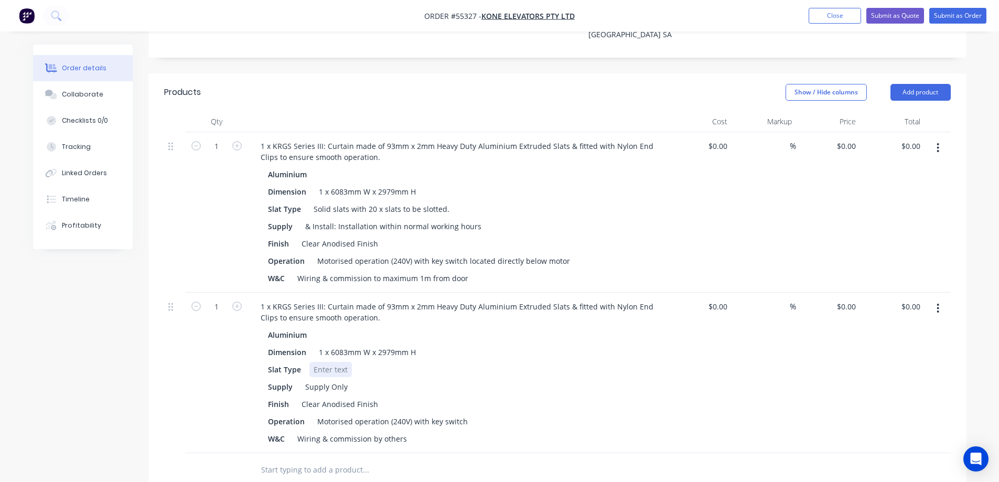
paste div
type input "$0.00"
type input "$10,600.00"
click at [941, 138] on button "button" at bounding box center [938, 147] width 25 height 19
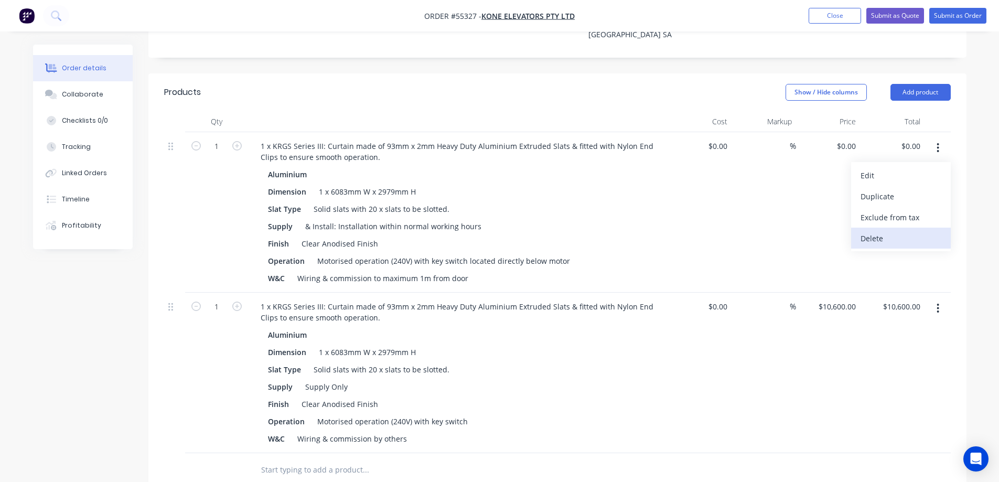
click at [900, 231] on div "Delete" at bounding box center [901, 238] width 81 height 15
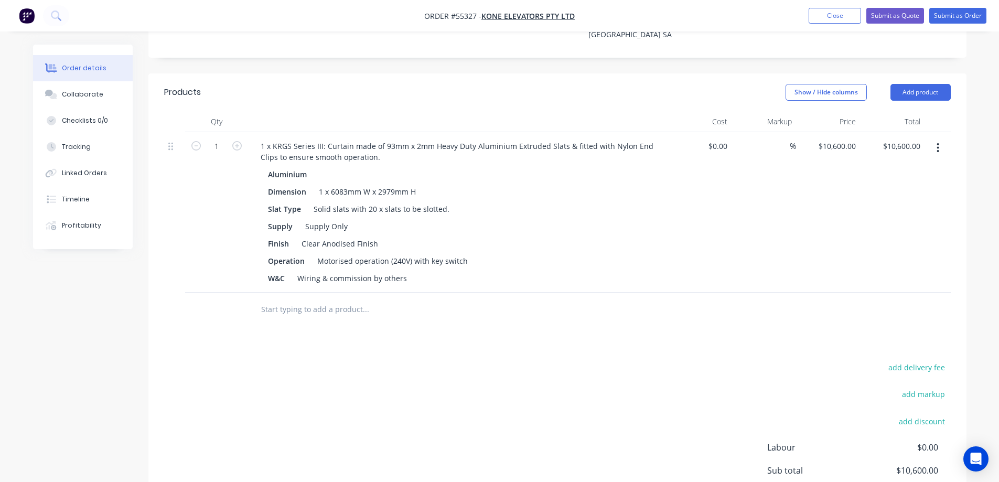
click at [787, 293] on div at bounding box center [557, 310] width 787 height 34
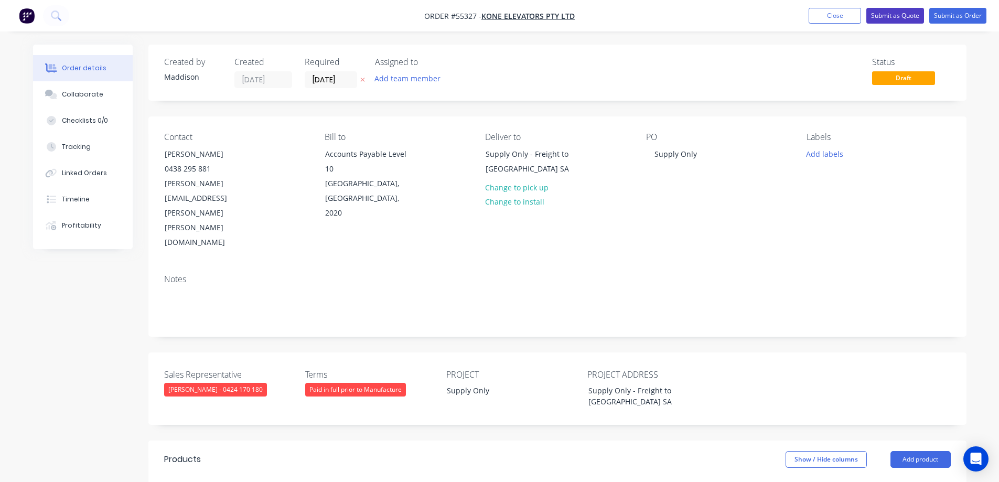
click at [899, 10] on button "Submit as Quote" at bounding box center [895, 16] width 58 height 16
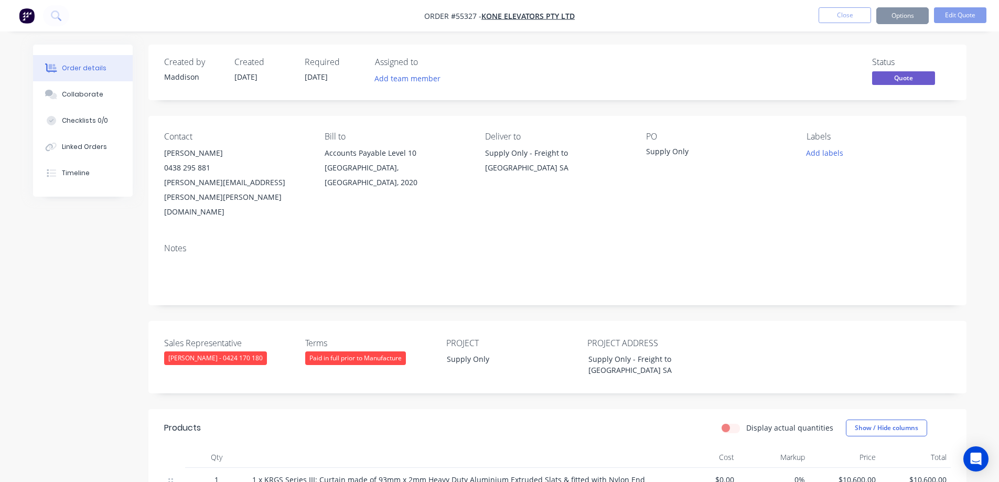
click at [901, 20] on button "Options" at bounding box center [902, 15] width 52 height 17
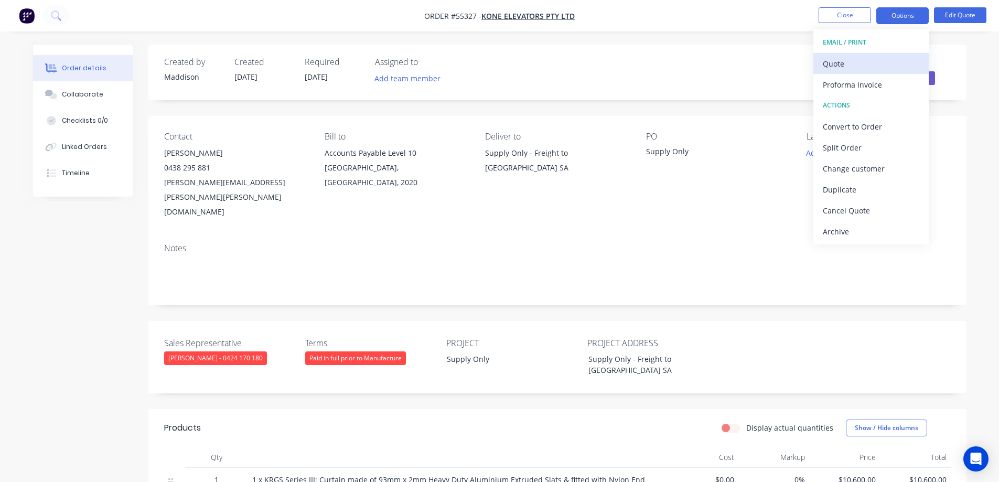
click at [872, 61] on div "Quote" at bounding box center [871, 63] width 96 height 15
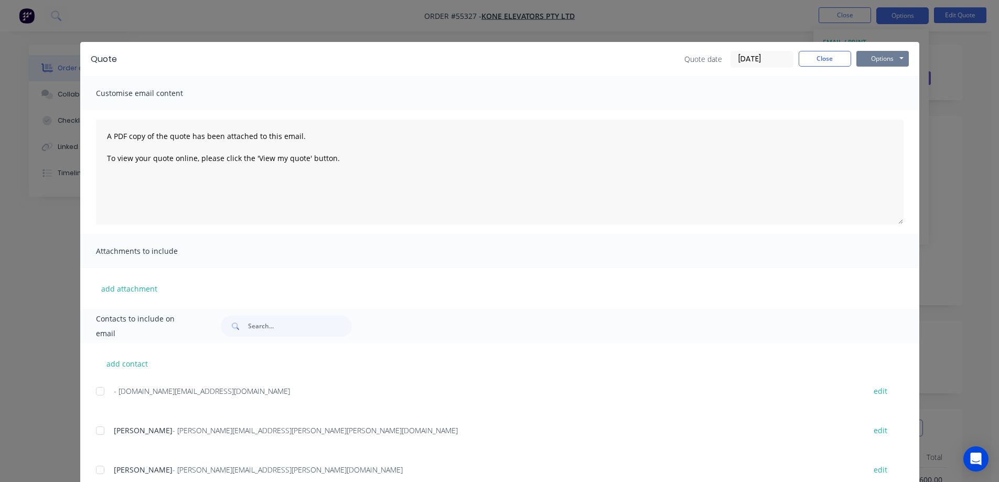
click at [896, 65] on button "Options" at bounding box center [882, 59] width 52 height 16
click at [889, 93] on button "Print" at bounding box center [889, 94] width 67 height 17
click at [499, 30] on div "Quote Quote date 10/09/25 Close Options Preview Print Email Customise email con…" at bounding box center [499, 241] width 999 height 482
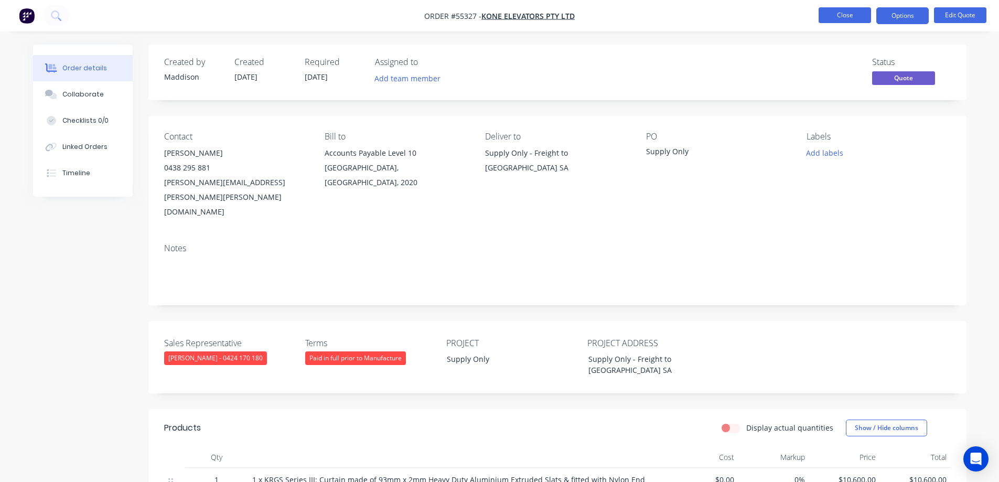
click at [842, 21] on button "Close" at bounding box center [845, 15] width 52 height 16
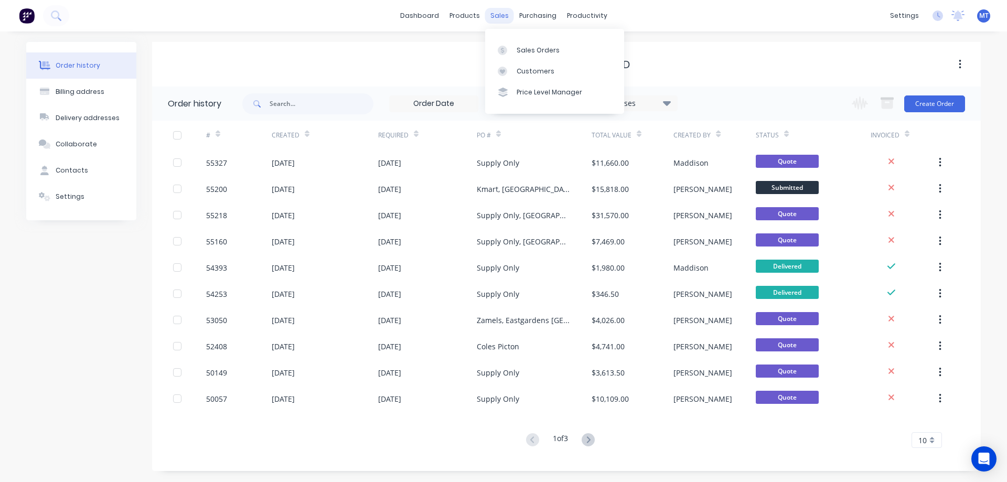
click at [501, 18] on div "sales" at bounding box center [499, 16] width 29 height 16
click at [515, 70] on link "Customers" at bounding box center [554, 71] width 139 height 21
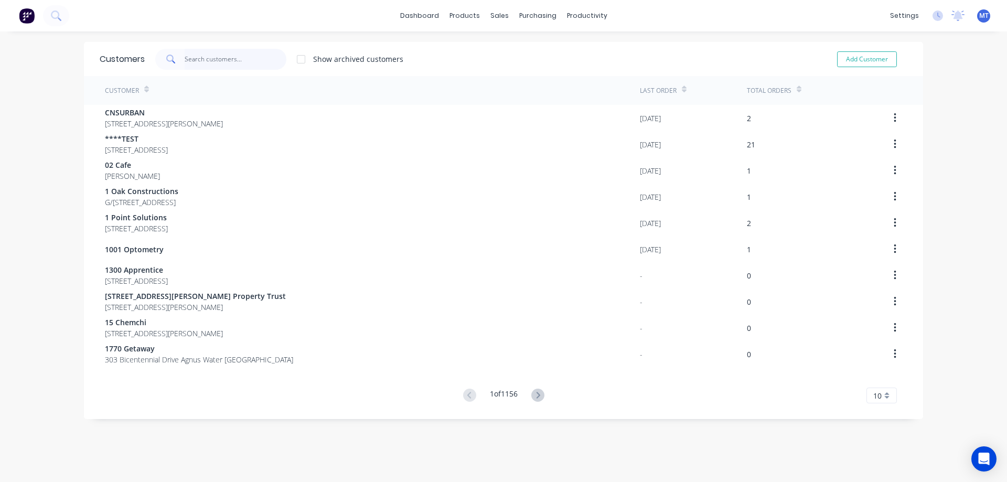
click at [210, 59] on input "text" at bounding box center [236, 59] width 102 height 21
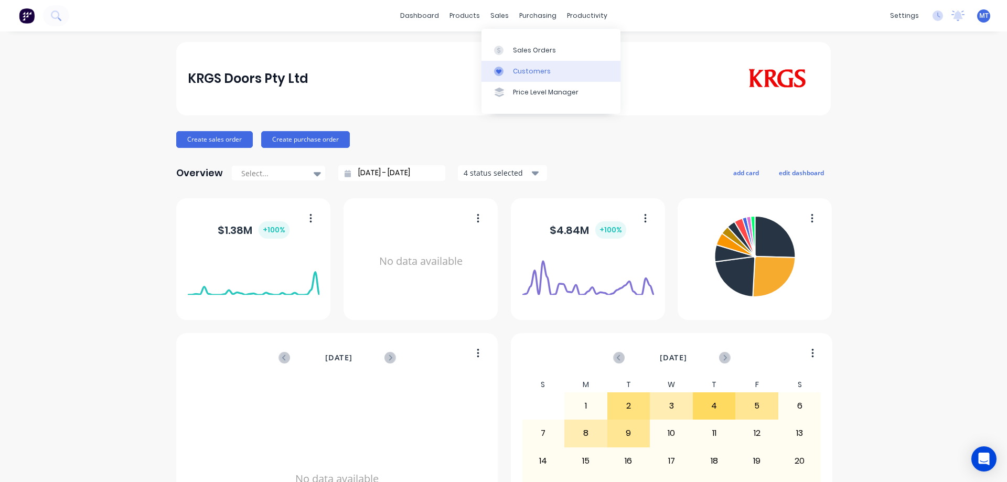
click at [525, 68] on div "Customers" at bounding box center [532, 71] width 38 height 9
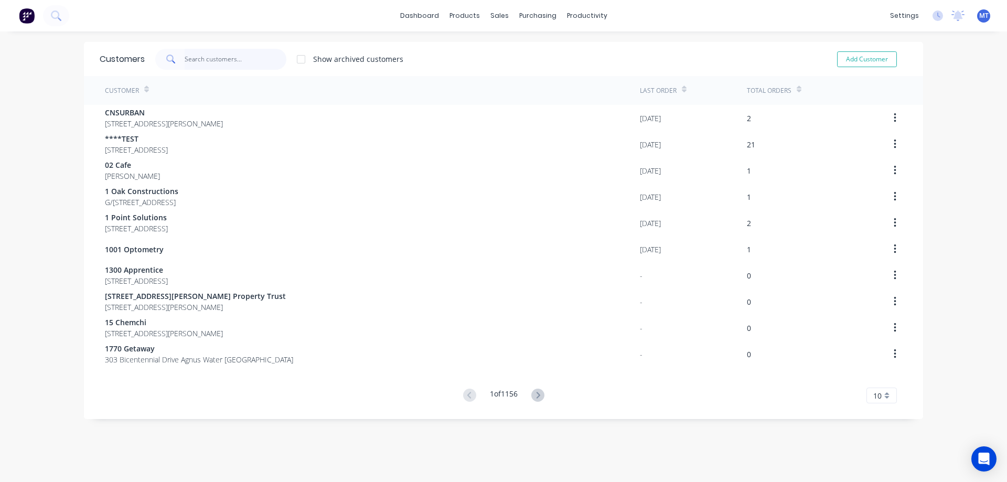
click at [210, 58] on input "text" at bounding box center [236, 59] width 102 height 21
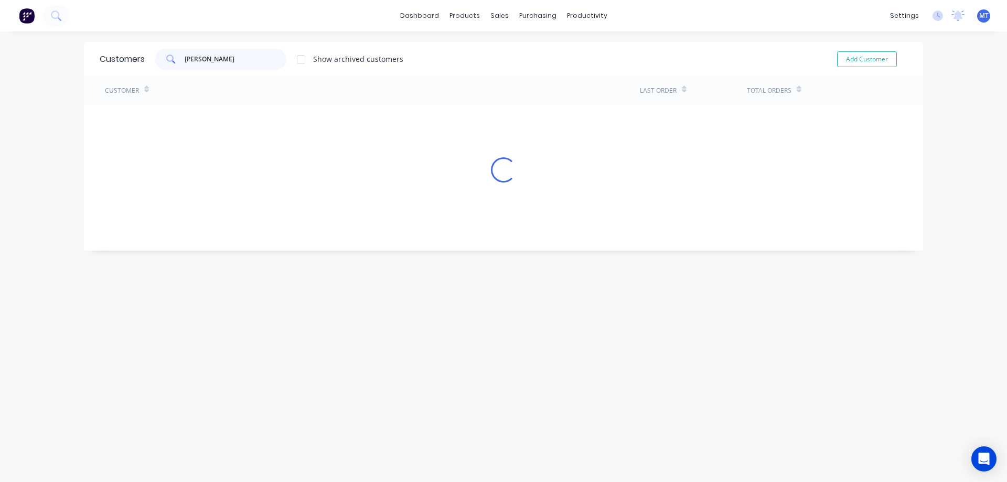
type input "burke"
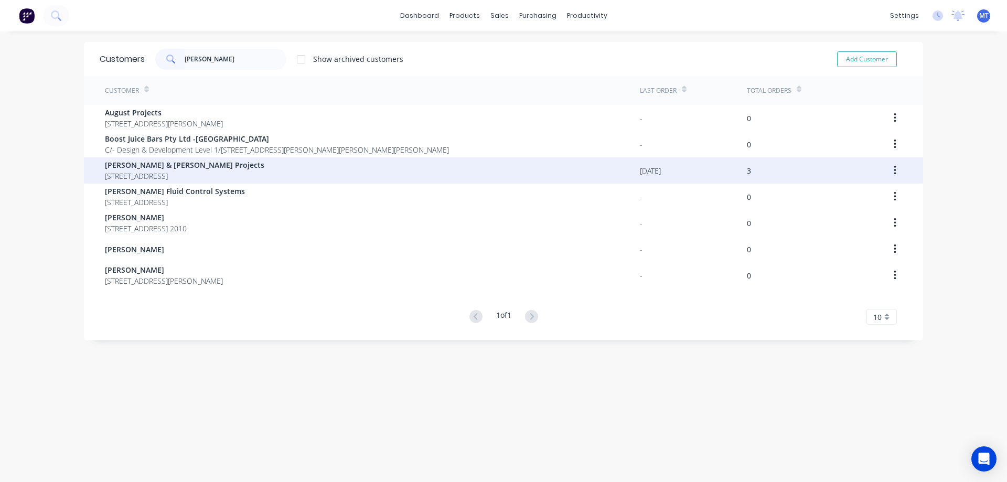
click at [190, 164] on span "Burke & Wills Projects" at bounding box center [184, 164] width 159 height 11
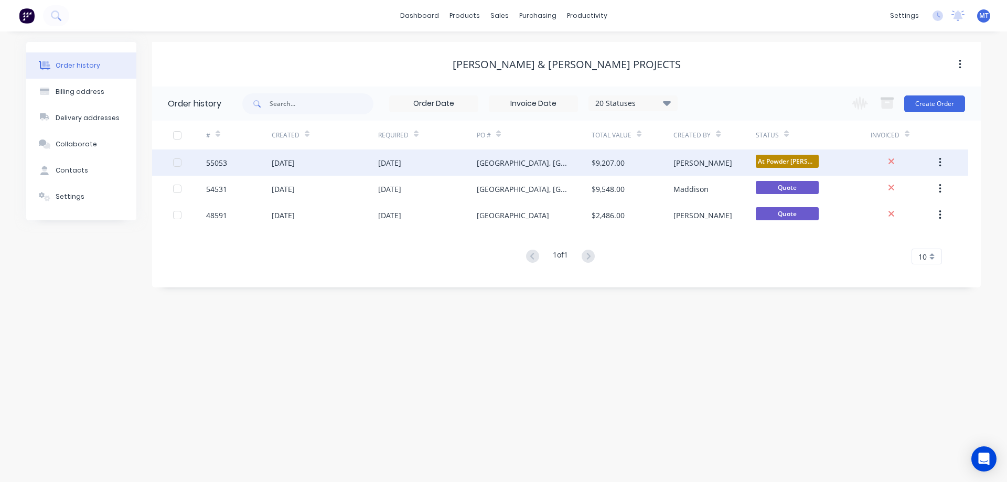
click at [463, 158] on div "[DATE]" at bounding box center [427, 162] width 99 height 26
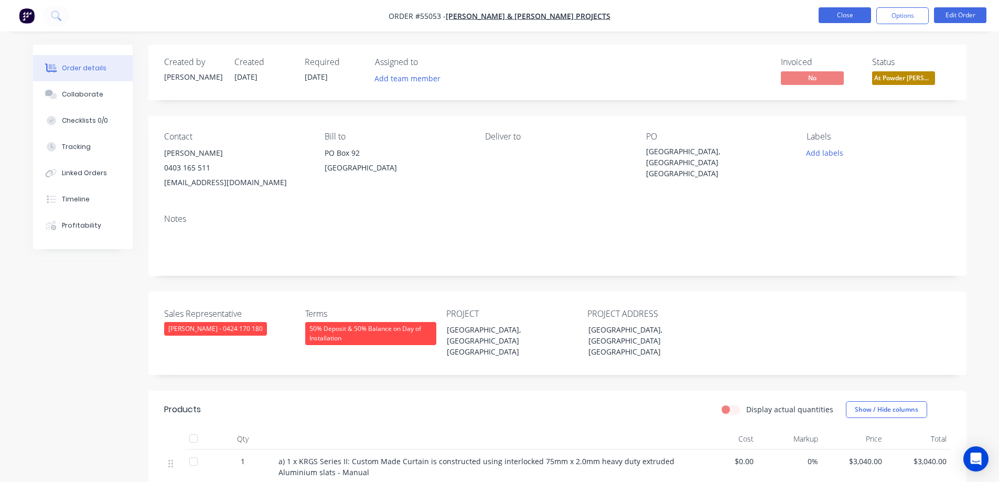
click at [846, 13] on button "Close" at bounding box center [845, 15] width 52 height 16
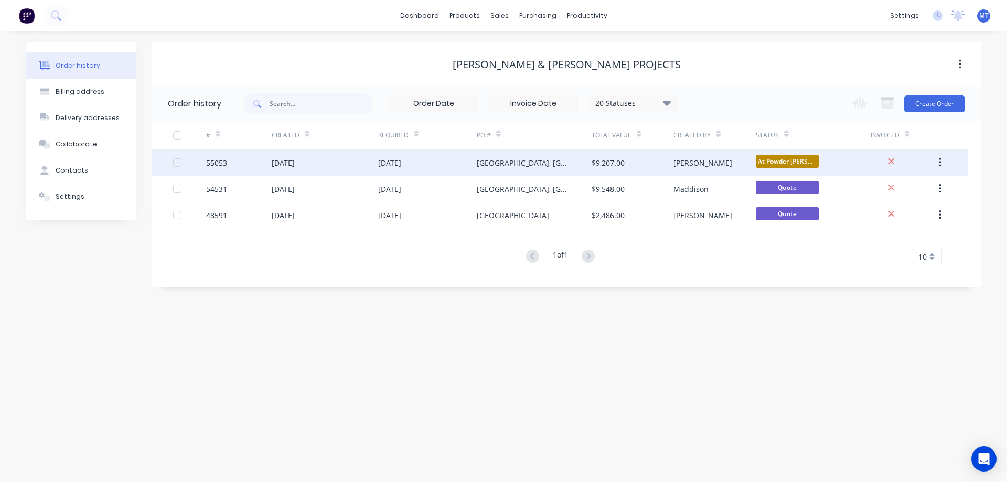
click at [535, 165] on div "Torrens Uni, Surry Hills NSW" at bounding box center [524, 162] width 94 height 11
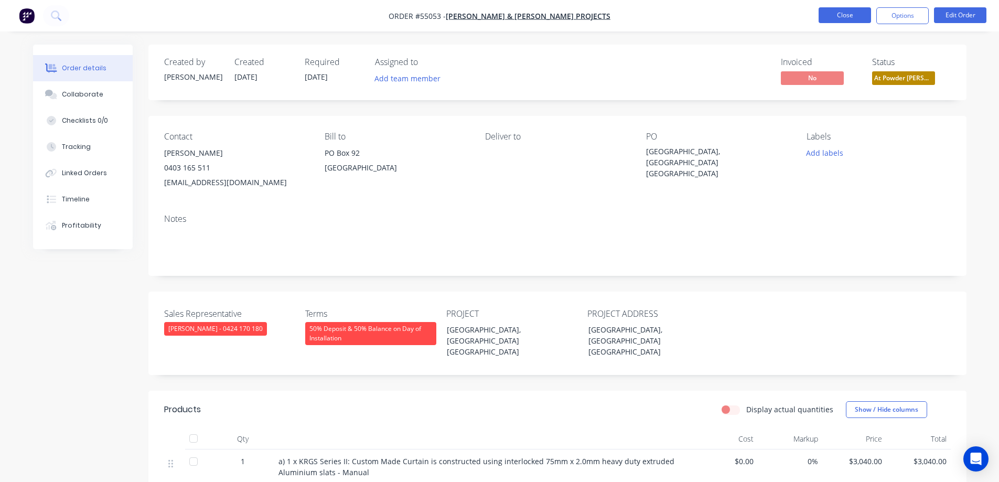
click at [829, 17] on button "Close" at bounding box center [845, 15] width 52 height 16
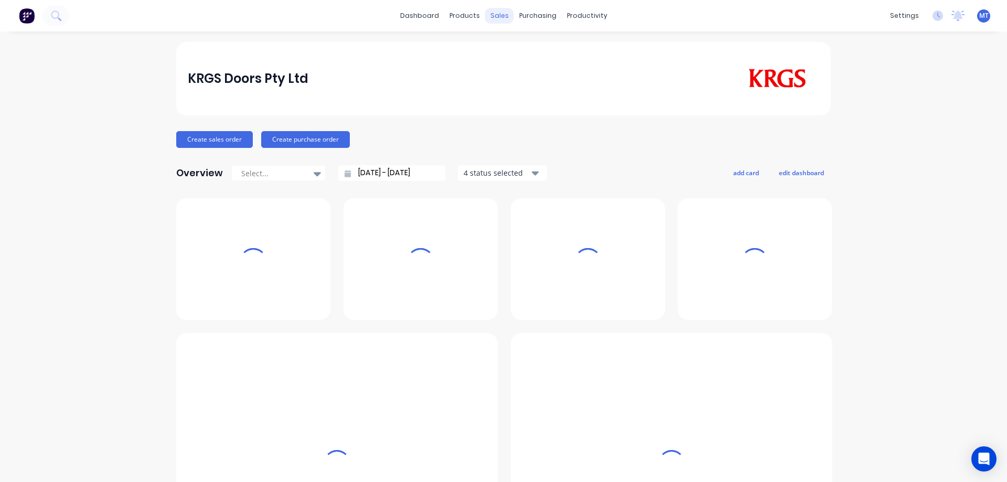
click at [494, 19] on div "sales" at bounding box center [499, 16] width 29 height 16
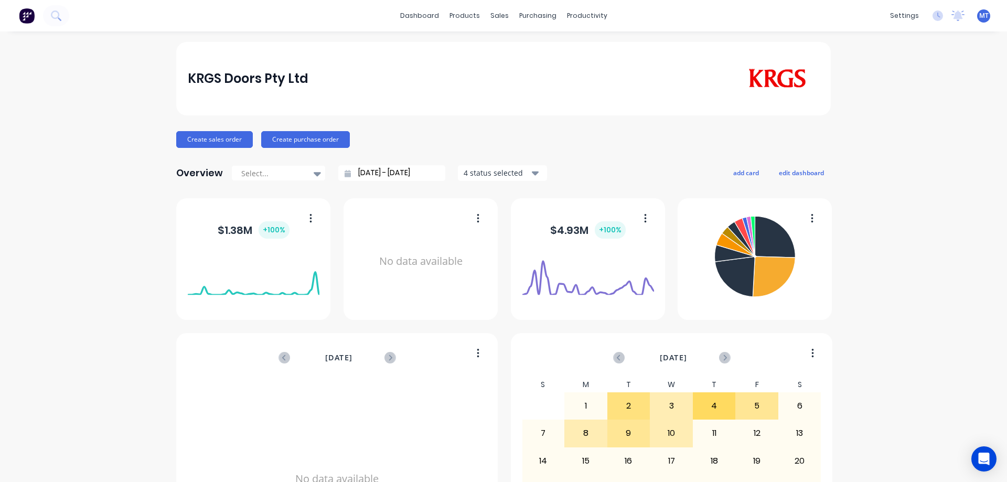
click at [497, 25] on div "dashboard products sales purchasing productivity dashboard products Product Cat…" at bounding box center [503, 15] width 1007 height 31
click at [501, 16] on div "sales" at bounding box center [499, 16] width 29 height 16
click at [511, 52] on link "Sales Orders" at bounding box center [550, 49] width 139 height 21
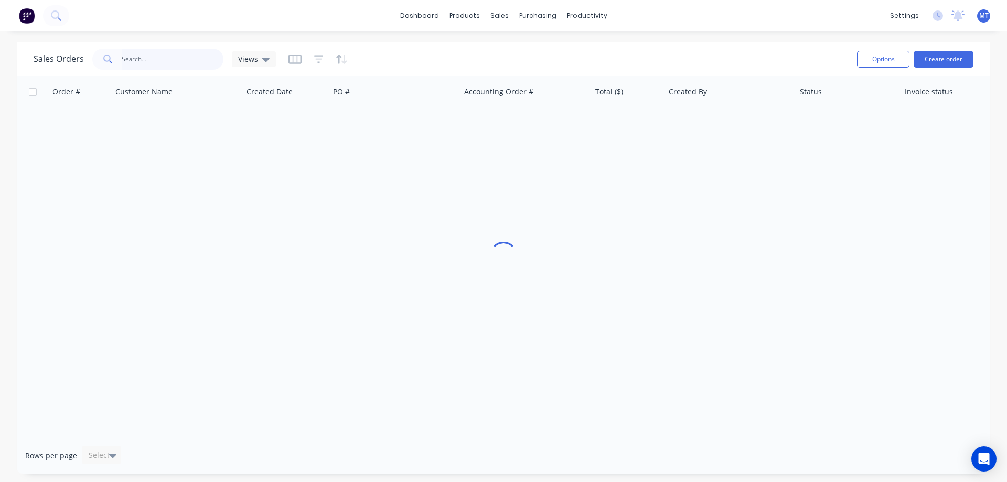
click at [169, 50] on input "text" at bounding box center [173, 59] width 102 height 21
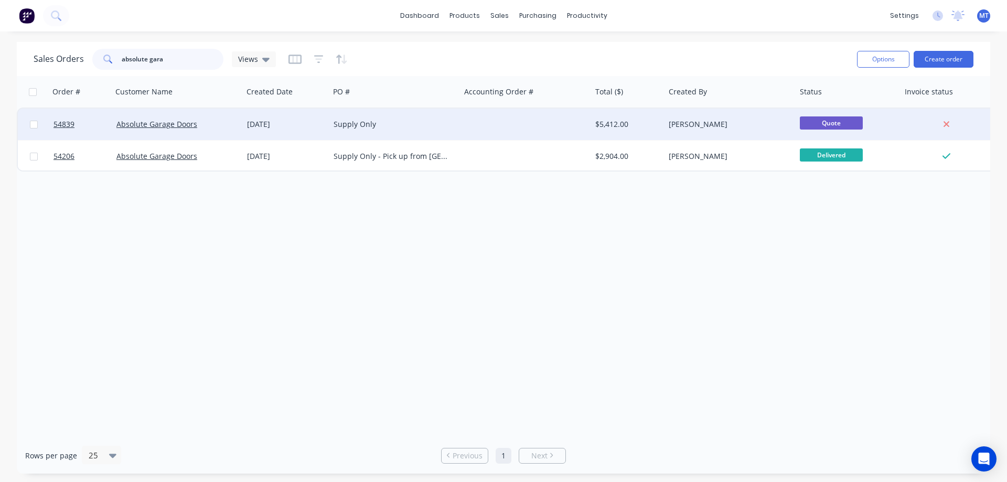
type input "absolute gara"
click at [315, 119] on div "22 Jul 2025" at bounding box center [286, 124] width 78 height 10
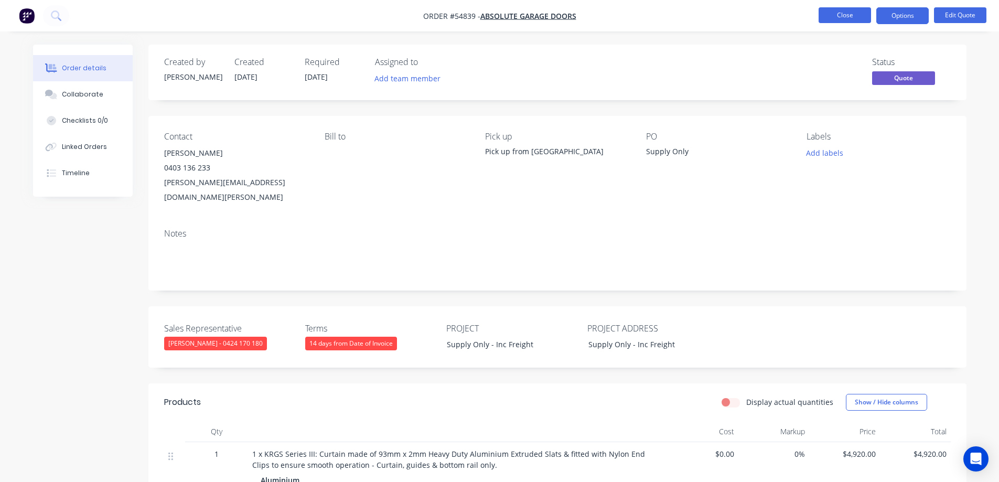
click at [847, 15] on button "Close" at bounding box center [845, 15] width 52 height 16
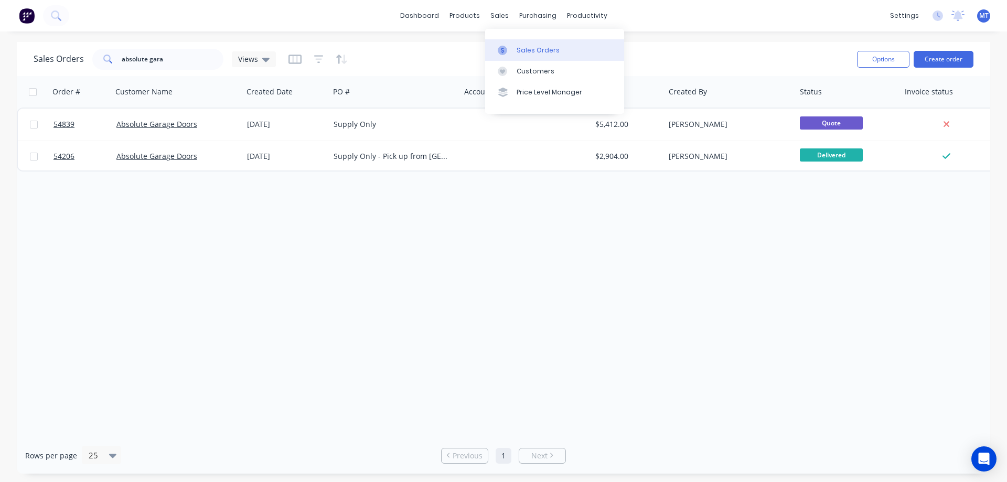
click at [525, 50] on div "Sales Orders" at bounding box center [538, 50] width 43 height 9
drag, startPoint x: 172, startPoint y: 52, endPoint x: 40, endPoint y: 50, distance: 132.2
click at [40, 50] on div "Sales Orders absolute gara Views" at bounding box center [155, 59] width 242 height 21
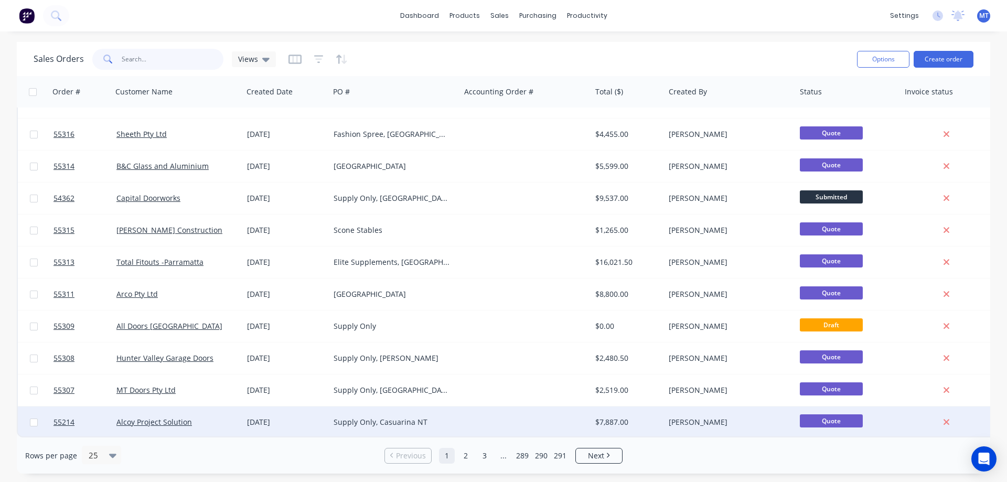
scroll to position [475, 0]
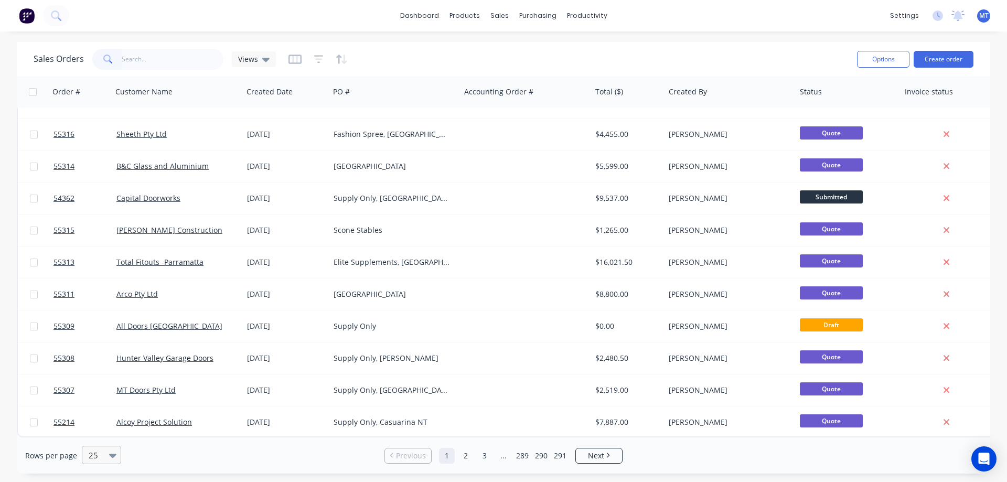
click at [107, 458] on div "25" at bounding box center [96, 454] width 25 height 17
click at [103, 441] on div "10 25 50 75 100" at bounding box center [99, 390] width 39 height 101
click at [108, 430] on div "100" at bounding box center [99, 429] width 39 height 19
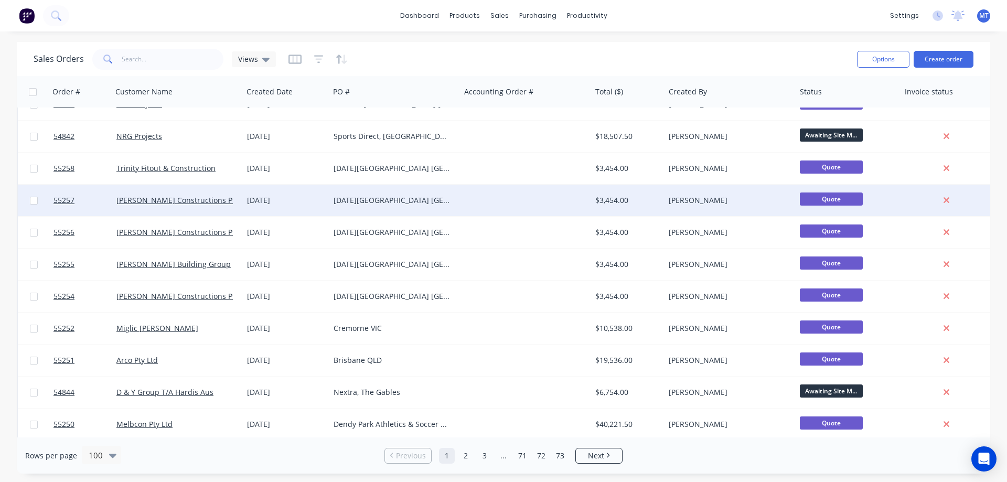
scroll to position [2874, 0]
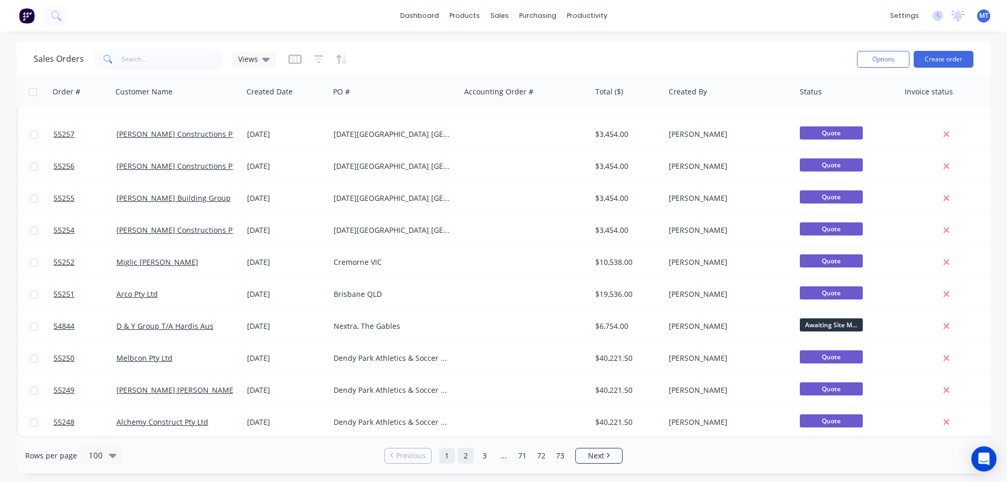
click at [469, 458] on link "2" at bounding box center [466, 456] width 16 height 16
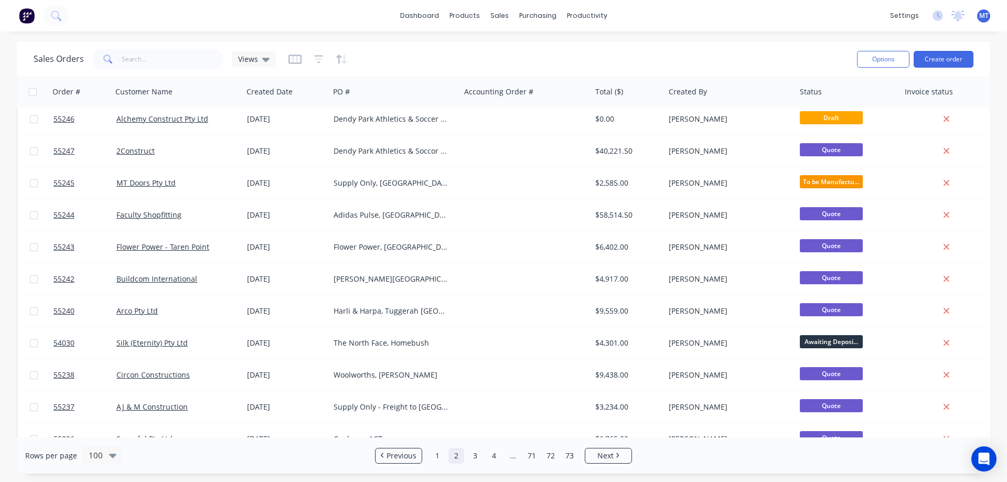
scroll to position [0, 0]
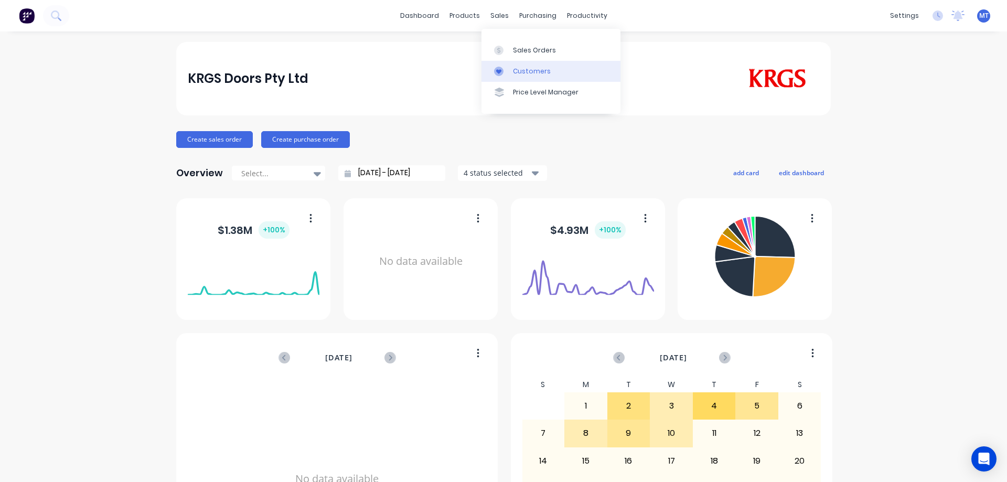
click at [513, 65] on link "Customers" at bounding box center [550, 71] width 139 height 21
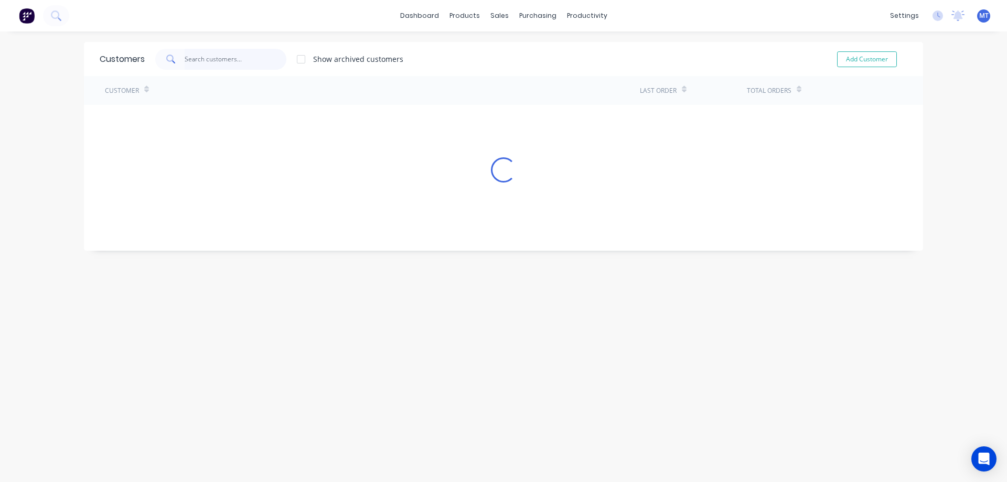
click at [217, 50] on input "text" at bounding box center [236, 59] width 102 height 21
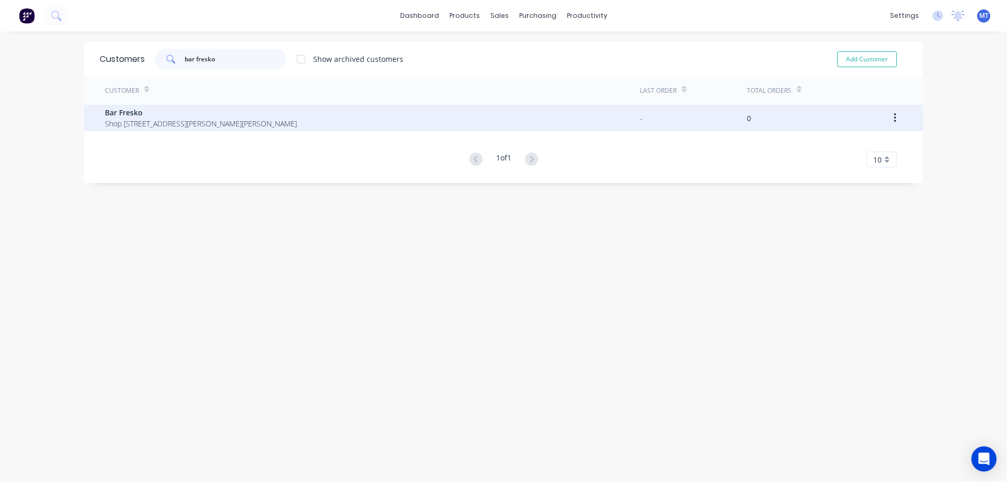
type input "bar fresko"
click at [295, 119] on span "Shop [STREET_ADDRESS][PERSON_NAME][PERSON_NAME]" at bounding box center [201, 123] width 192 height 11
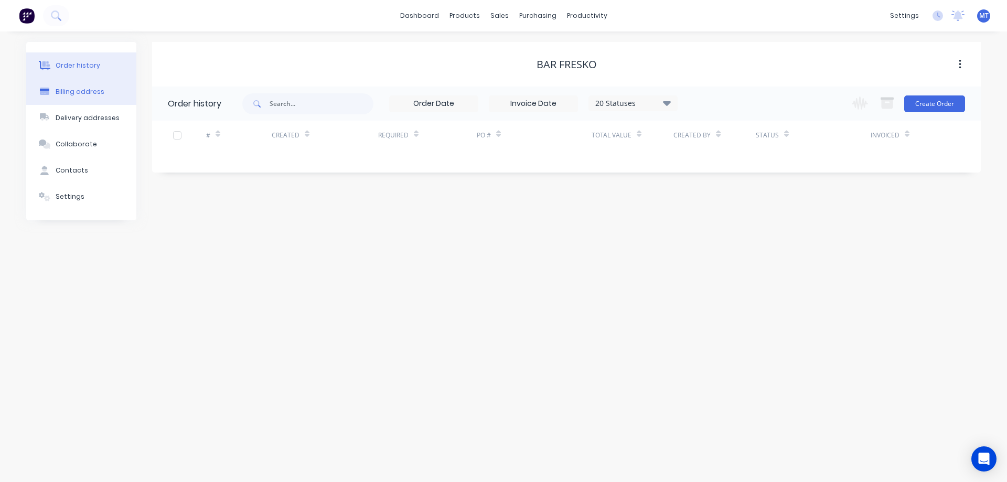
click at [76, 93] on div "Billing address" at bounding box center [80, 91] width 49 height 9
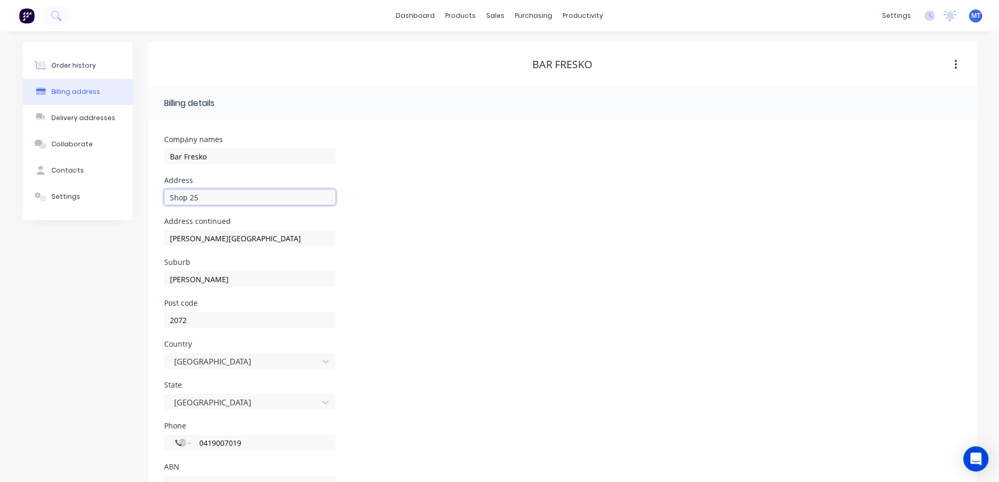
click at [211, 194] on input "Shop 25" at bounding box center [249, 197] width 171 height 16
drag, startPoint x: 288, startPoint y: 239, endPoint x: 53, endPoint y: 241, distance: 234.9
click at [53, 241] on div "Order history Billing address Delivery addresses Collaborate Contacts Settings …" at bounding box center [500, 282] width 954 height 480
click at [220, 192] on input "Shop 25," at bounding box center [249, 197] width 171 height 16
paste input "Gordon Village Arcade"
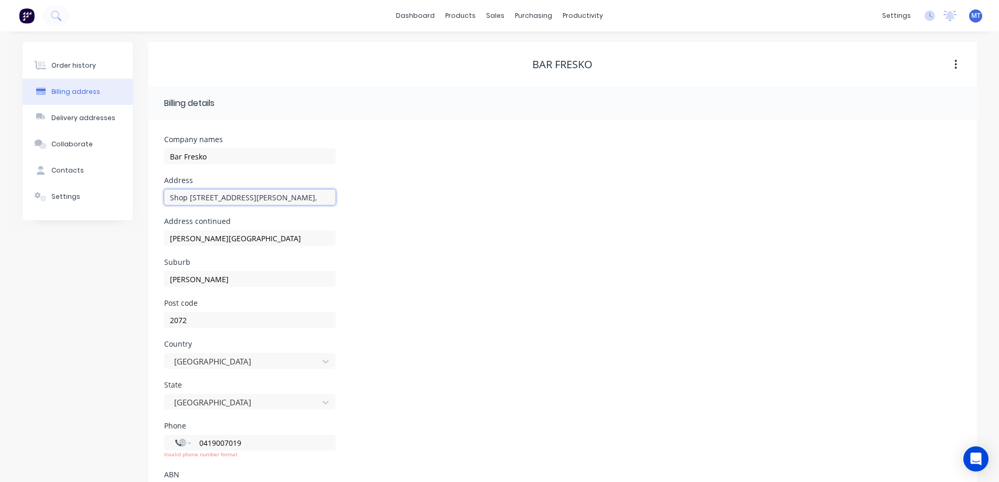
type input "Shop 25, Gordon Village Arcade,"
type input "="
type input "767 Pacific Highway,"
click at [187, 445] on select "International Afghanistan Åland Islands Albania Algeria American Samoa Andorra …" at bounding box center [183, 442] width 16 height 15
select select "AU"
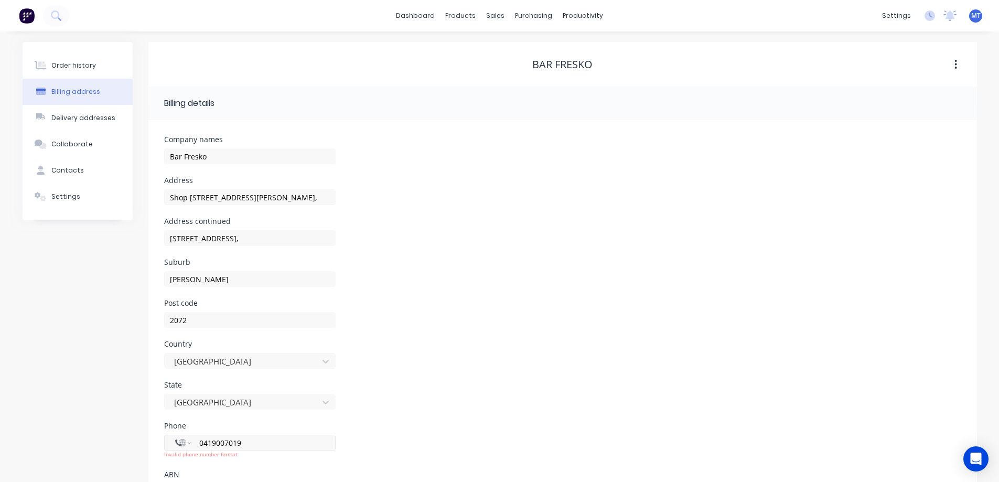
click at [175, 435] on select "International Afghanistan Åland Islands Albania Algeria American Samoa Andorra …" at bounding box center [183, 442] width 16 height 15
type input "0419 007 019"
click at [491, 380] on div "Country Australia" at bounding box center [562, 360] width 797 height 41
click at [78, 66] on div "Order history" at bounding box center [73, 65] width 45 height 9
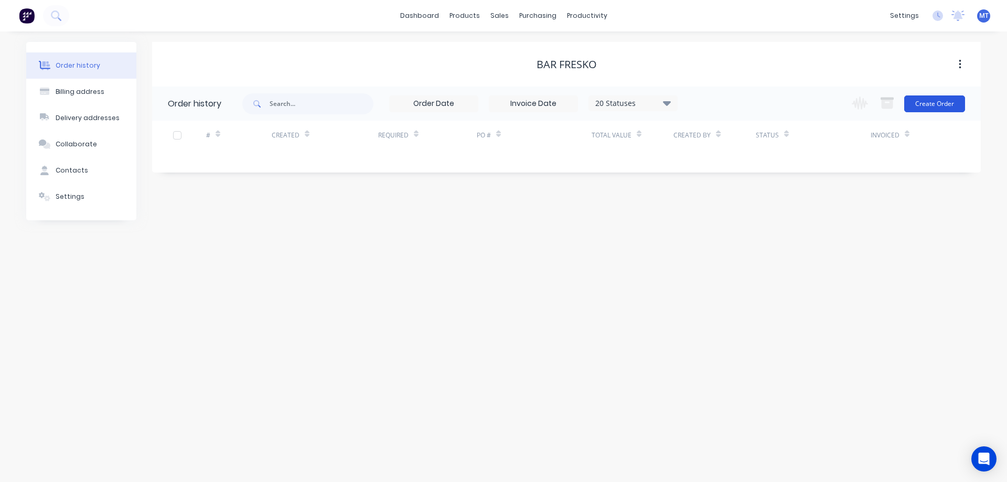
click at [919, 111] on button "Create Order" at bounding box center [934, 103] width 61 height 17
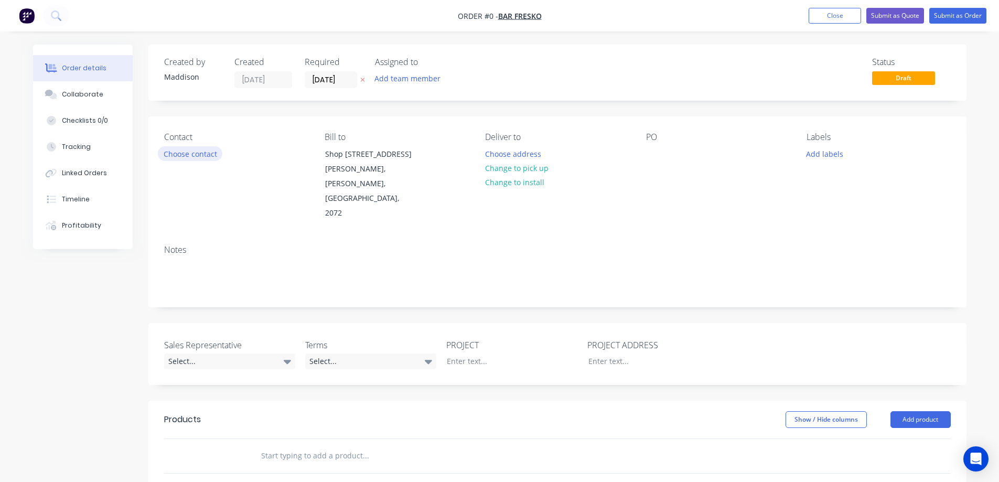
click at [203, 153] on button "Choose contact" at bounding box center [190, 153] width 65 height 14
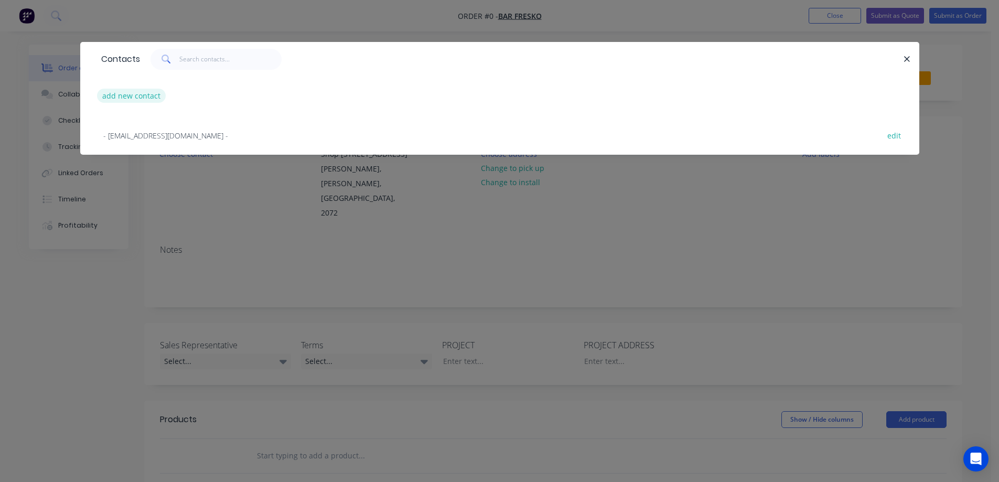
click at [137, 95] on button "add new contact" at bounding box center [131, 96] width 69 height 14
select select "AU"
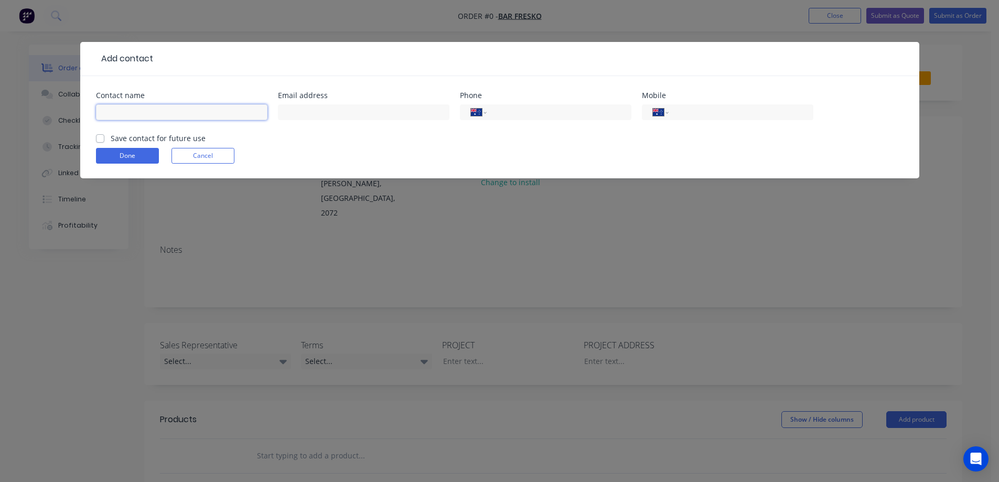
click at [159, 106] on input "text" at bounding box center [181, 112] width 171 height 16
type input "Mark"
type input "mgselleck@"
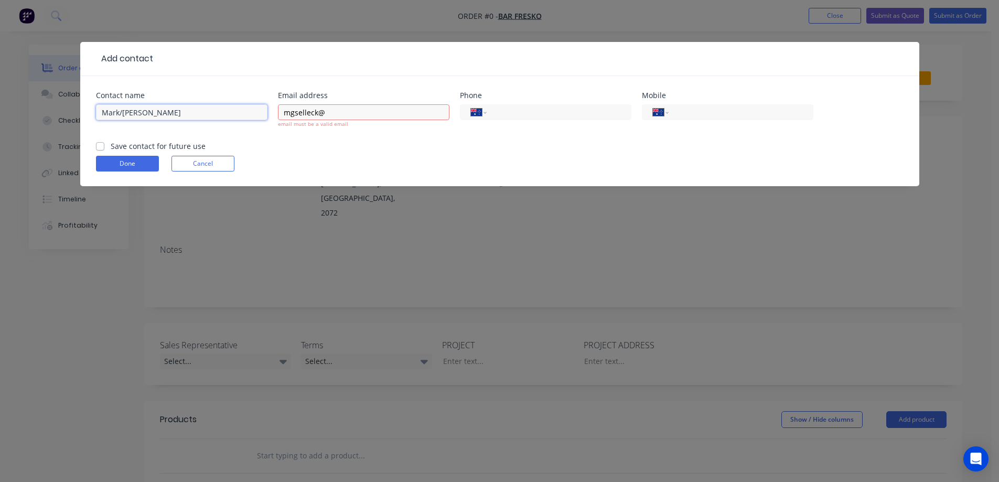
type input "Mark/[PERSON_NAME]"
type input "[EMAIL_ADDRESS][DOMAIN_NAME]"
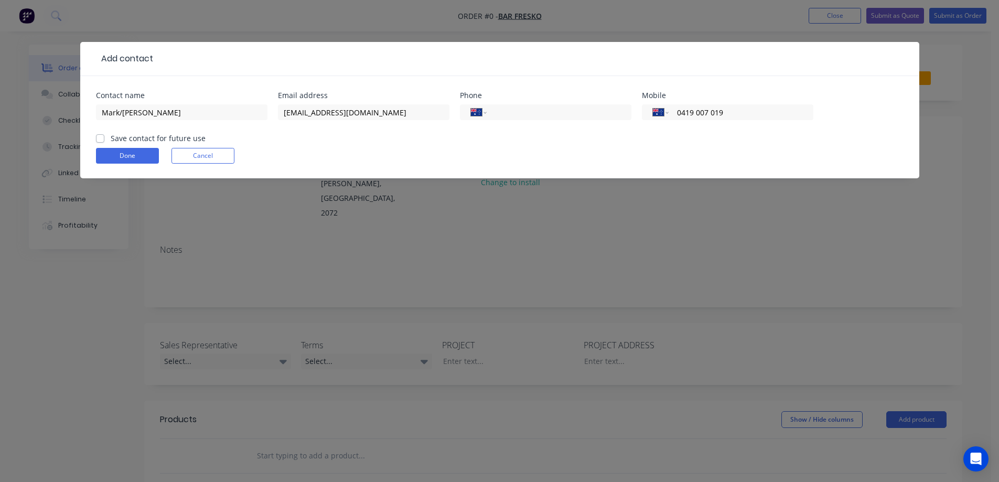
type input "0419 007 019"
click at [134, 141] on label "Save contact for future use" at bounding box center [158, 138] width 95 height 11
click at [104, 141] on input "Save contact for future use" at bounding box center [100, 138] width 8 height 10
checkbox input "true"
click at [130, 165] on form "Contact name Mark/Julia Email address mgselleck@hotmail.com Phone International…" at bounding box center [500, 135] width 808 height 87
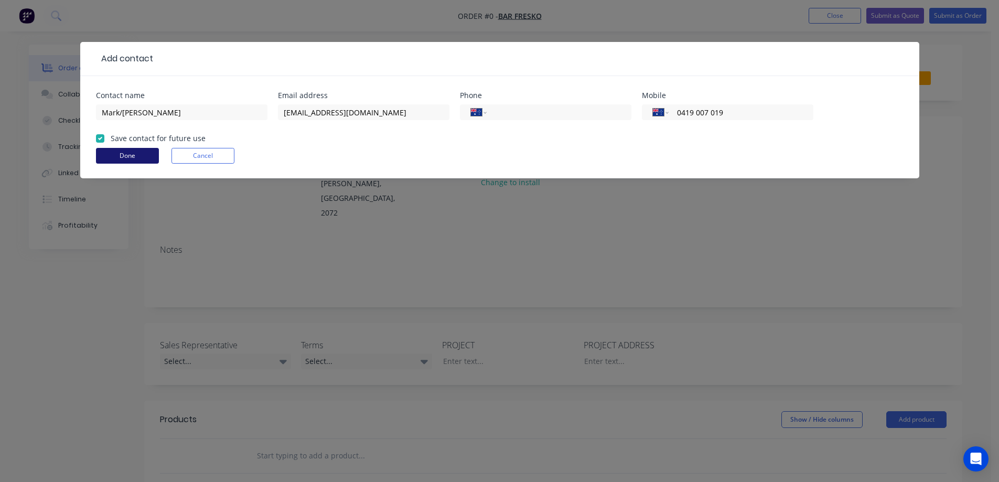
click at [133, 161] on button "Done" at bounding box center [127, 156] width 63 height 16
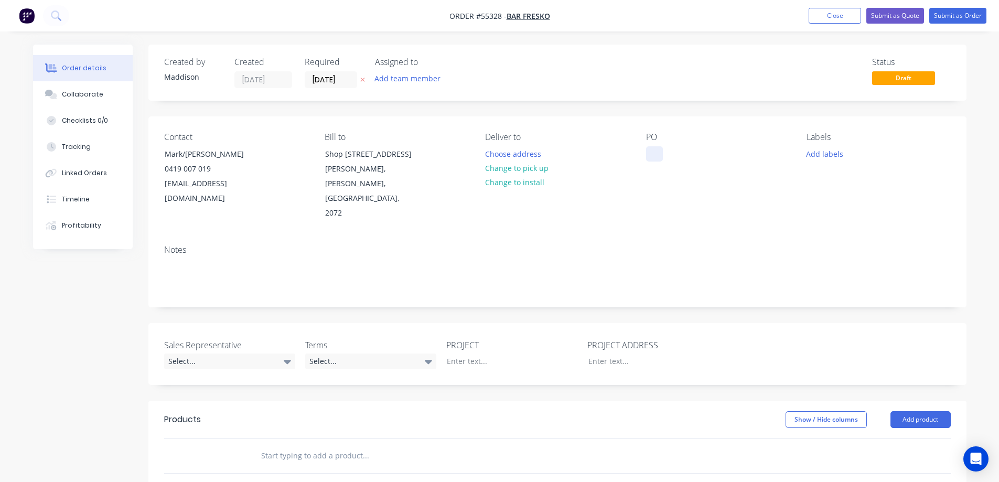
click at [656, 153] on div at bounding box center [654, 153] width 17 height 15
click at [528, 155] on button "Choose address" at bounding box center [512, 153] width 67 height 14
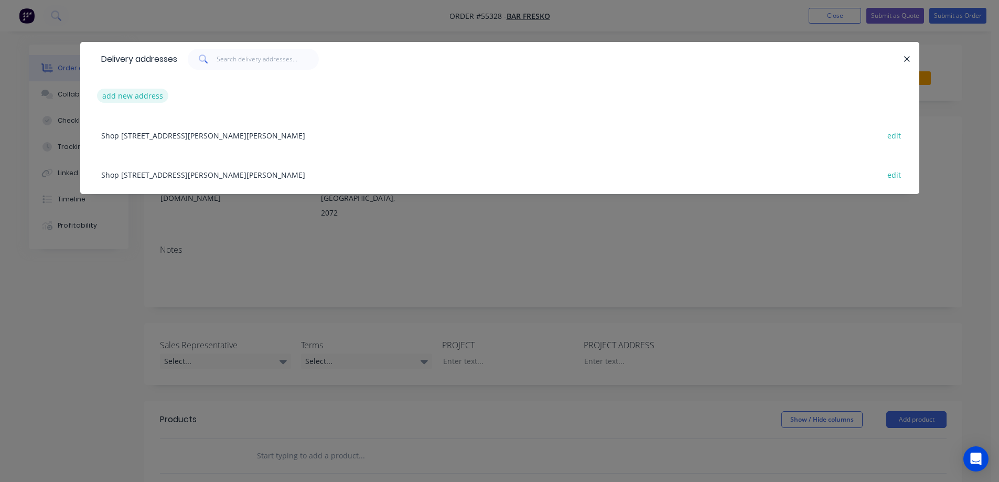
click at [109, 96] on button "add new address" at bounding box center [133, 96] width 72 height 14
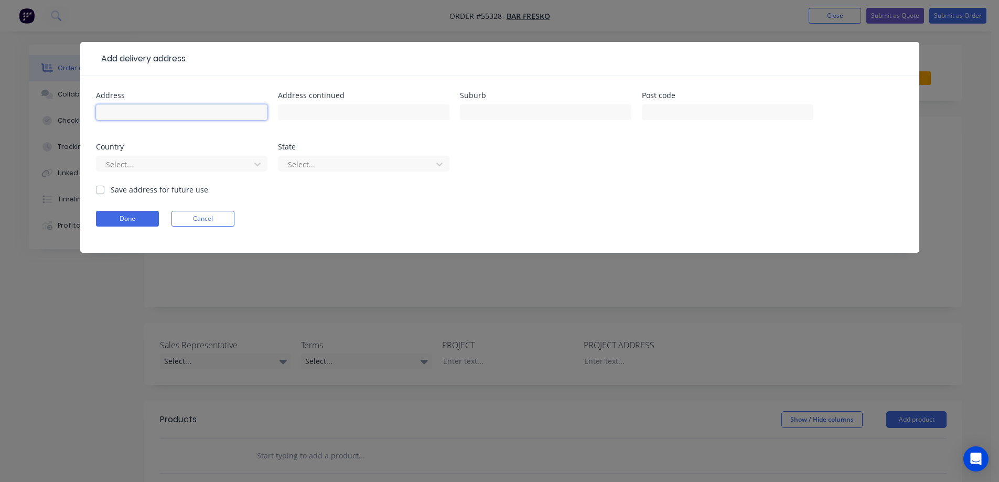
click at [156, 111] on input "text" at bounding box center [181, 112] width 171 height 16
type input "Bar Fresko,"
click at [202, 217] on button "Cancel" at bounding box center [202, 219] width 63 height 16
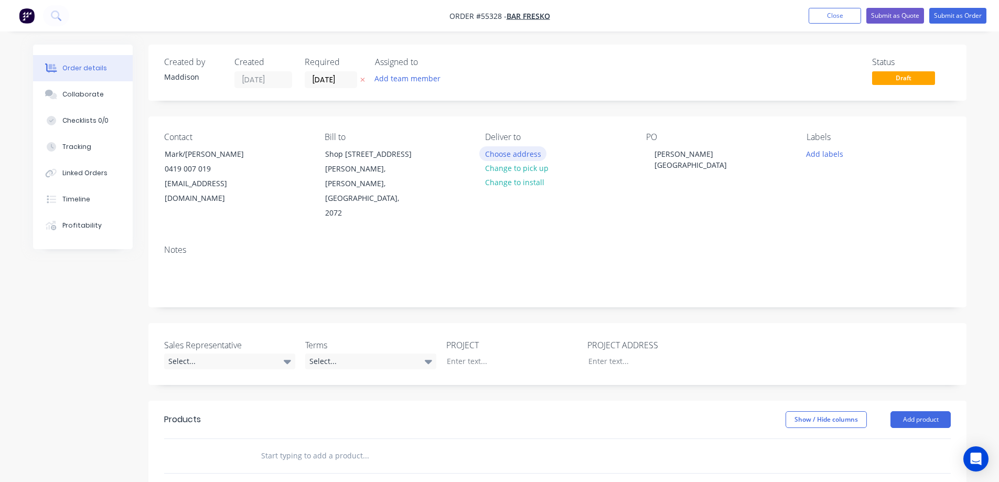
click at [528, 155] on button "Choose address" at bounding box center [512, 153] width 67 height 14
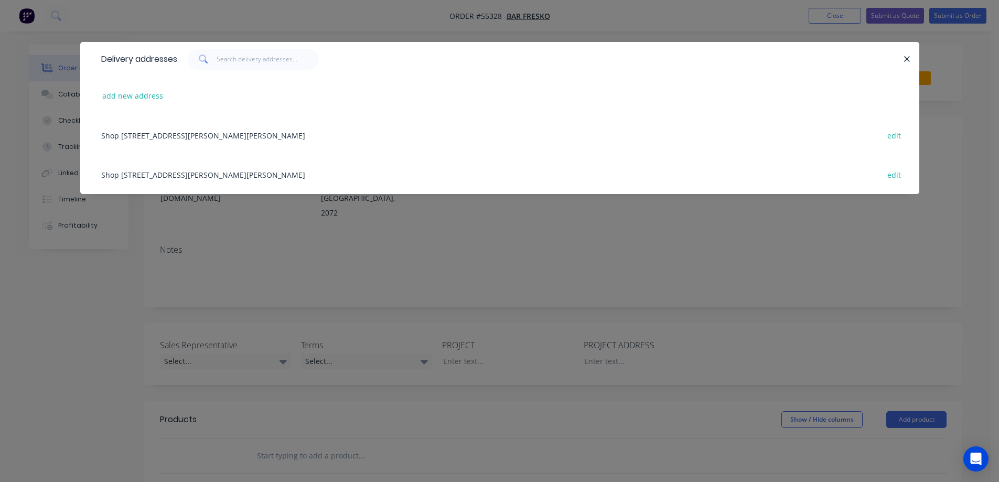
click at [207, 136] on div "Shop 25, Gordon Village Arcade, , 767 Pacific Highway, , Gordon, New South Wale…" at bounding box center [500, 134] width 808 height 39
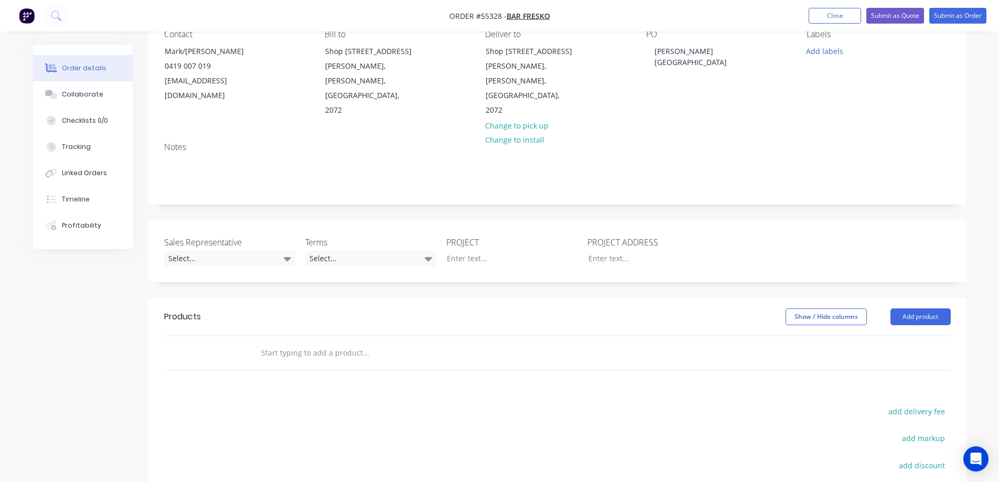
scroll to position [210, 0]
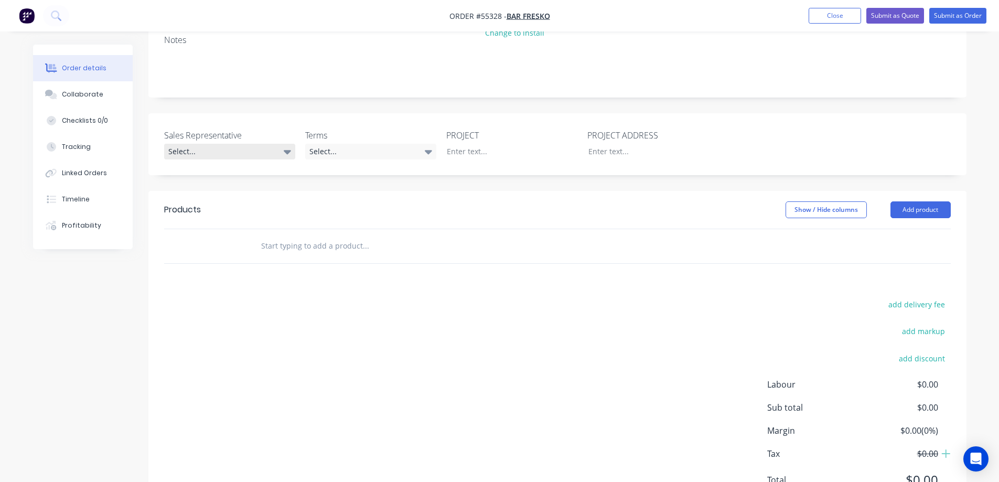
click at [225, 152] on div "Select..." at bounding box center [229, 152] width 131 height 16
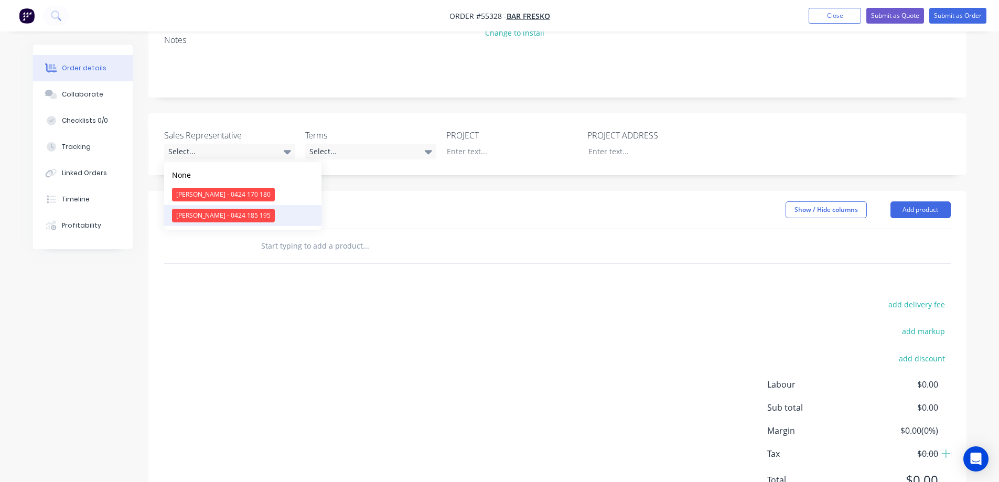
click at [214, 211] on div "[PERSON_NAME] - 0424 185 195" at bounding box center [223, 216] width 103 height 14
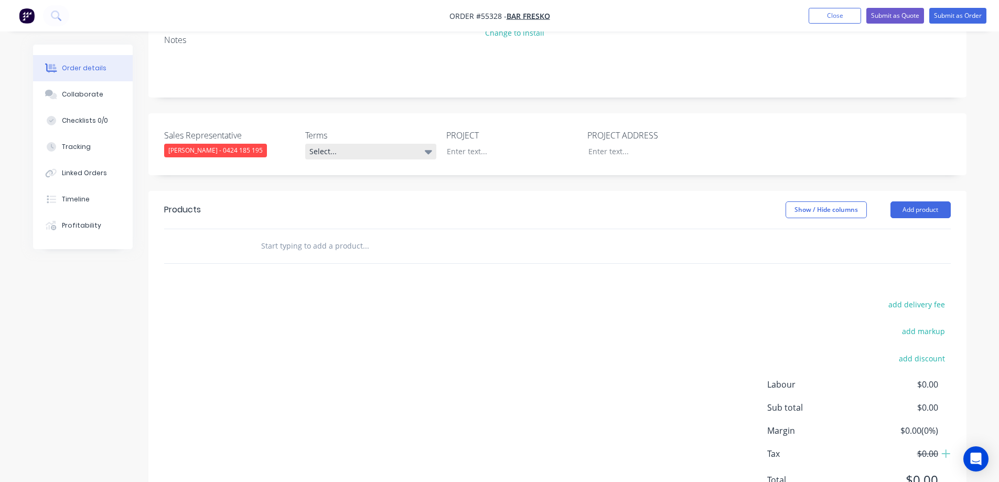
click at [351, 149] on div "Select..." at bounding box center [370, 152] width 131 height 16
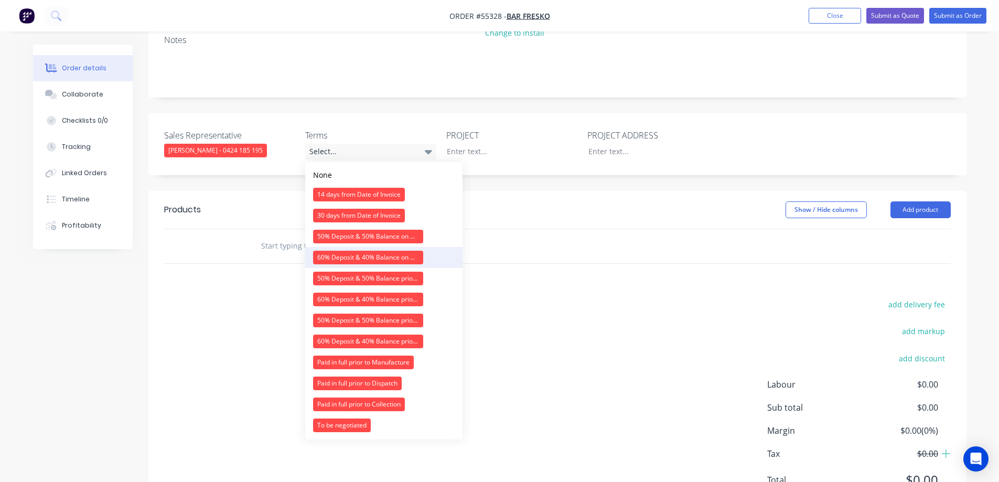
click at [349, 256] on div "60% Deposit & 40% Balance on Day of Installation" at bounding box center [368, 258] width 110 height 14
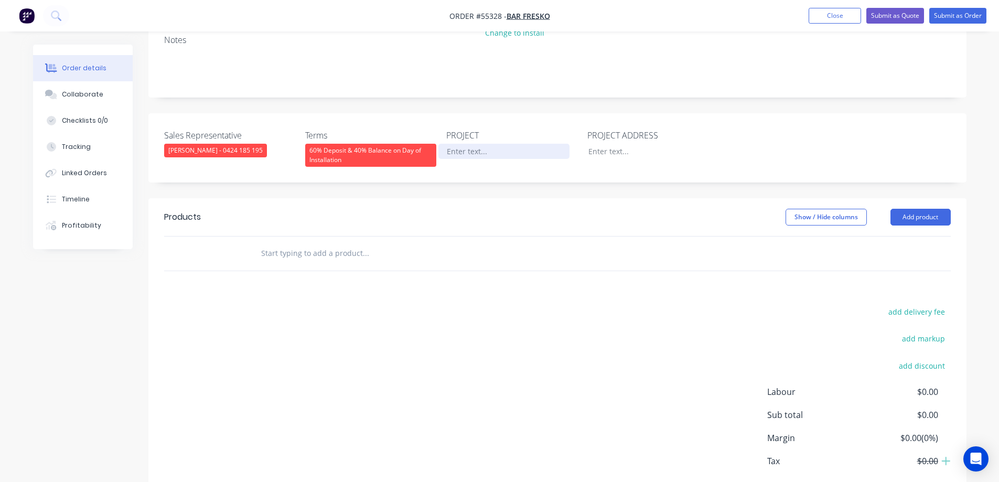
click at [471, 153] on div at bounding box center [503, 151] width 131 height 15
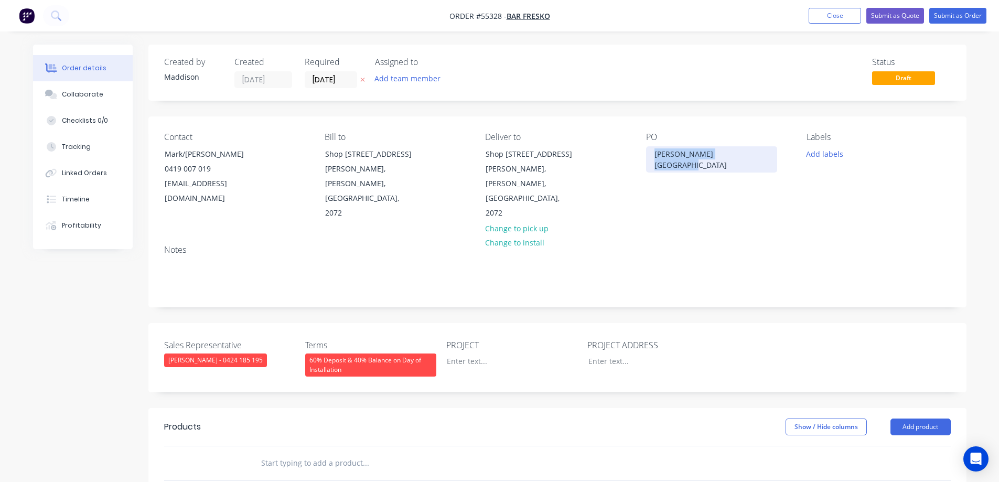
drag, startPoint x: 649, startPoint y: 157, endPoint x: 794, endPoint y: 155, distance: 145.8
click at [794, 155] on div "Contact Mark/Julia 0419 007 019 mgselleck@hotmail.com Bill to Shop 25, Gordon V…" at bounding box center [557, 176] width 818 height 120
copy div "[PERSON_NAME][GEOGRAPHIC_DATA]"
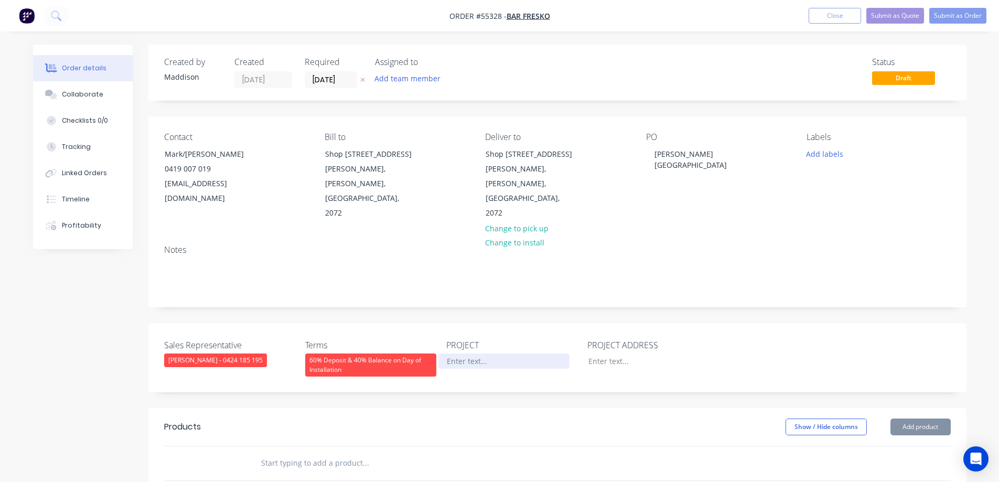
click at [467, 362] on div at bounding box center [503, 360] width 131 height 15
paste div
click at [483, 357] on div at bounding box center [503, 360] width 131 height 15
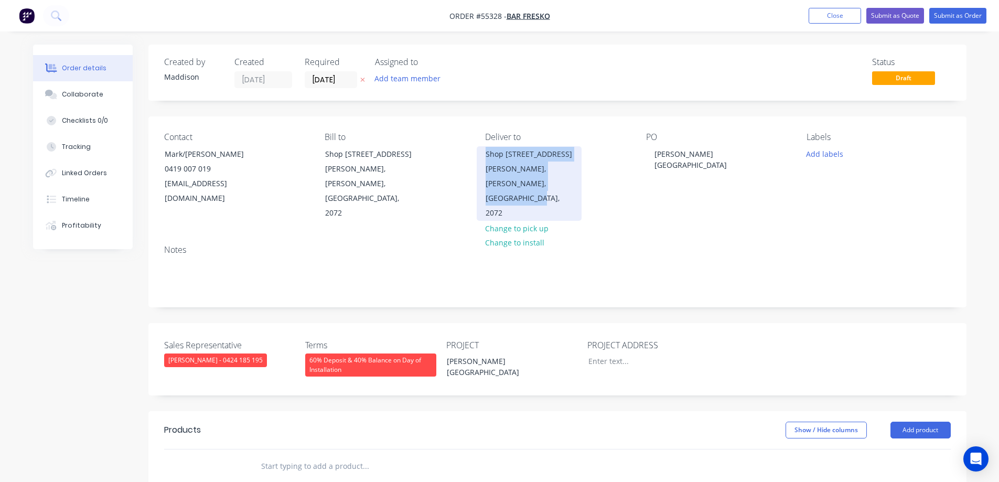
drag, startPoint x: 488, startPoint y: 151, endPoint x: 546, endPoint y: 217, distance: 88.0
click at [546, 217] on div "Shop 25, Gordon Village Arcade, 767 Pacific Highway, Gordon, New South Wales, 2…" at bounding box center [529, 183] width 105 height 74
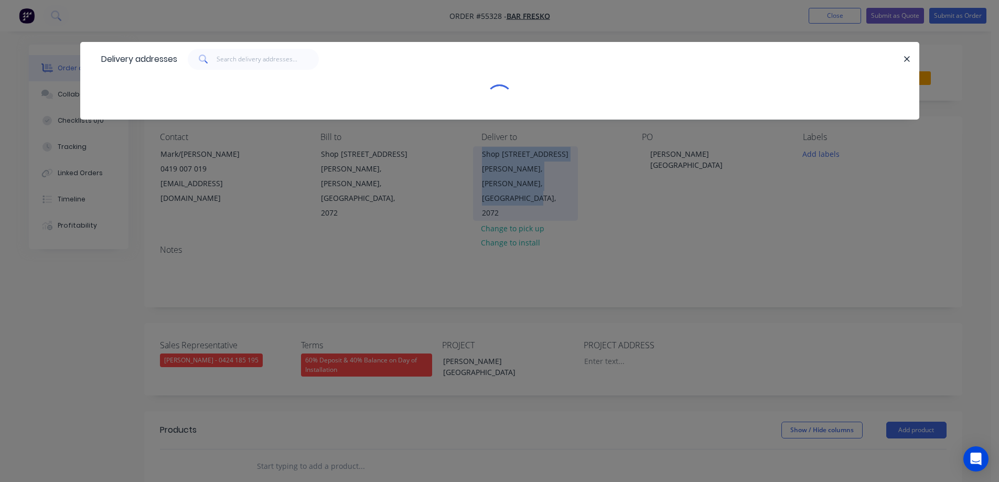
copy div "Shop 25, Gordon Village Arcade, 767 Pacific Highway, Gordon, New South Wales, 2…"
click at [608, 360] on div "Delivery addresses" at bounding box center [499, 241] width 999 height 482
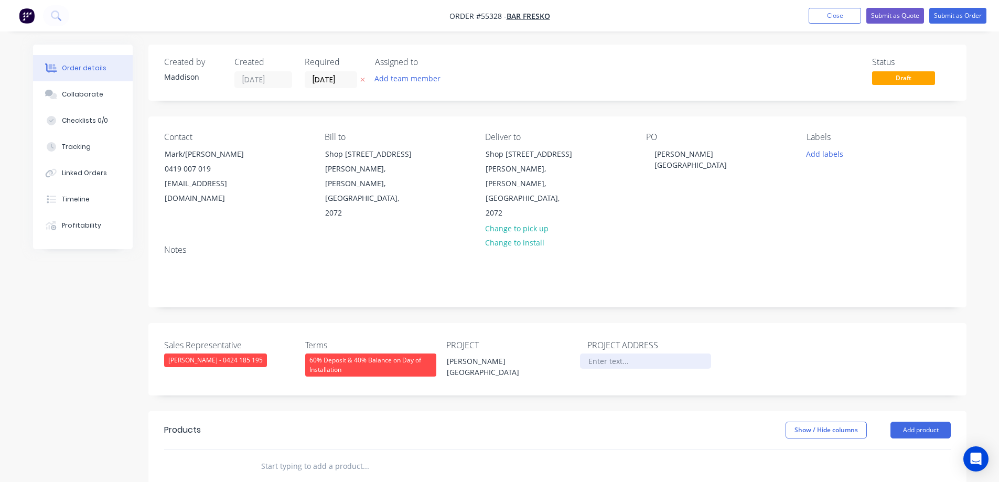
click at [599, 361] on div at bounding box center [645, 360] width 131 height 15
paste div
click at [611, 364] on div at bounding box center [645, 360] width 131 height 15
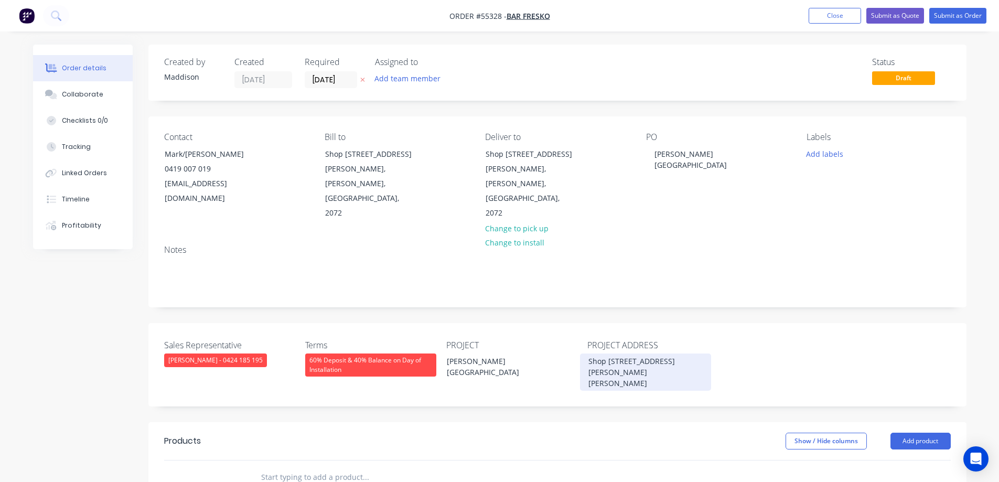
click at [657, 373] on div "Shop 25, Gordon Village Arcade, 767 Pacific Highway,Gordon, New South Wales, 20…" at bounding box center [645, 371] width 131 height 37
click at [780, 354] on div "Sales Representative Drew Blackman - 0424 185 195 Terms 60% Deposit & 40% Balan…" at bounding box center [557, 364] width 818 height 83
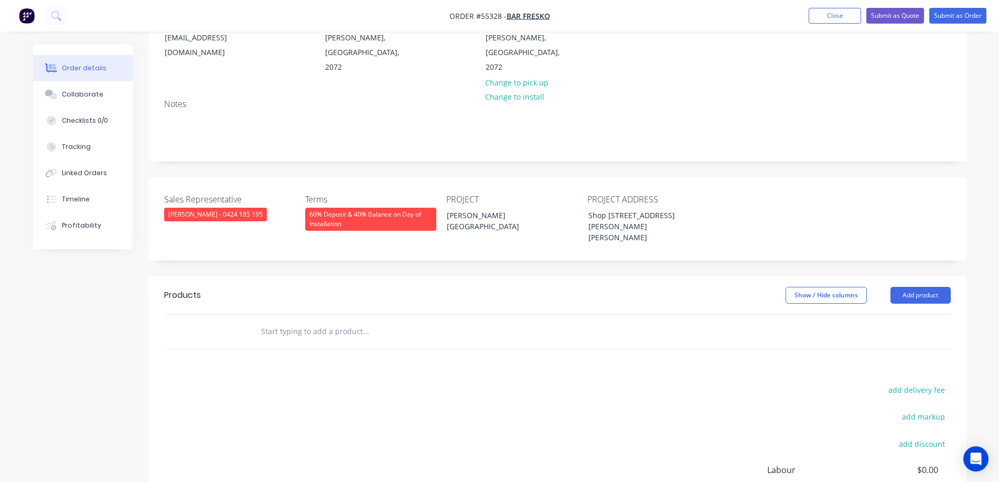
scroll to position [262, 0]
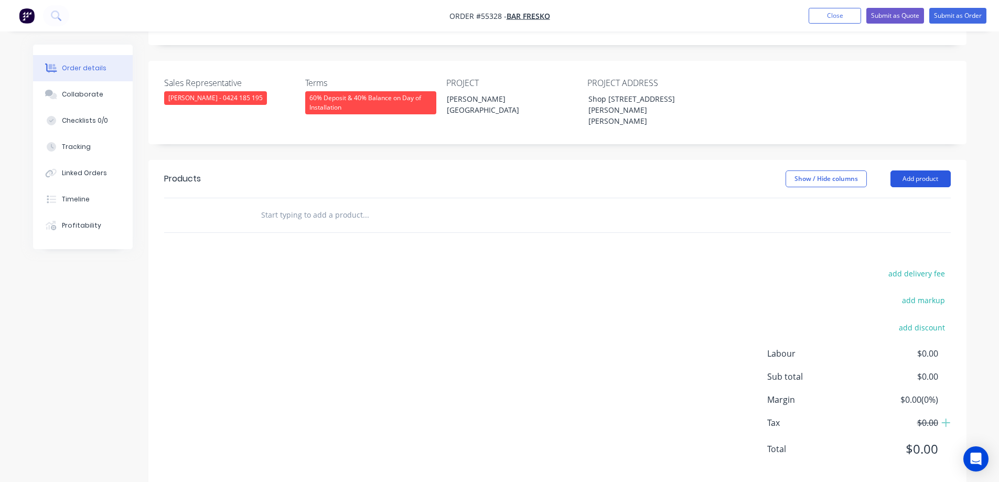
click at [921, 178] on button "Add product" at bounding box center [920, 178] width 60 height 17
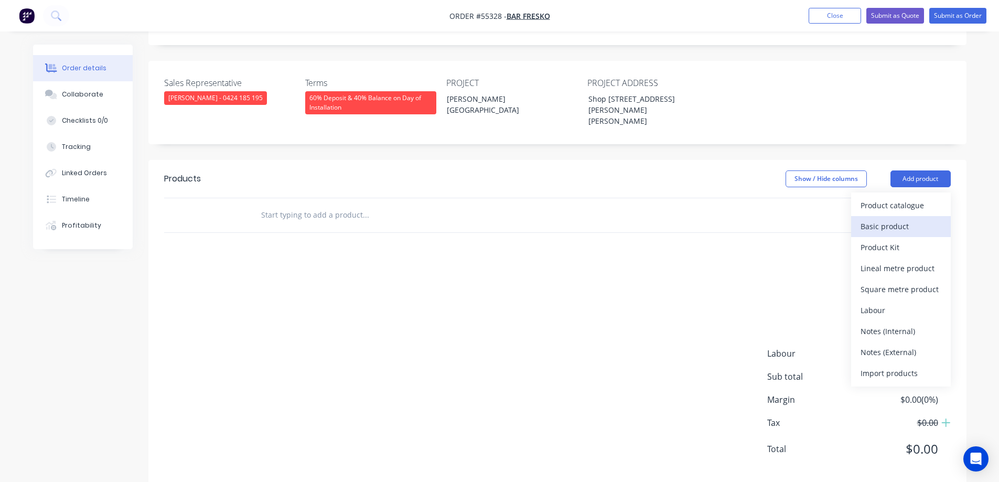
click at [888, 228] on div "Basic product" at bounding box center [901, 226] width 81 height 15
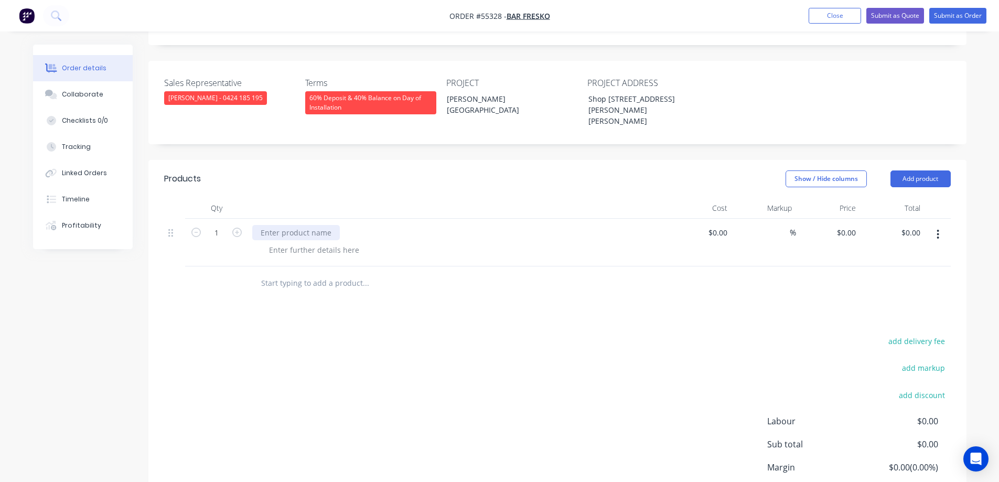
click at [262, 232] on div at bounding box center [296, 232] width 88 height 15
click at [266, 228] on div at bounding box center [296, 232] width 88 height 15
click at [286, 228] on div at bounding box center [296, 232] width 88 height 15
click at [328, 231] on div "OPTION 1 - Attend site during normal working hours to carry out the following" at bounding box center [398, 232] width 292 height 15
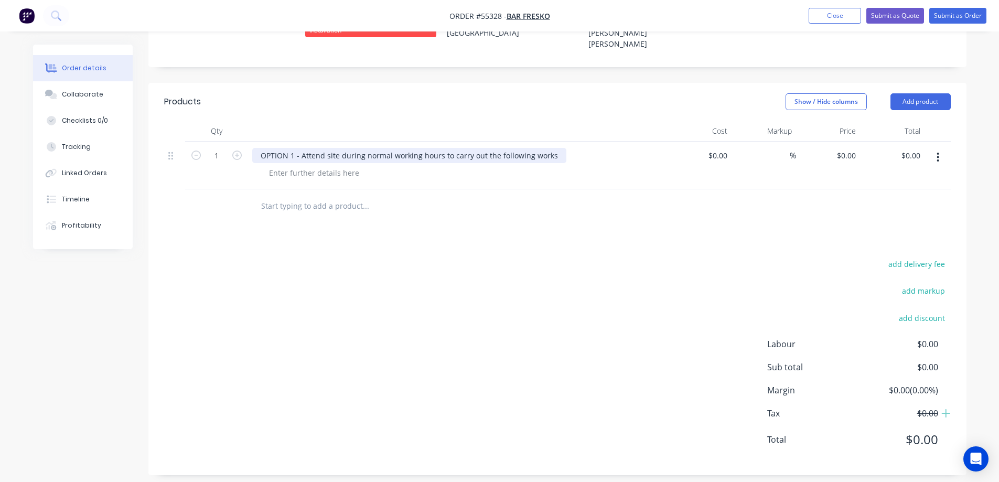
scroll to position [348, 0]
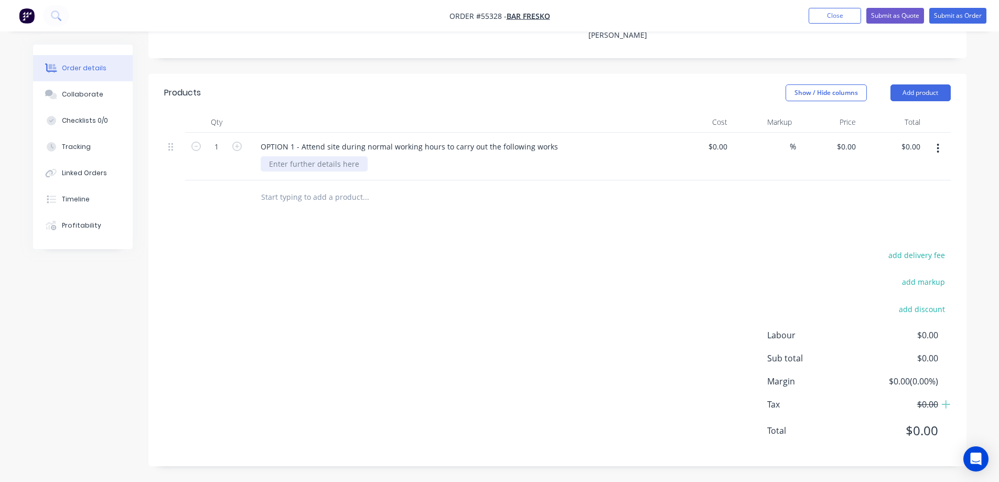
click at [297, 161] on div at bounding box center [314, 163] width 107 height 15
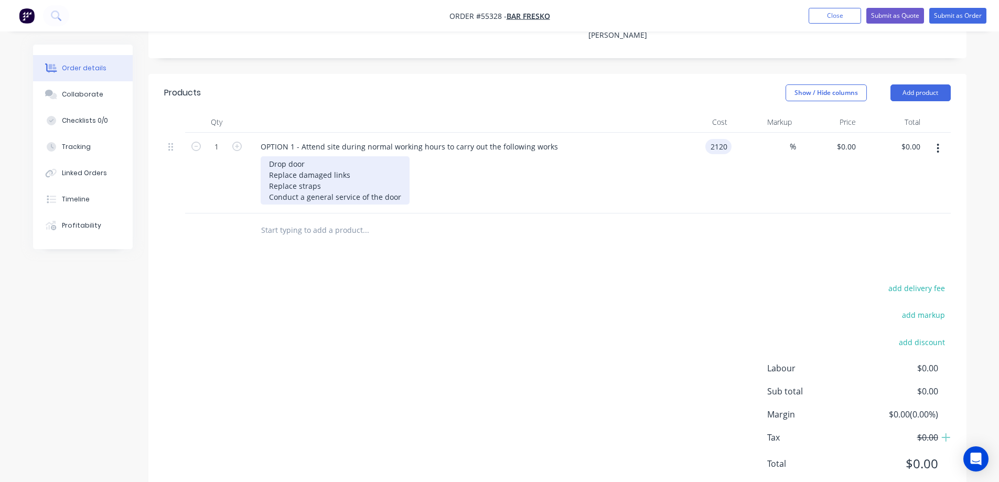
type input "$2,120.00"
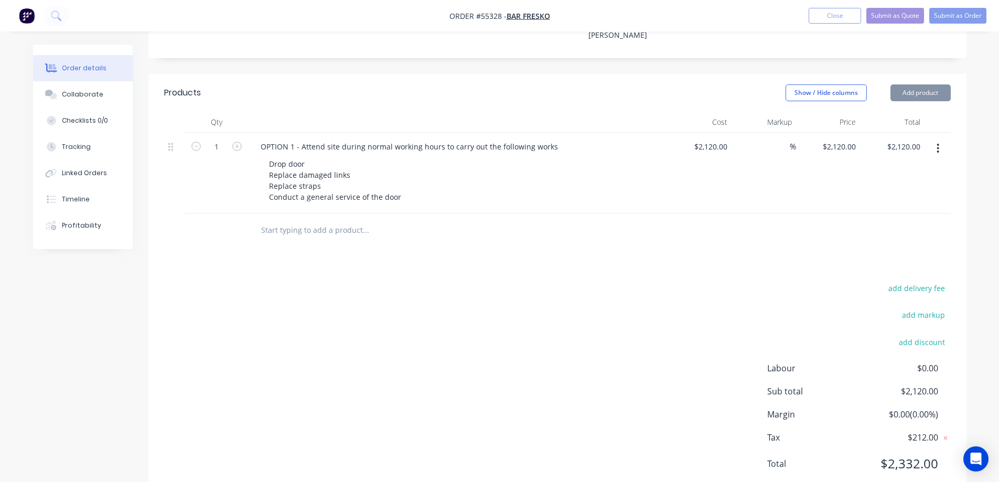
click at [535, 365] on div "add delivery fee add markup add discount Labour $0.00 Sub total $2,120.00 Margi…" at bounding box center [557, 382] width 787 height 202
click at [921, 92] on button "Add product" at bounding box center [920, 92] width 60 height 17
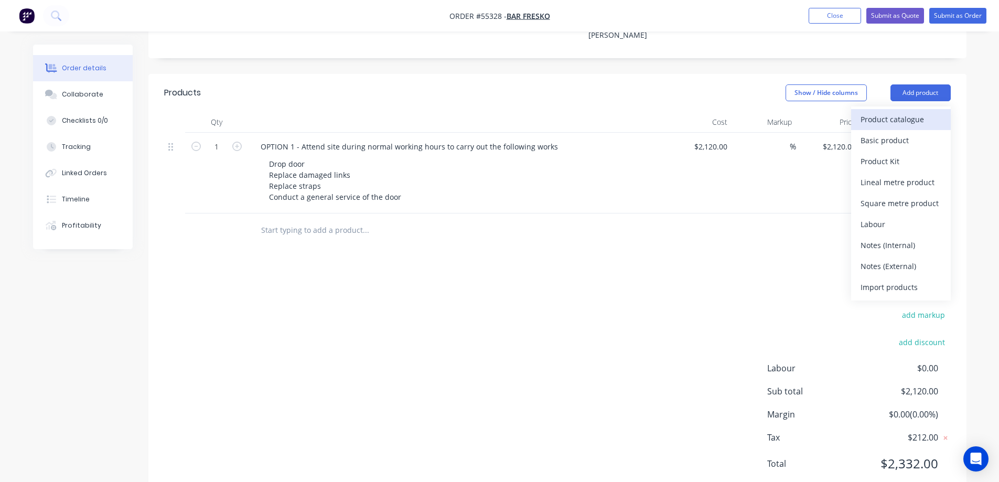
click at [894, 123] on div "Product catalogue" at bounding box center [901, 119] width 81 height 15
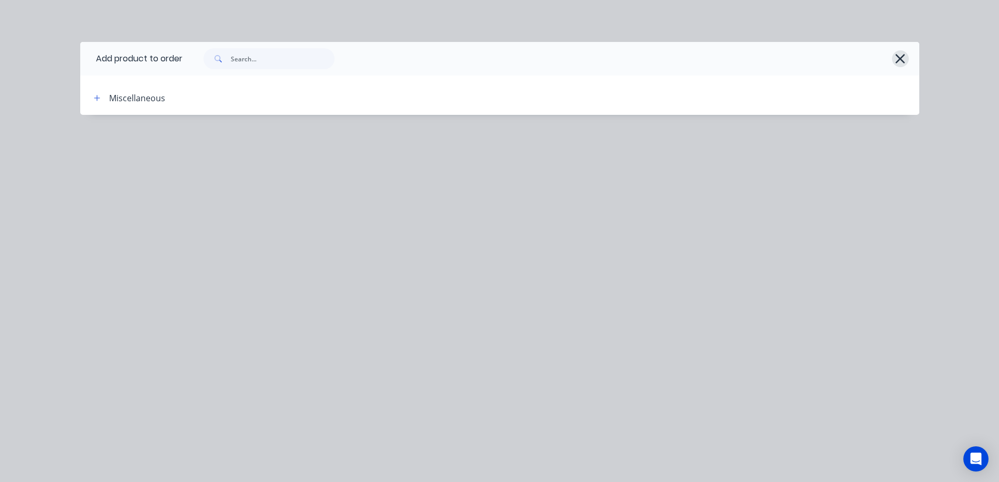
click at [900, 60] on icon "button" at bounding box center [900, 58] width 11 height 15
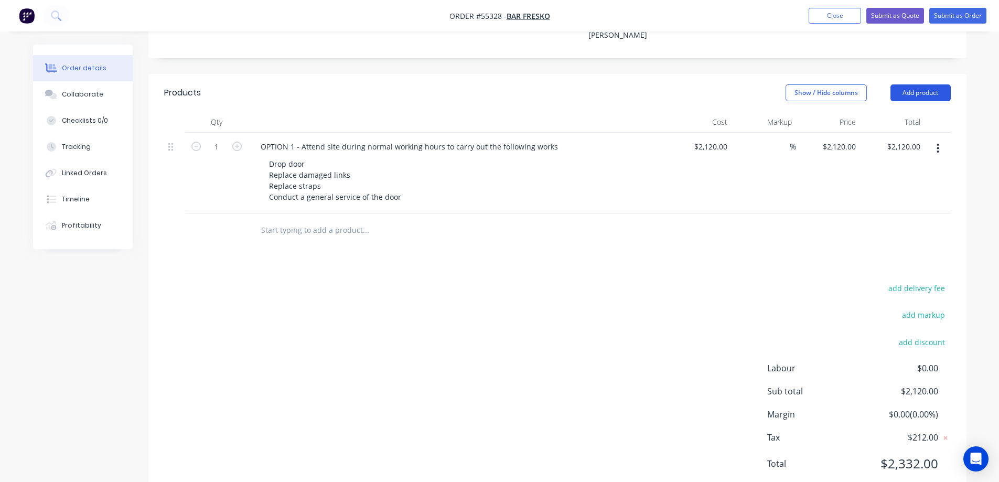
click at [904, 91] on button "Add product" at bounding box center [920, 92] width 60 height 17
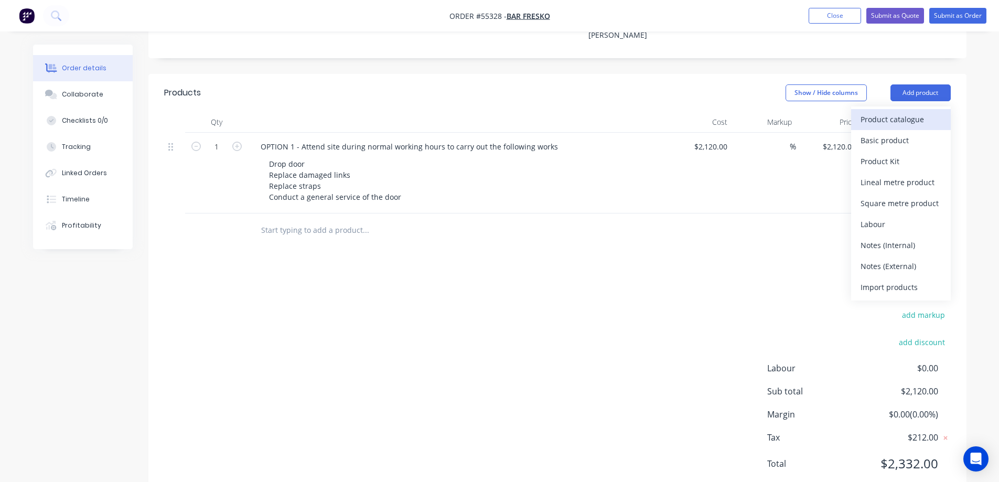
click at [876, 124] on div "Product catalogue" at bounding box center [901, 119] width 81 height 15
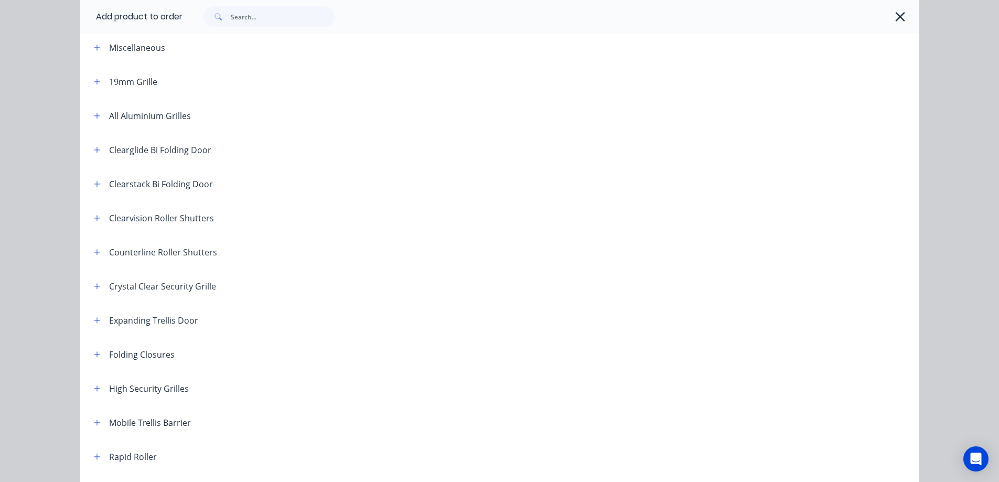
scroll to position [105, 0]
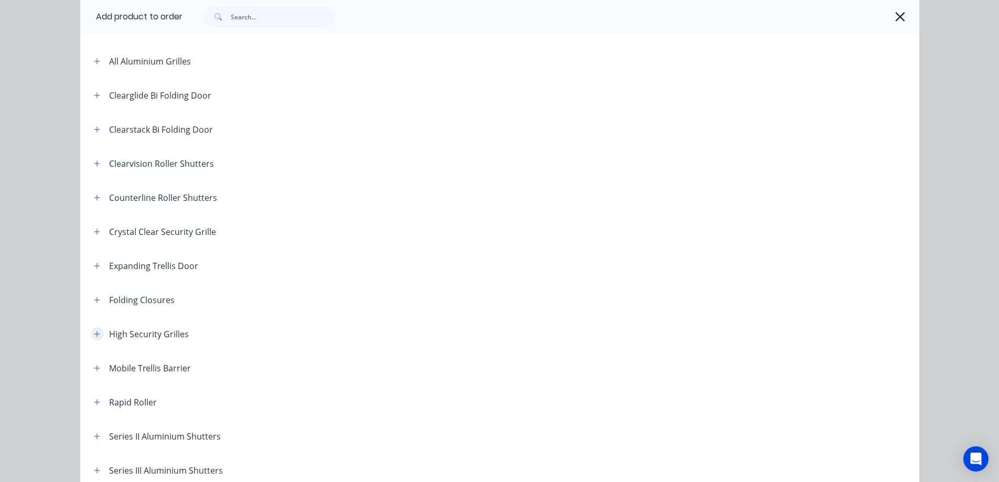
click at [94, 332] on icon "button" at bounding box center [97, 333] width 6 height 7
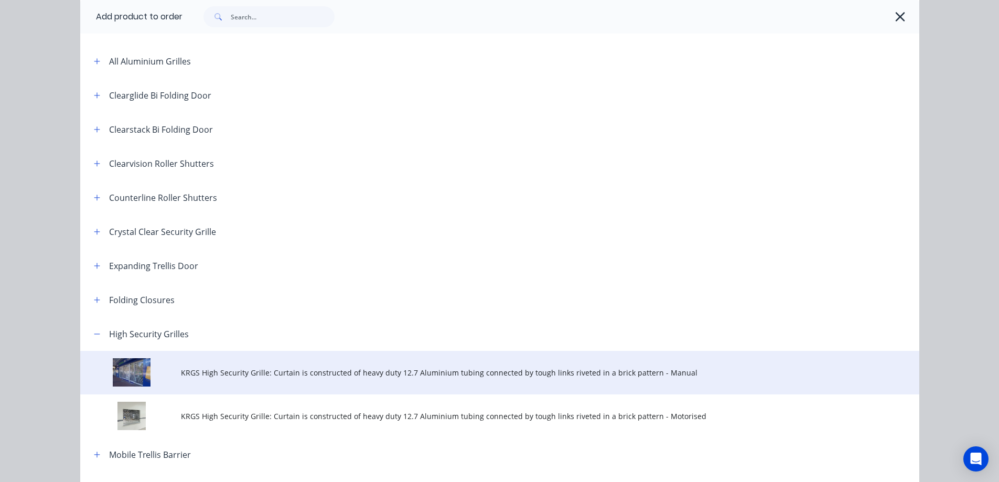
click at [249, 382] on td "KRGS High Security Grille: Curtain is constructed of heavy duty 12.7 Aluminium …" at bounding box center [550, 373] width 738 height 44
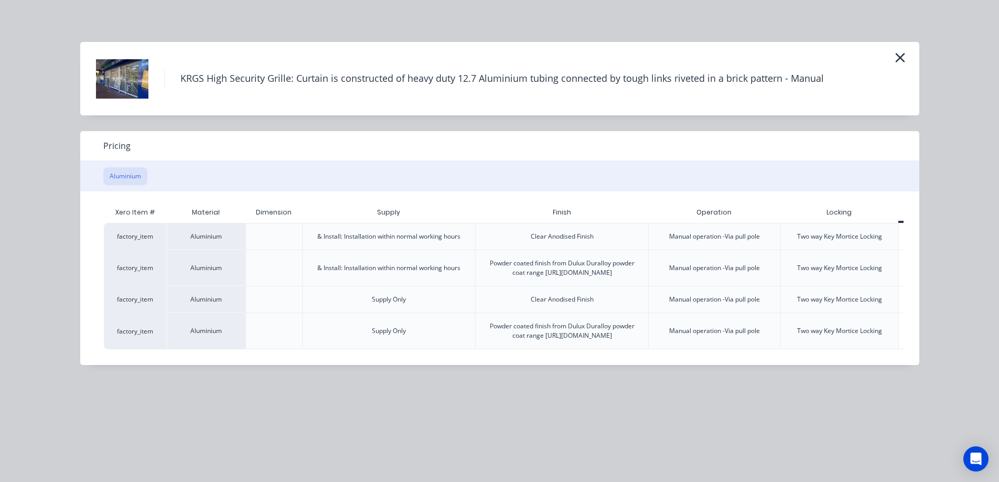
scroll to position [0, 52]
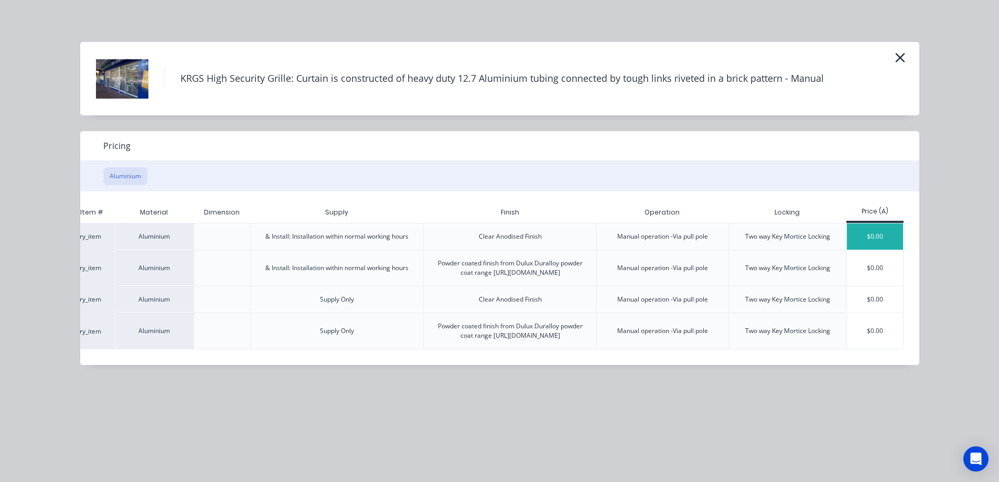
click at [856, 237] on div "$0.00" at bounding box center [875, 236] width 56 height 26
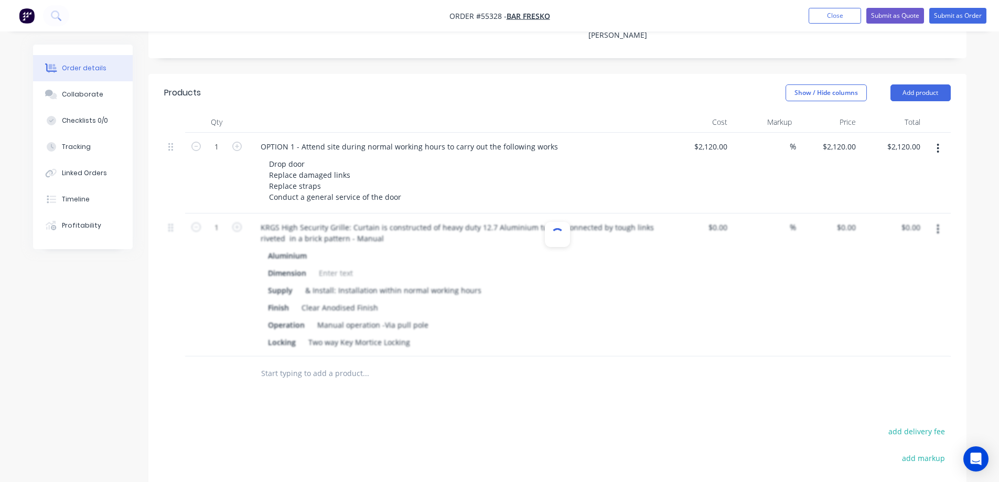
click at [394, 238] on div at bounding box center [557, 284] width 787 height 143
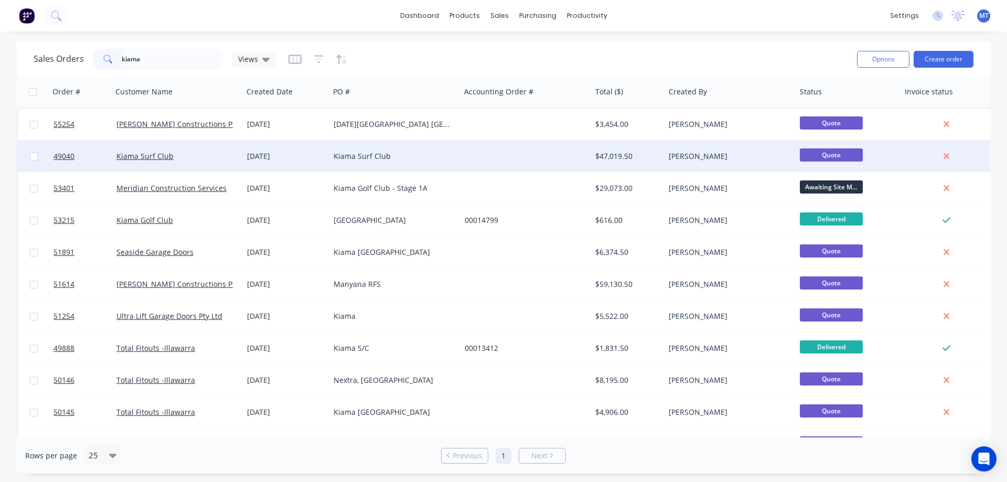
type input "kiama"
click at [342, 154] on div "Kiama Surf Club" at bounding box center [392, 156] width 116 height 10
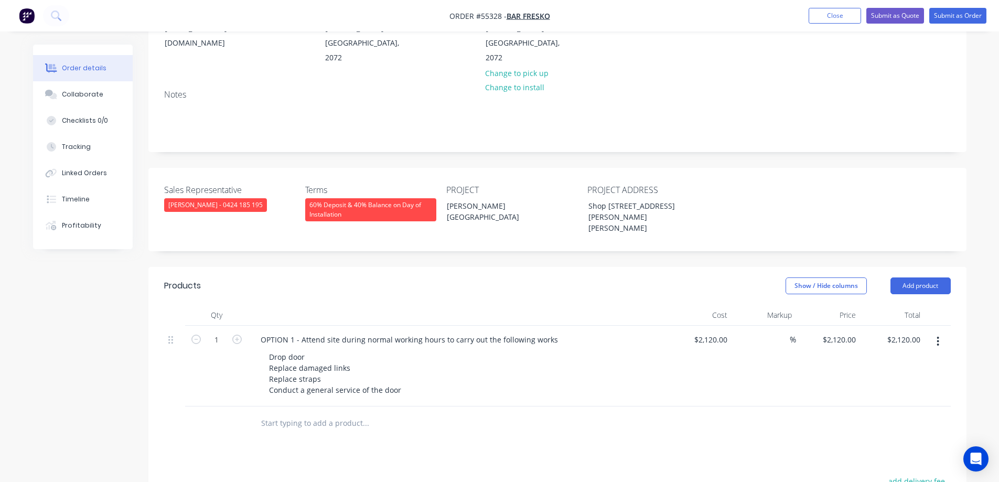
scroll to position [262, 0]
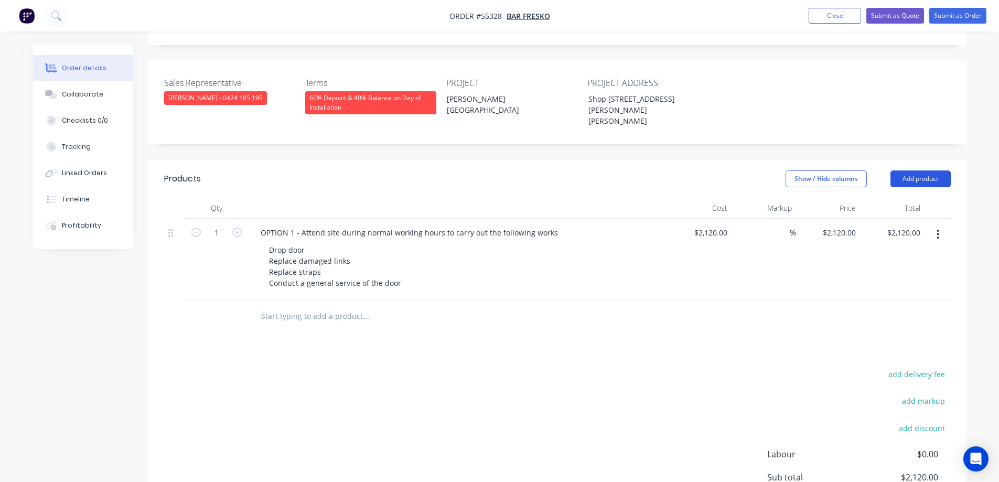
click at [915, 177] on button "Add product" at bounding box center [920, 178] width 60 height 17
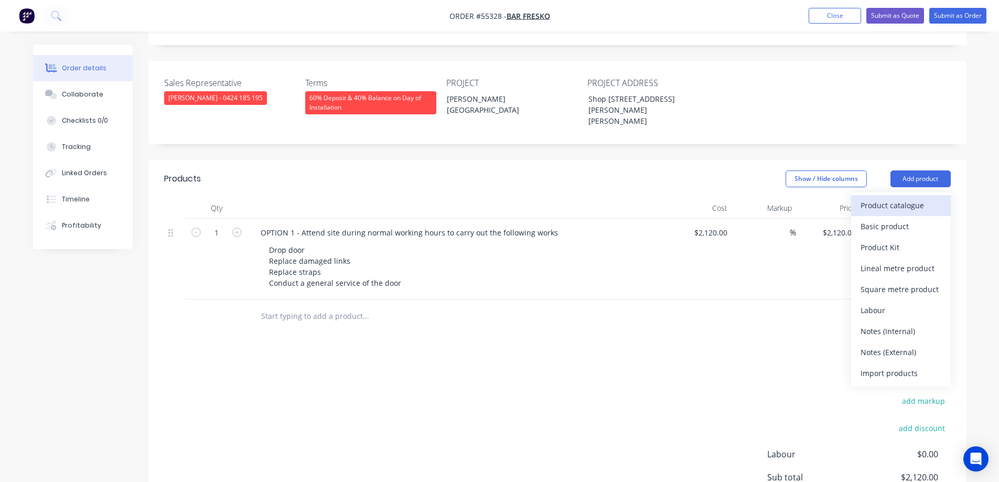
click at [891, 204] on div "Product catalogue" at bounding box center [901, 205] width 81 height 15
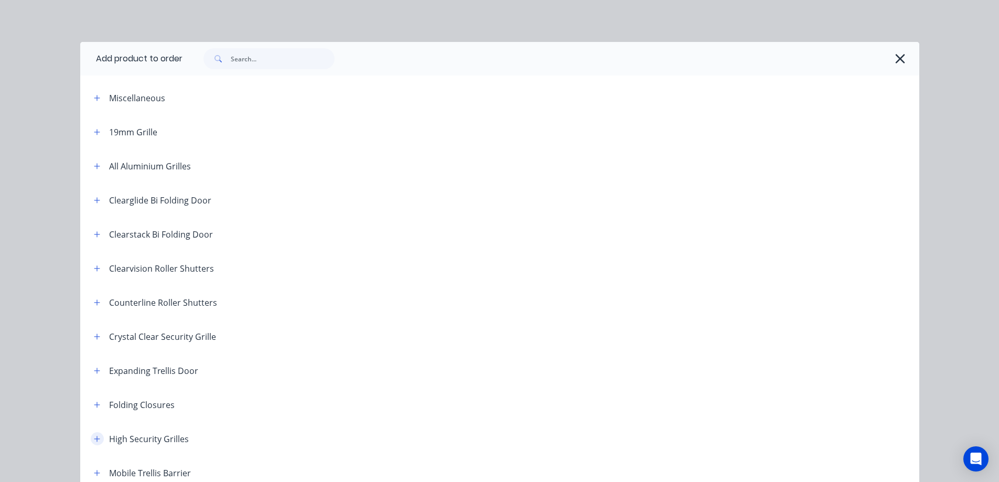
click at [94, 438] on icon "button" at bounding box center [97, 439] width 6 height 6
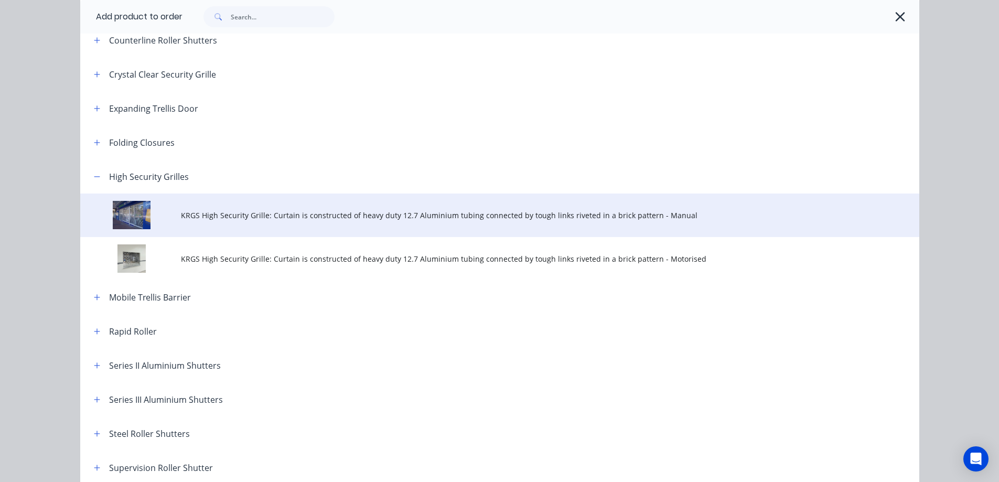
click at [318, 213] on span "KRGS High Security Grille: Curtain is constructed of heavy duty 12.7 Aluminium …" at bounding box center [476, 215] width 590 height 11
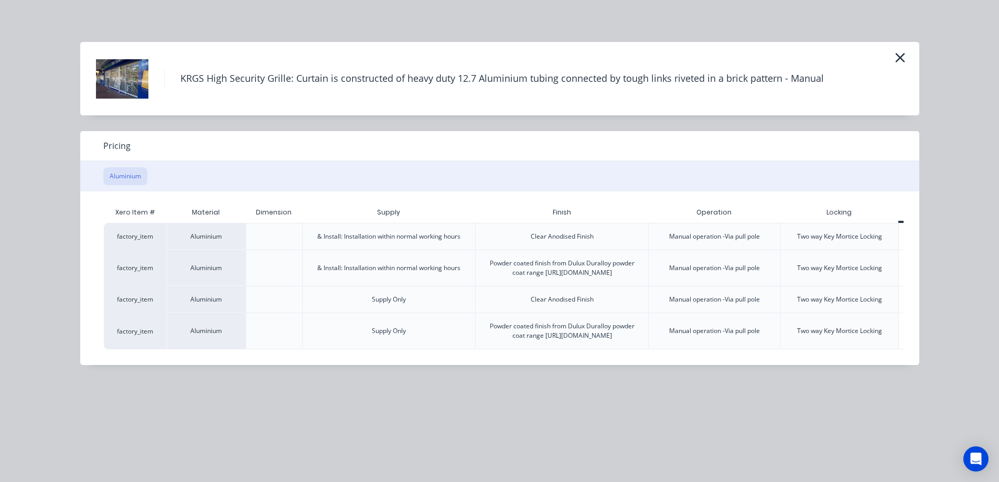
scroll to position [0, 52]
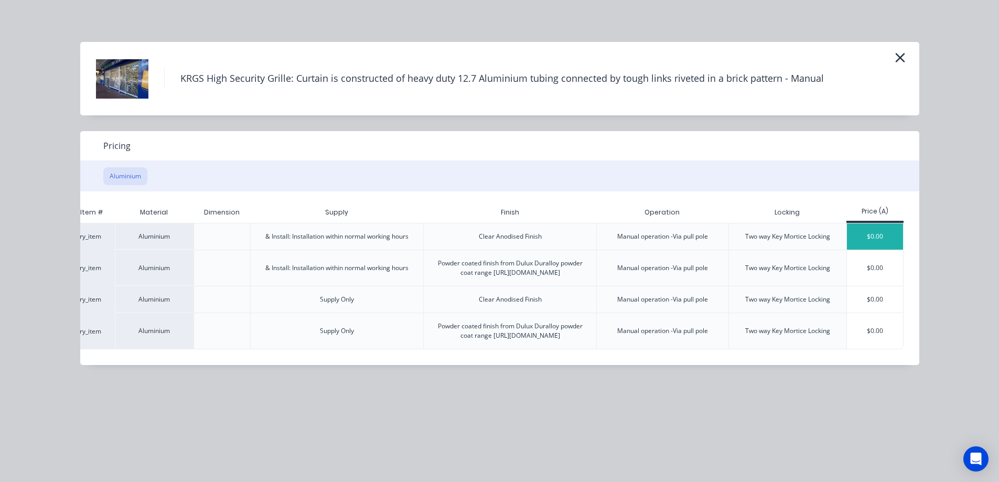
click at [876, 239] on div "$0.00" at bounding box center [875, 236] width 56 height 26
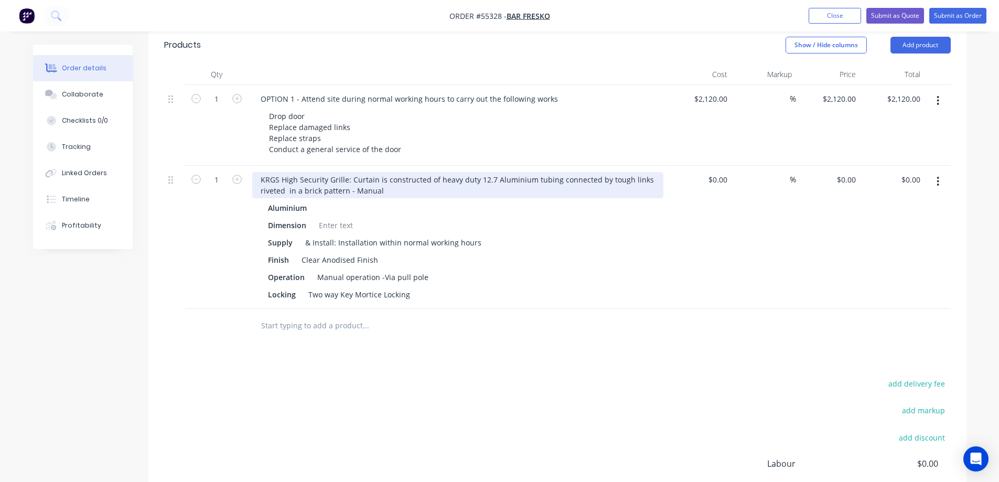
click at [258, 179] on div "KRGS High Security Grille: Curtain is constructed of heavy duty 12.7 Aluminium …" at bounding box center [457, 185] width 411 height 26
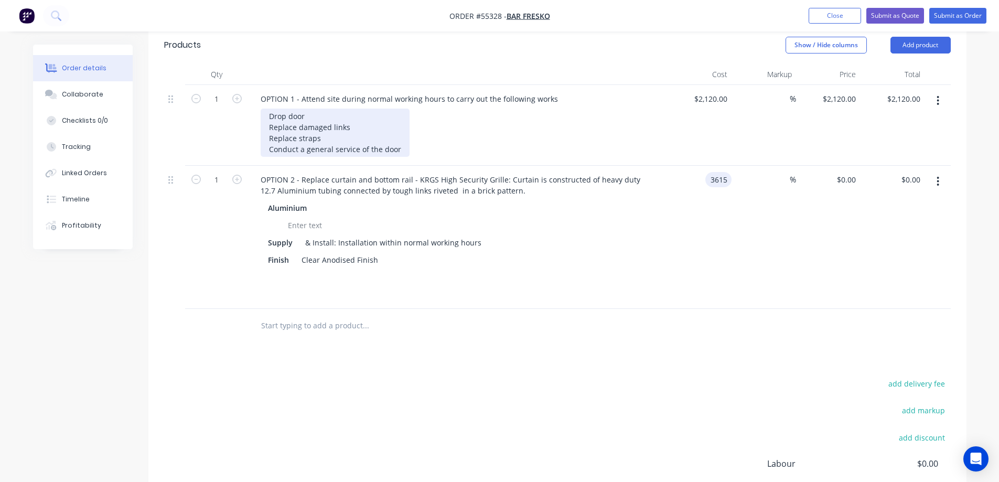
type input "$3,615.00"
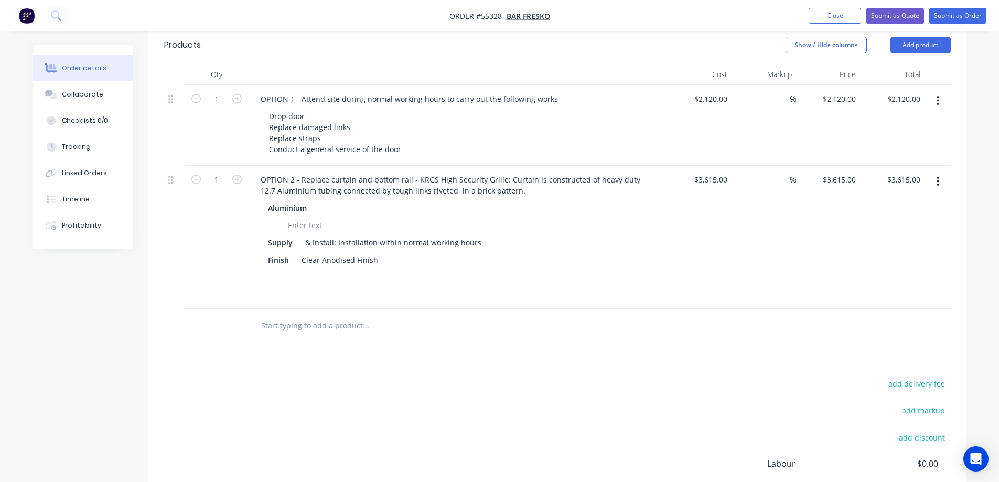
click at [339, 363] on div "Products Show / Hide columns Add product Qty Cost Markup Price Total 1 OPTION 1…" at bounding box center [557, 310] width 818 height 568
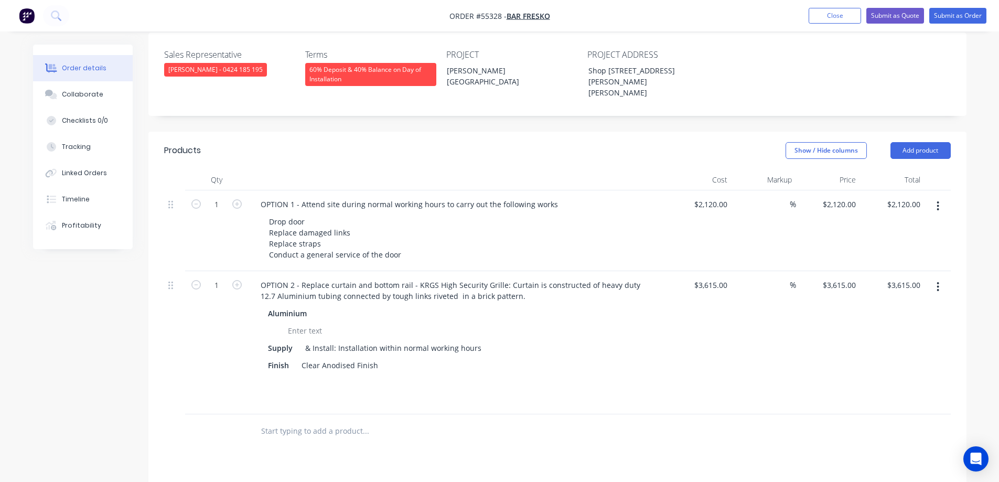
scroll to position [239, 0]
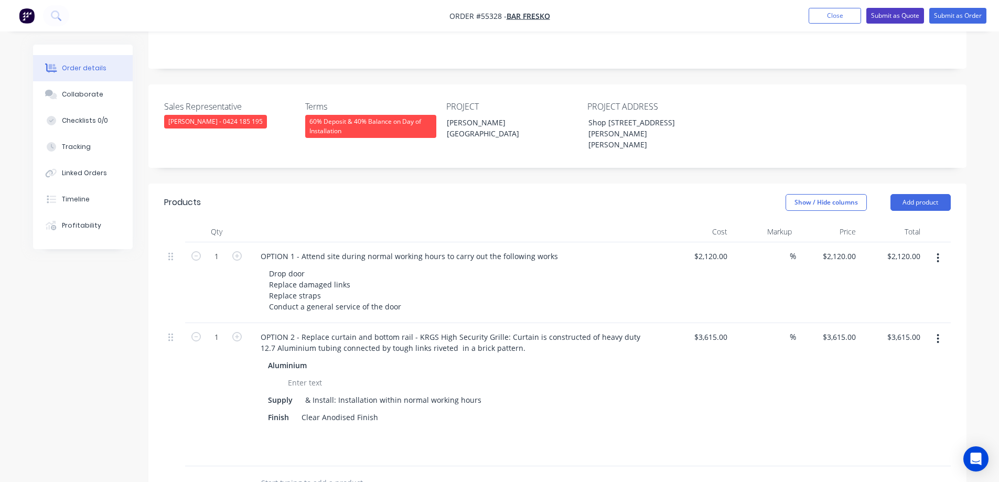
click at [904, 13] on button "Submit as Quote" at bounding box center [895, 16] width 58 height 16
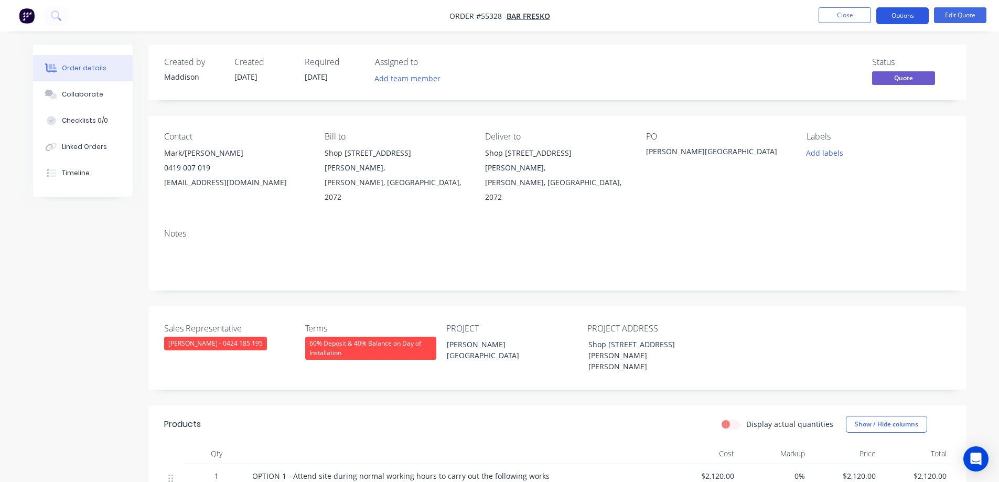
click at [906, 22] on button "Options" at bounding box center [902, 15] width 52 height 17
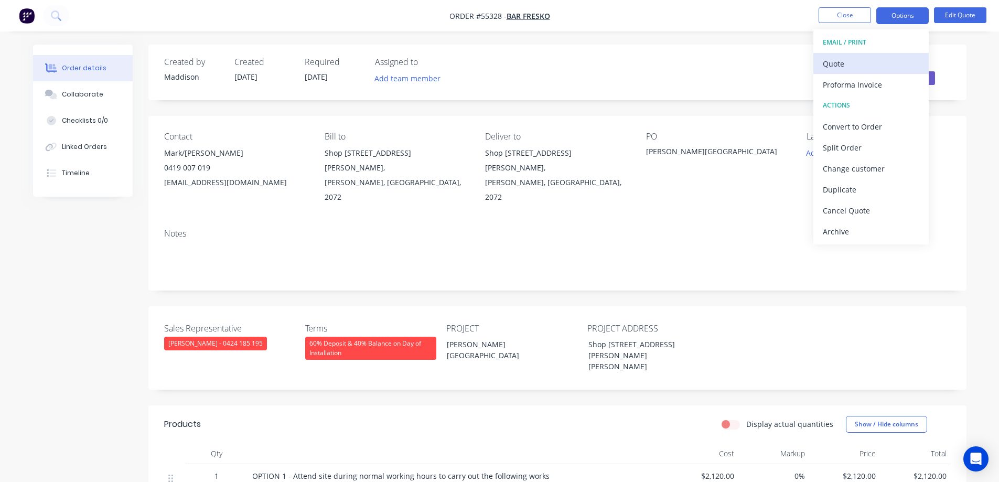
click at [863, 63] on div "Quote" at bounding box center [871, 63] width 96 height 15
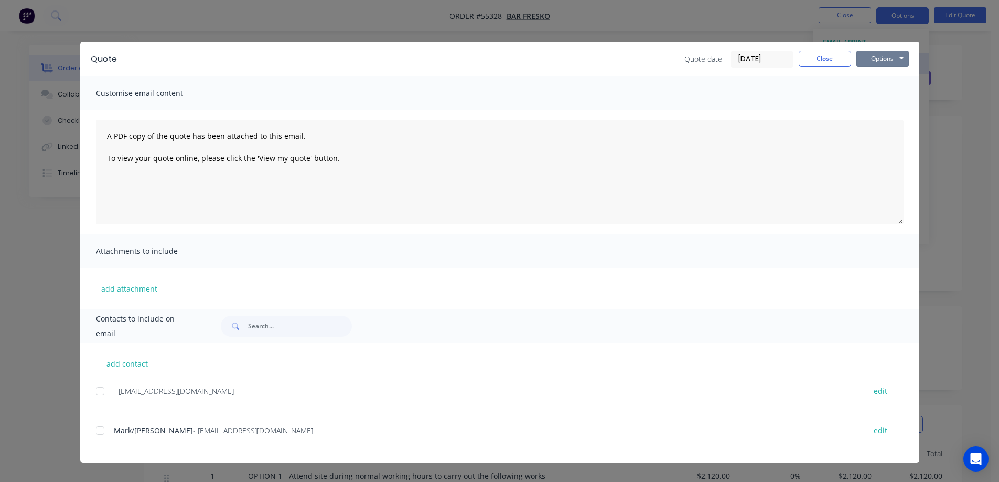
click at [877, 62] on button "Options" at bounding box center [882, 59] width 52 height 16
click at [885, 98] on button "Print" at bounding box center [889, 94] width 67 height 17
drag, startPoint x: 441, startPoint y: 20, endPoint x: 459, endPoint y: 19, distance: 18.4
click at [442, 20] on div "Quote Quote date [DATE] Close Options Preview Print Email Customise email conte…" at bounding box center [499, 241] width 999 height 482
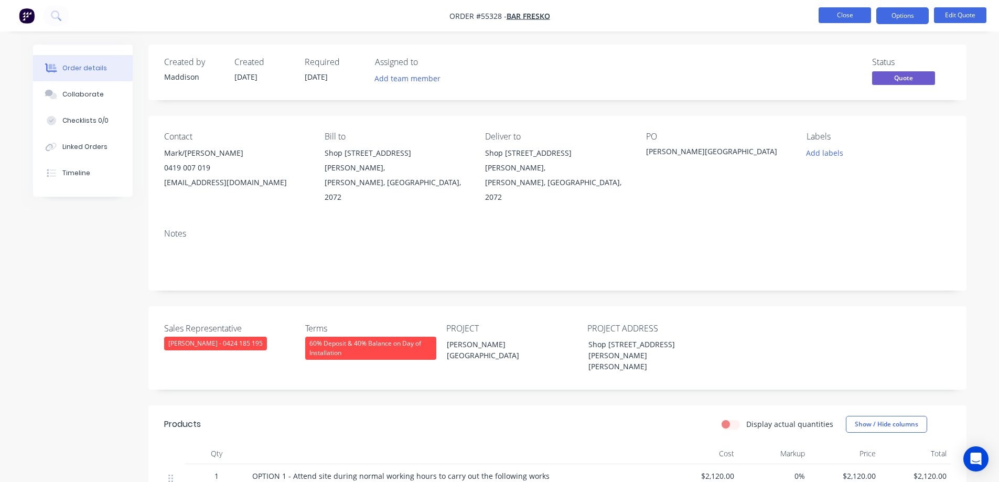
click at [831, 14] on button "Close" at bounding box center [845, 15] width 52 height 16
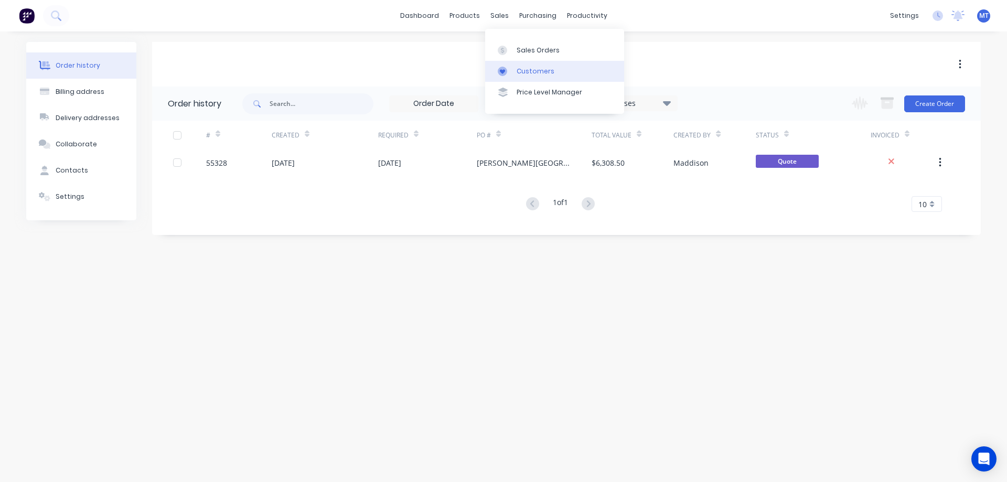
click at [512, 73] on div at bounding box center [506, 71] width 16 height 9
